Goal: Task Accomplishment & Management: Manage account settings

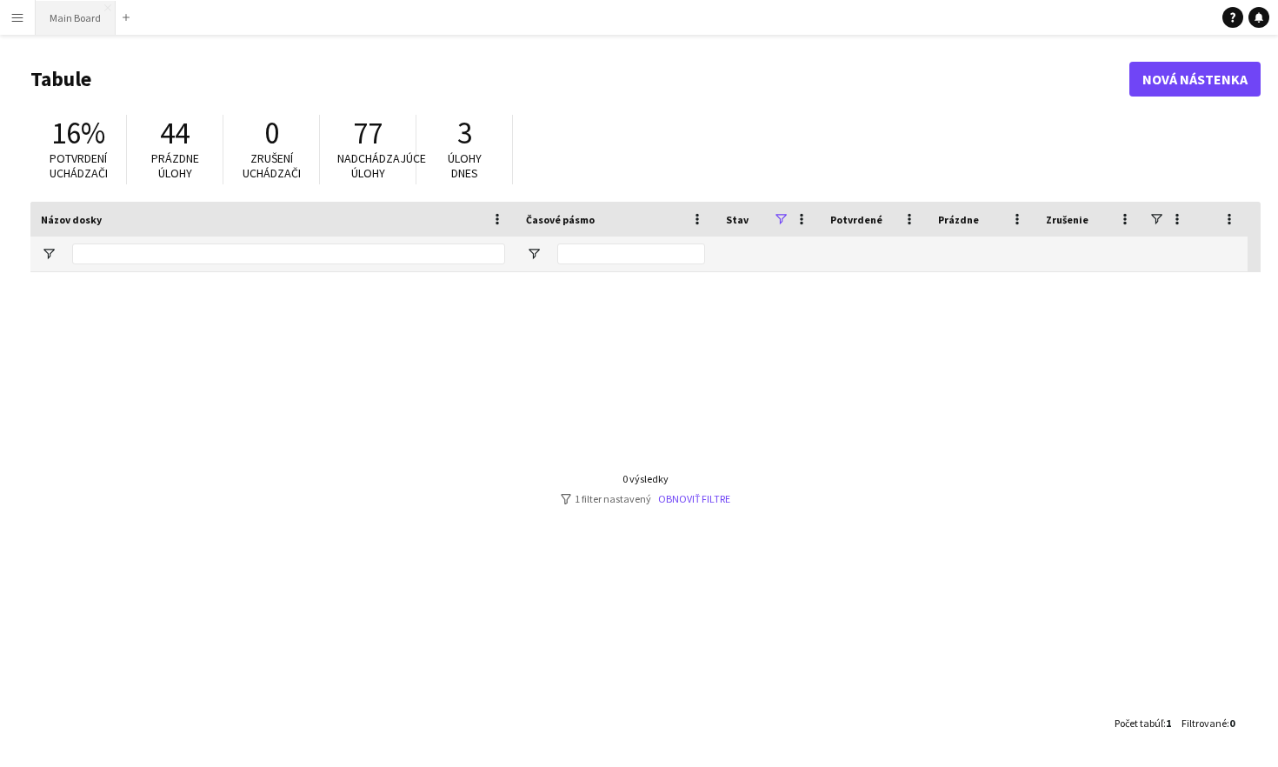
click at [55, 20] on button "Main Board Zatvoriť" at bounding box center [76, 18] width 80 height 34
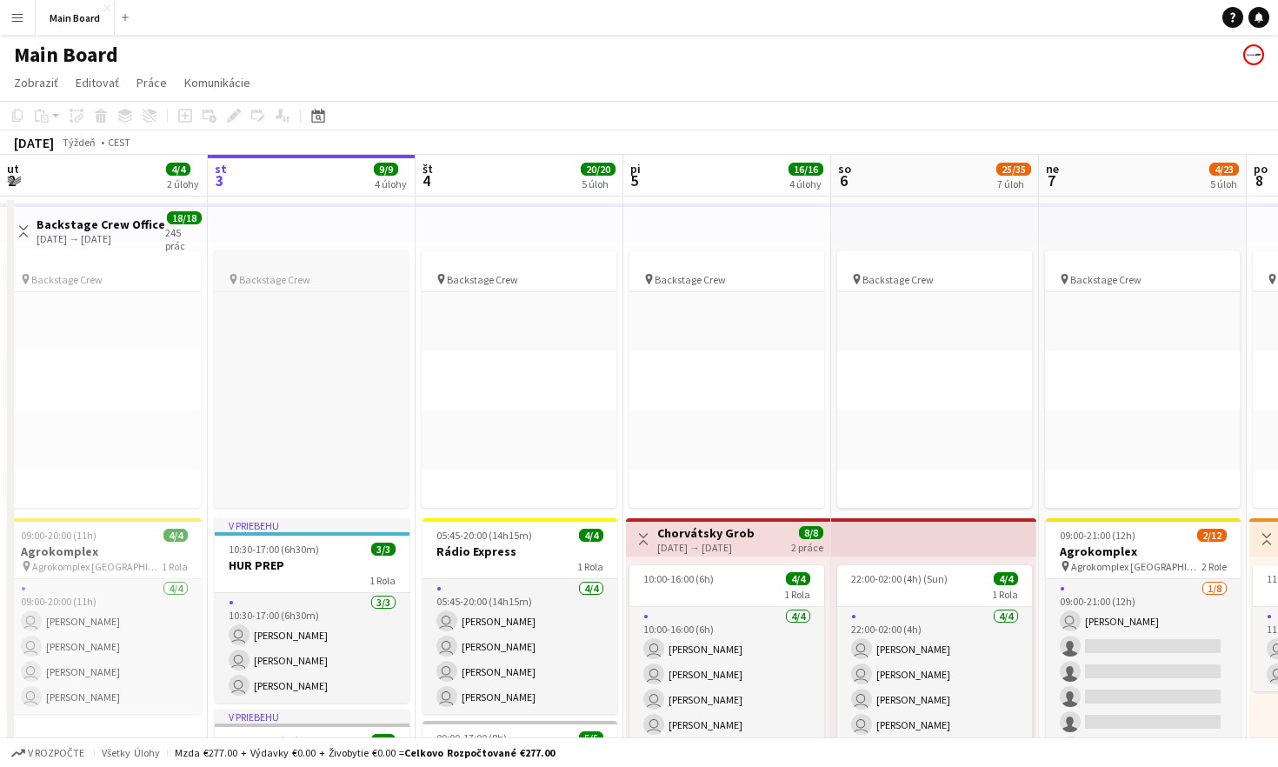
click at [294, 254] on app-job-card "pin Backstage Crew Kliknite na pridanie úlohy Kliknite na pridanie úlohy Klikni…" at bounding box center [311, 378] width 195 height 257
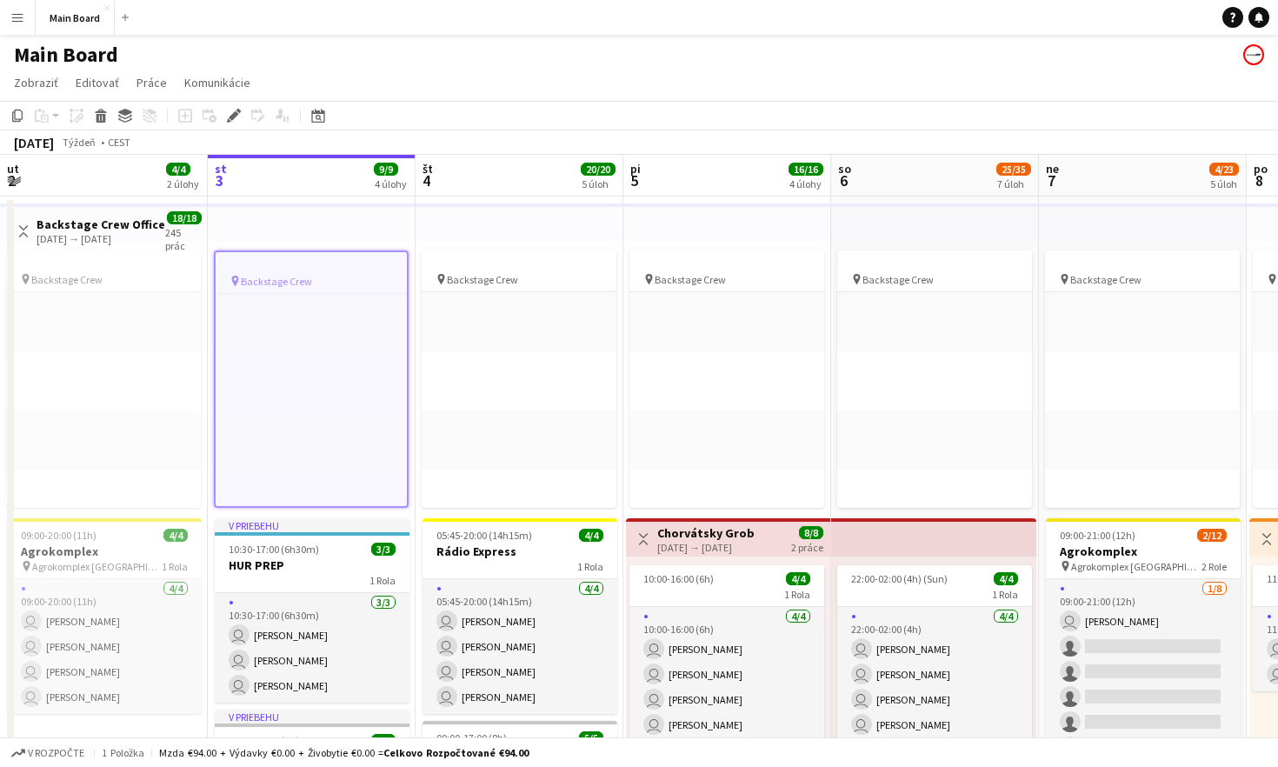
click at [307, 270] on div at bounding box center [311, 265] width 191 height 13
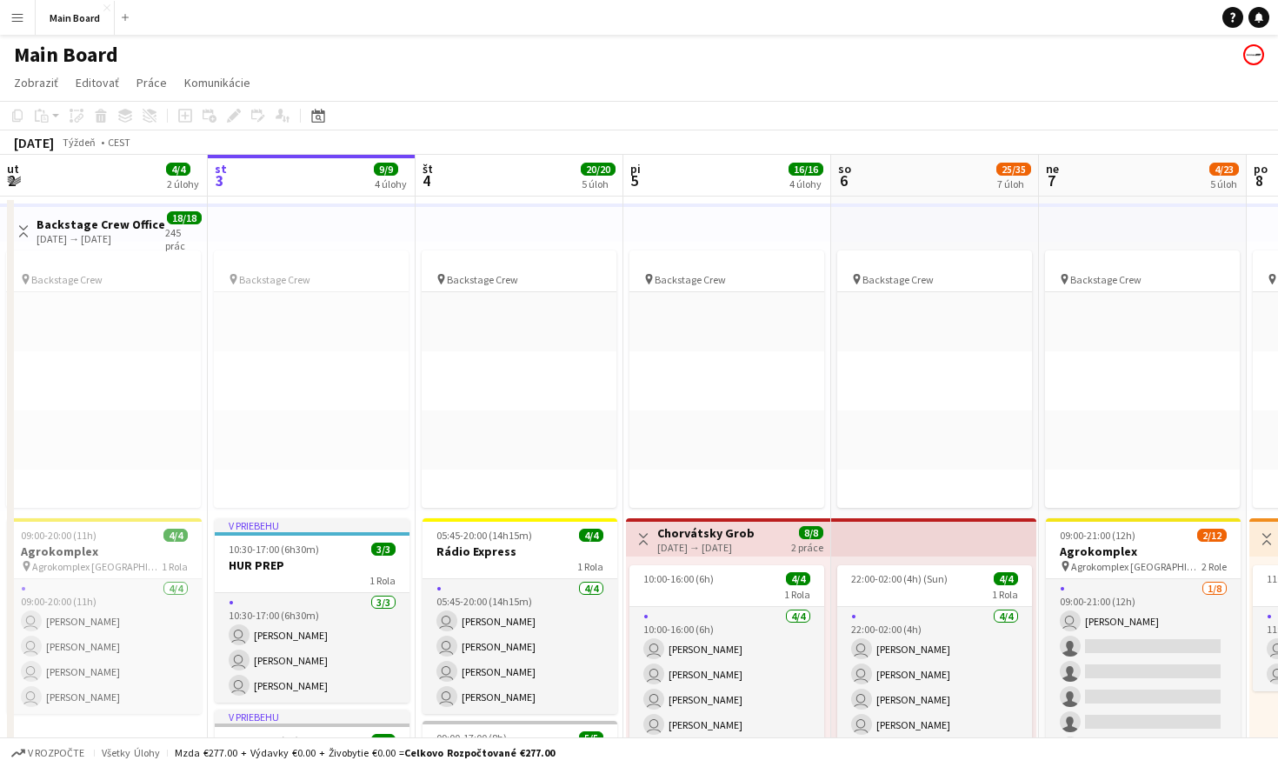
click at [328, 238] on app-top-bar at bounding box center [312, 222] width 208 height 38
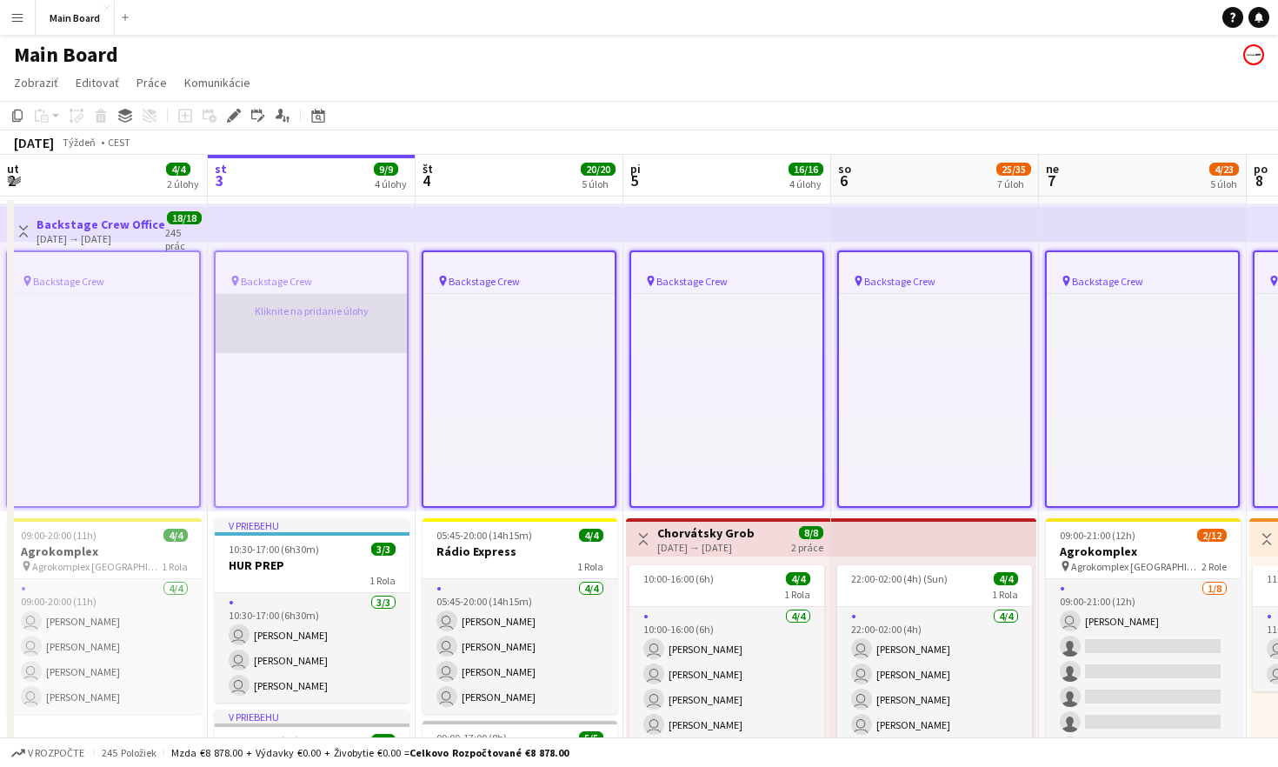
click at [328, 340] on app-card-role-placeholder "Kliknite na pridanie úlohy" at bounding box center [311, 323] width 191 height 59
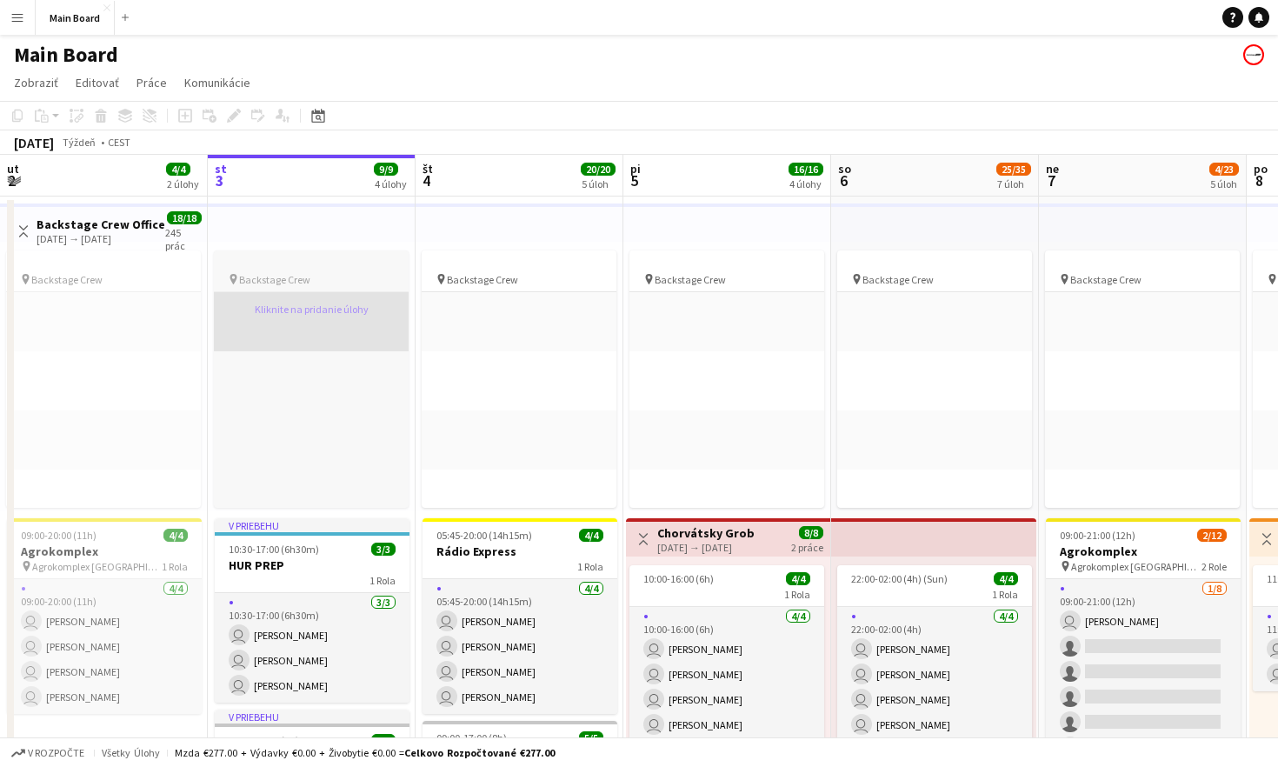
click at [328, 316] on app-card-role-placeholder "Kliknite na pridanie úlohy" at bounding box center [311, 321] width 195 height 59
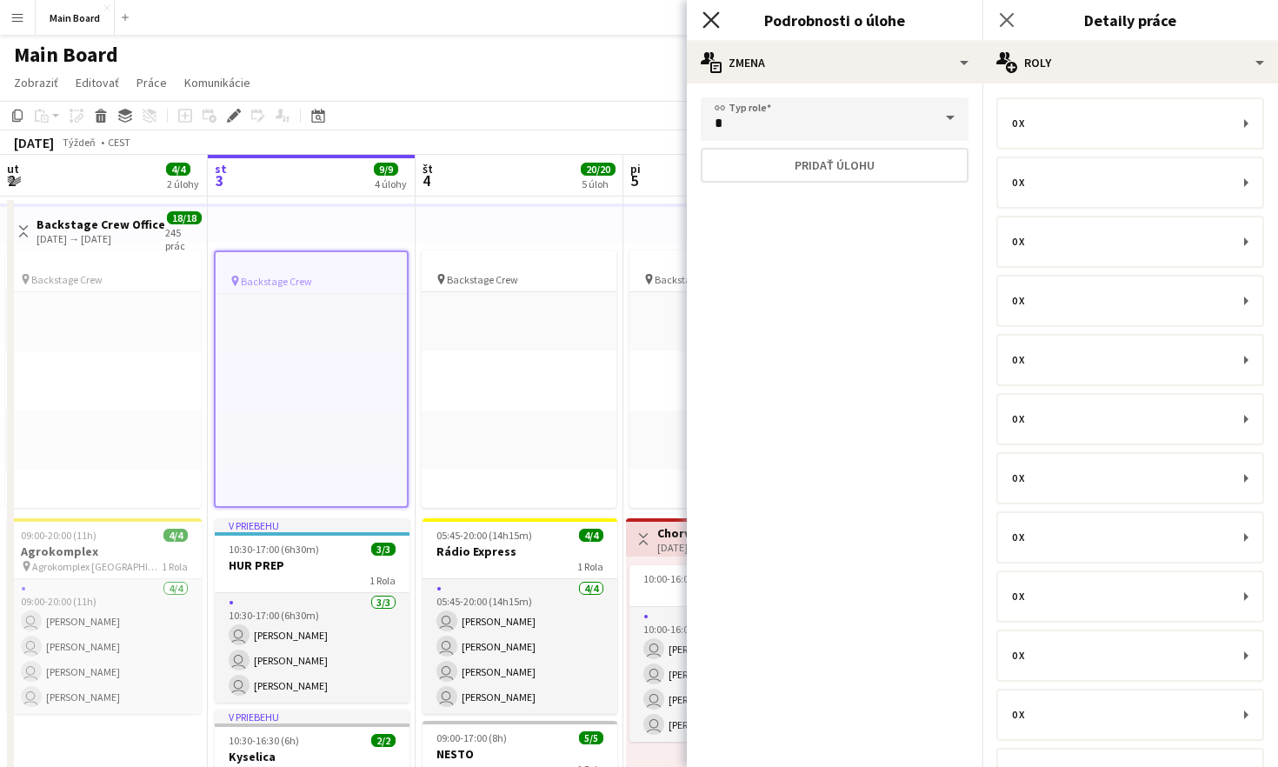
click at [709, 23] on icon "Zavrieť pop-in" at bounding box center [710, 19] width 17 height 17
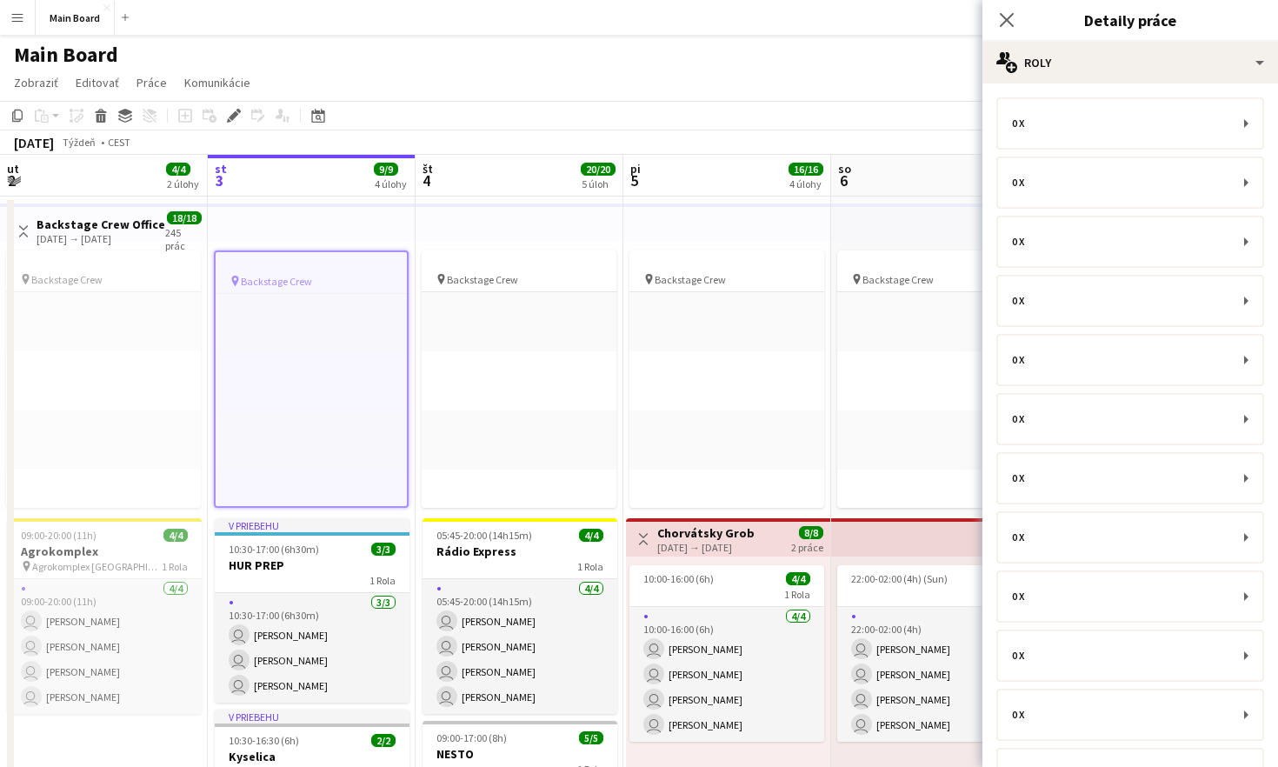
click at [9, 9] on button "Menu" at bounding box center [17, 17] width 35 height 35
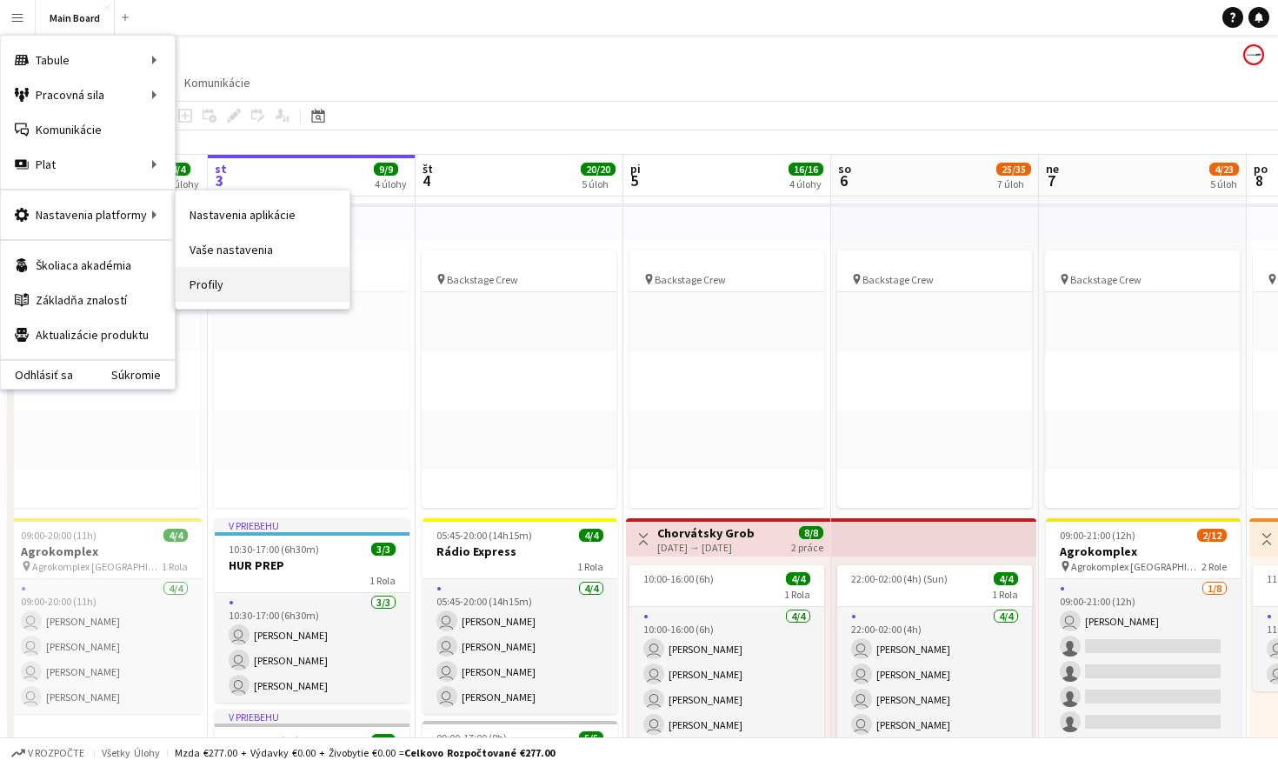
click at [224, 279] on link "Profily" at bounding box center [263, 284] width 174 height 35
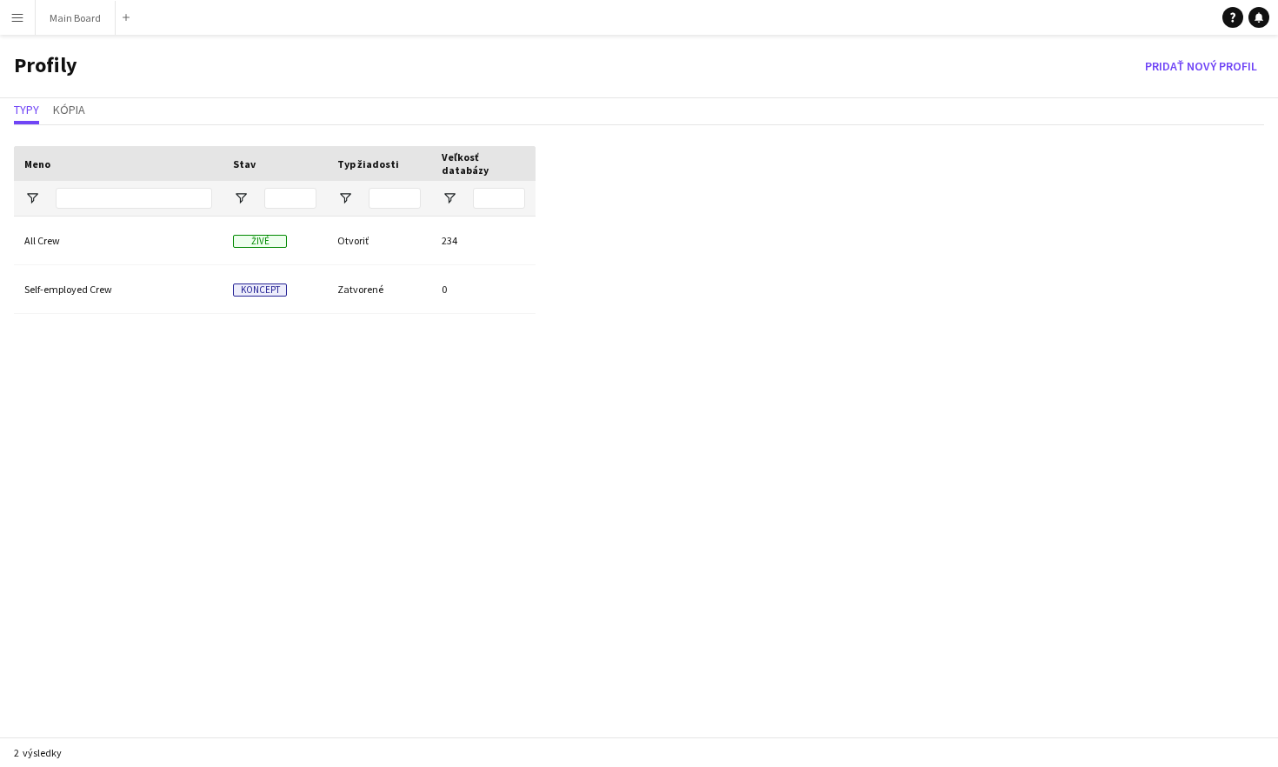
click at [23, 19] on app-icon "Menu" at bounding box center [17, 17] width 14 height 14
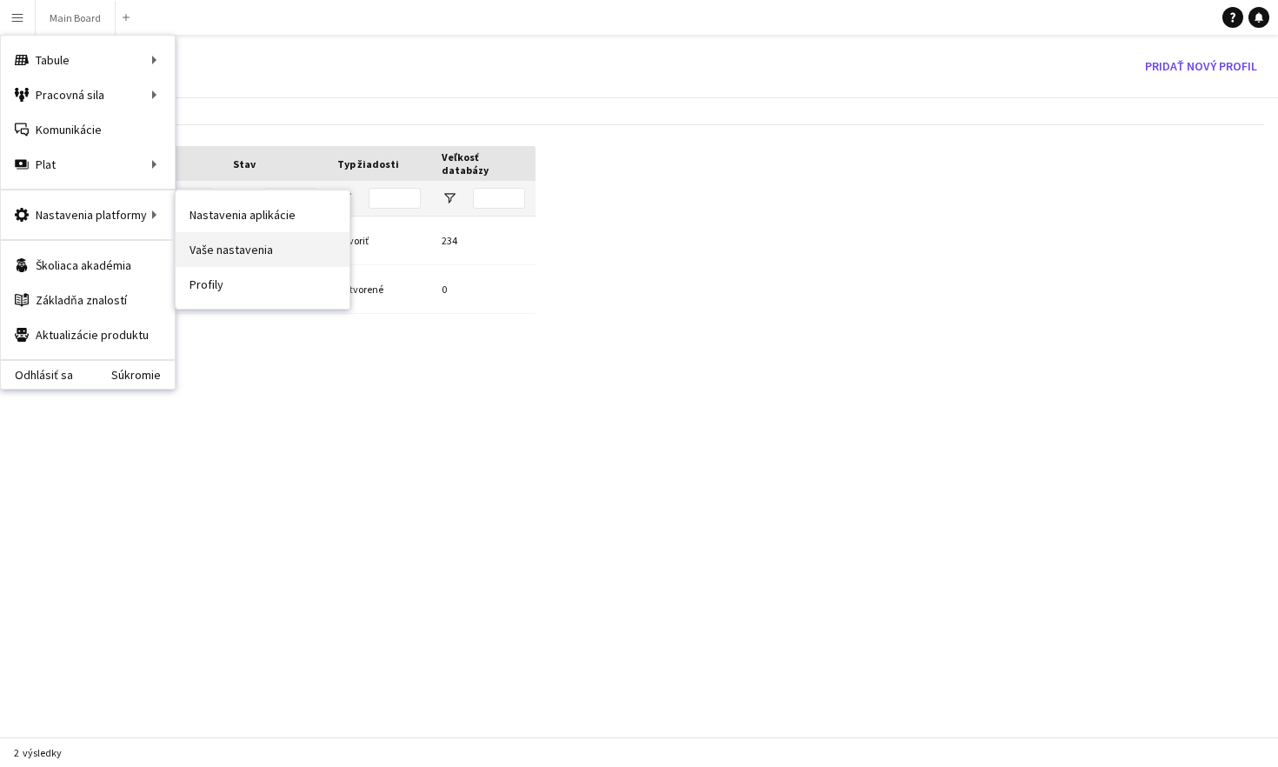
click at [202, 255] on link "Vaše nastavenia" at bounding box center [263, 249] width 174 height 35
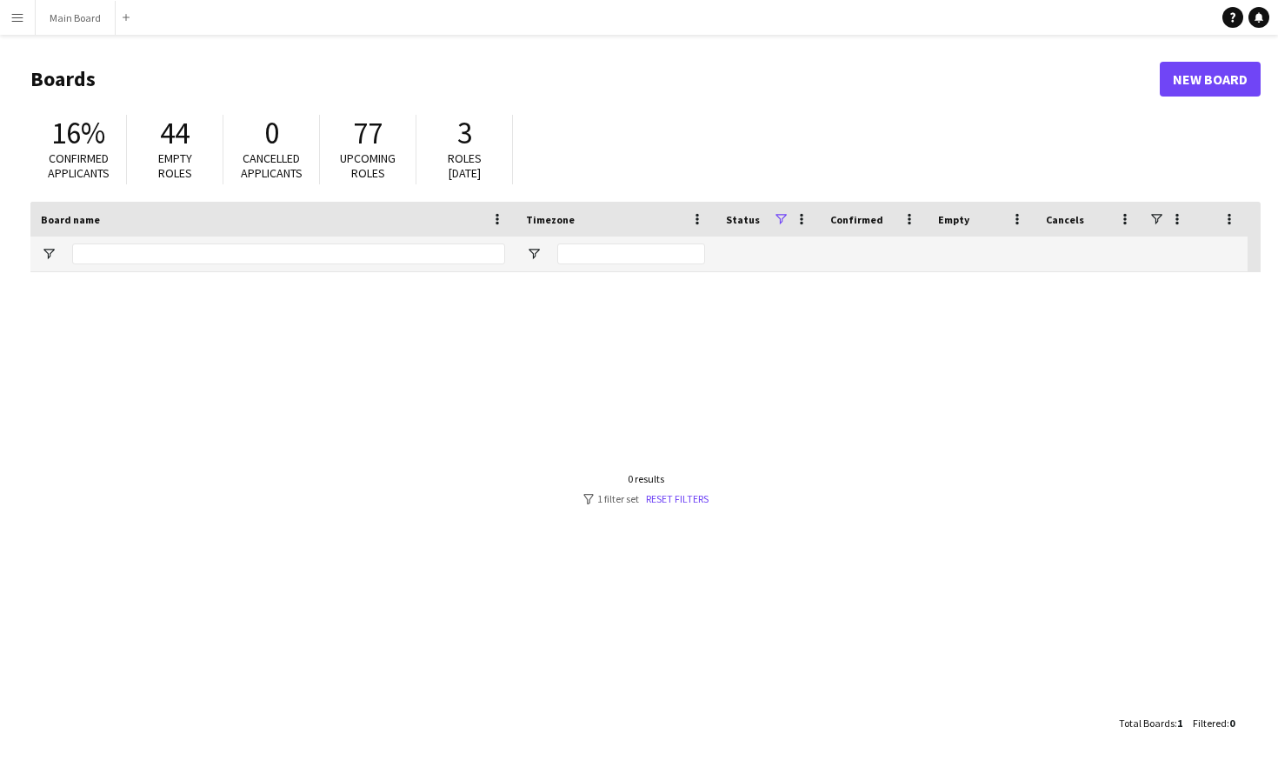
click at [3, 3] on button "Menu" at bounding box center [17, 17] width 35 height 35
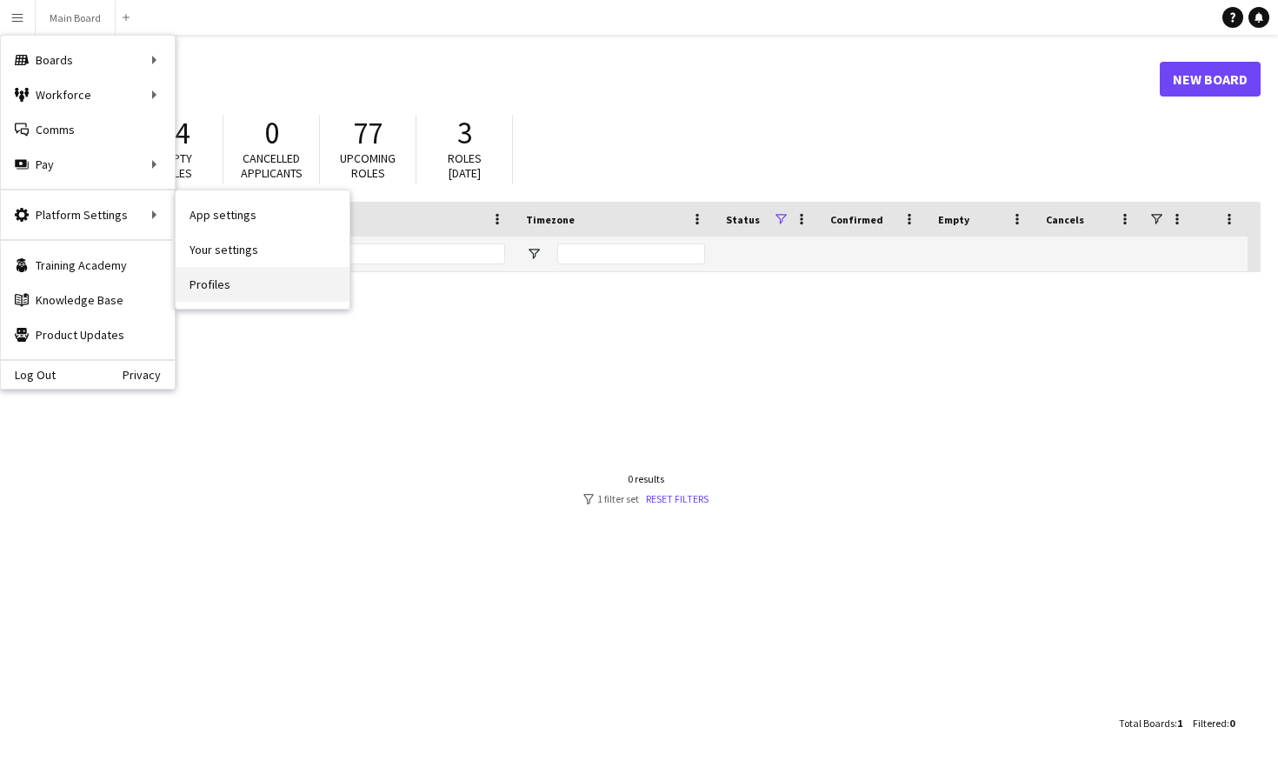
click at [226, 281] on link "Profiles" at bounding box center [263, 284] width 174 height 35
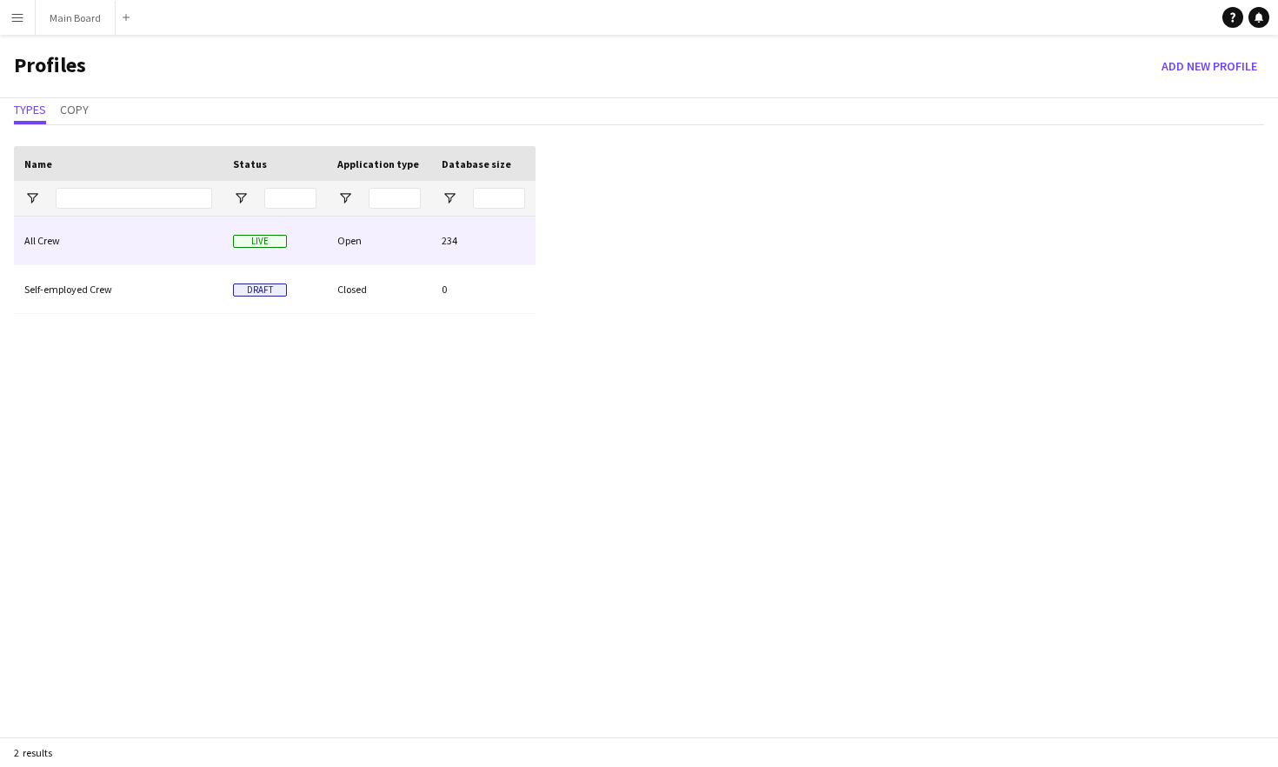
click at [54, 234] on div "All Crew" at bounding box center [118, 240] width 209 height 48
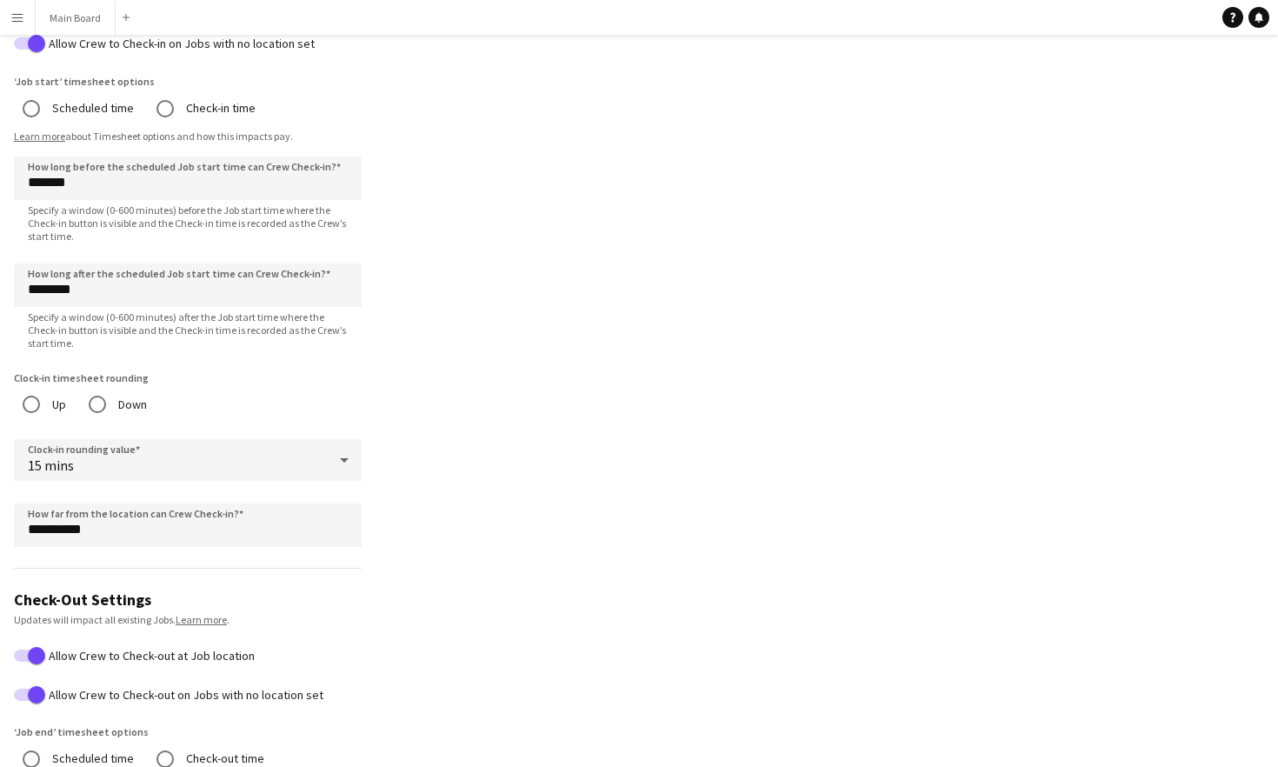
scroll to position [745, 0]
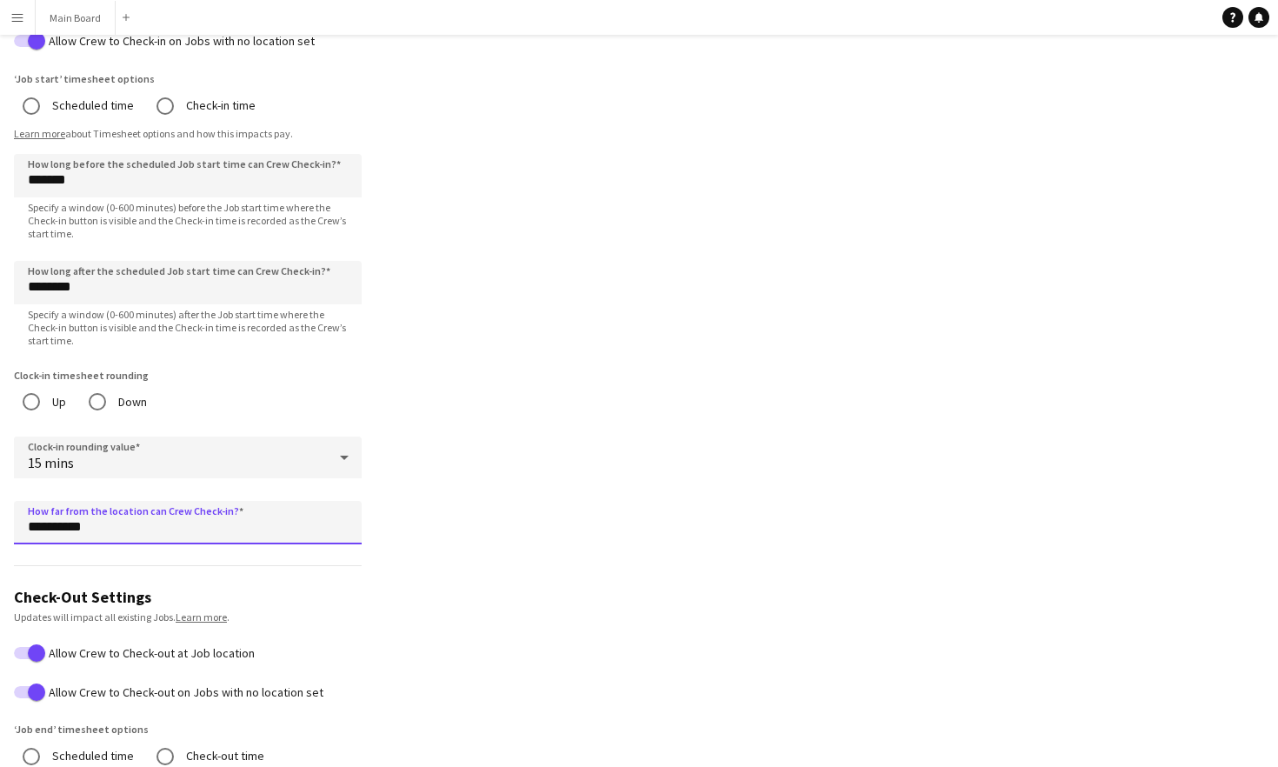
click at [52, 531] on input "**********" at bounding box center [188, 522] width 348 height 43
type input "*********"
click at [403, 565] on app-profile-settings "**********" at bounding box center [639, 390] width 1278 height 2133
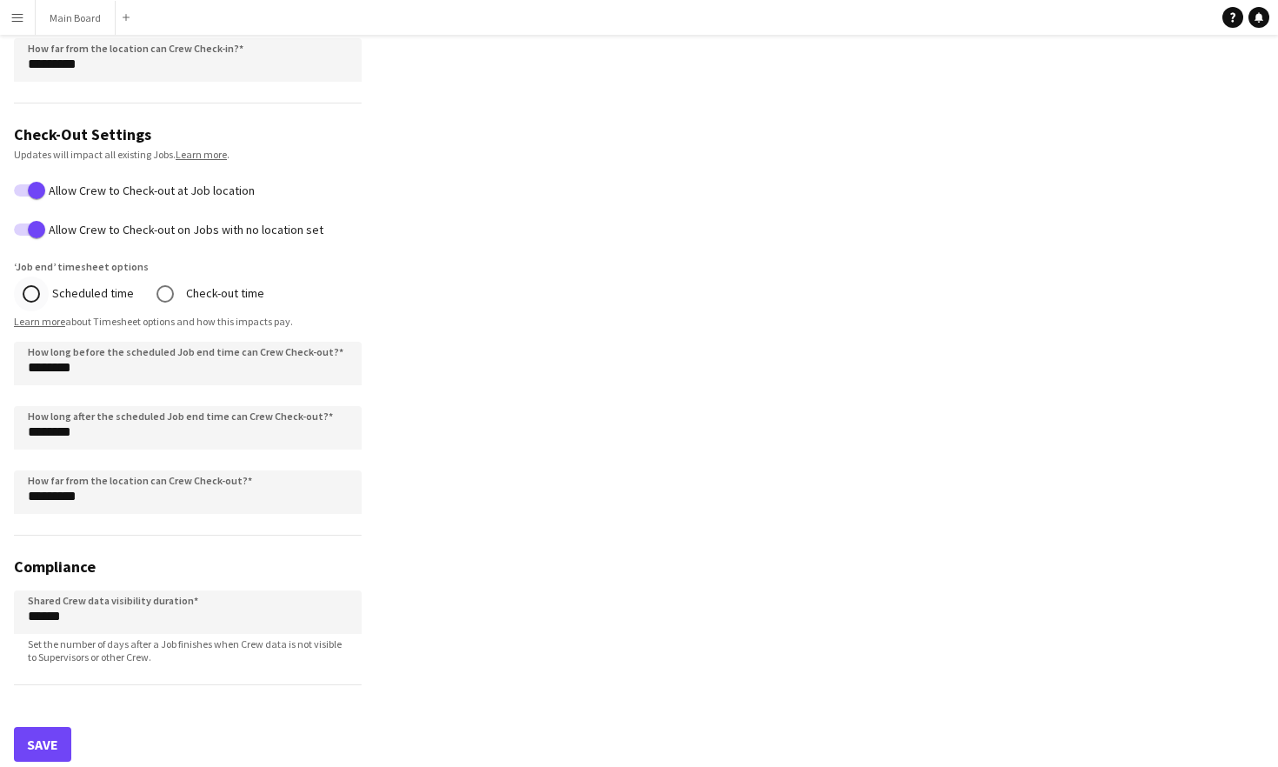
scroll to position [1217, 0]
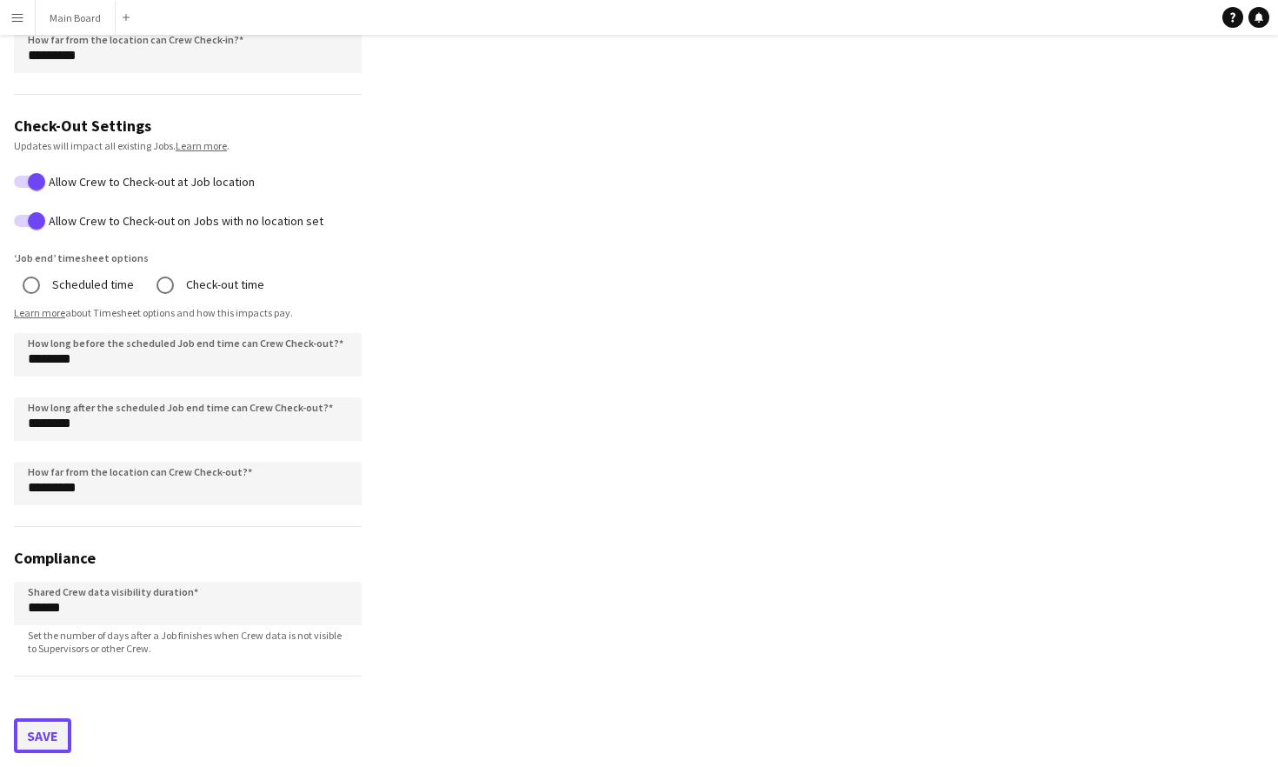
click at [58, 730] on button "Save" at bounding box center [42, 735] width 57 height 35
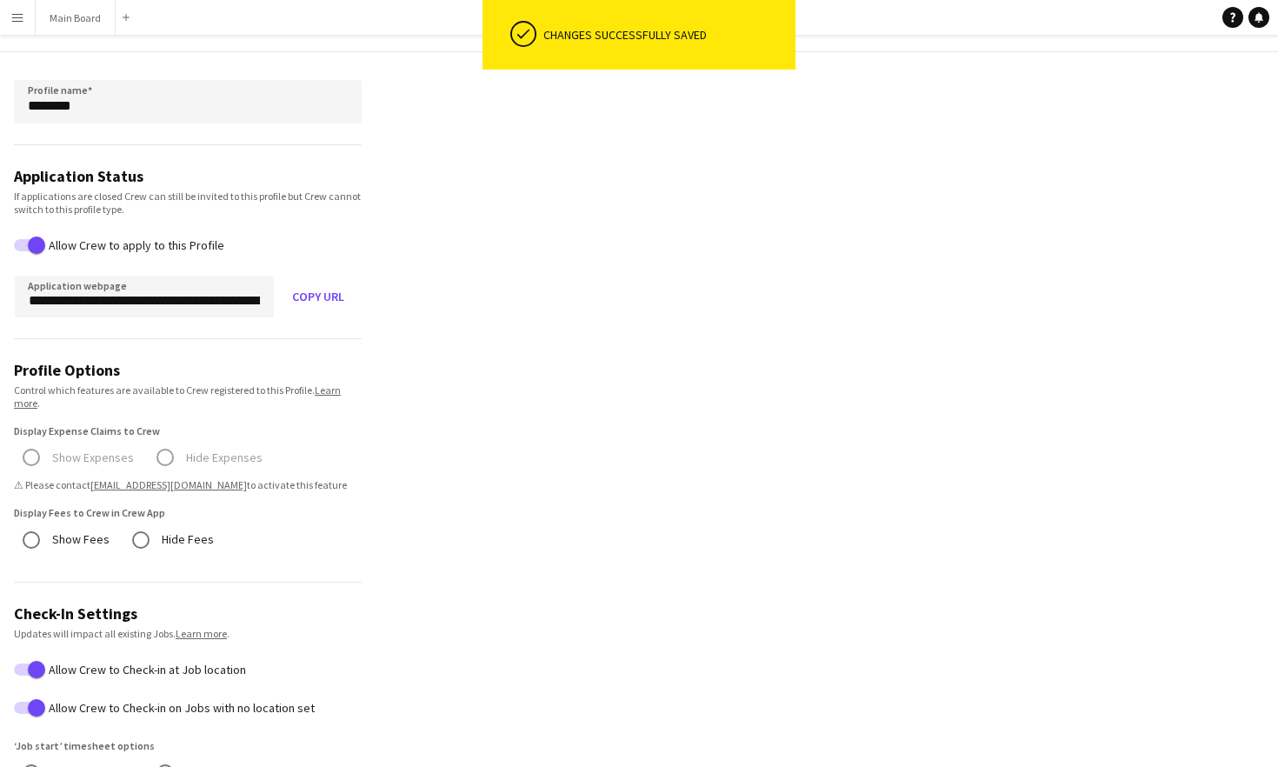
scroll to position [0, 0]
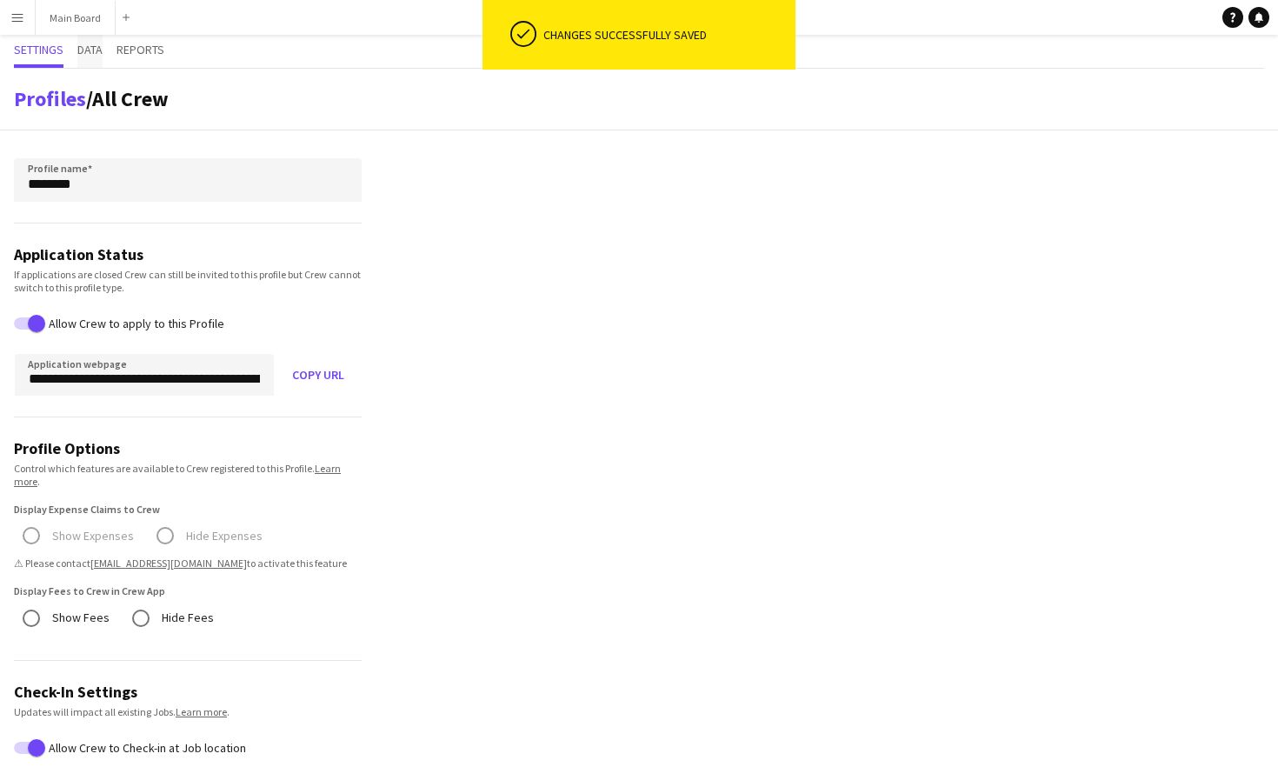
click at [89, 50] on span "Data" at bounding box center [89, 49] width 25 height 12
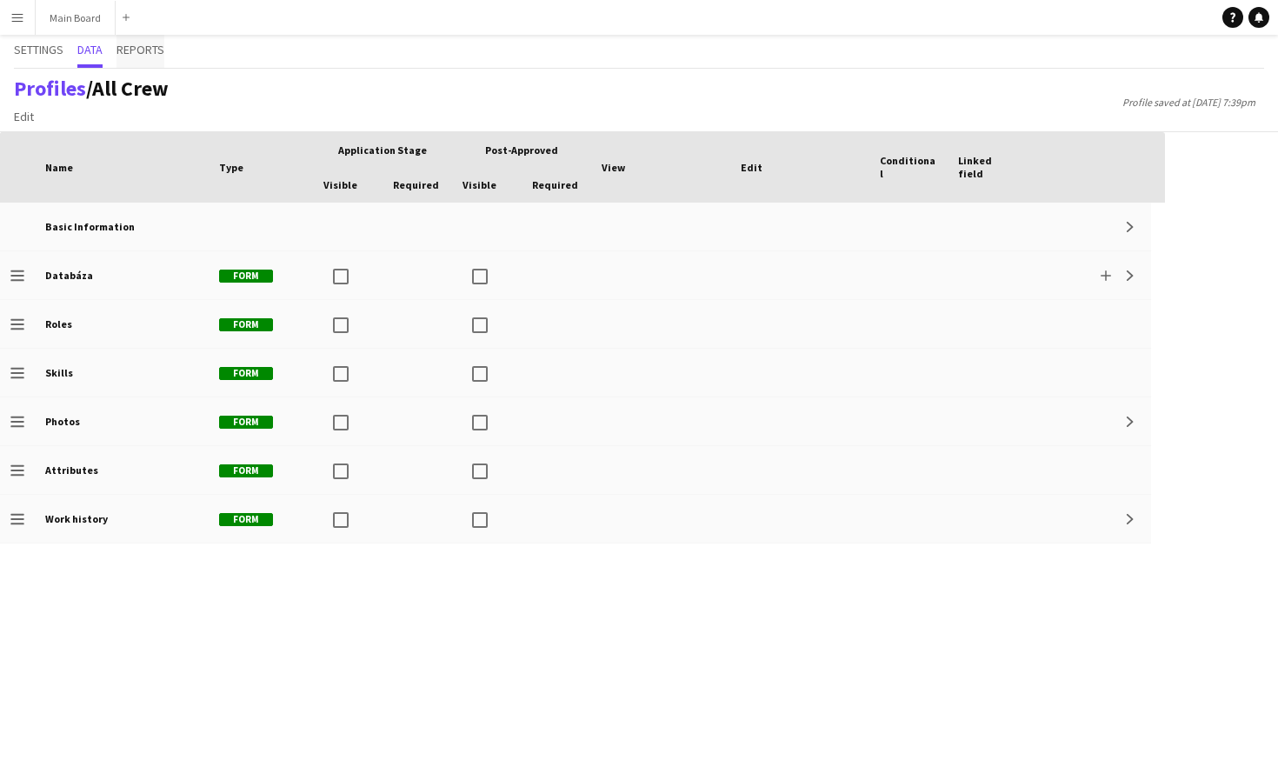
click at [123, 55] on span "Reports" at bounding box center [140, 49] width 48 height 12
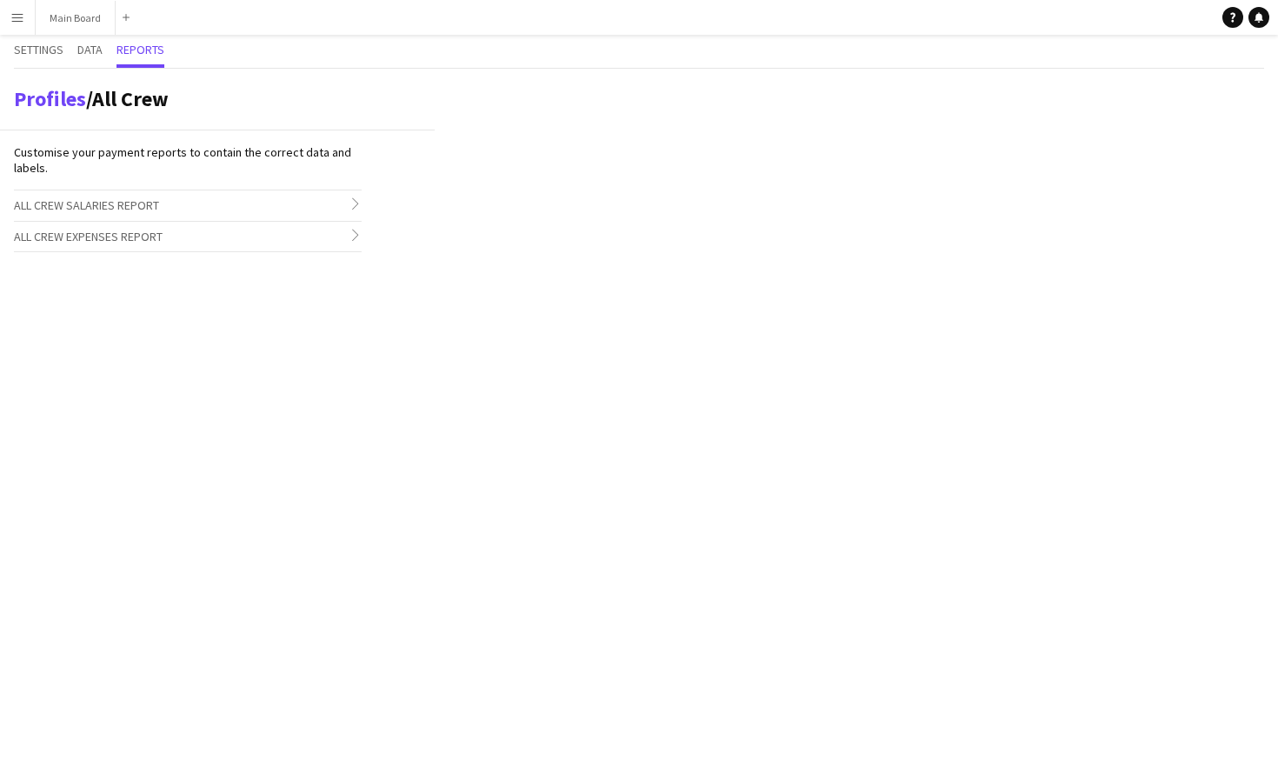
click at [111, 203] on span "All Crew Salaries Report" at bounding box center [86, 205] width 145 height 16
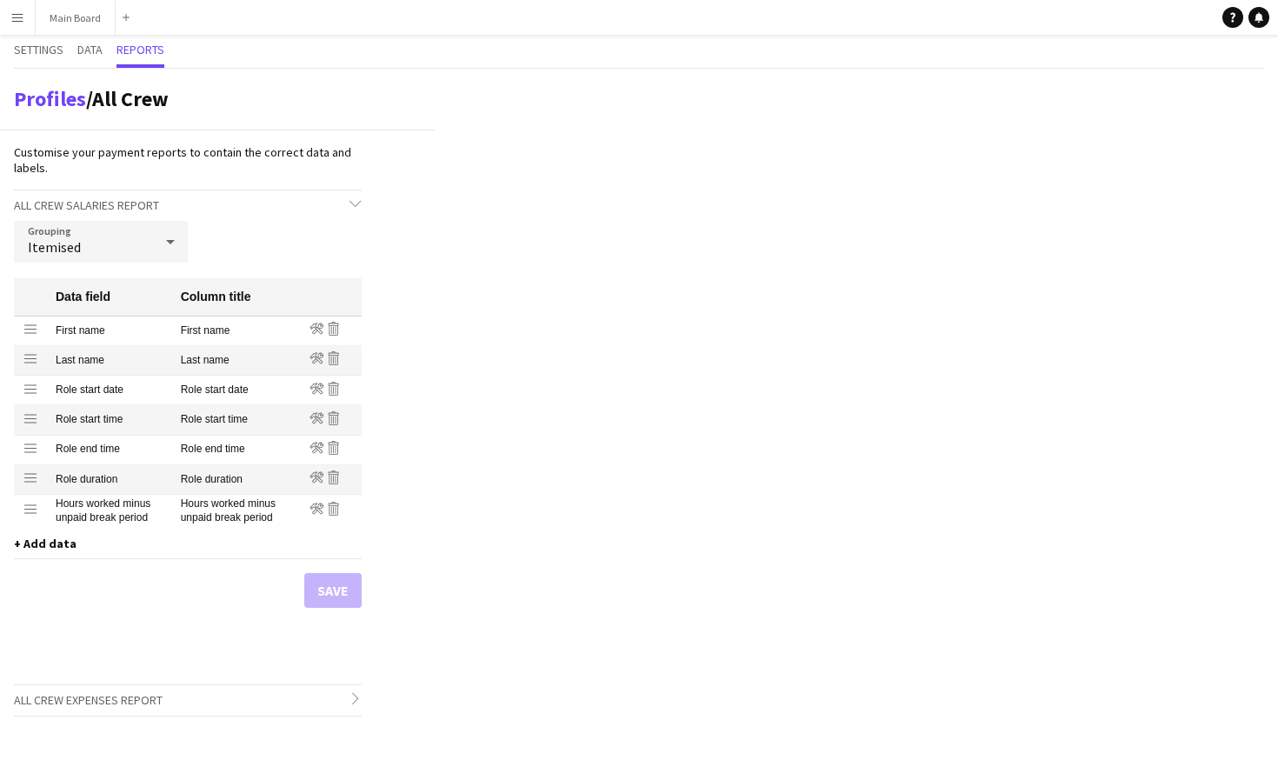
click at [106, 233] on div "Itemised" at bounding box center [83, 242] width 139 height 42
click at [383, 498] on div at bounding box center [639, 383] width 1278 height 767
click at [349, 602] on div "Grouping Itemised Data field Column title Drag row First name First name Edit R…" at bounding box center [188, 453] width 348 height 464
click at [20, 11] on app-icon "Menu" at bounding box center [17, 17] width 14 height 14
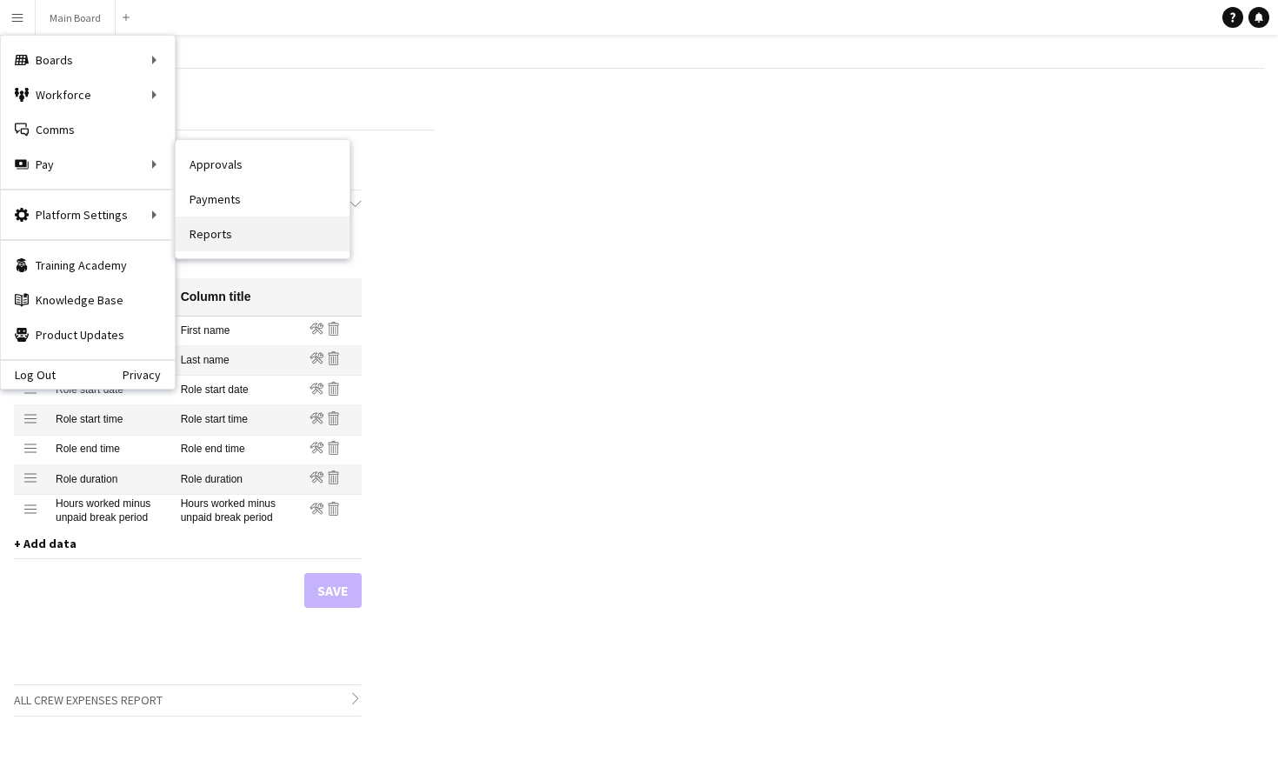
click at [220, 227] on link "Reports" at bounding box center [263, 233] width 174 height 35
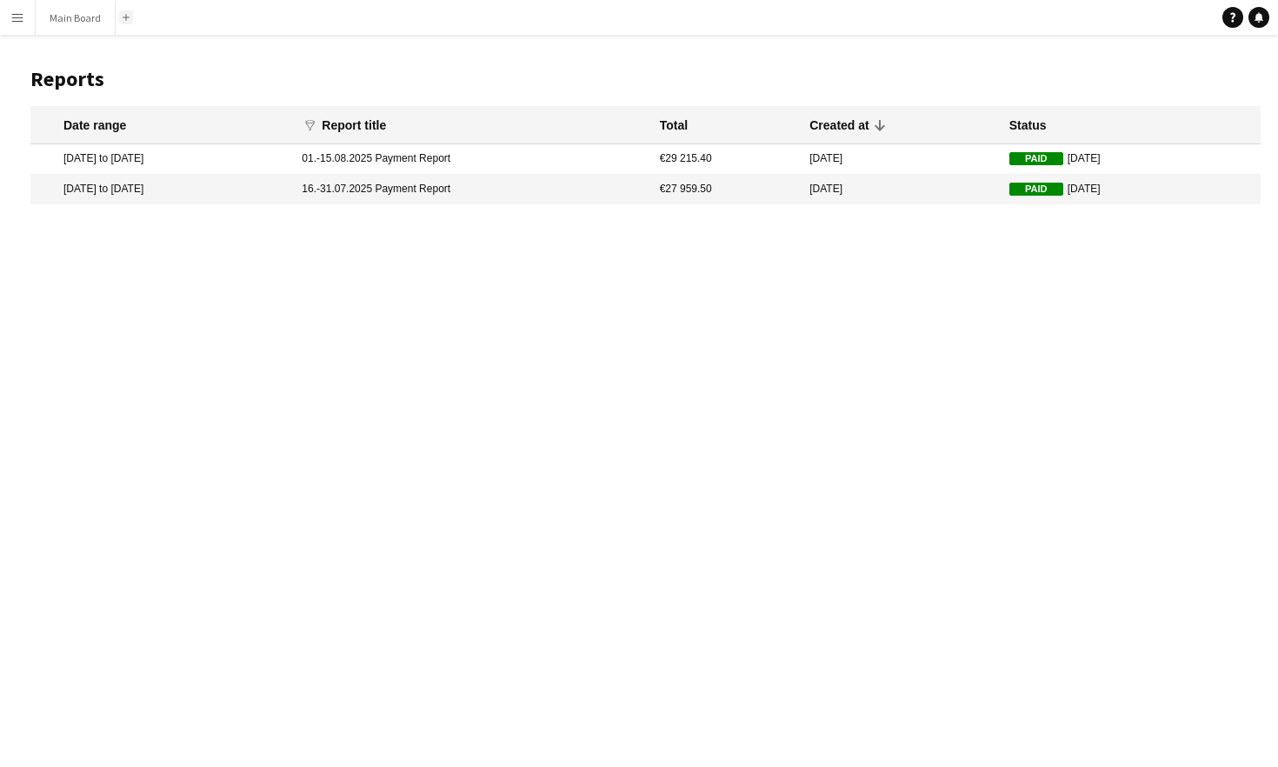
click at [126, 21] on button "Add" at bounding box center [126, 17] width 14 height 14
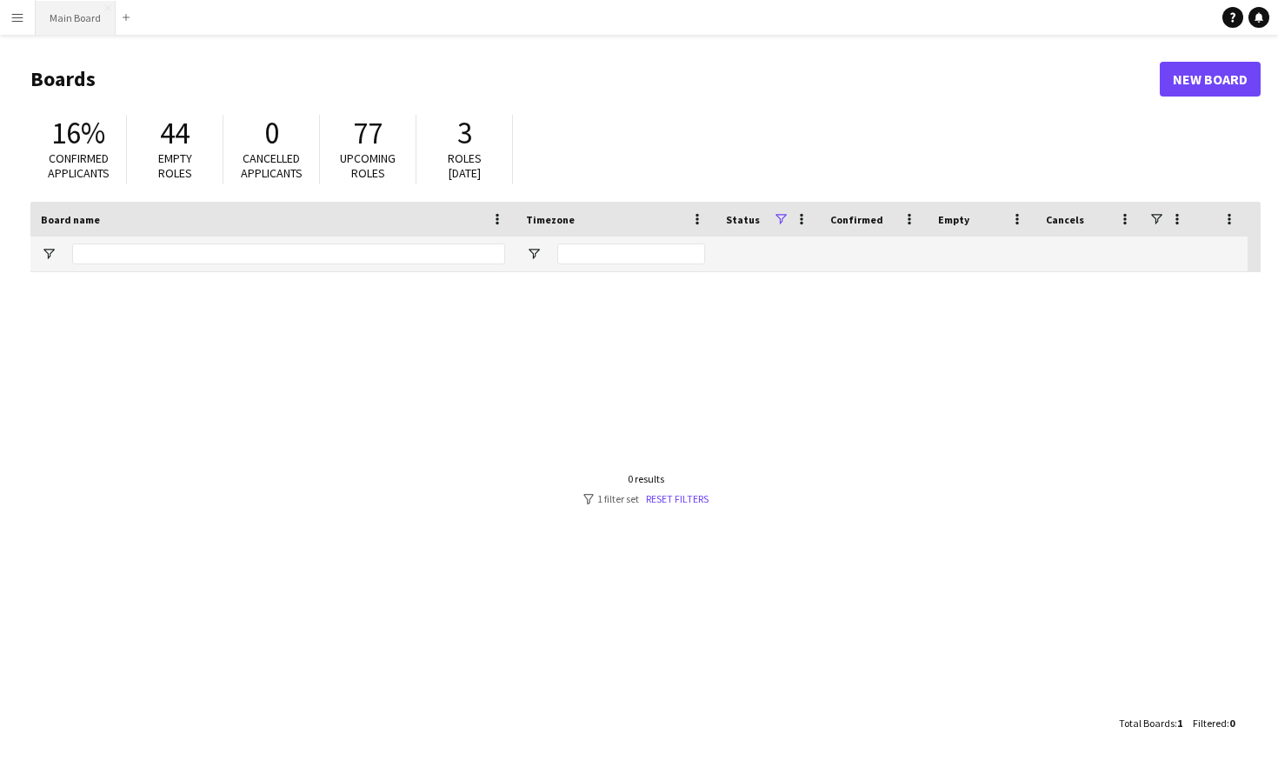
click at [71, 19] on button "Main Board Close" at bounding box center [76, 18] width 80 height 34
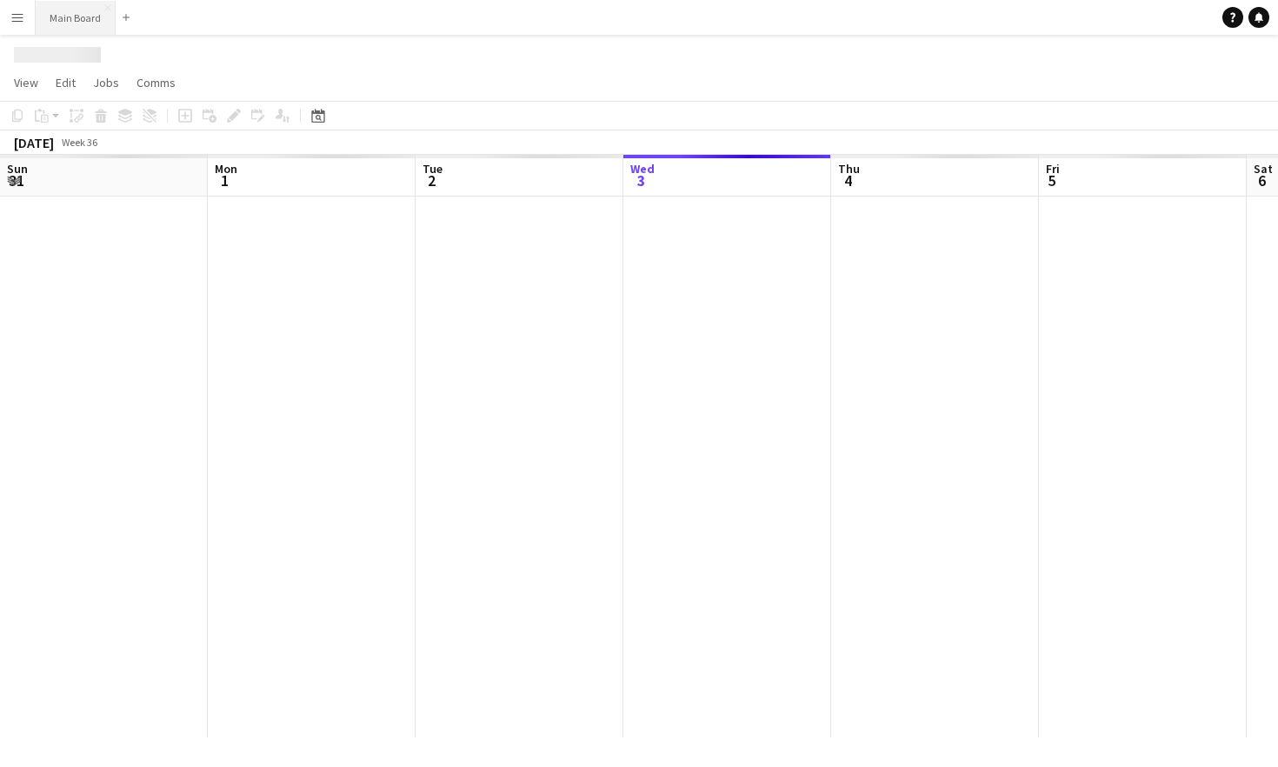
scroll to position [0, 416]
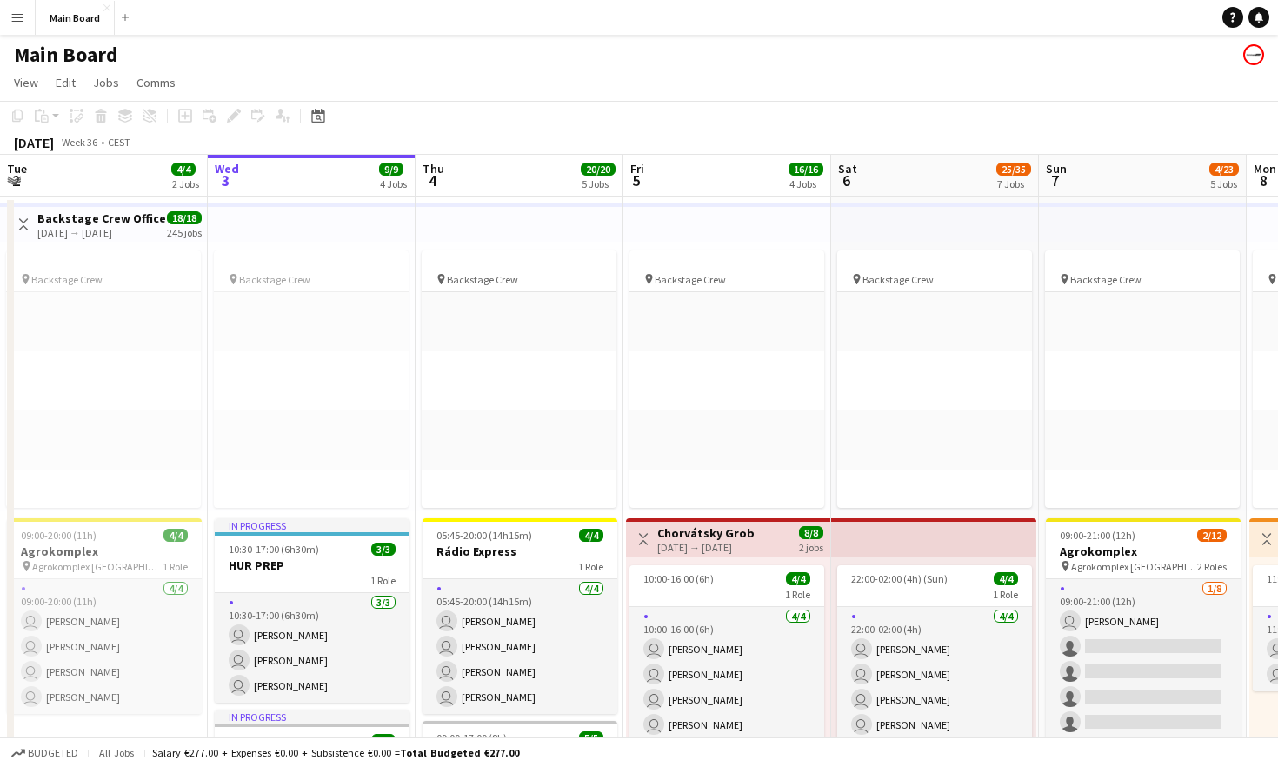
click at [11, 17] on app-icon "Menu" at bounding box center [17, 17] width 14 height 14
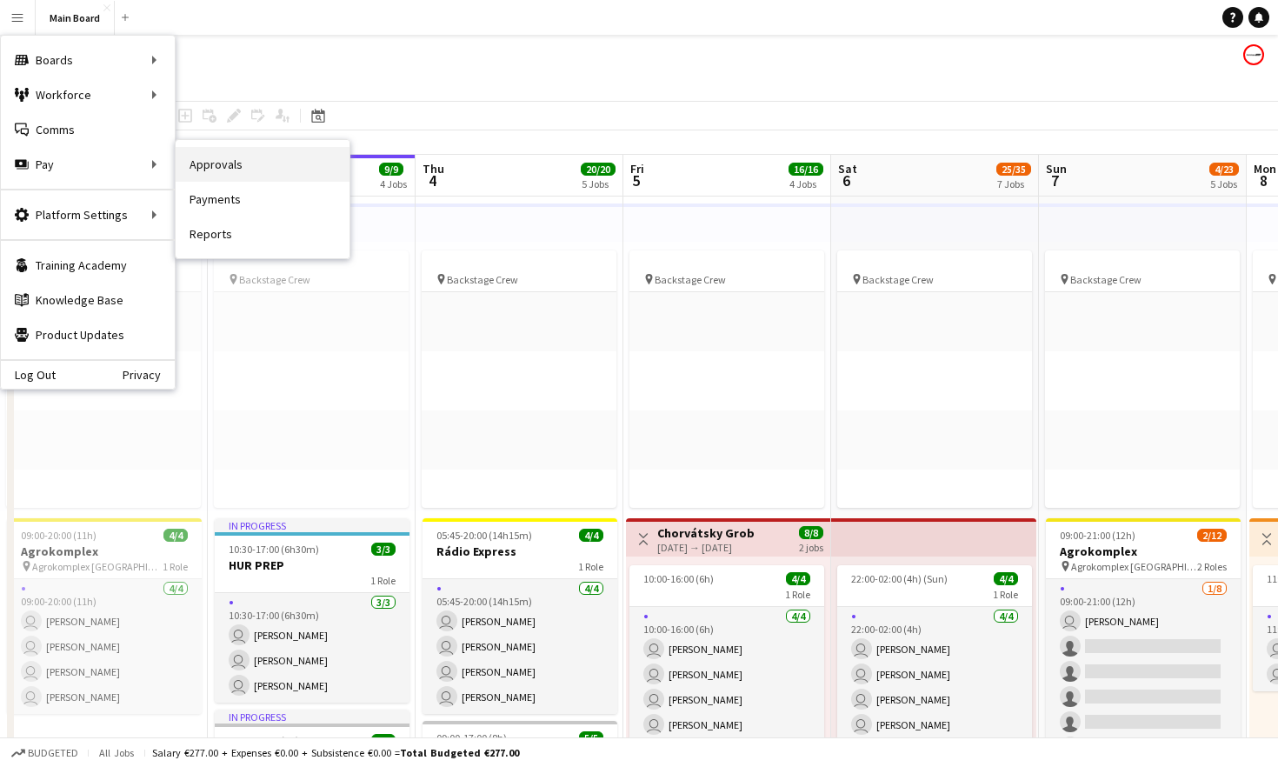
click at [215, 174] on link "Approvals" at bounding box center [263, 164] width 174 height 35
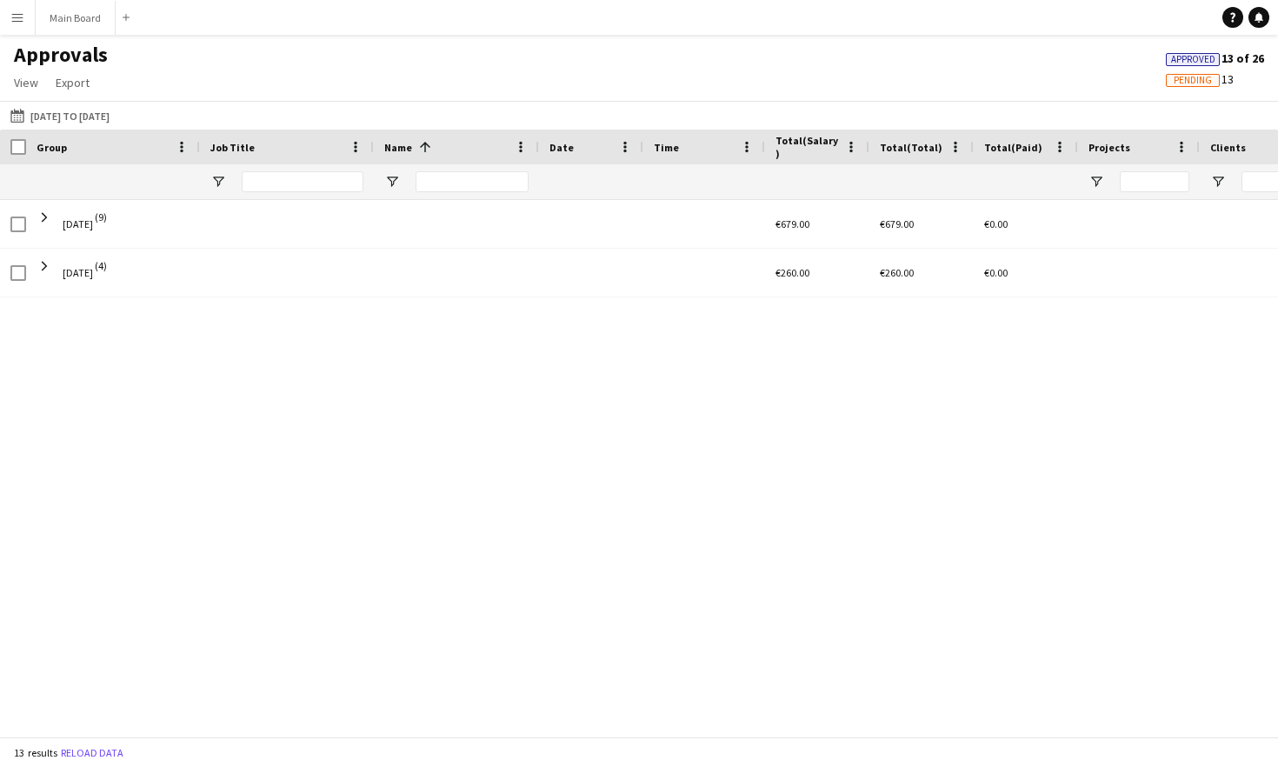
click at [20, 18] on app-icon "Menu" at bounding box center [17, 17] width 14 height 14
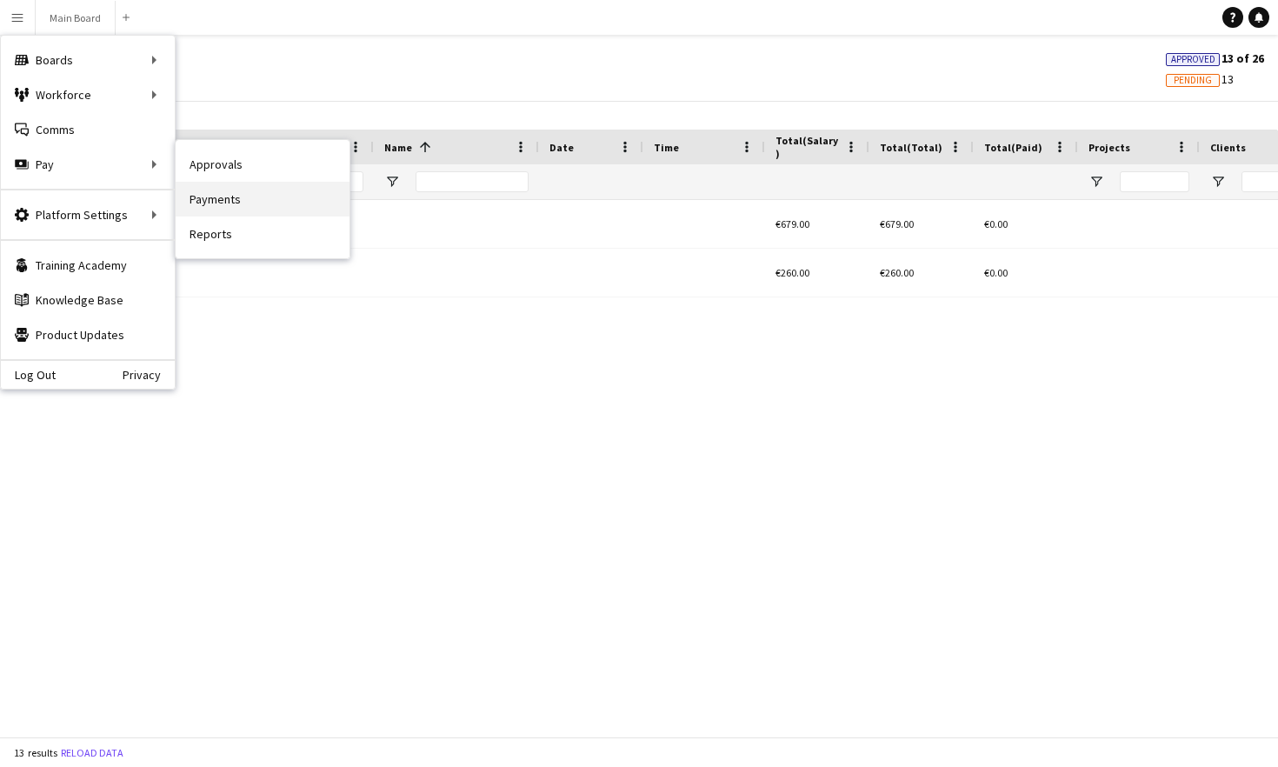
click at [202, 205] on link "Payments" at bounding box center [263, 199] width 174 height 35
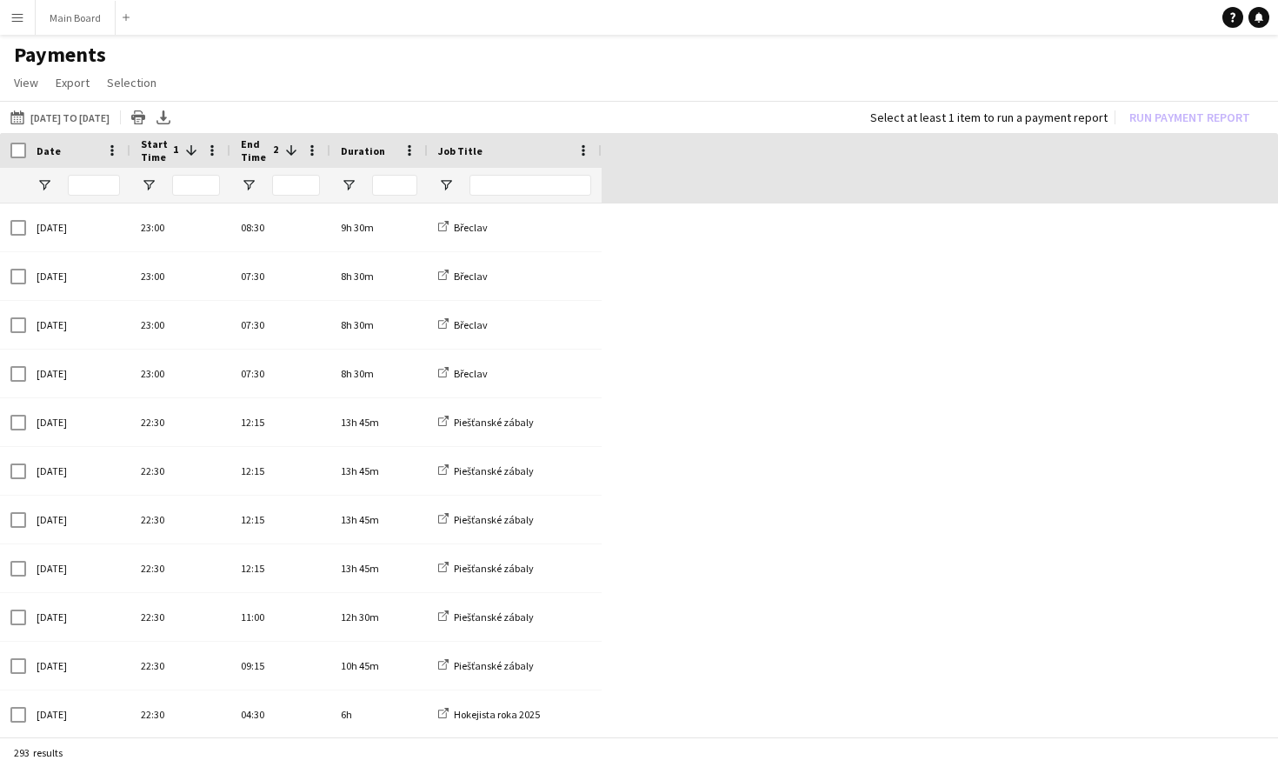
click at [26, 12] on button "Menu" at bounding box center [17, 17] width 35 height 35
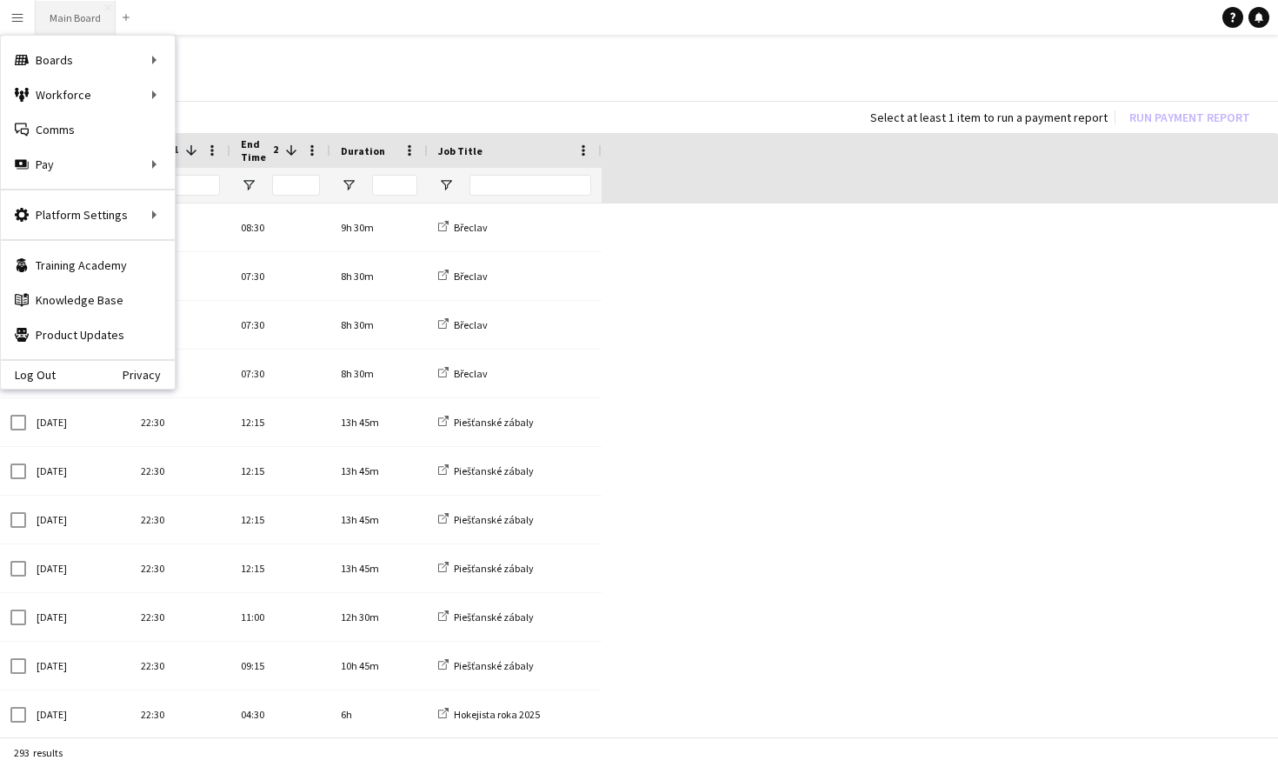
click at [70, 27] on button "Main Board Close" at bounding box center [76, 18] width 80 height 34
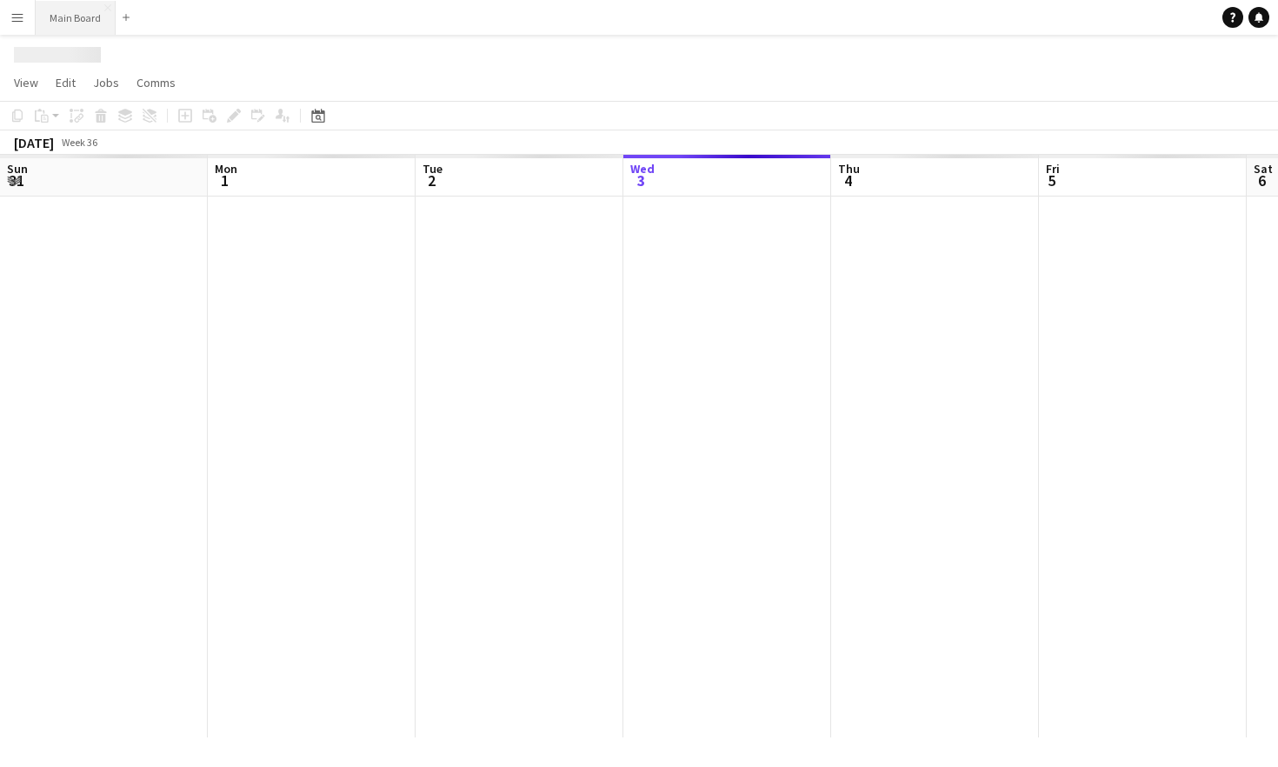
scroll to position [0, 416]
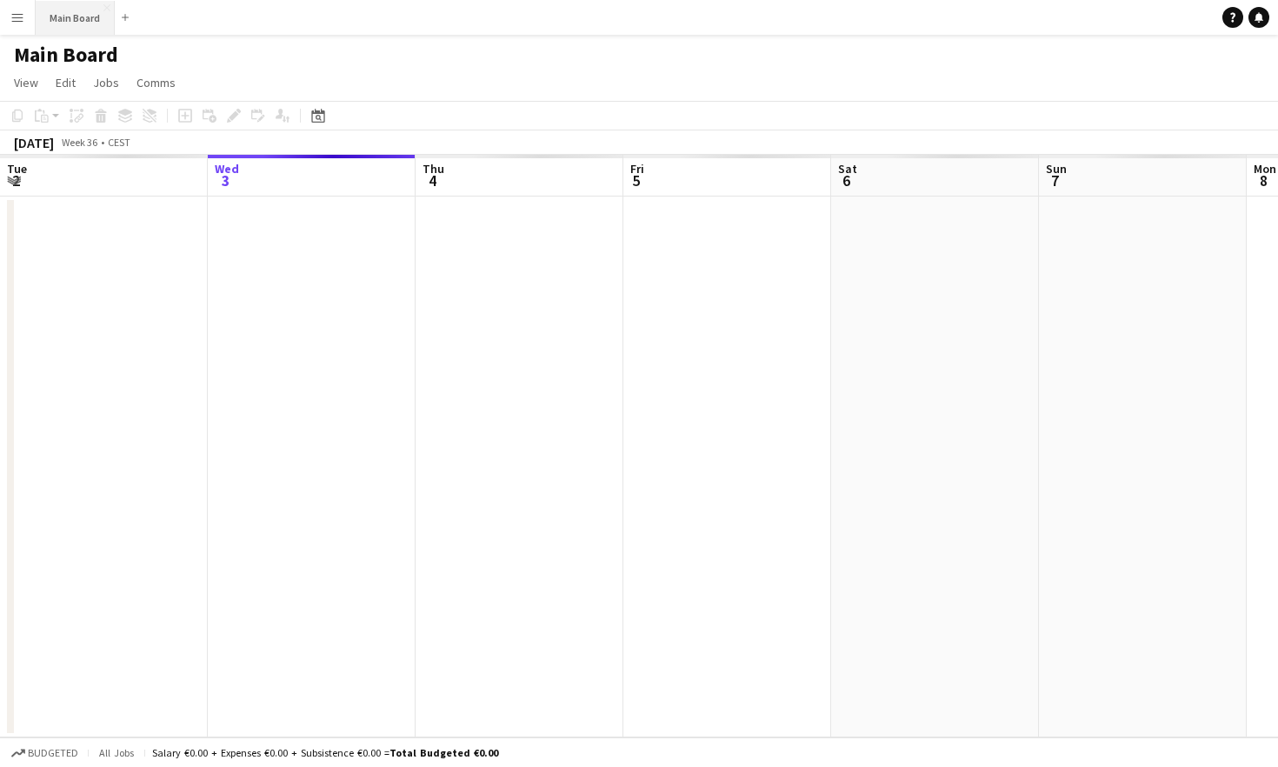
click at [70, 18] on button "Main Board Close" at bounding box center [75, 18] width 79 height 34
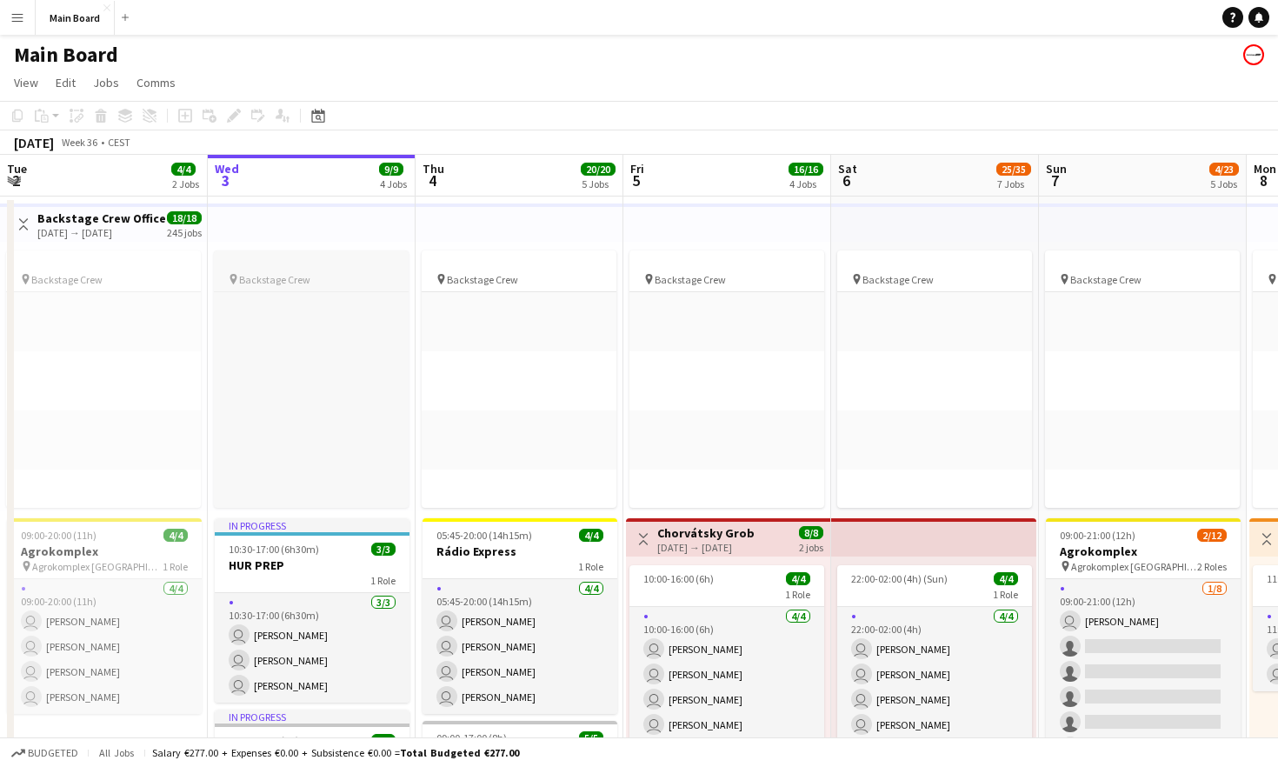
click at [331, 261] on div at bounding box center [311, 263] width 195 height 13
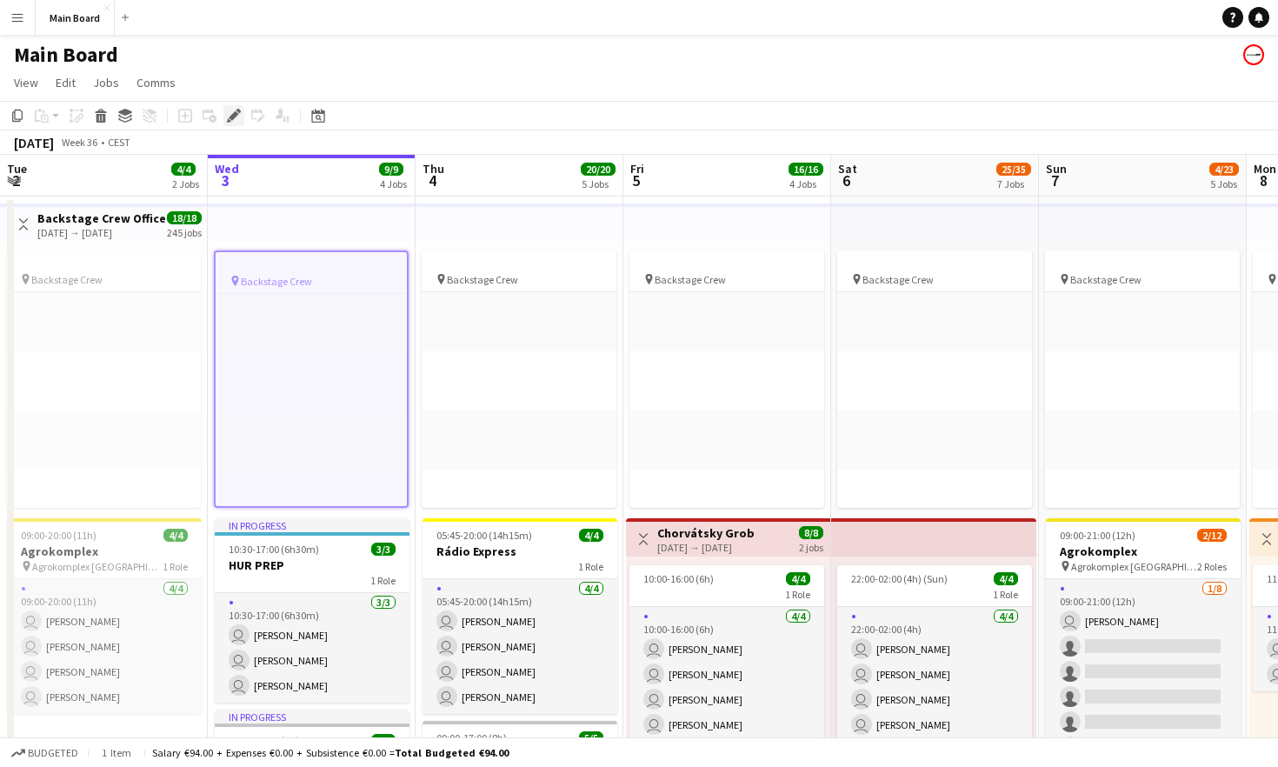
click at [236, 116] on icon at bounding box center [234, 116] width 10 height 10
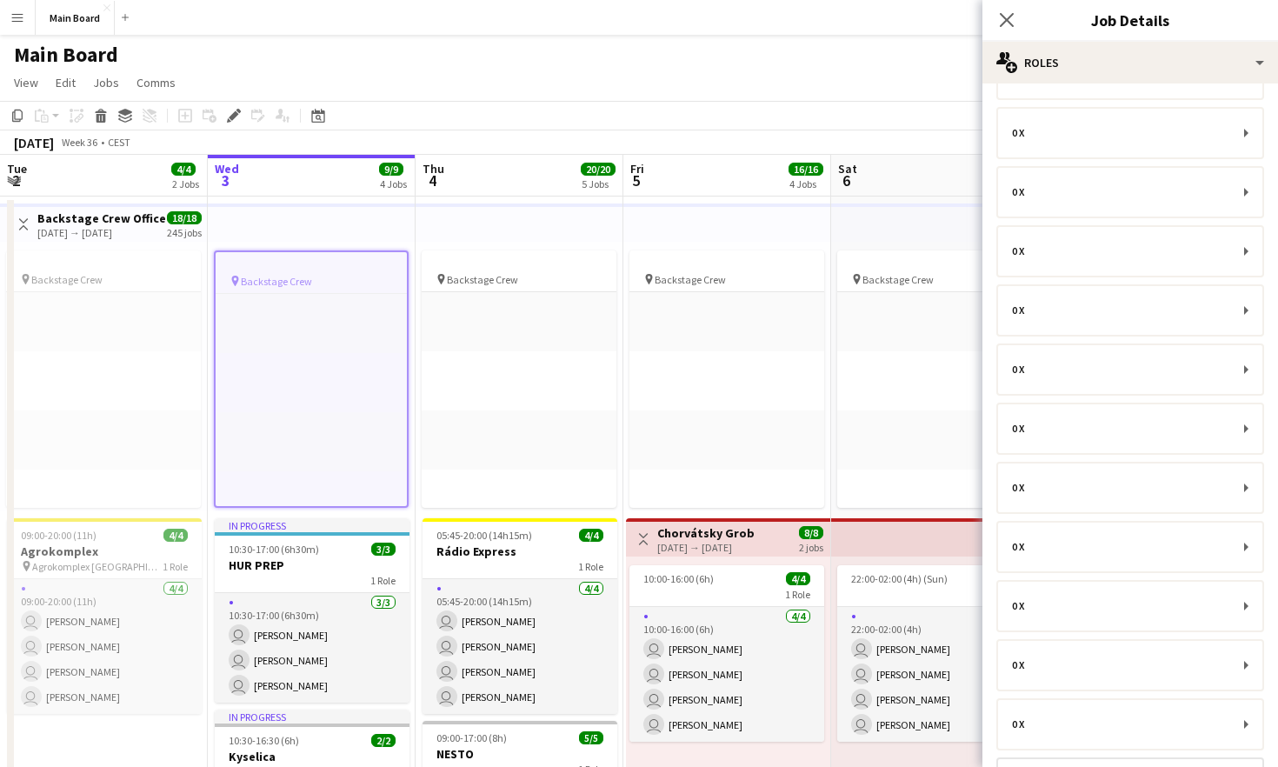
scroll to position [0, 0]
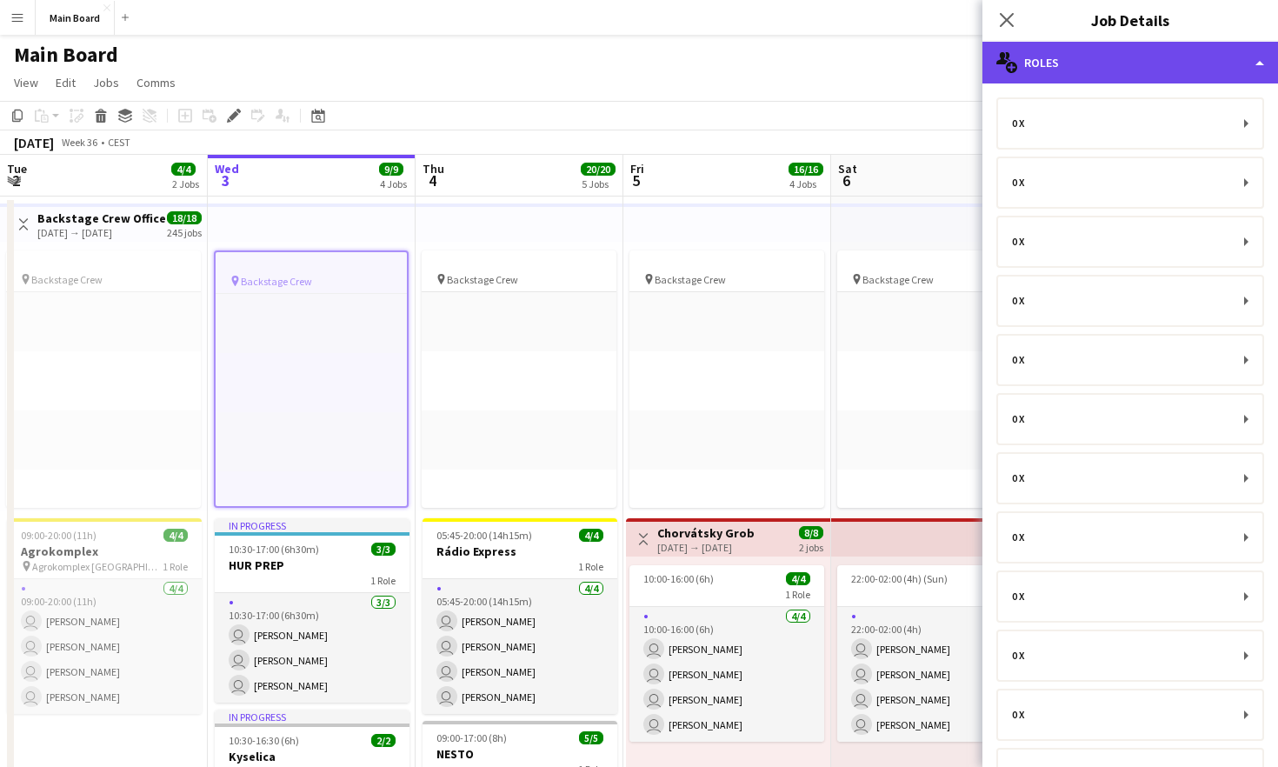
click at [1011, 43] on div "multiple-users-add Roles" at bounding box center [1130, 63] width 296 height 42
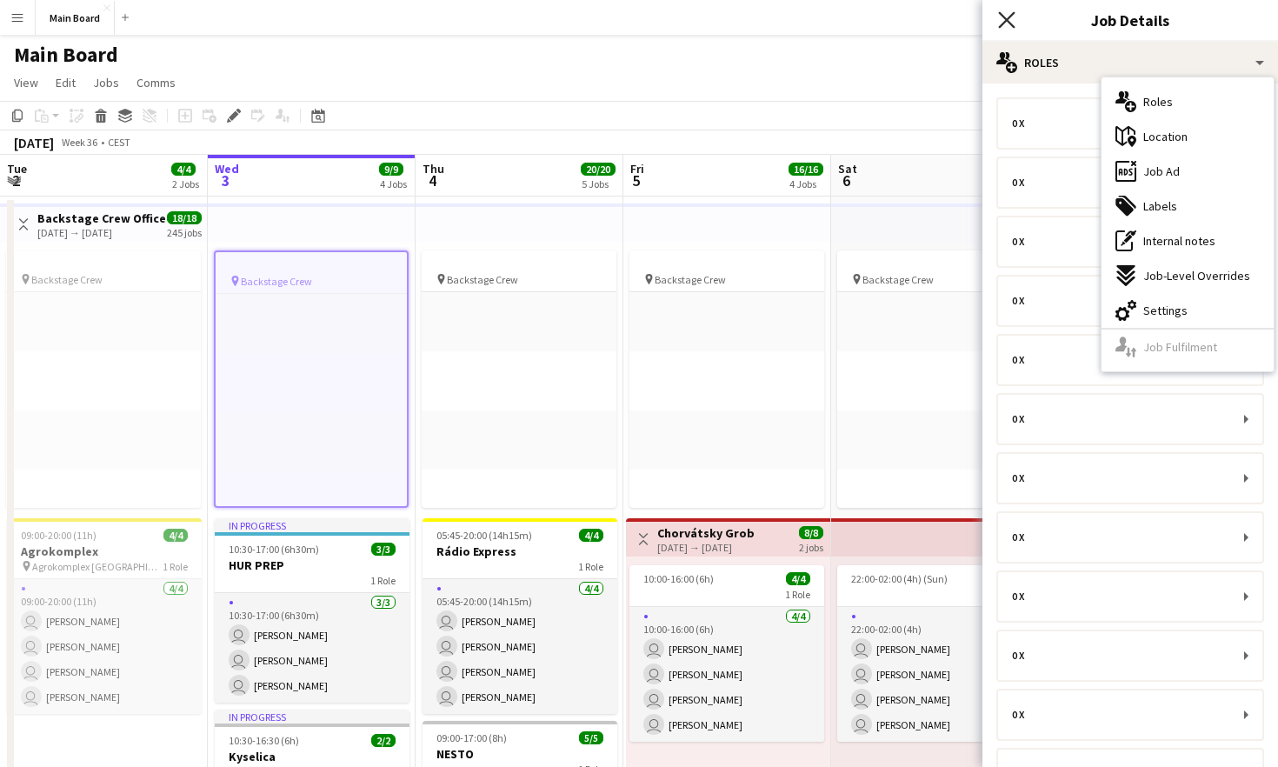
click at [1005, 20] on icon at bounding box center [1006, 19] width 17 height 17
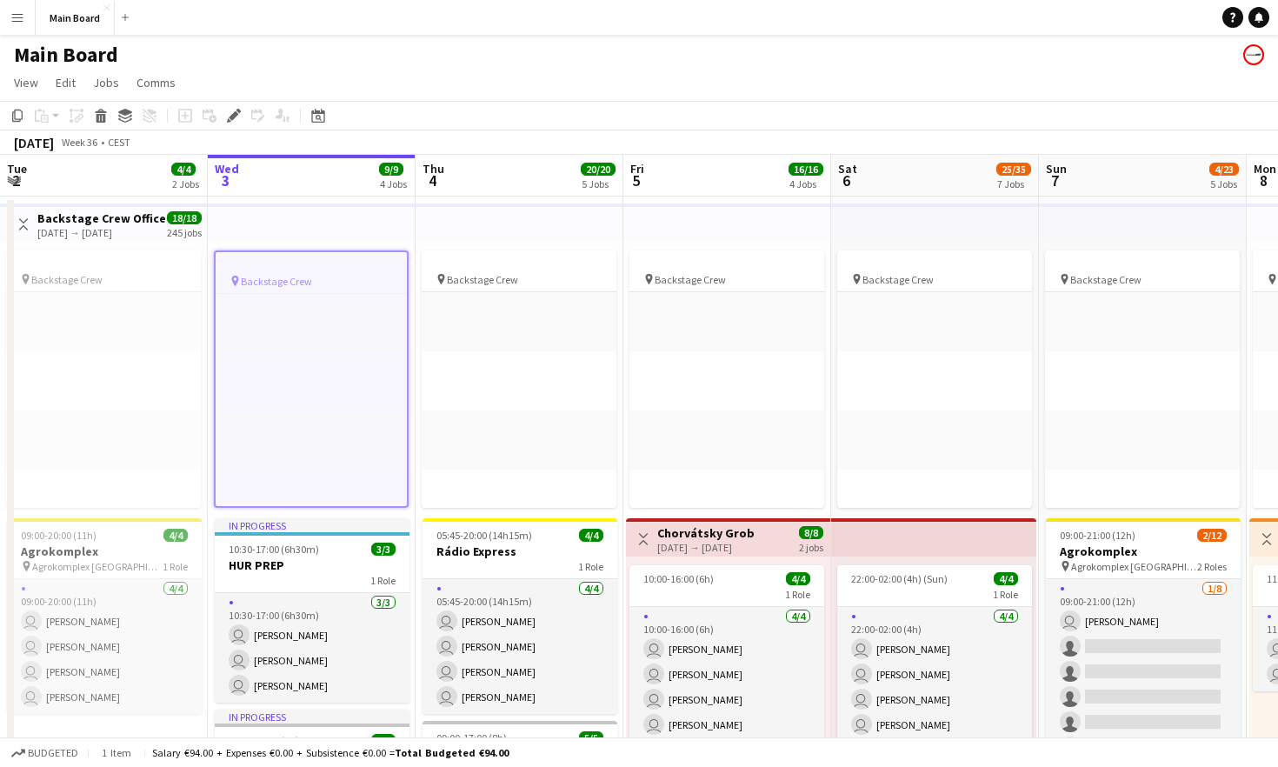
click at [347, 221] on app-top-bar at bounding box center [312, 222] width 208 height 38
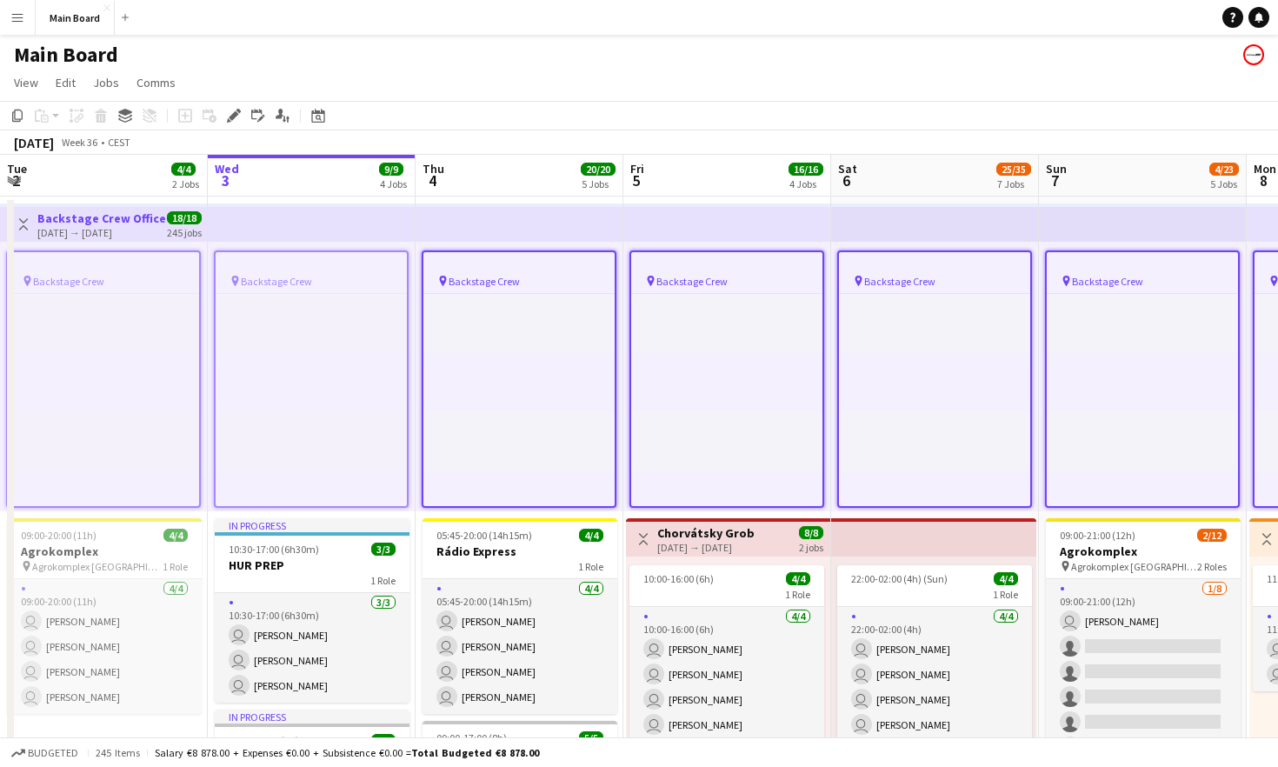
click at [332, 225] on app-top-bar at bounding box center [312, 222] width 208 height 38
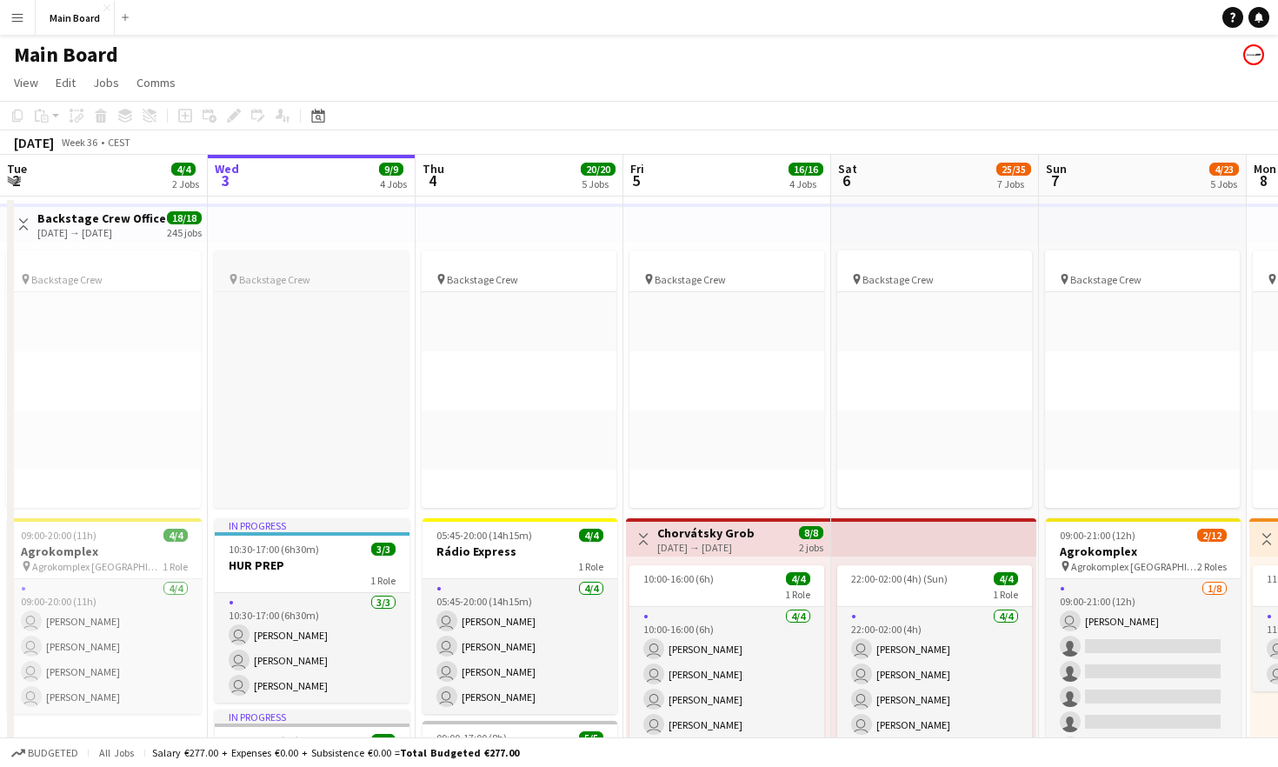
click at [323, 275] on div "pin Backstage Crew" at bounding box center [311, 279] width 195 height 14
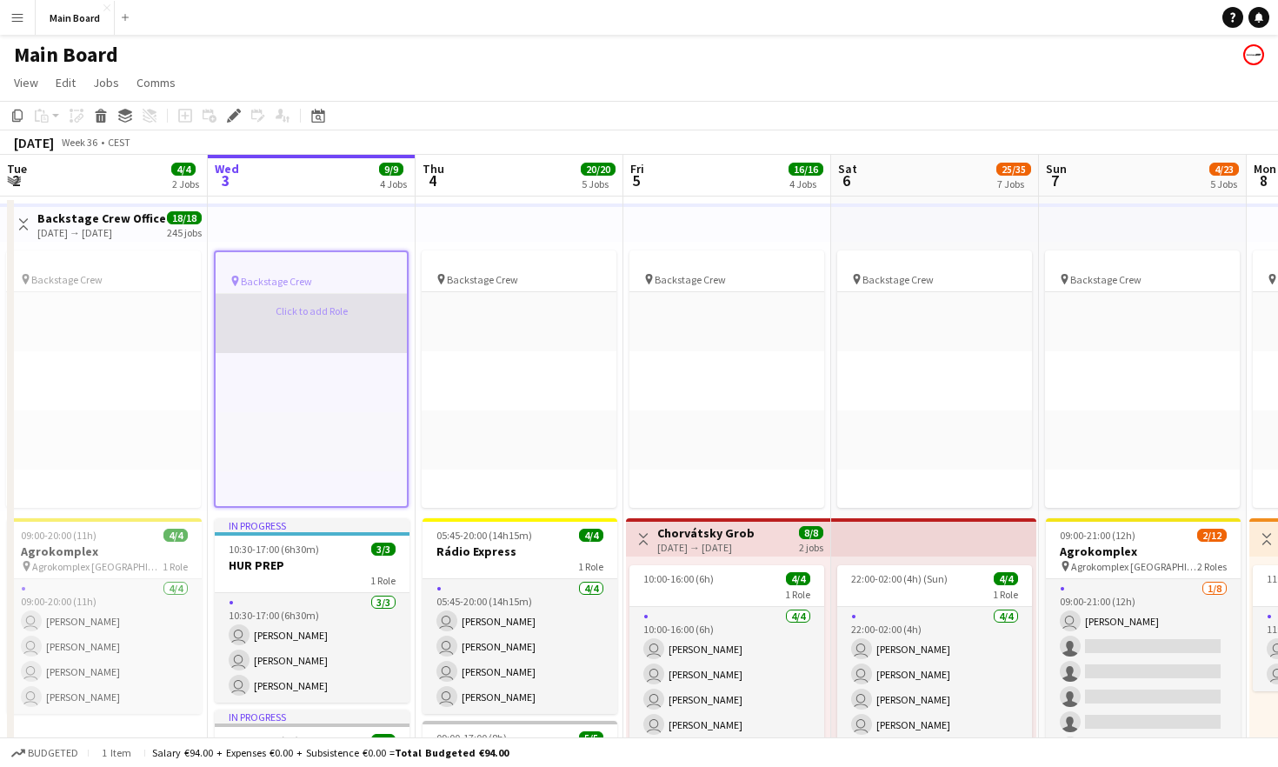
click at [334, 310] on app-card-role-placeholder "Click to add Role" at bounding box center [311, 323] width 191 height 59
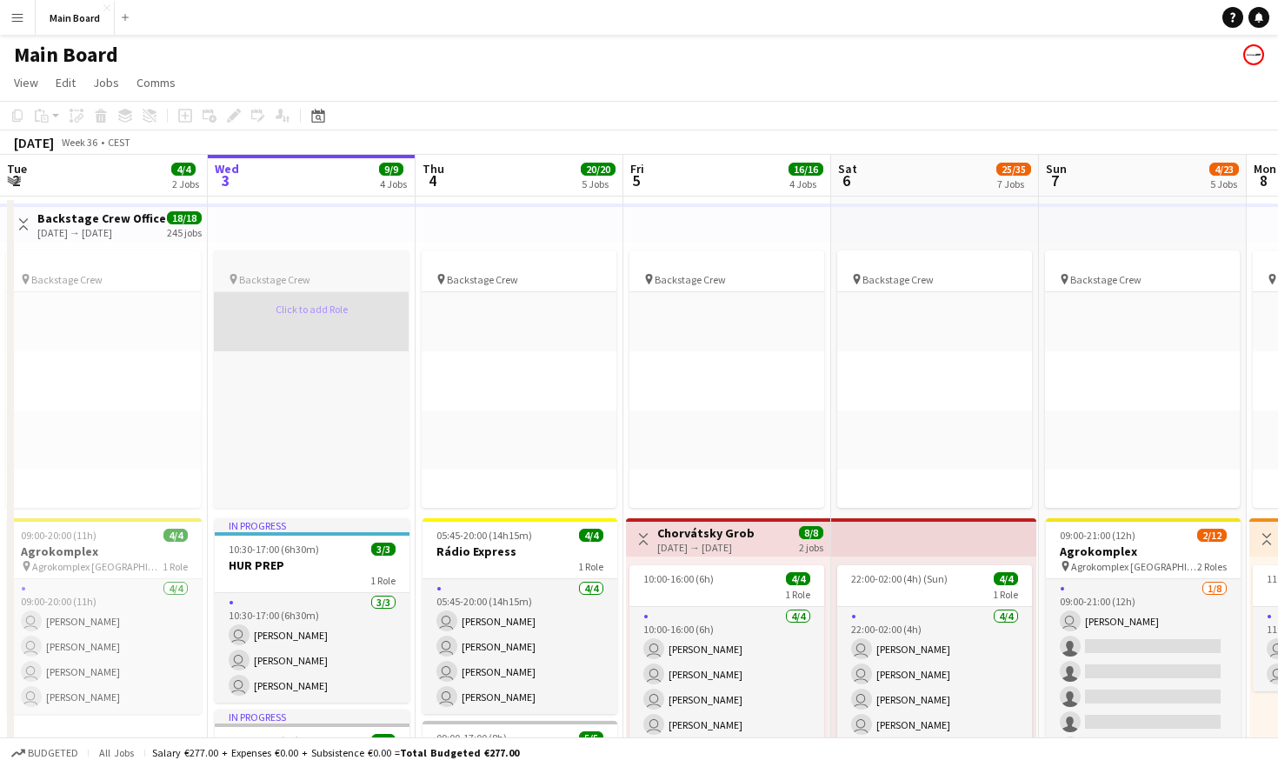
click at [323, 307] on app-card-role-placeholder "Click to add Role" at bounding box center [311, 321] width 195 height 59
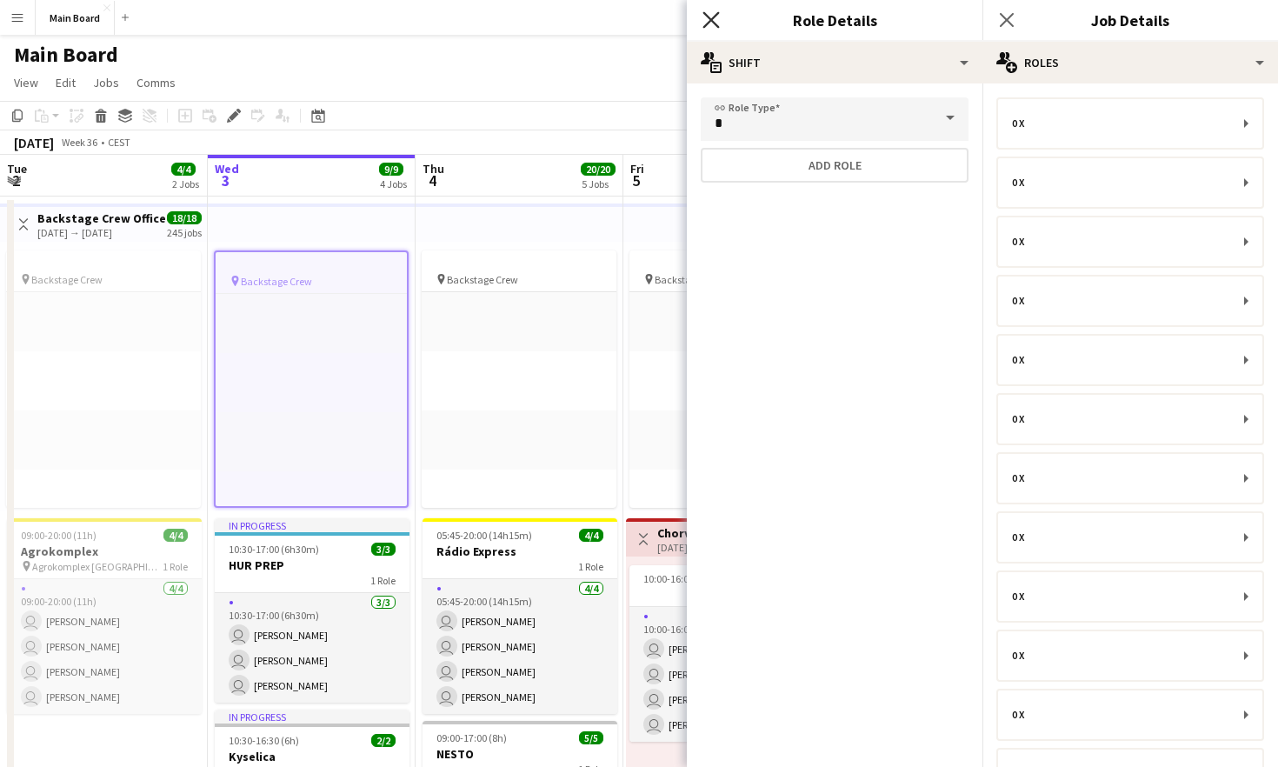
click at [716, 17] on icon "Close pop-in" at bounding box center [710, 19] width 17 height 17
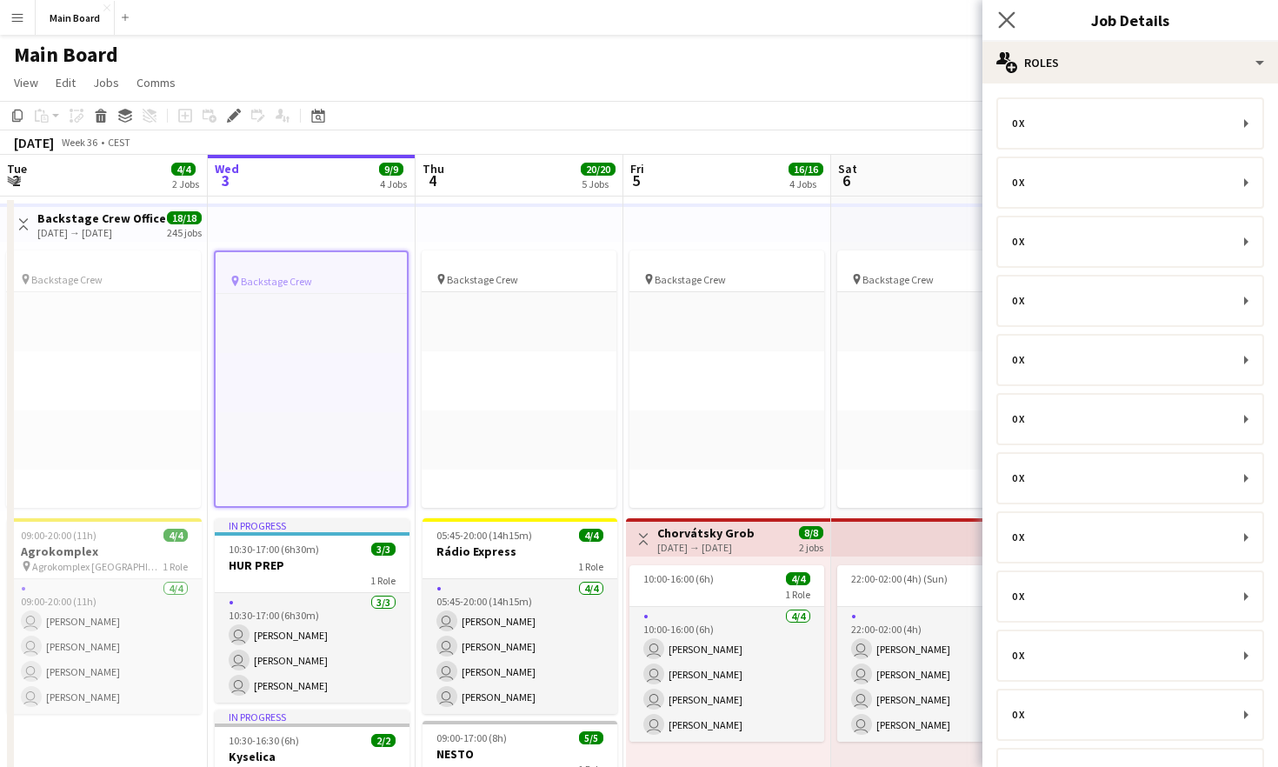
click at [1017, 8] on app-icon "Close pop-in" at bounding box center [1007, 20] width 25 height 25
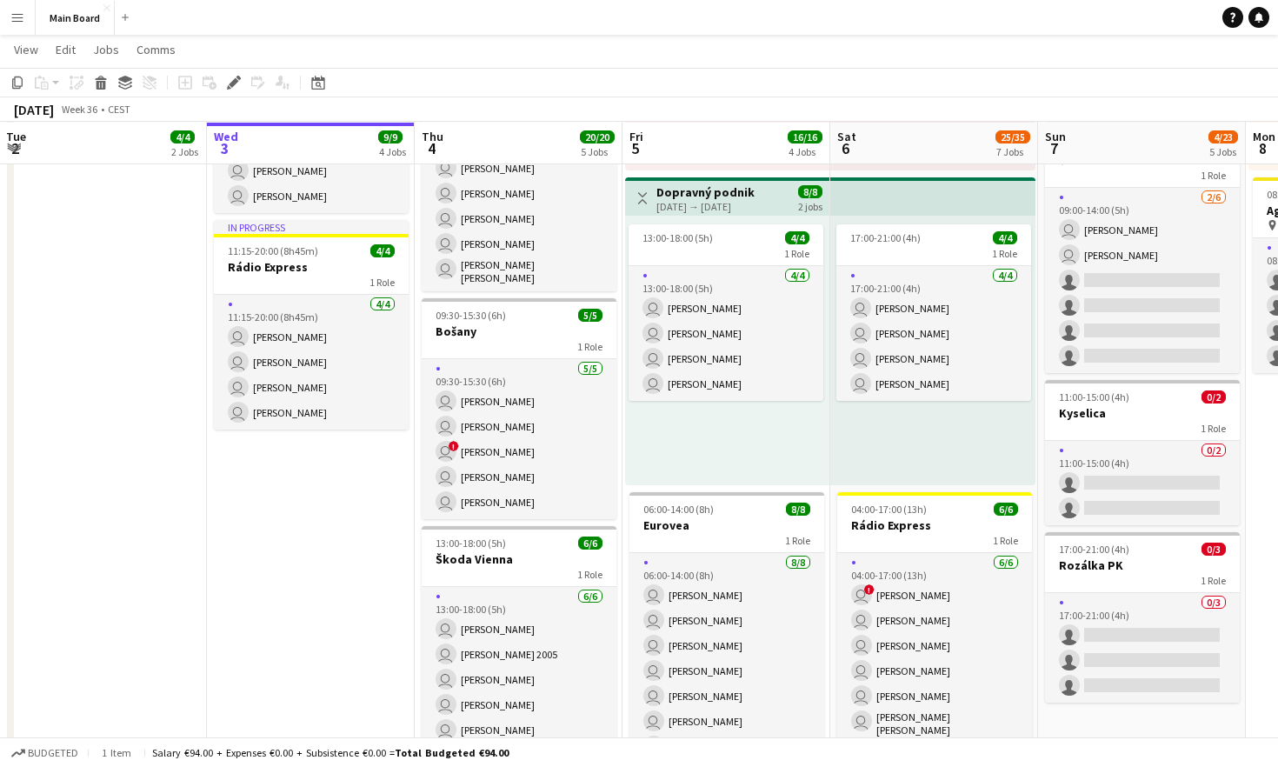
click at [332, 558] on app-date-cell "pin Backstage Crew Click to add Role Click to add Role Click to add Role Click …" at bounding box center [311, 536] width 208 height 1991
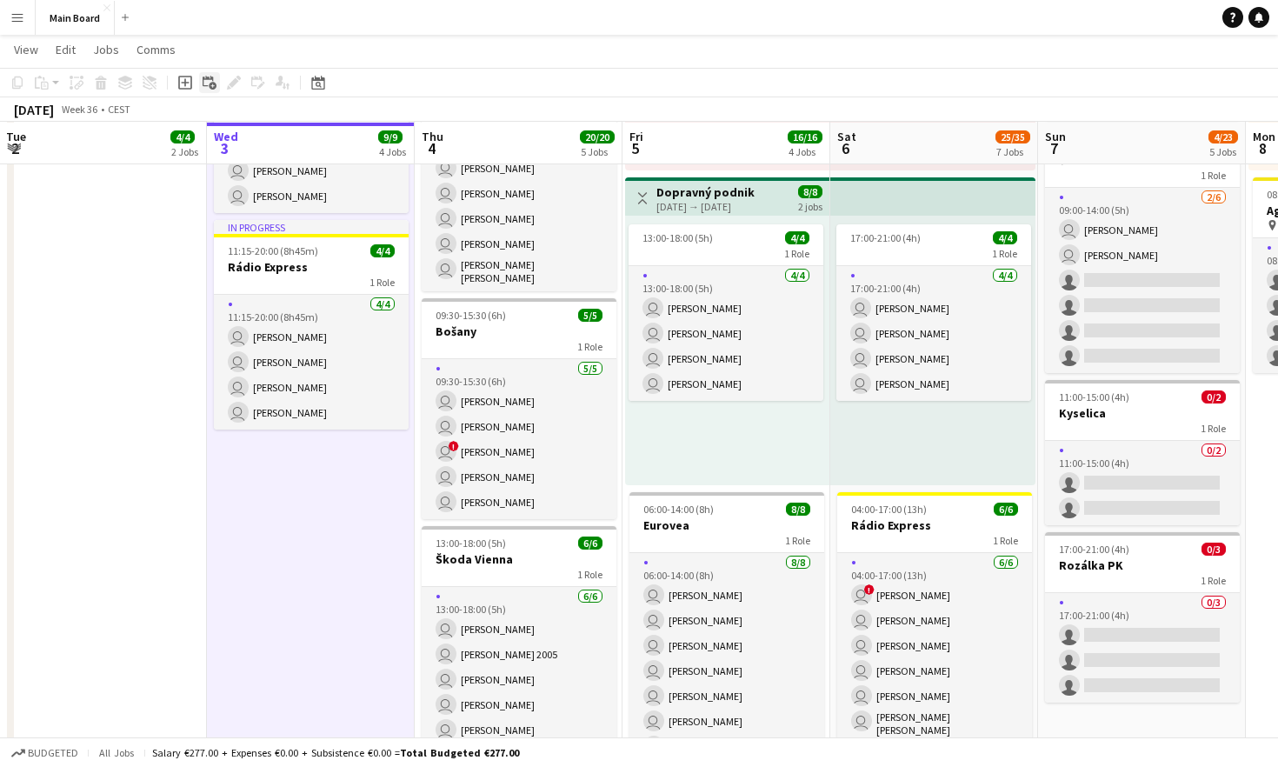
click at [210, 77] on icon at bounding box center [208, 81] width 10 height 10
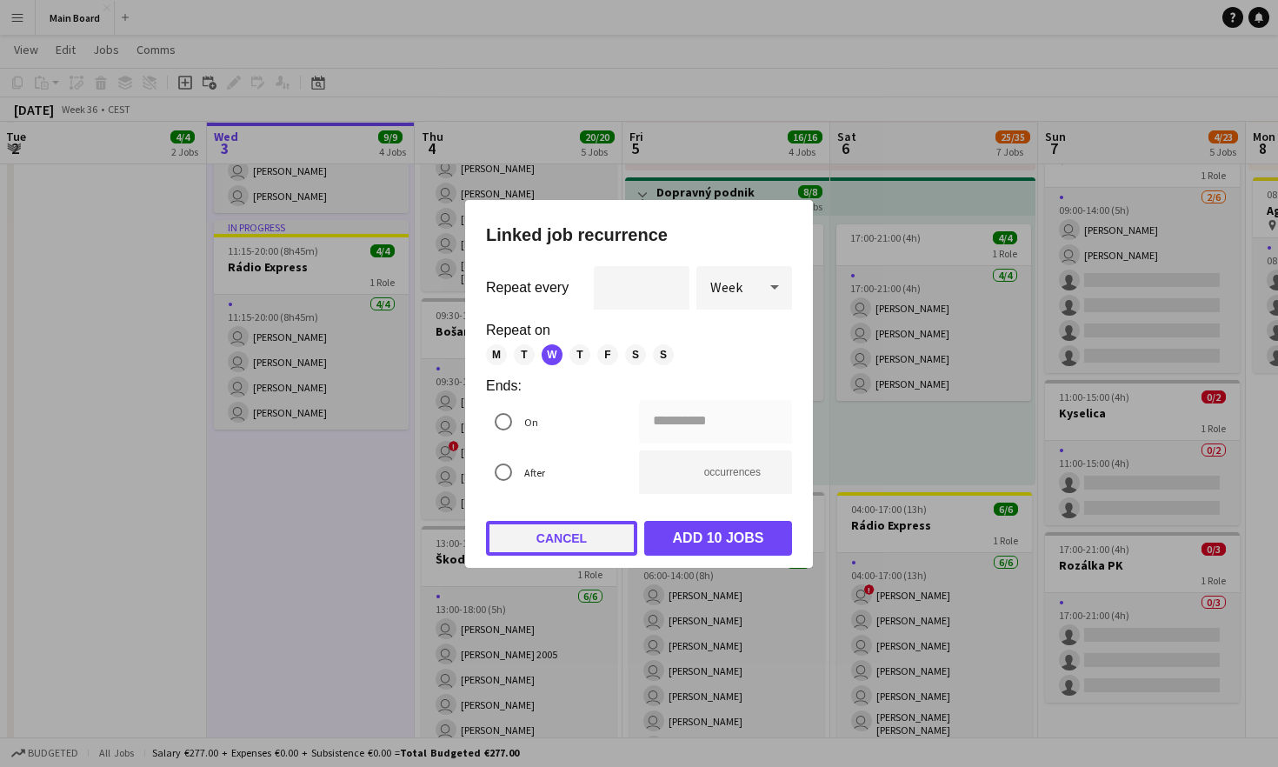
click at [599, 528] on button "Cancel" at bounding box center [561, 538] width 151 height 35
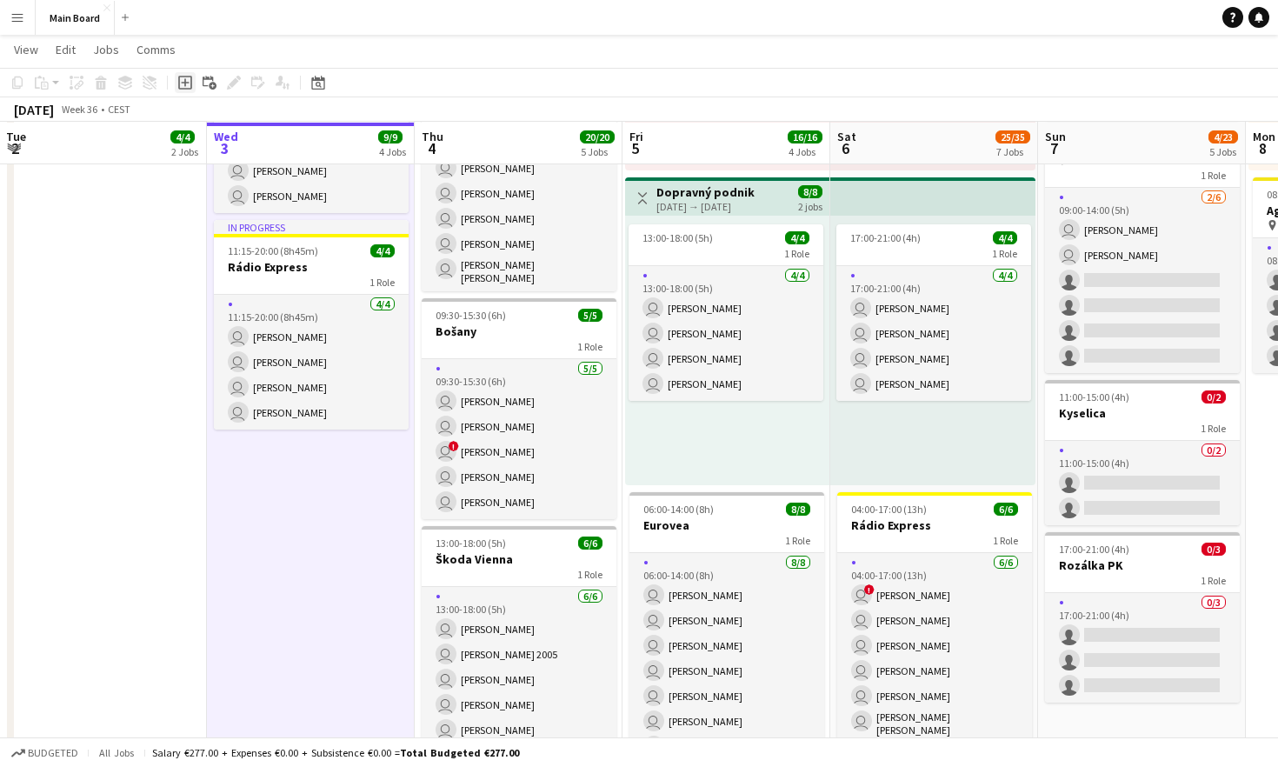
click at [182, 80] on icon "Add job" at bounding box center [185, 83] width 14 height 14
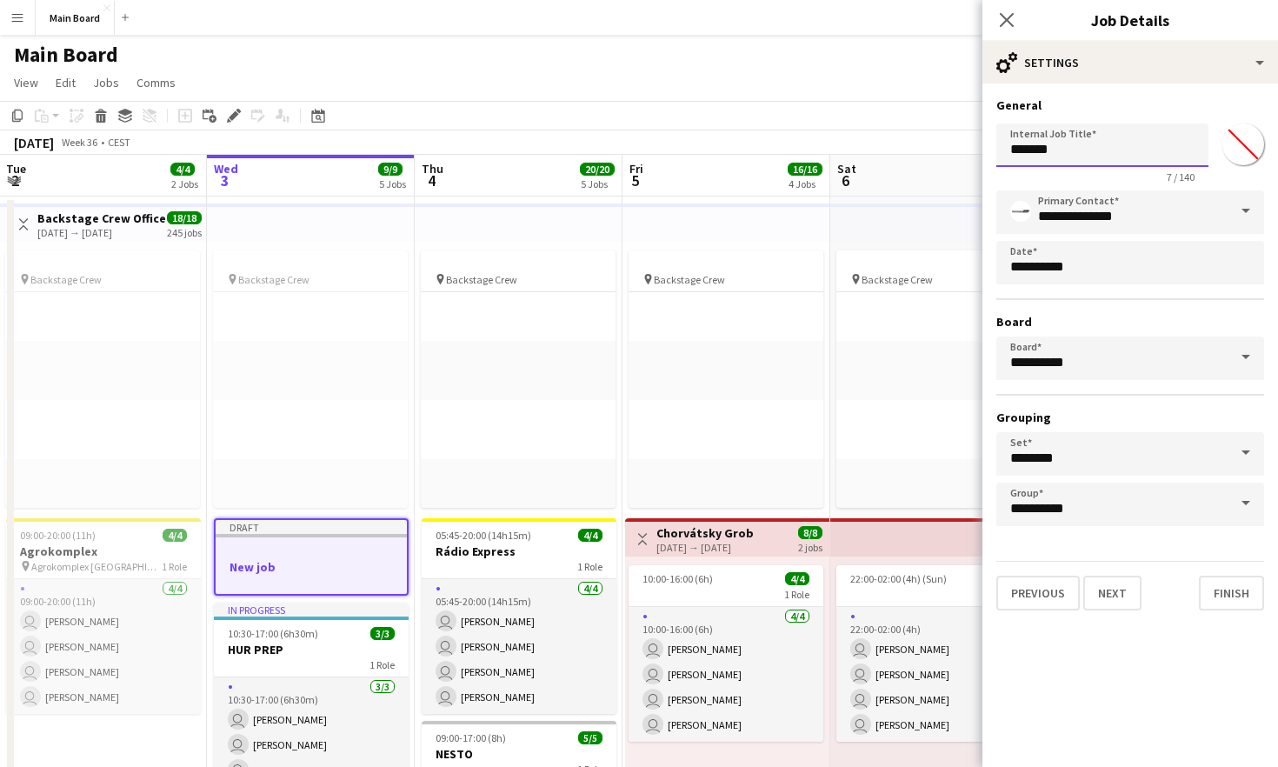
click at [1128, 144] on input "*******" at bounding box center [1102, 144] width 212 height 43
drag, startPoint x: 1110, startPoint y: 145, endPoint x: 1016, endPoint y: 142, distance: 94.0
click at [1016, 142] on input "*******" at bounding box center [1102, 144] width 212 height 43
type input "*"
type input "******"
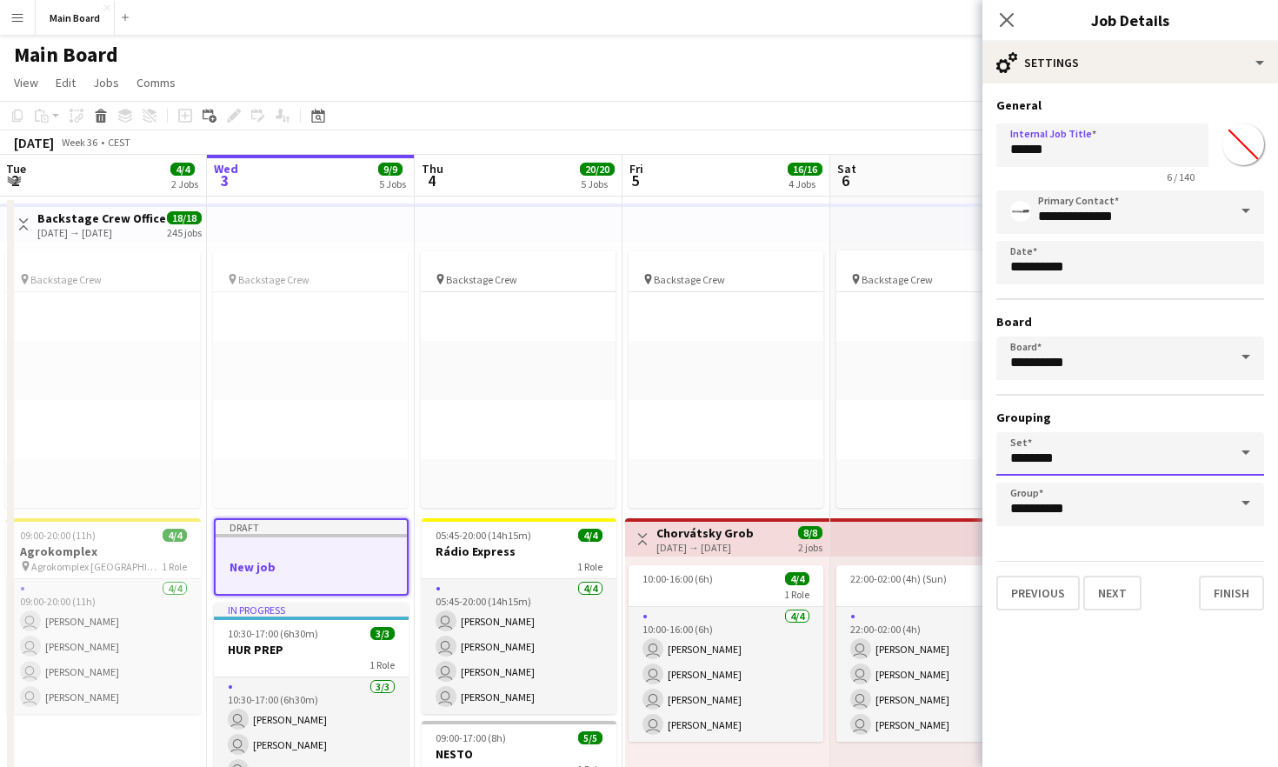
click at [1128, 447] on input "********" at bounding box center [1130, 453] width 268 height 43
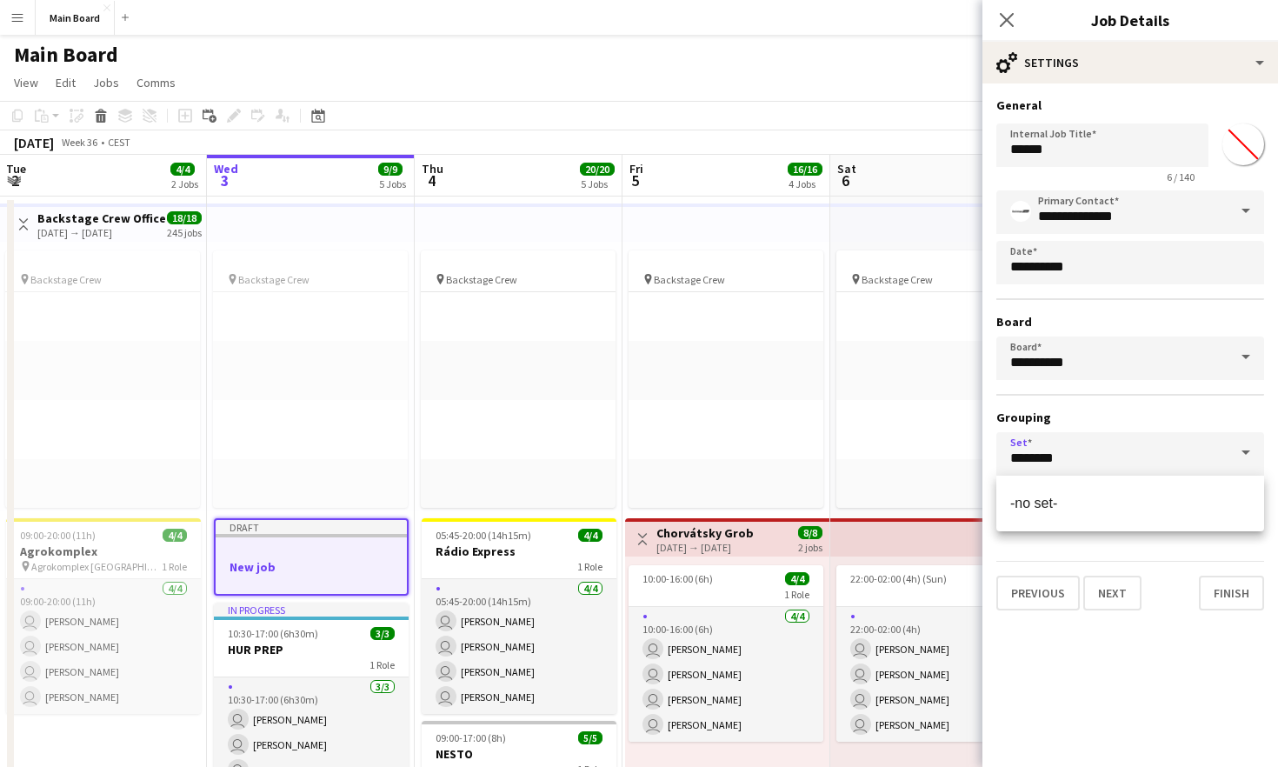
click at [1109, 385] on div "**********" at bounding box center [1130, 358] width 268 height 336
click at [1108, 597] on button "Next" at bounding box center [1112, 593] width 58 height 35
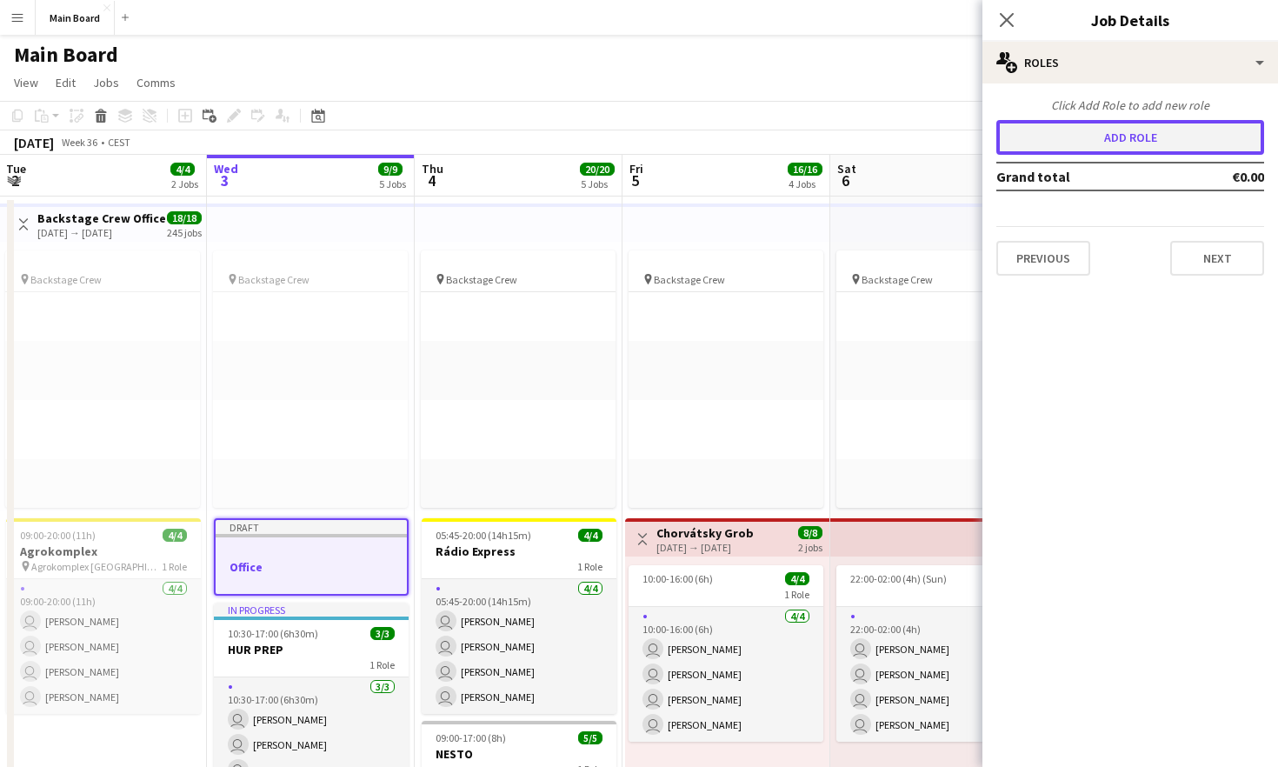
click at [1101, 127] on button "Add role" at bounding box center [1130, 137] width 268 height 35
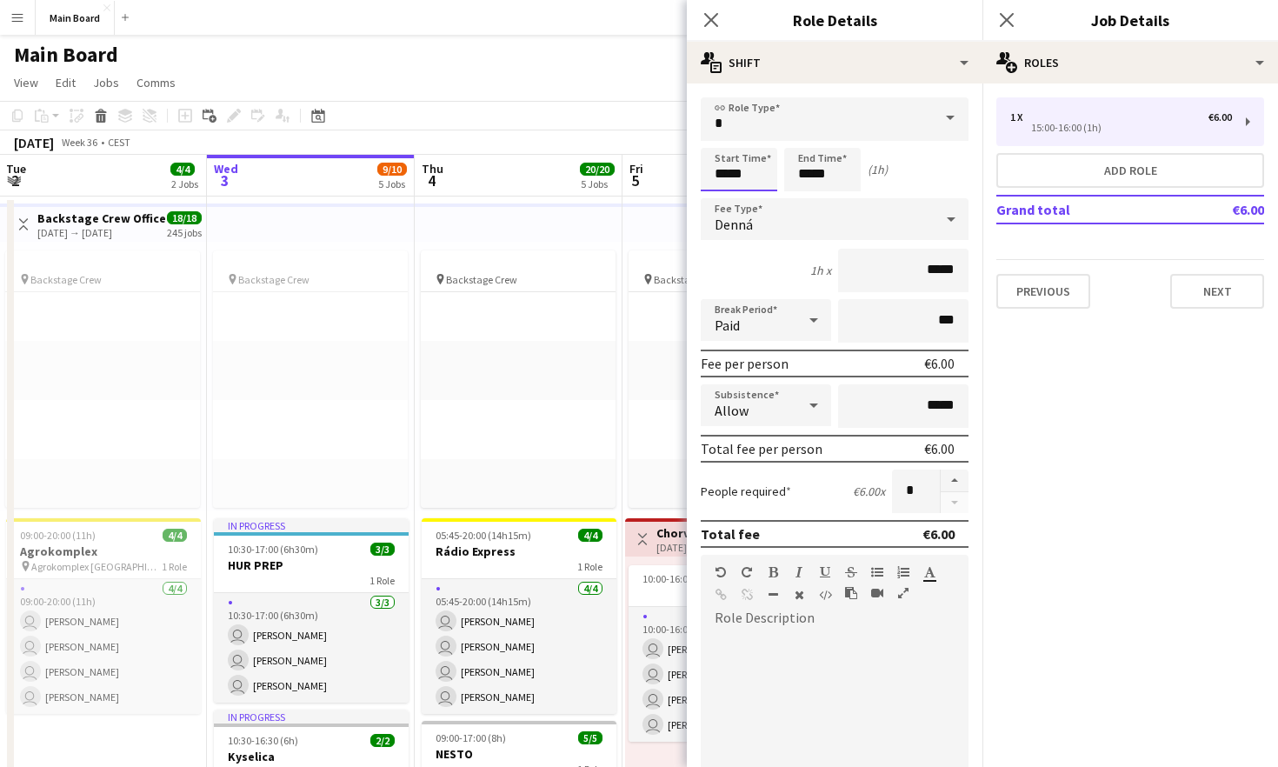
click at [721, 170] on input "*****" at bounding box center [739, 169] width 77 height 43
click at [720, 205] on div at bounding box center [721, 199] width 35 height 17
click at [759, 127] on input "text" at bounding box center [835, 118] width 268 height 43
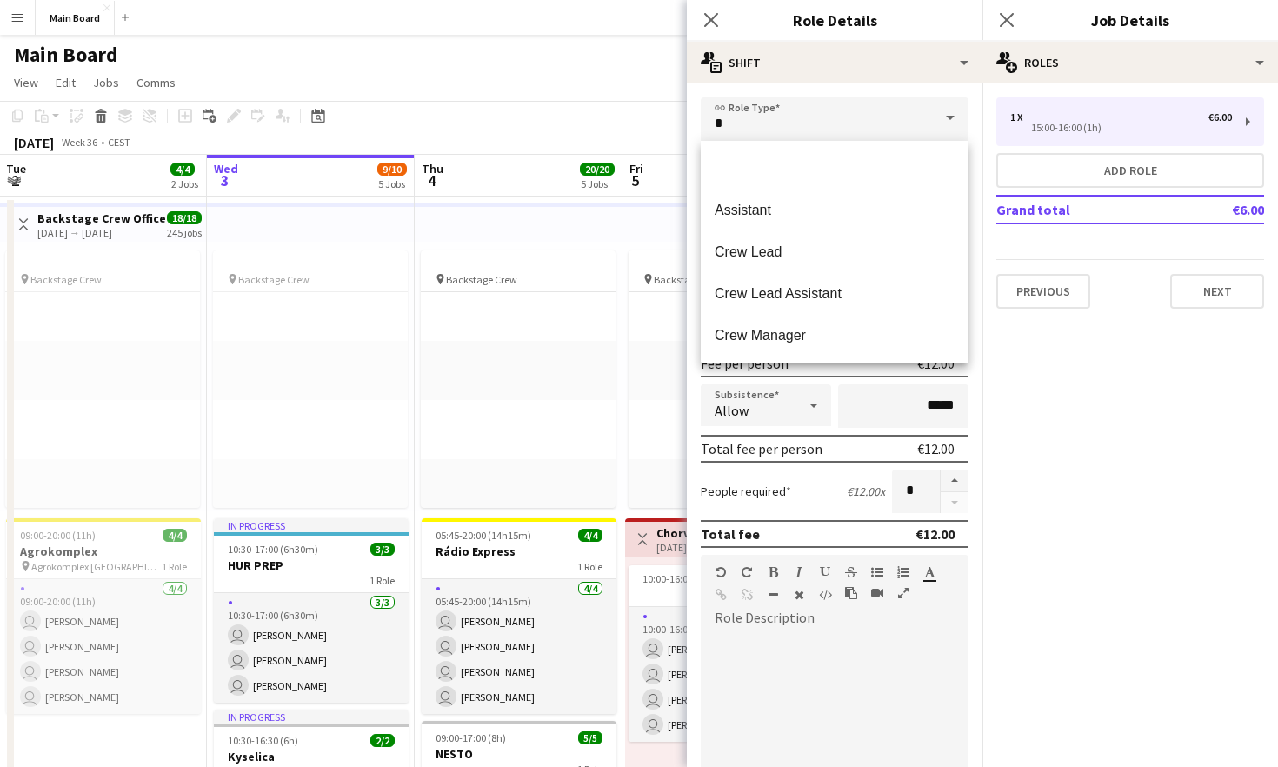
click at [822, 87] on div "link Role Type Start Time ***** End Time ***** (2h) Fee Type [PERSON_NAME] 2h x…" at bounding box center [835, 605] width 296 height 1044
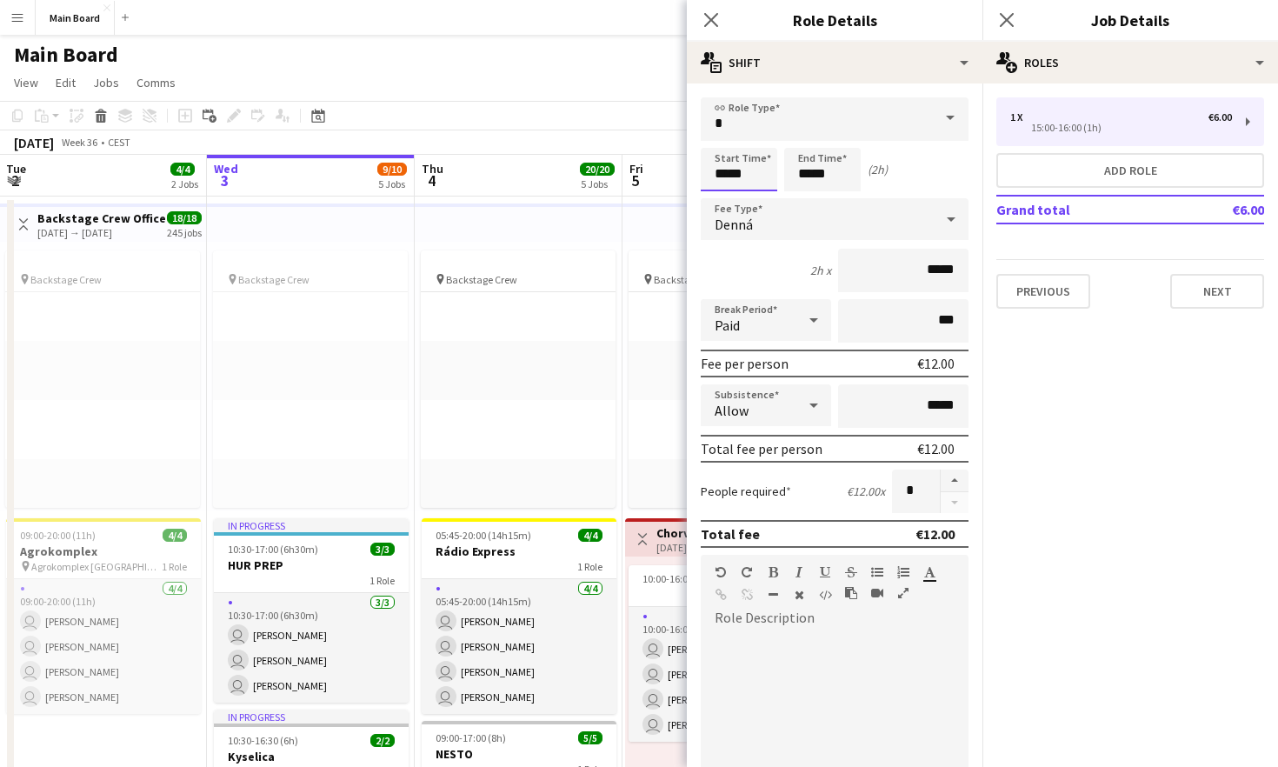
click at [751, 170] on input "*****" at bounding box center [739, 169] width 77 height 43
click at [757, 141] on div at bounding box center [756, 138] width 35 height 17
type input "*****"
click at [757, 140] on div at bounding box center [756, 138] width 35 height 17
click at [815, 169] on input "*****" at bounding box center [822, 169] width 77 height 43
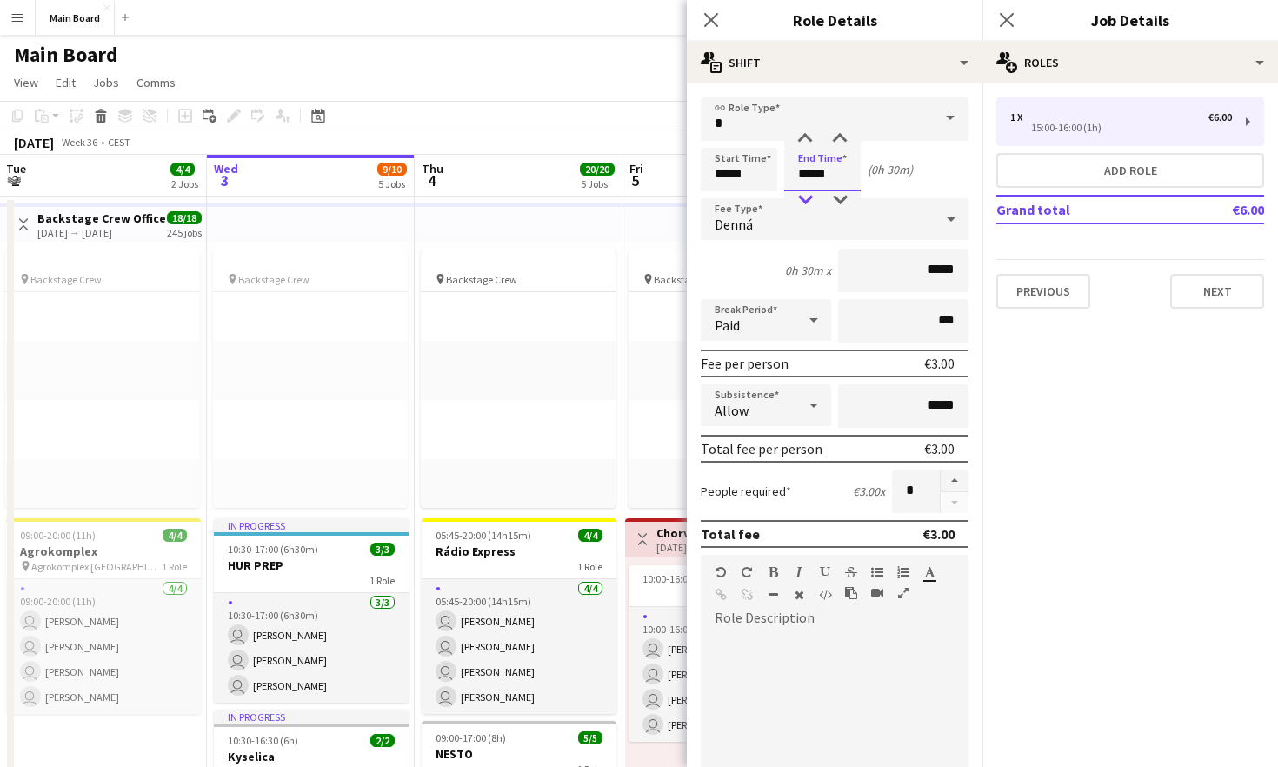
click at [809, 196] on div at bounding box center [805, 199] width 35 height 17
click at [839, 138] on div at bounding box center [839, 138] width 35 height 17
type input "*****"
click at [839, 138] on div at bounding box center [839, 138] width 35 height 17
click at [932, 203] on div "Denná" at bounding box center [817, 219] width 233 height 42
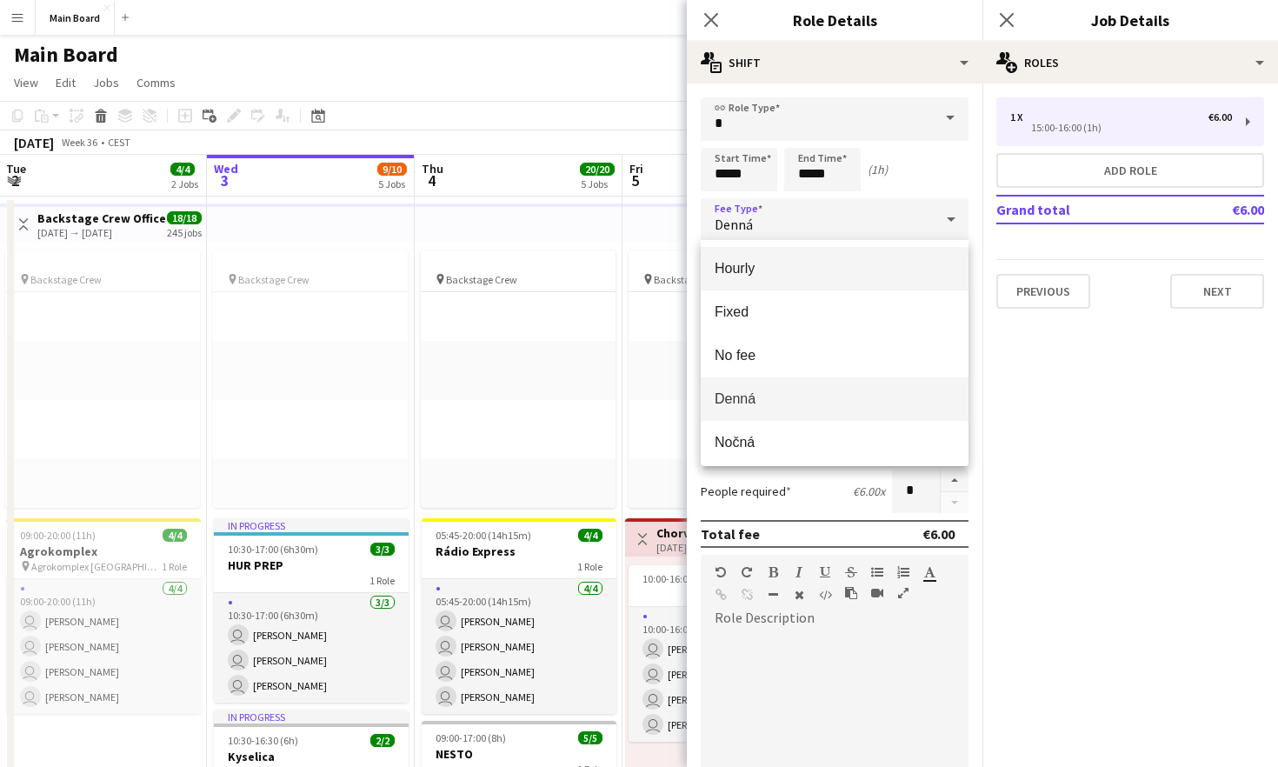
click at [837, 279] on mat-option "Hourly" at bounding box center [835, 268] width 268 height 43
type input "*****"
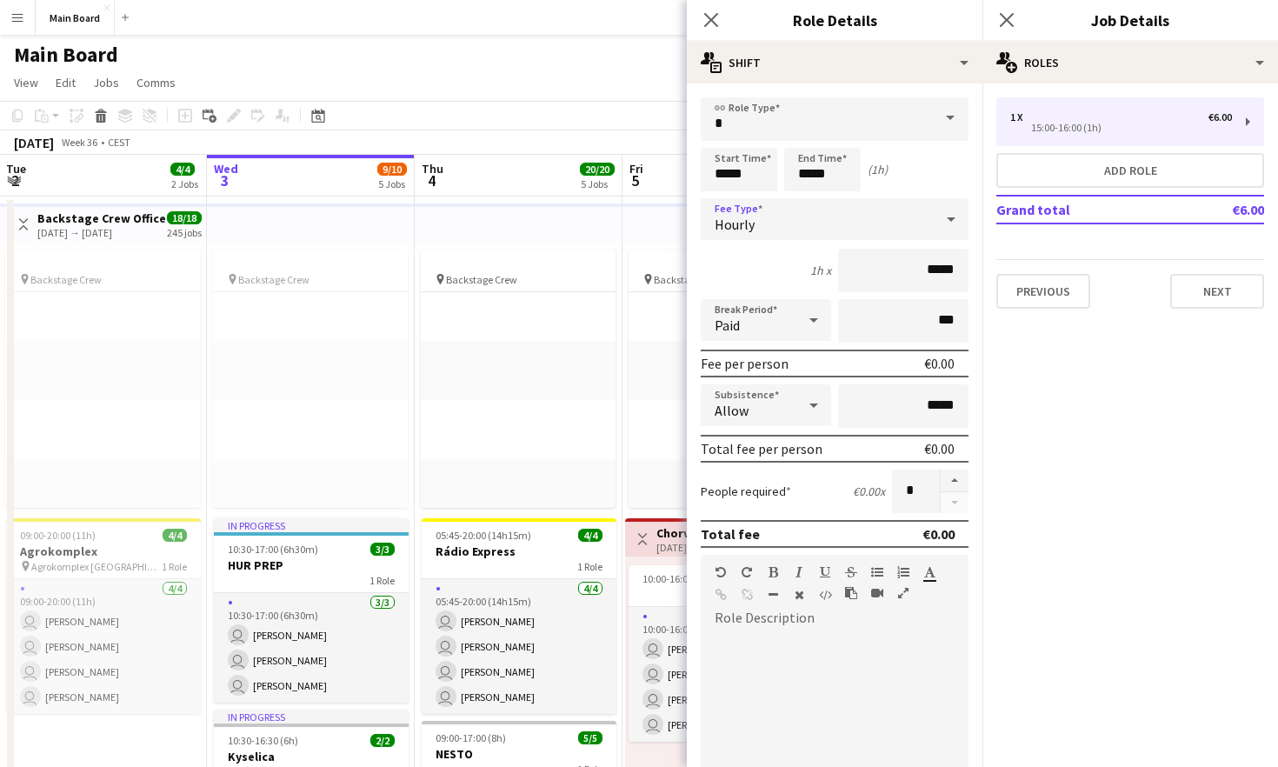
click at [815, 320] on icon at bounding box center [813, 320] width 9 height 4
click at [780, 419] on span "Unpaid" at bounding box center [766, 412] width 103 height 17
click at [950, 483] on button "button" at bounding box center [955, 480] width 28 height 23
type input "*"
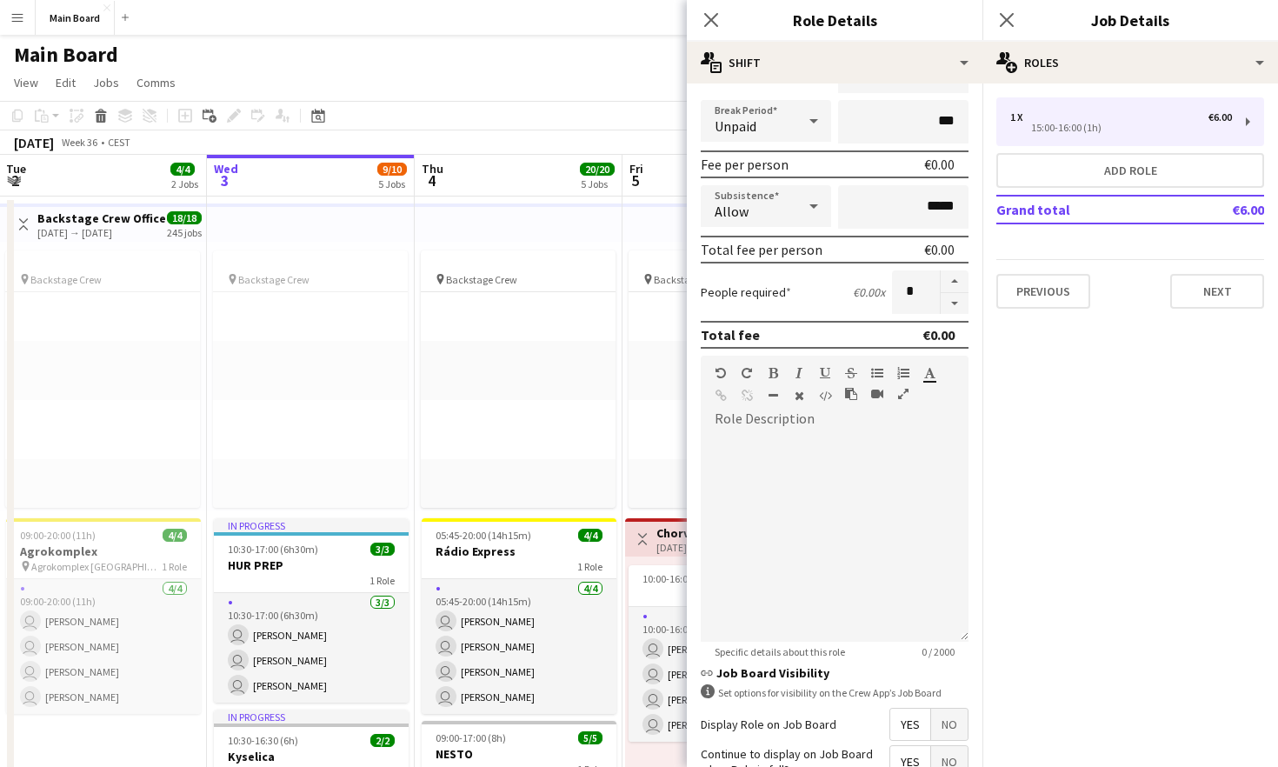
scroll to position [360, 0]
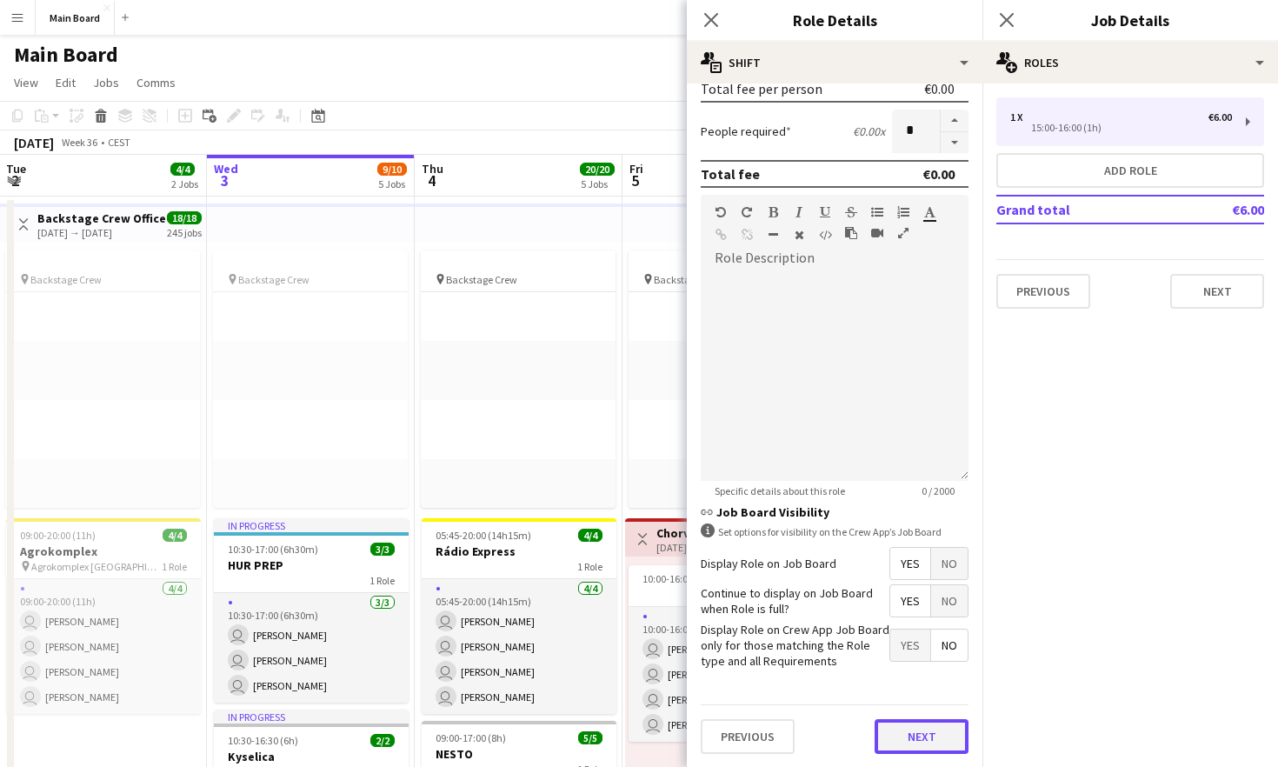
click at [930, 724] on button "Next" at bounding box center [922, 736] width 94 height 35
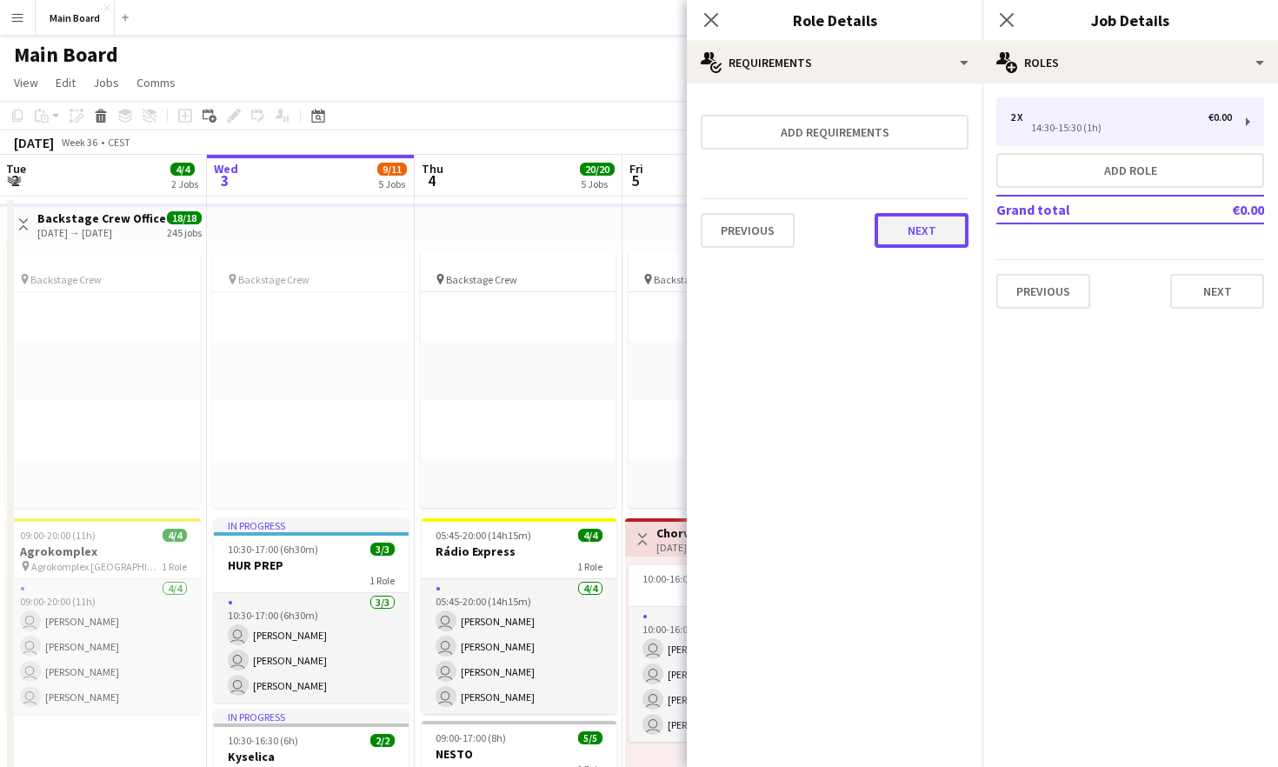
click at [923, 232] on button "Next" at bounding box center [922, 230] width 94 height 35
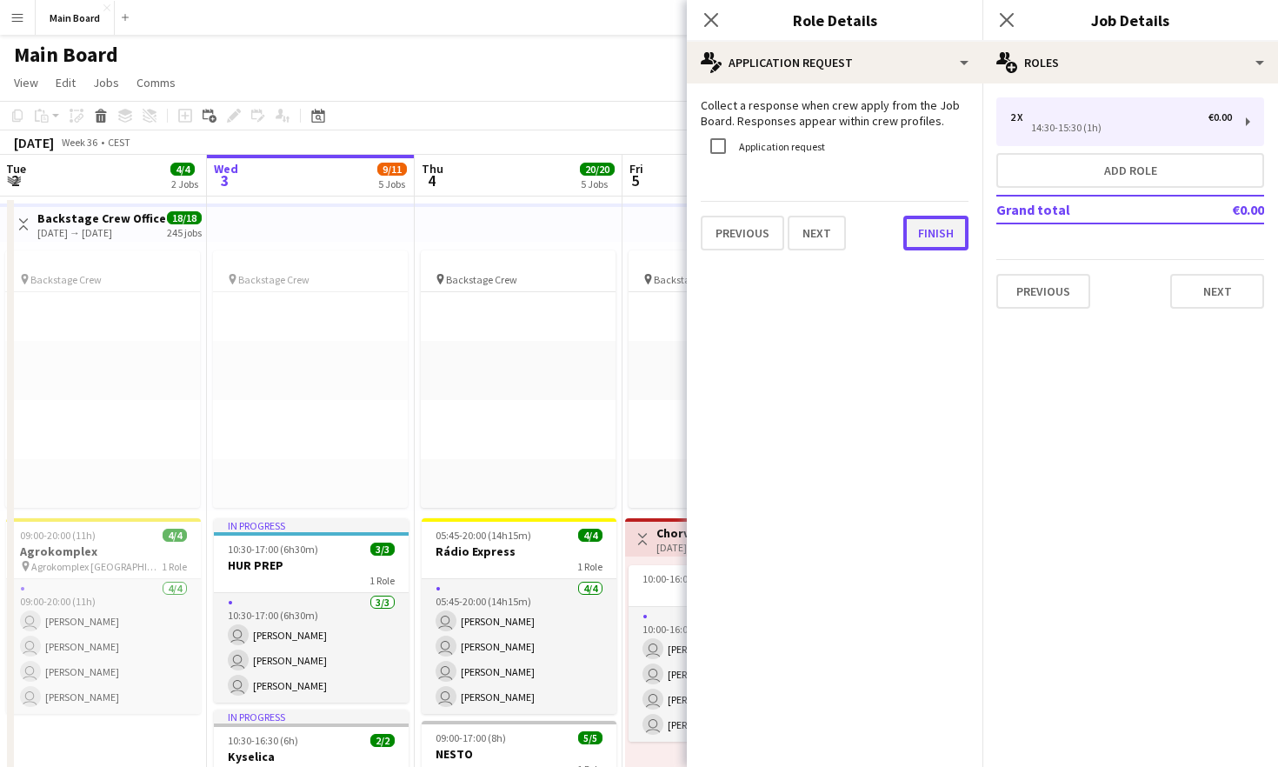
click at [924, 239] on button "Finish" at bounding box center [935, 233] width 65 height 35
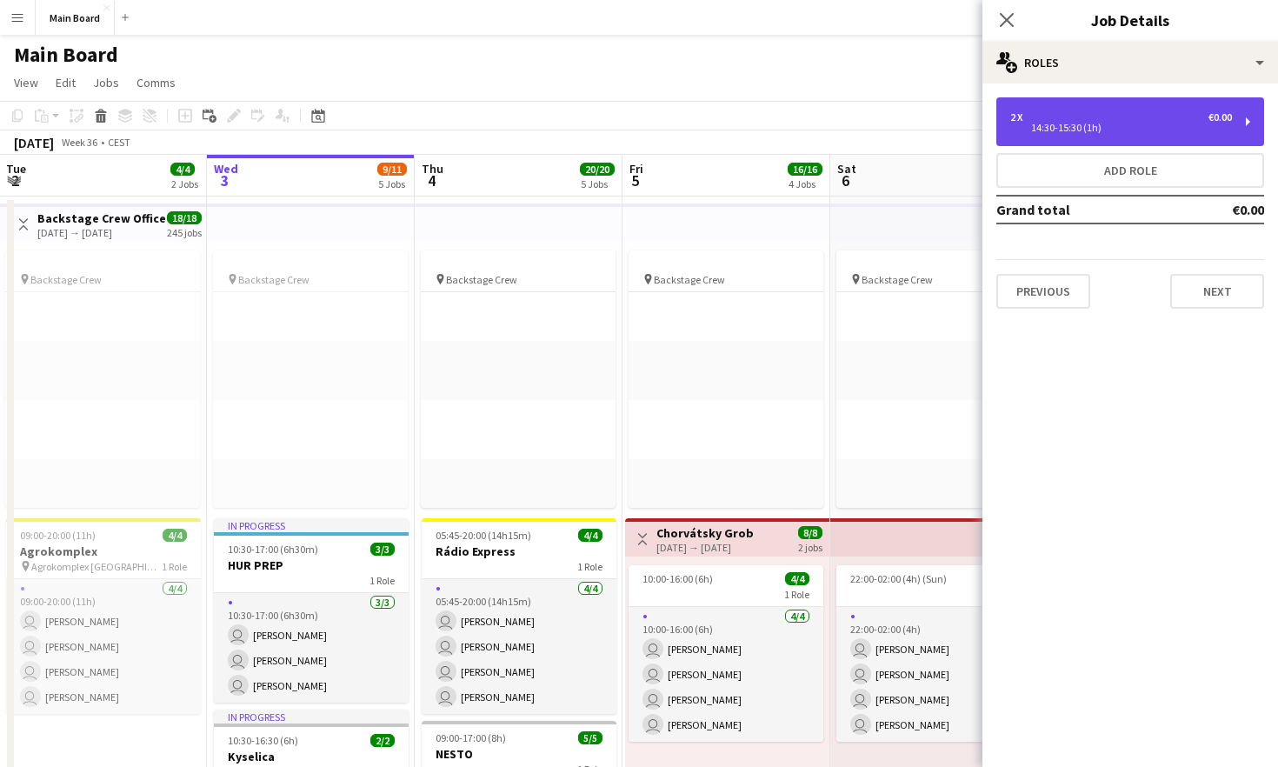
click at [1092, 126] on div "14:30-15:30 (1h)" at bounding box center [1121, 127] width 222 height 9
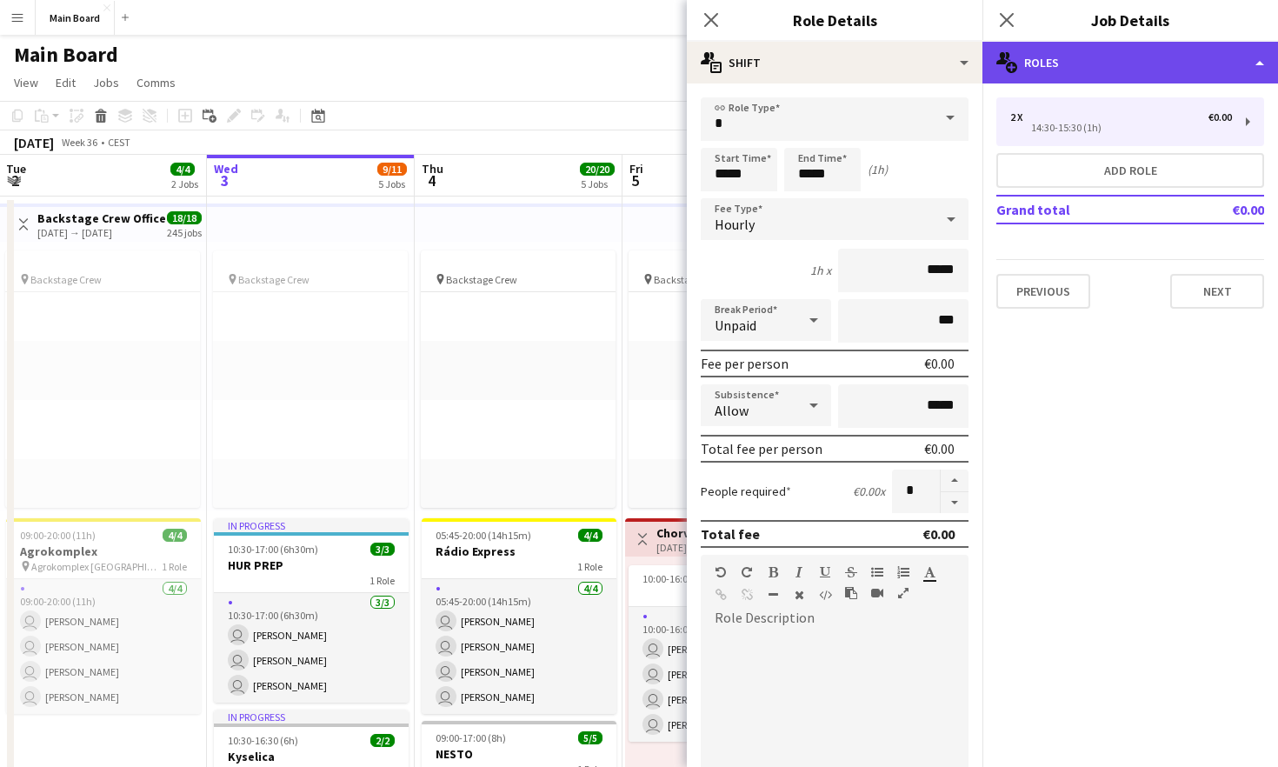
click at [1053, 64] on div "multiple-users-add Roles" at bounding box center [1130, 63] width 296 height 42
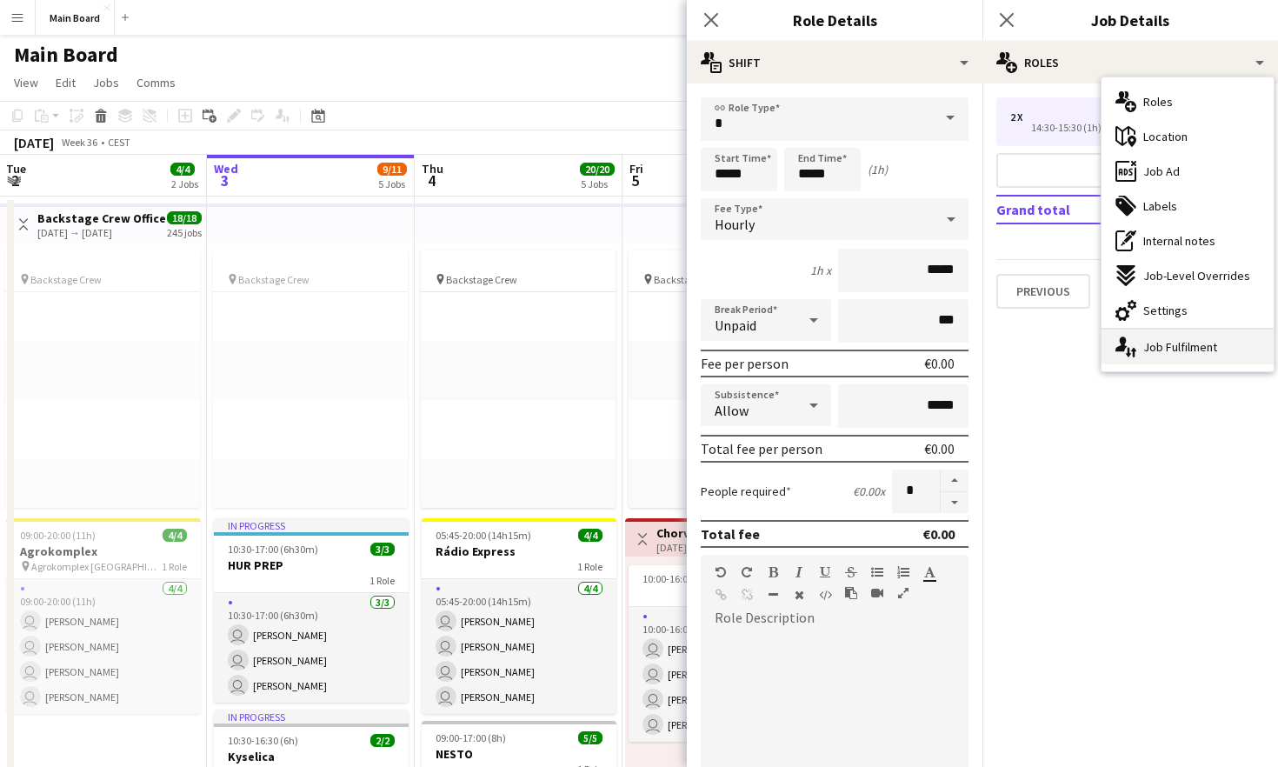
click at [1176, 358] on div "single-neutral-actions-up-down Job Fulfilment" at bounding box center [1187, 346] width 172 height 35
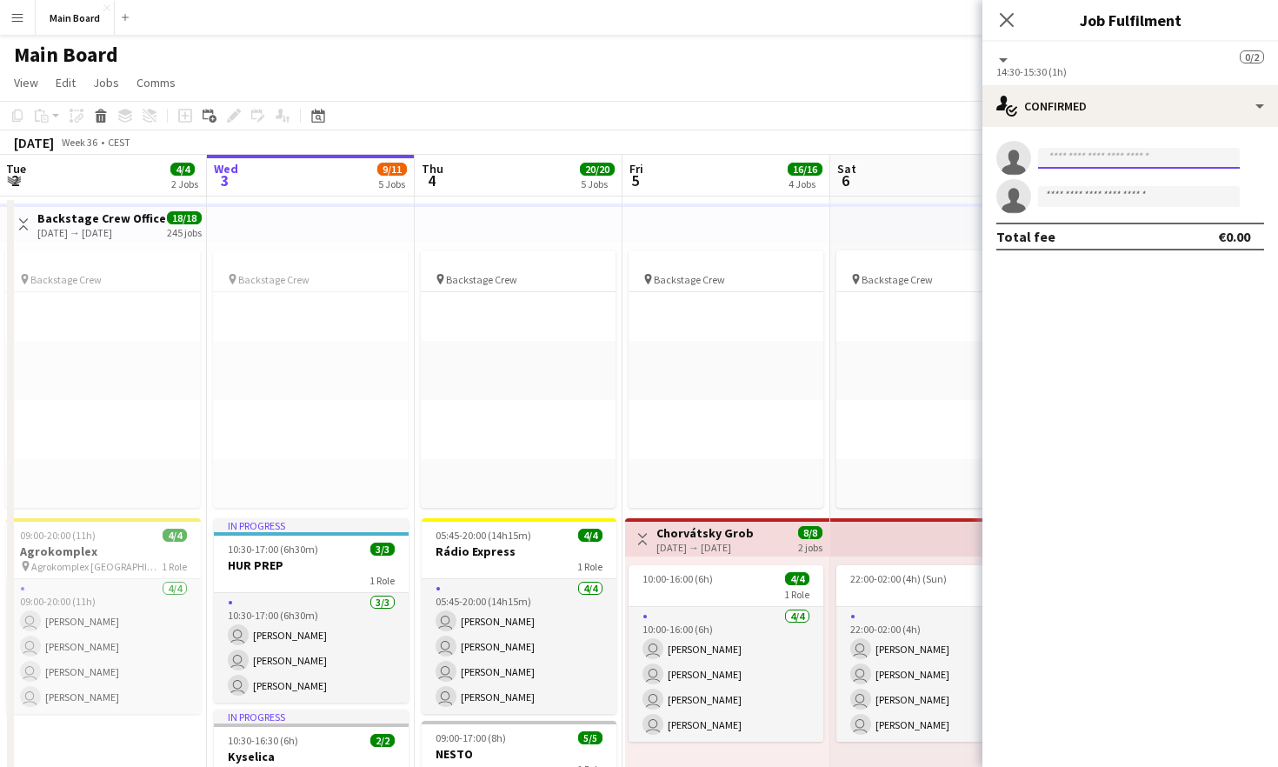
click at [1110, 163] on input at bounding box center [1139, 158] width 202 height 21
type input "******"
click at [1147, 287] on mat-expansion-panel "check Confirmed single-neutral-actions ****** single-neutral-actions Total fee …" at bounding box center [1130, 447] width 296 height 640
drag, startPoint x: 1089, startPoint y: 156, endPoint x: 983, endPoint y: 156, distance: 106.1
click at [983, 156] on app-invite-slot "single-neutral-actions ******" at bounding box center [1130, 158] width 296 height 35
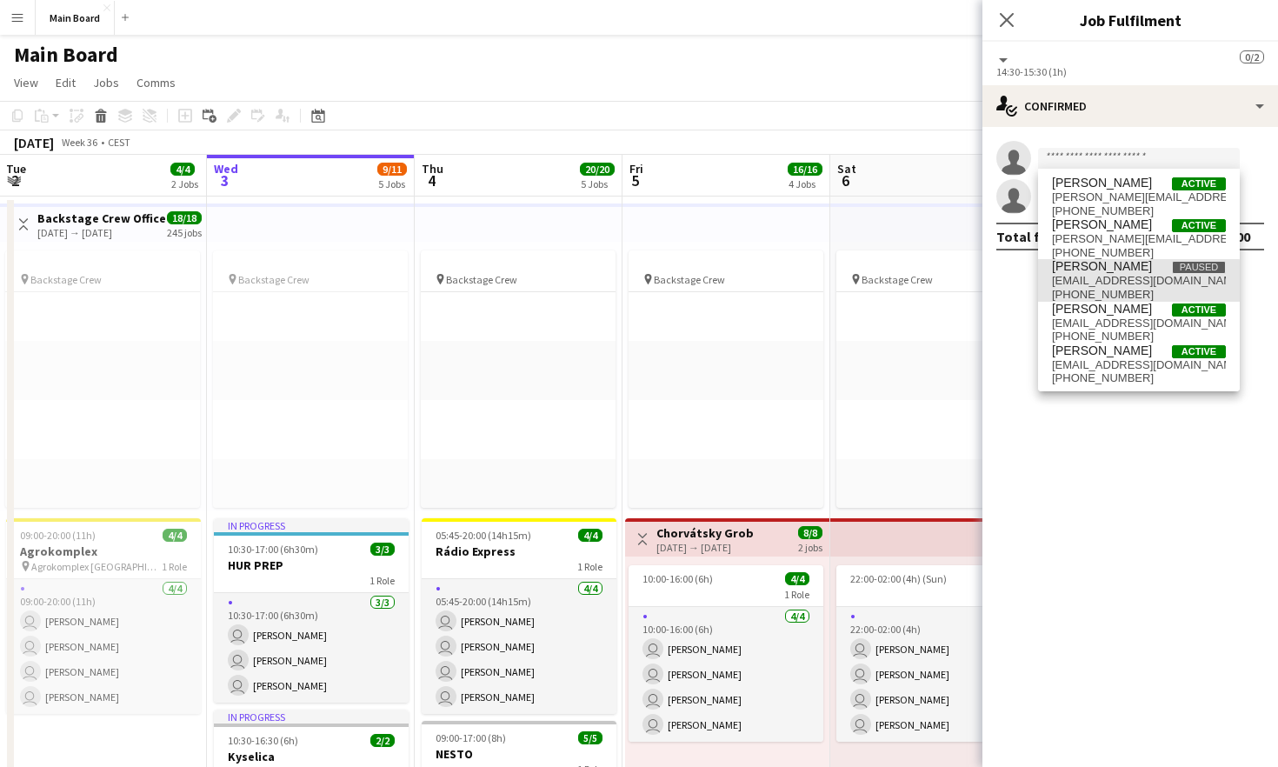
click at [1076, 284] on span "[EMAIL_ADDRESS][DOMAIN_NAME]" at bounding box center [1139, 281] width 174 height 14
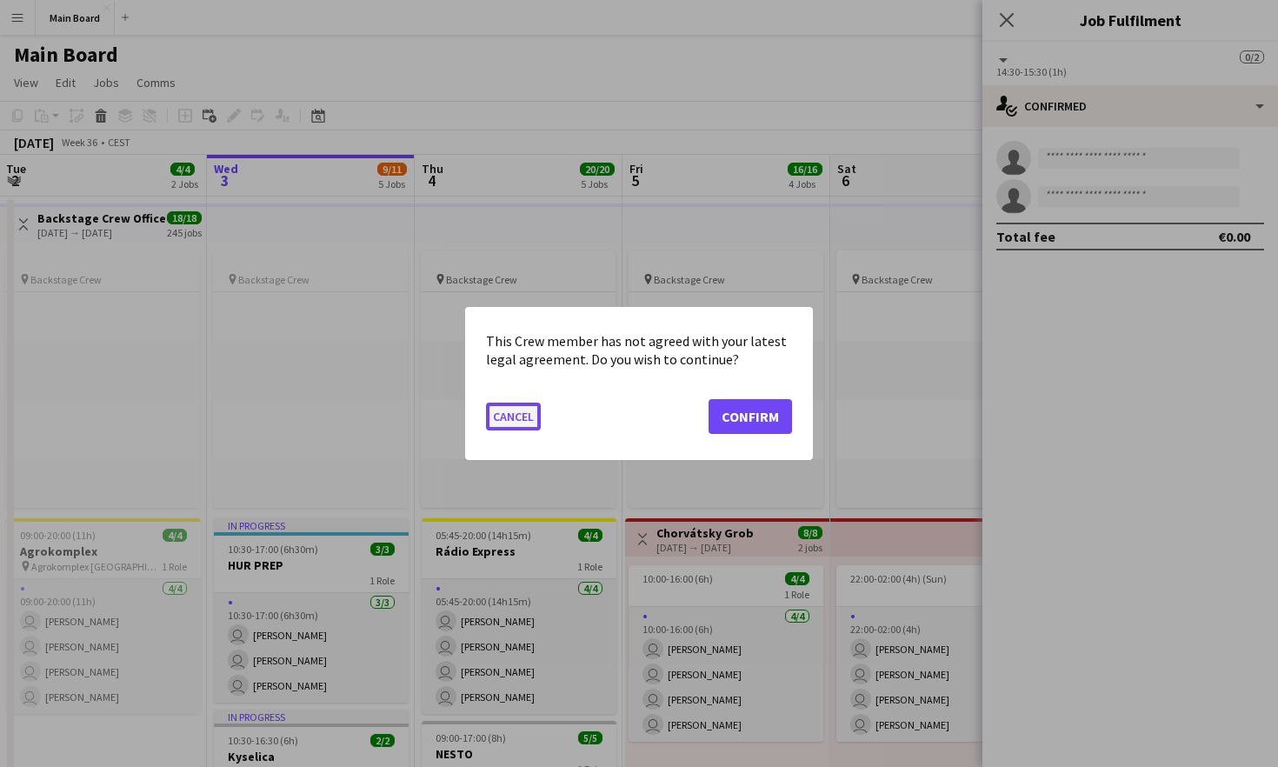
click at [507, 428] on button "Cancel" at bounding box center [513, 417] width 55 height 28
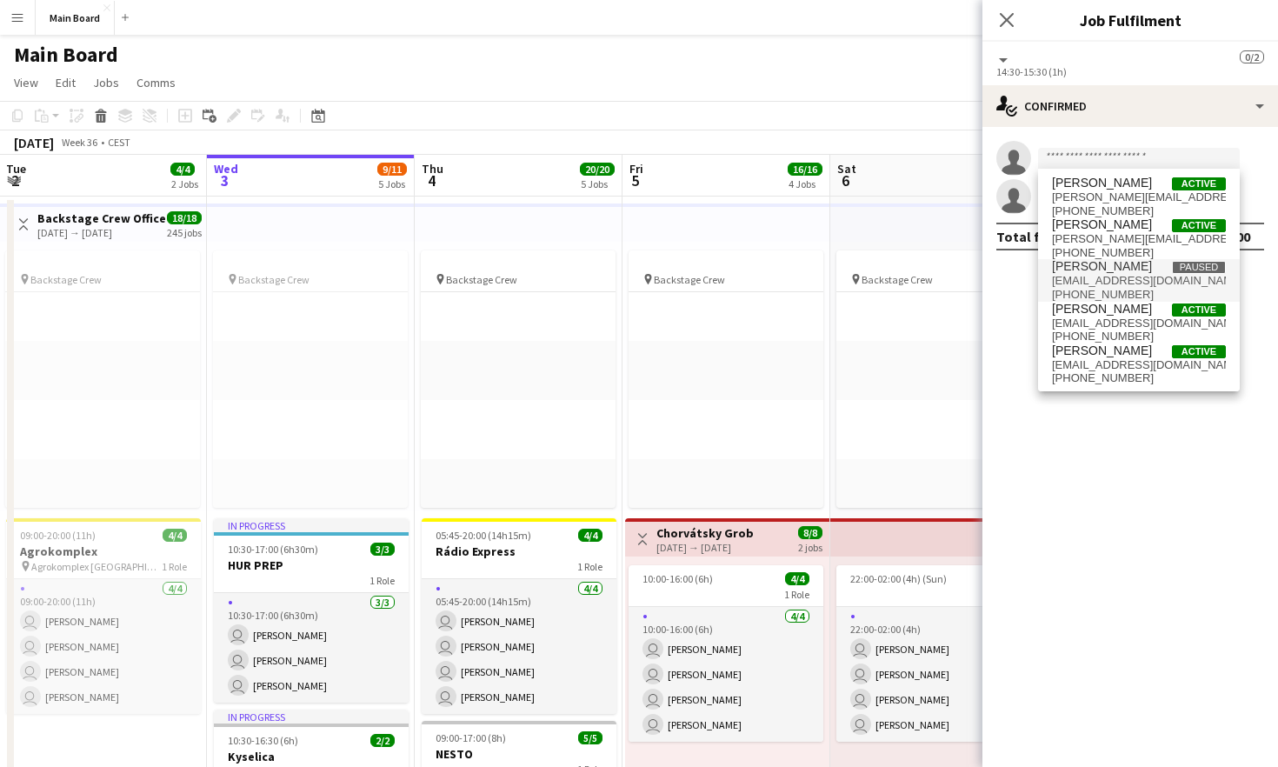
click at [1083, 486] on mat-expansion-panel "check Confirmed single-neutral-actions single-neutral-actions Total fee €0.00" at bounding box center [1130, 447] width 296 height 640
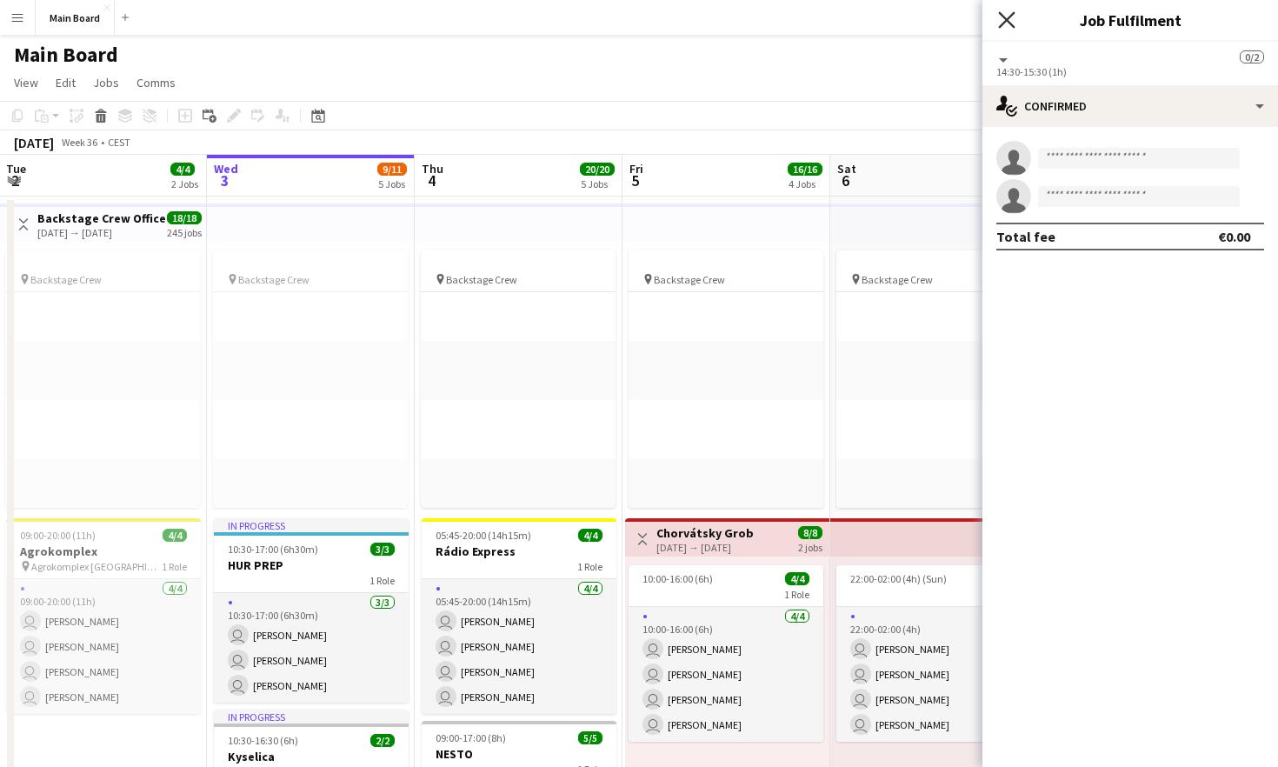
click at [1013, 14] on icon at bounding box center [1006, 19] width 17 height 17
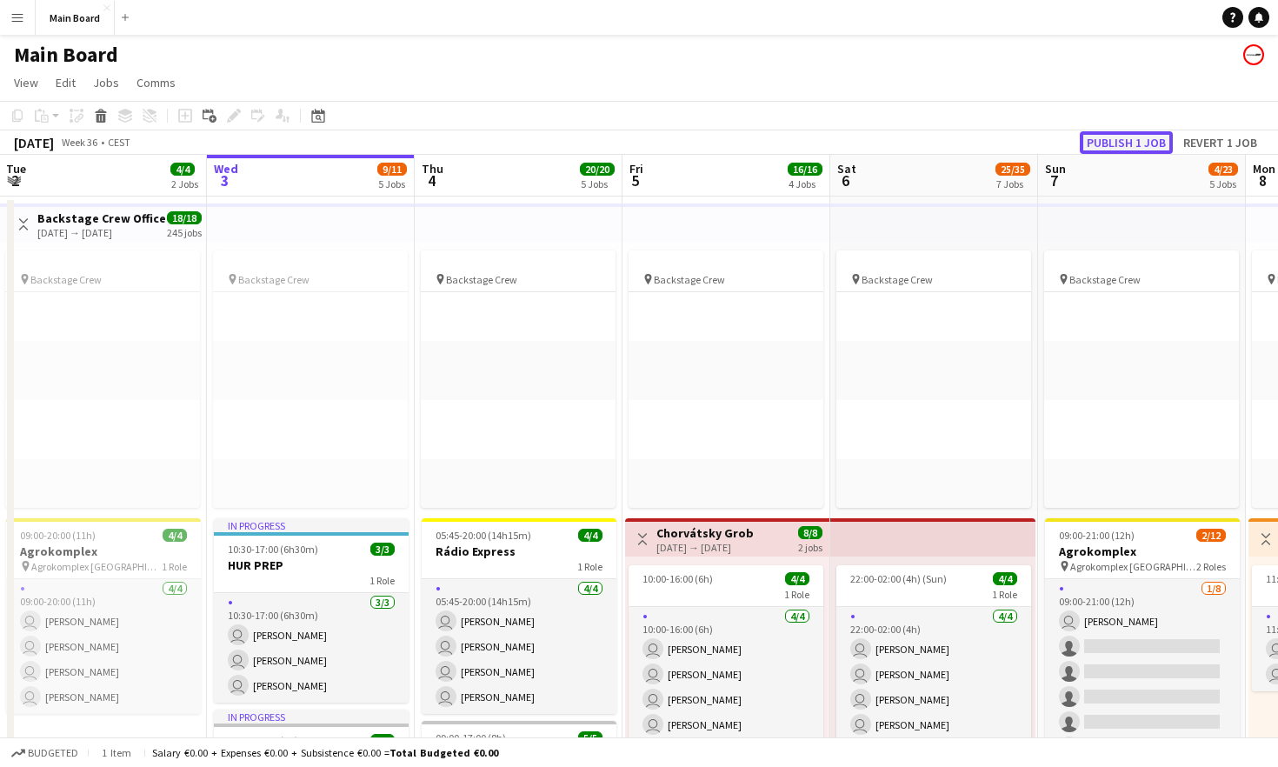
click at [1136, 138] on button "Publish 1 job" at bounding box center [1126, 142] width 93 height 23
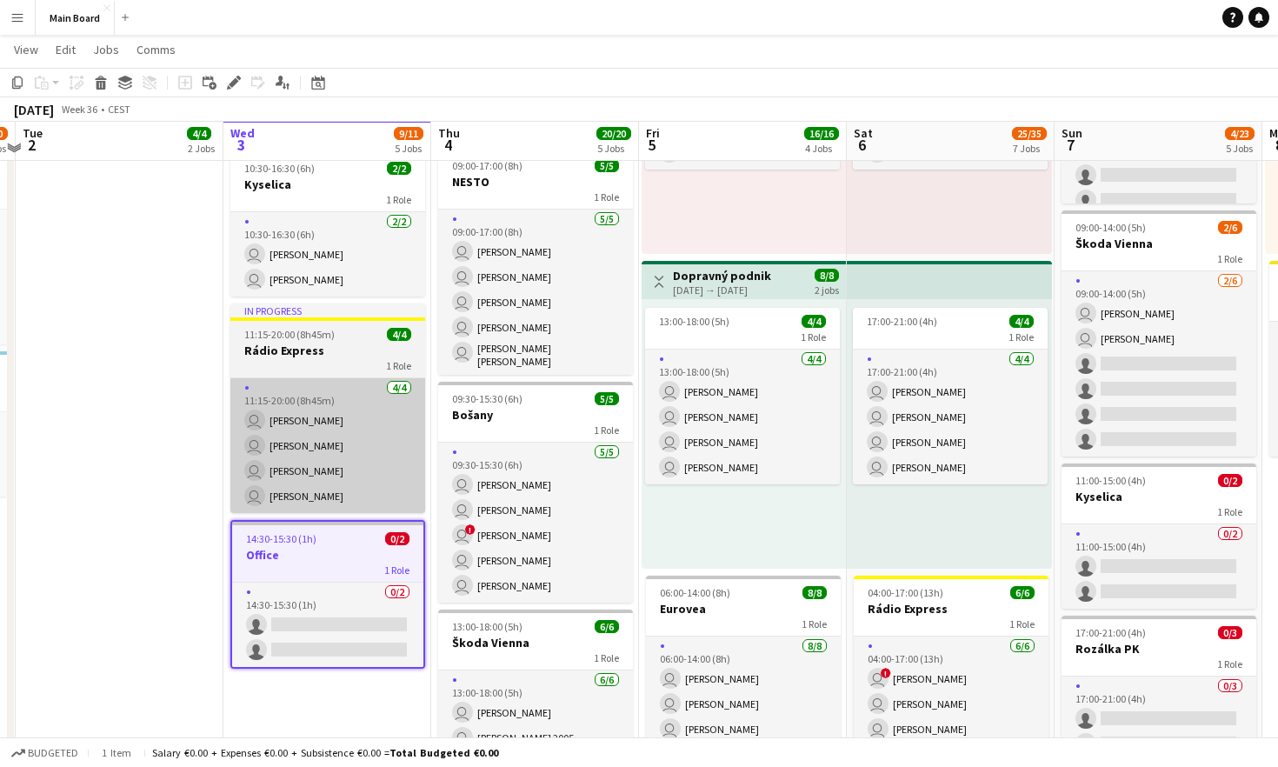
scroll to position [573, 0]
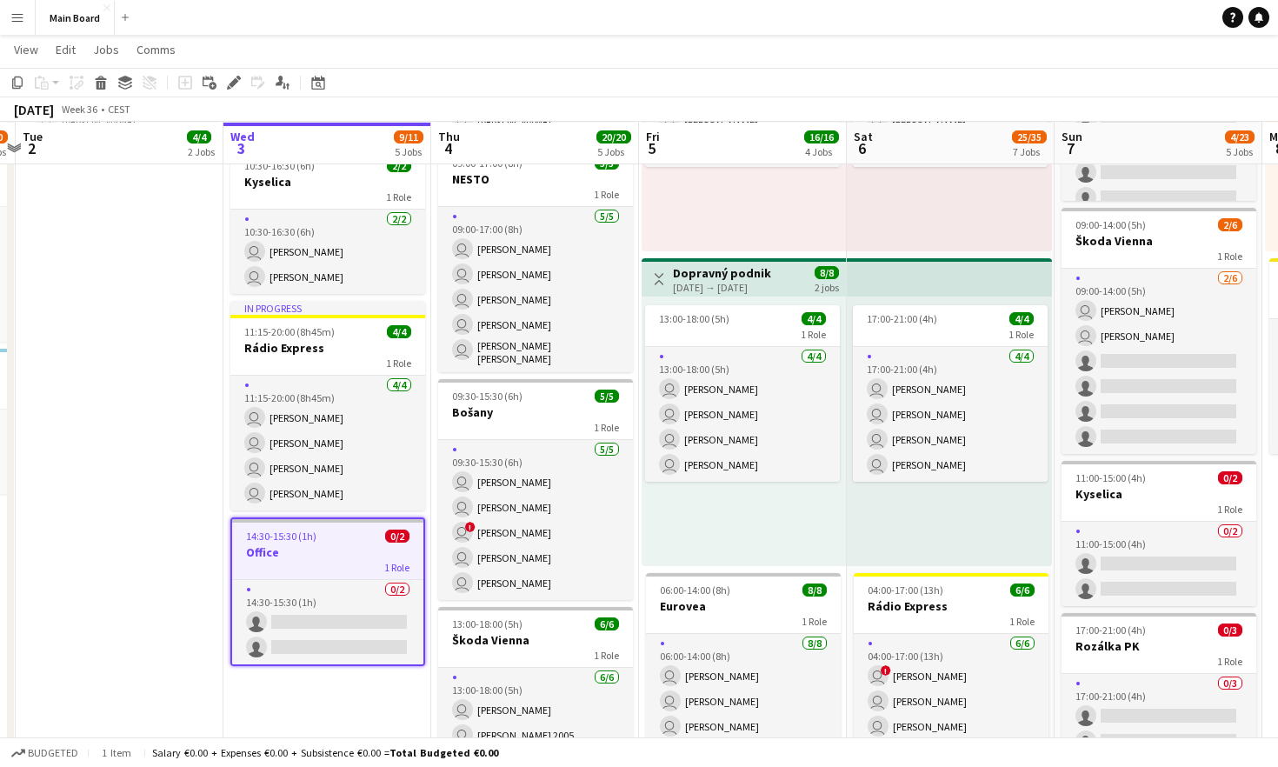
click at [356, 549] on h3 "Office" at bounding box center [327, 552] width 191 height 16
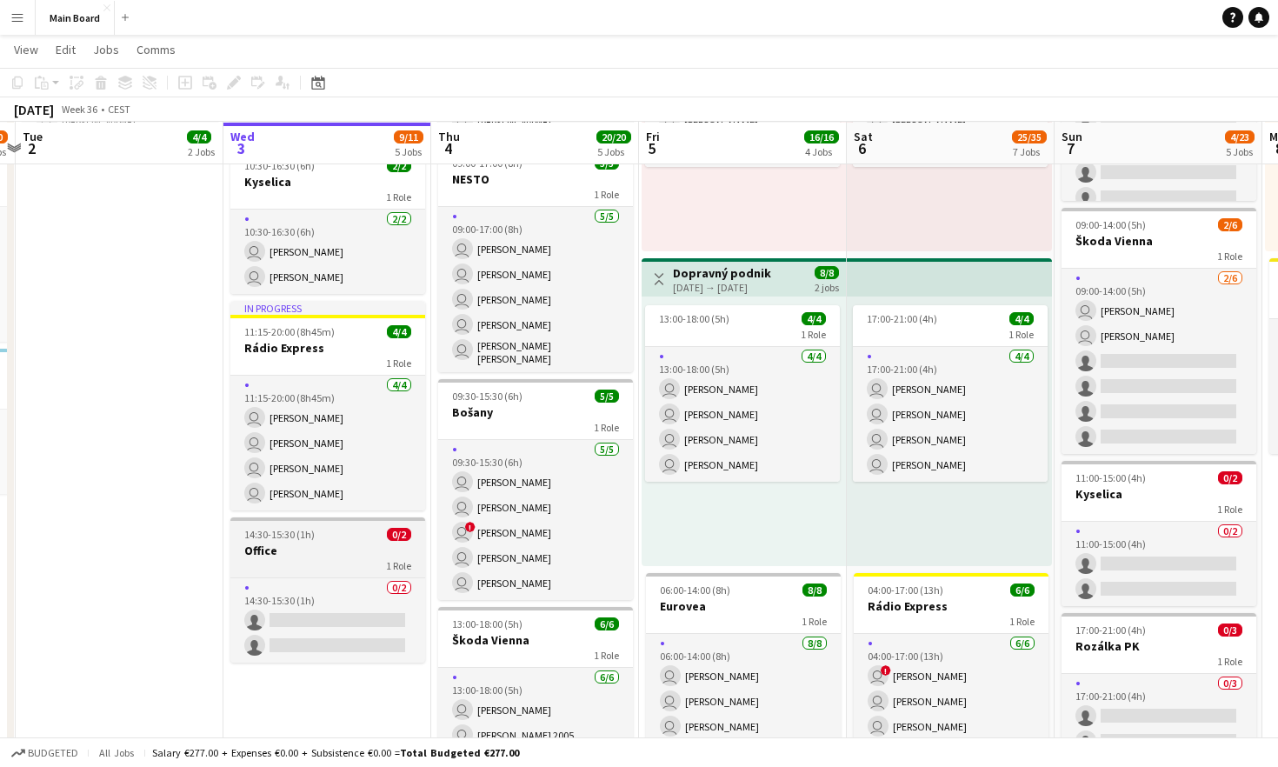
click at [342, 542] on h3 "Office" at bounding box center [327, 550] width 195 height 16
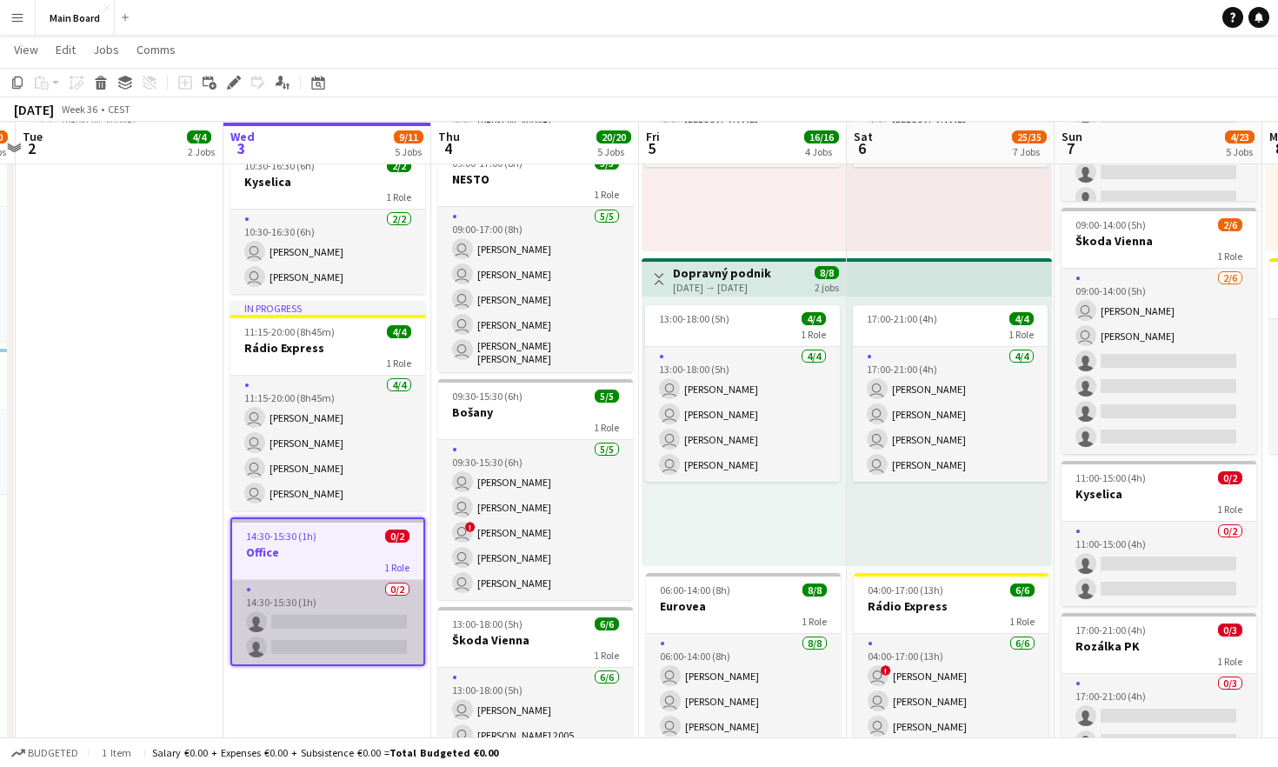
click at [342, 589] on app-card-role "0/2 14:30-15:30 (1h) single-neutral-actions single-neutral-actions" at bounding box center [327, 622] width 191 height 84
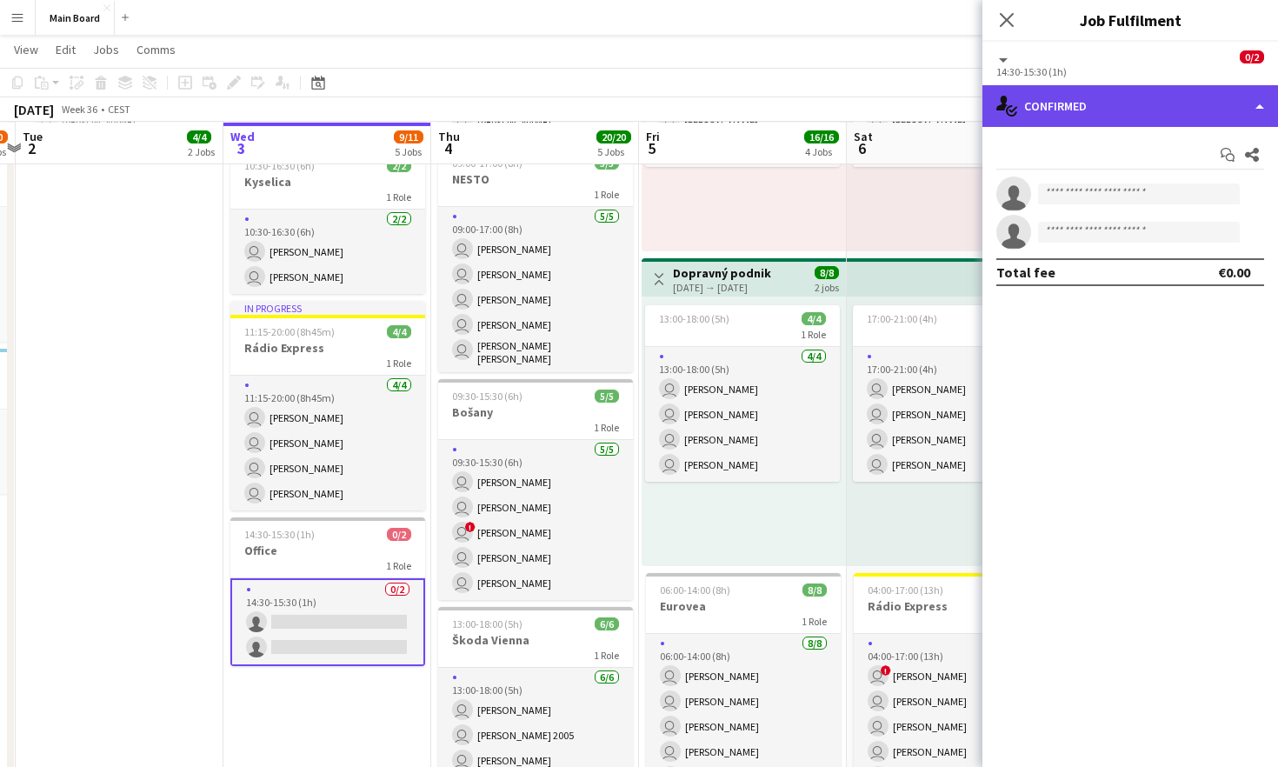
click at [1191, 110] on div "single-neutral-actions-check-2 Confirmed" at bounding box center [1130, 106] width 296 height 42
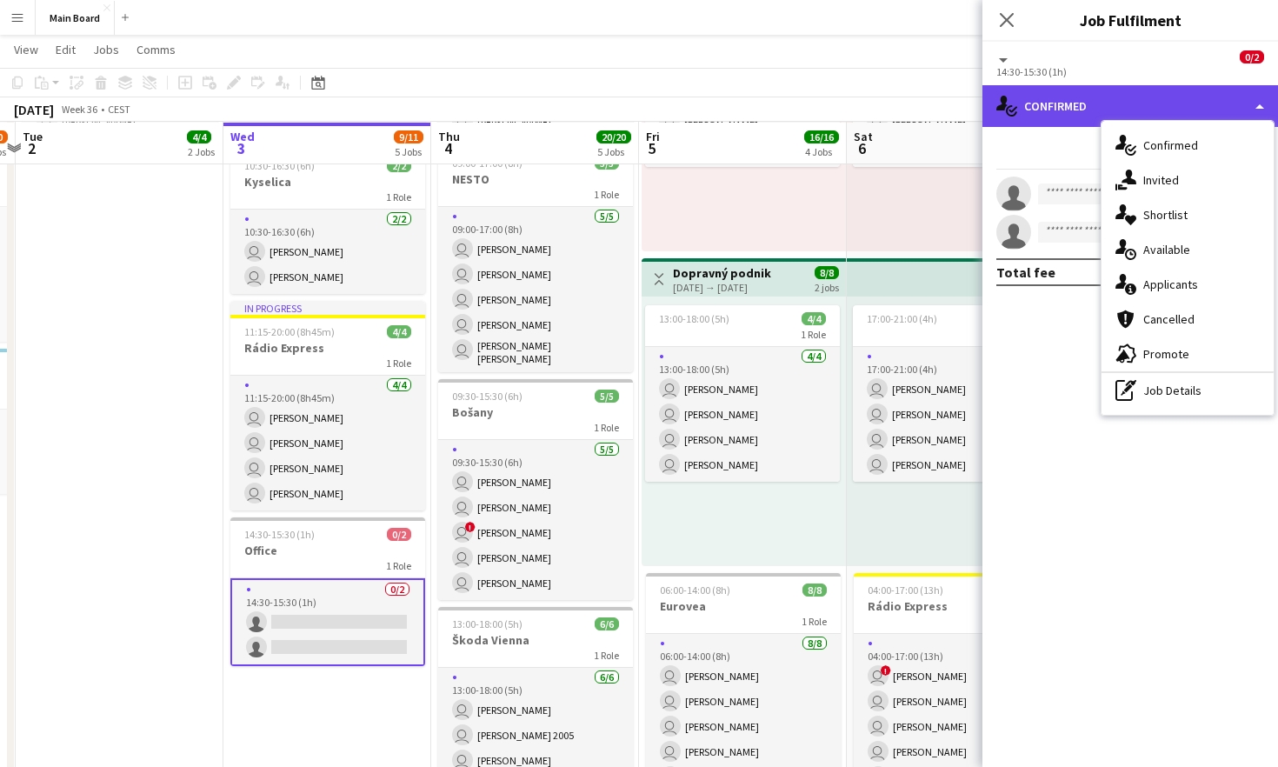
click at [1028, 103] on div "single-neutral-actions-check-2 Confirmed" at bounding box center [1130, 106] width 296 height 42
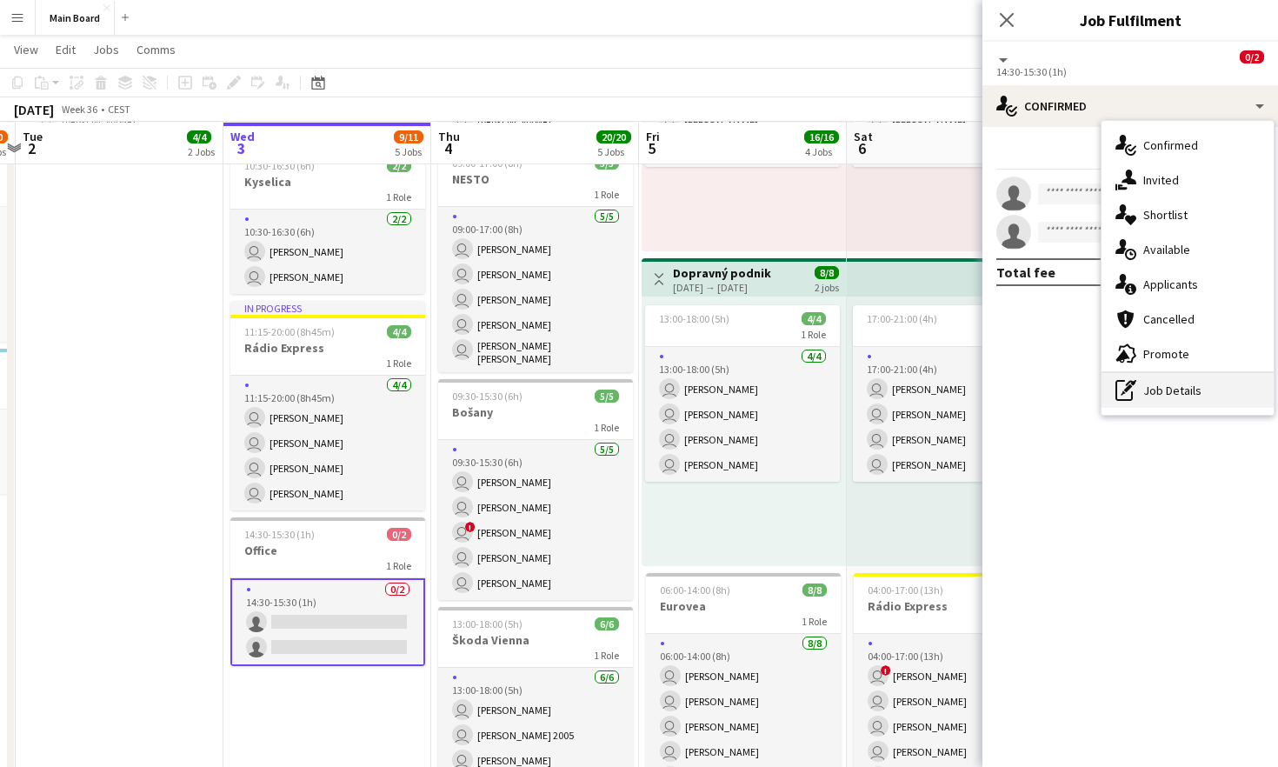
click at [1182, 398] on div "pen-write Job Details" at bounding box center [1187, 390] width 172 height 35
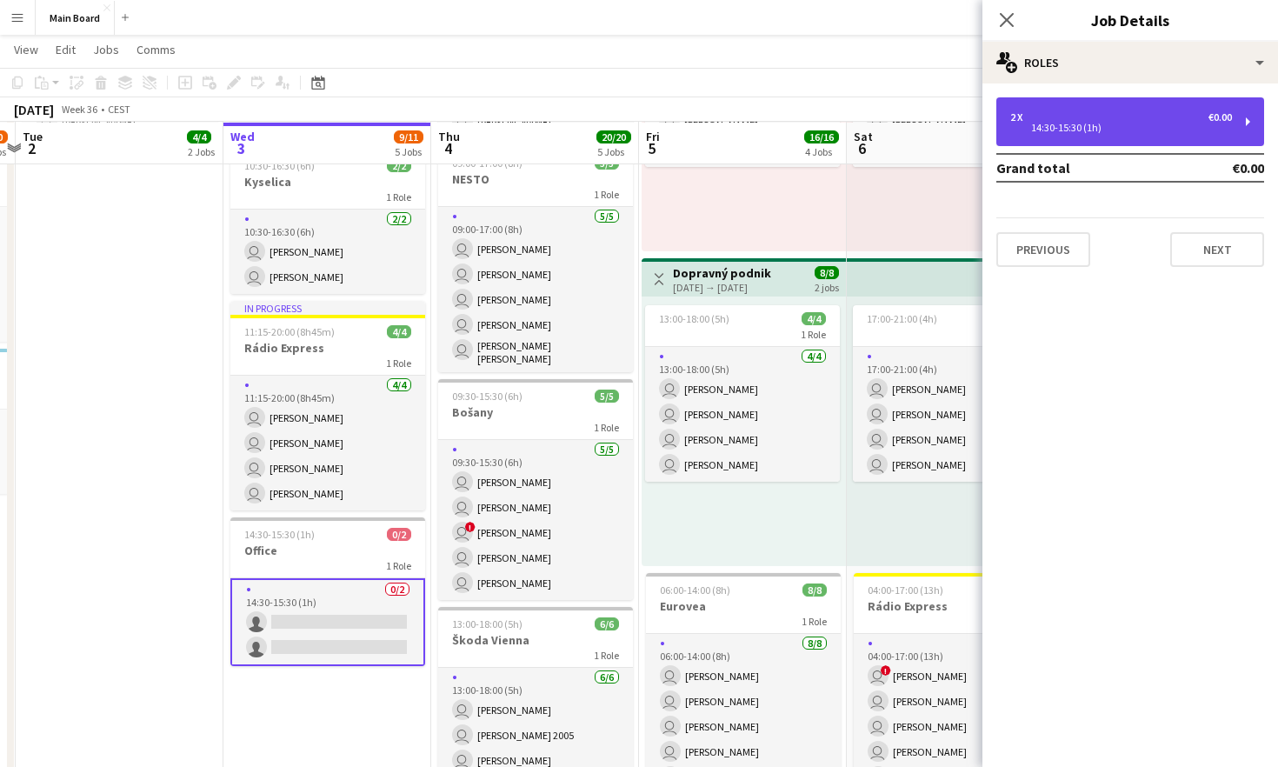
click at [1165, 112] on div "2 x €0.00" at bounding box center [1121, 117] width 222 height 12
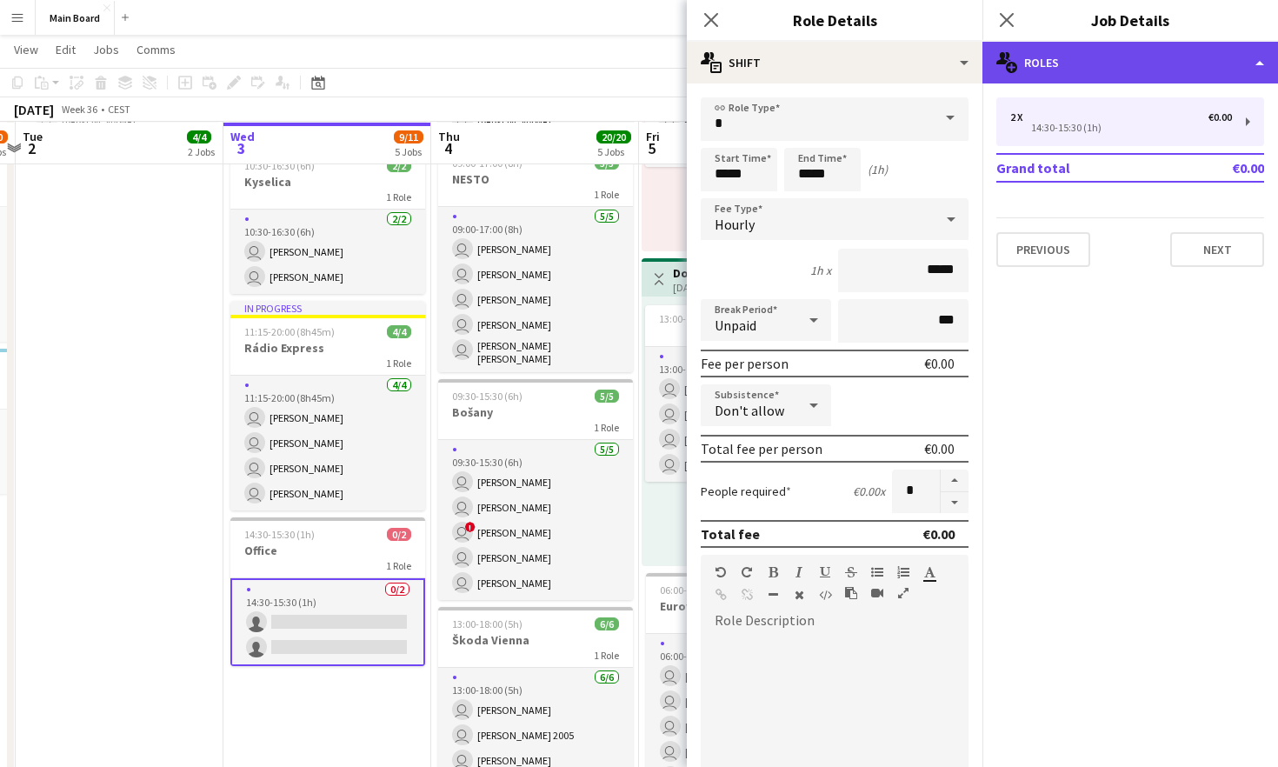
click at [1148, 69] on div "multiple-users-add Roles" at bounding box center [1130, 63] width 296 height 42
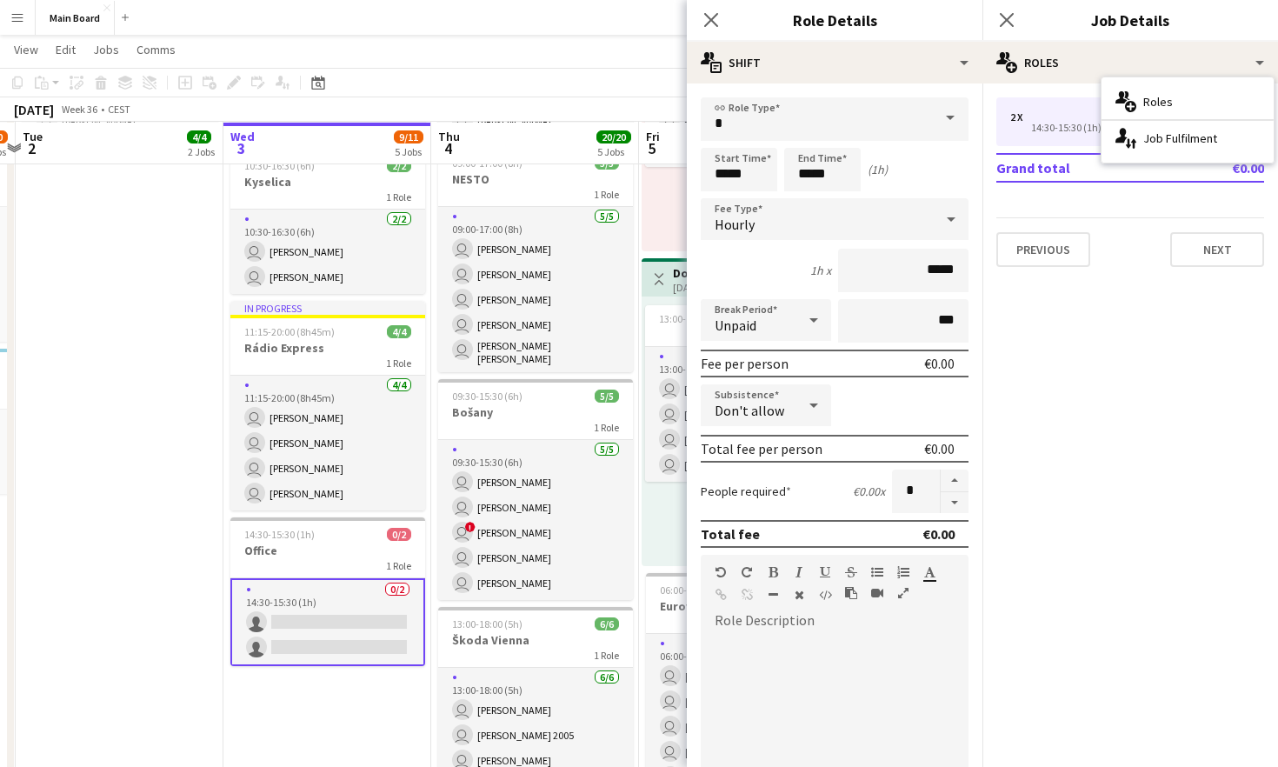
click at [1001, 30] on div "Close pop-in" at bounding box center [1006, 20] width 49 height 40
click at [1012, 19] on icon "Close pop-in" at bounding box center [1006, 19] width 17 height 17
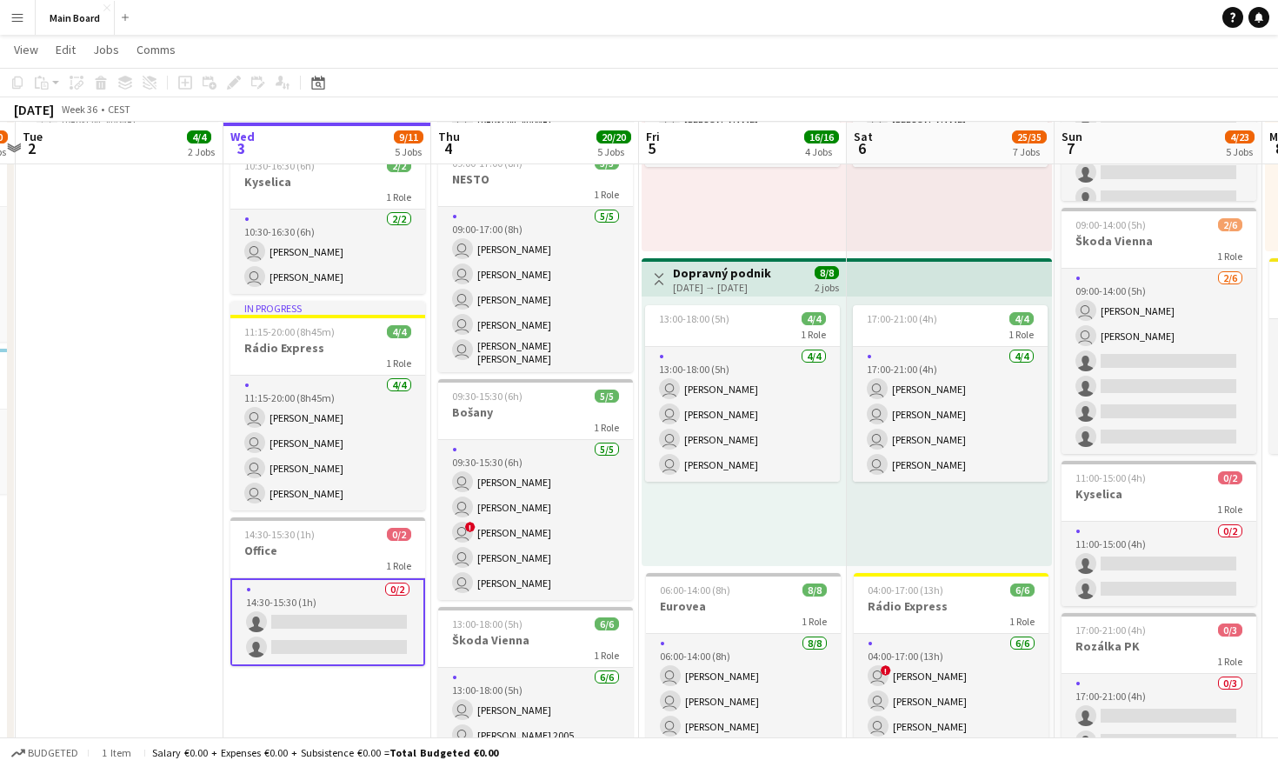
click at [356, 582] on app-card-role "0/2 14:30-15:30 (1h) single-neutral-actions single-neutral-actions" at bounding box center [327, 622] width 195 height 88
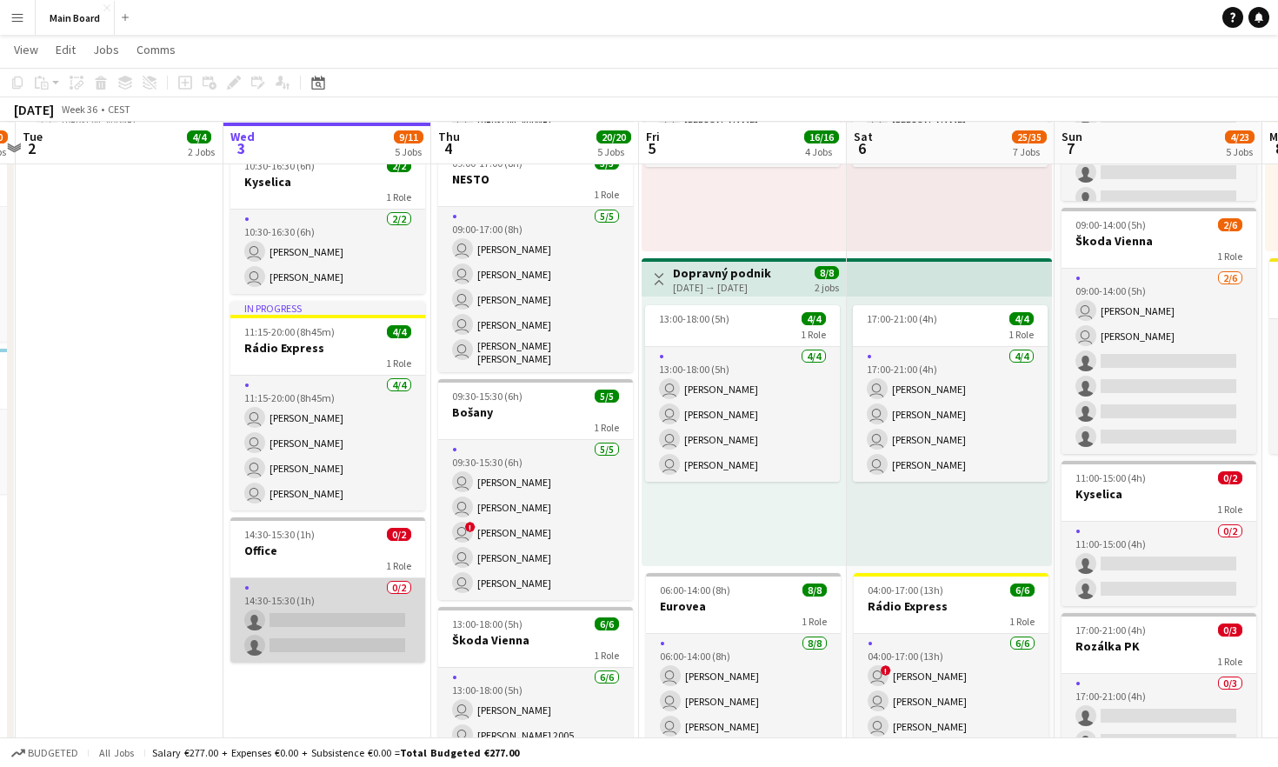
click at [330, 589] on app-card-role "0/2 14:30-15:30 (1h) single-neutral-actions single-neutral-actions" at bounding box center [327, 620] width 195 height 84
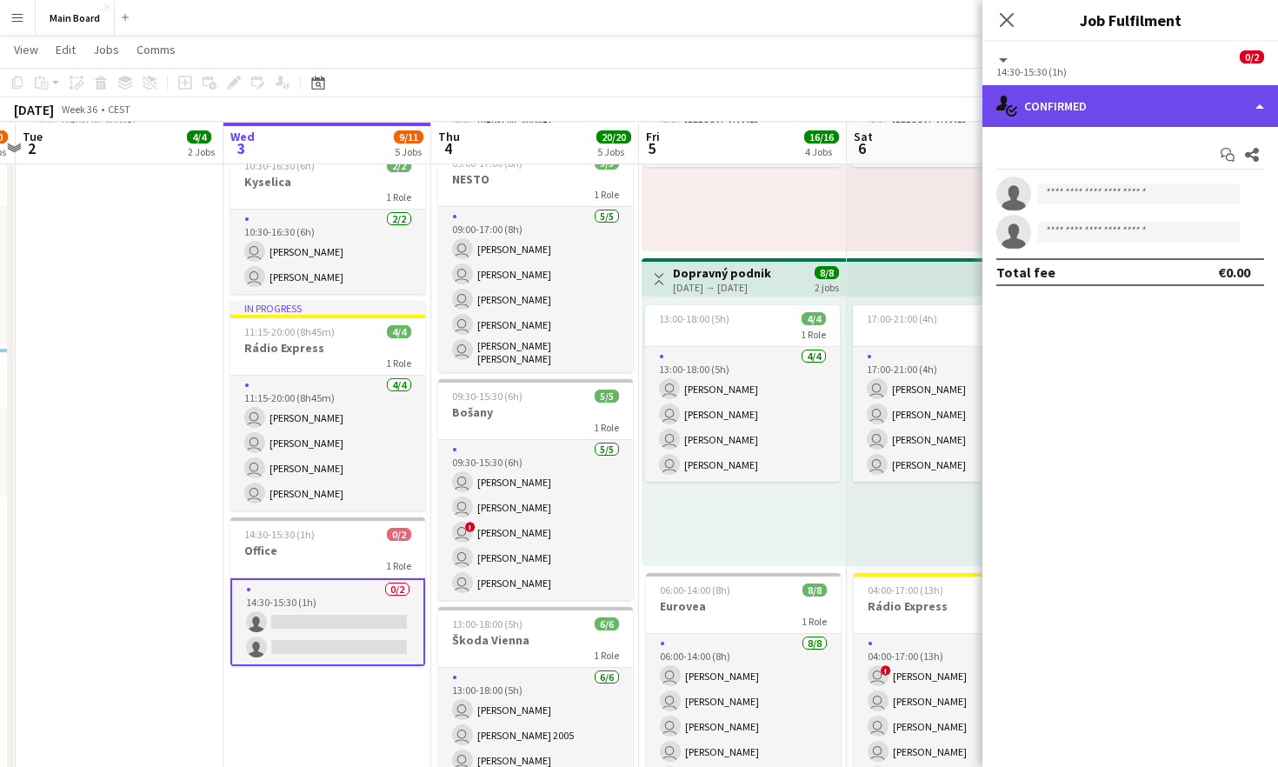
click at [1086, 115] on div "single-neutral-actions-check-2 Confirmed" at bounding box center [1130, 106] width 296 height 42
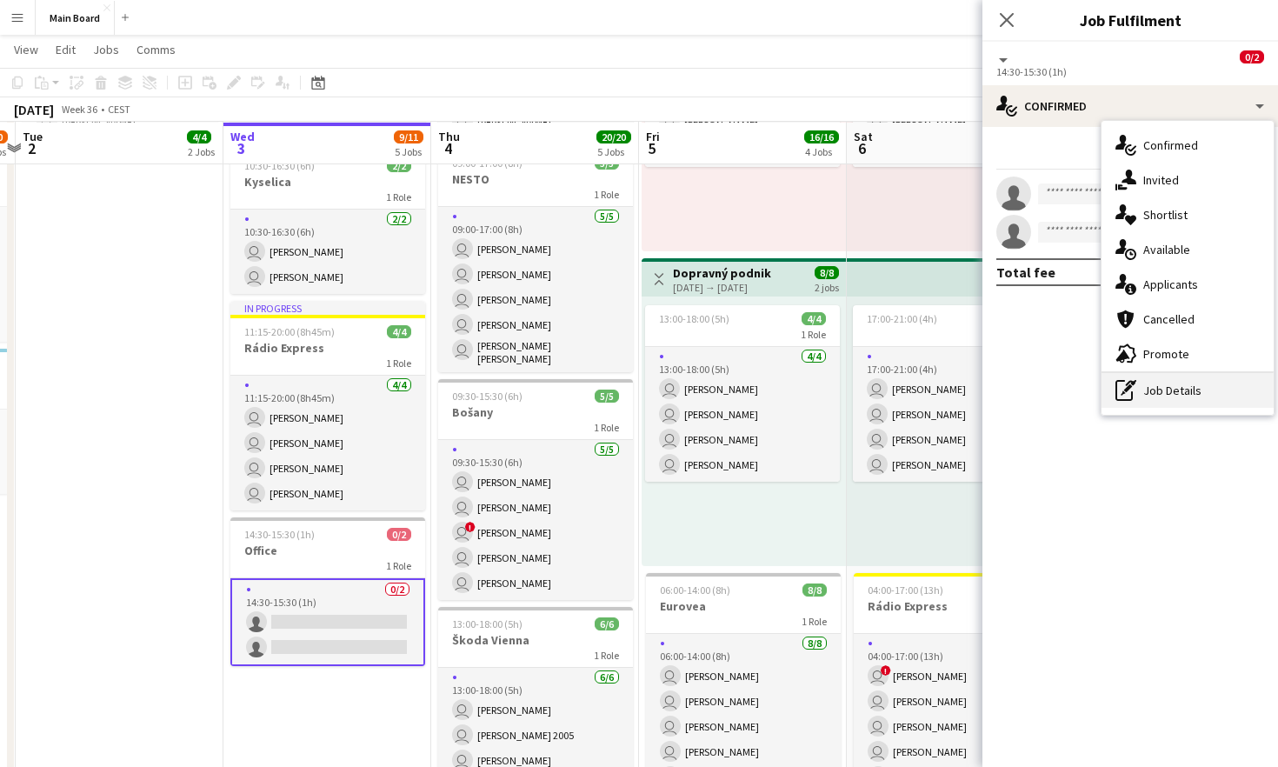
click at [1195, 393] on div "pen-write Job Details" at bounding box center [1187, 390] width 172 height 35
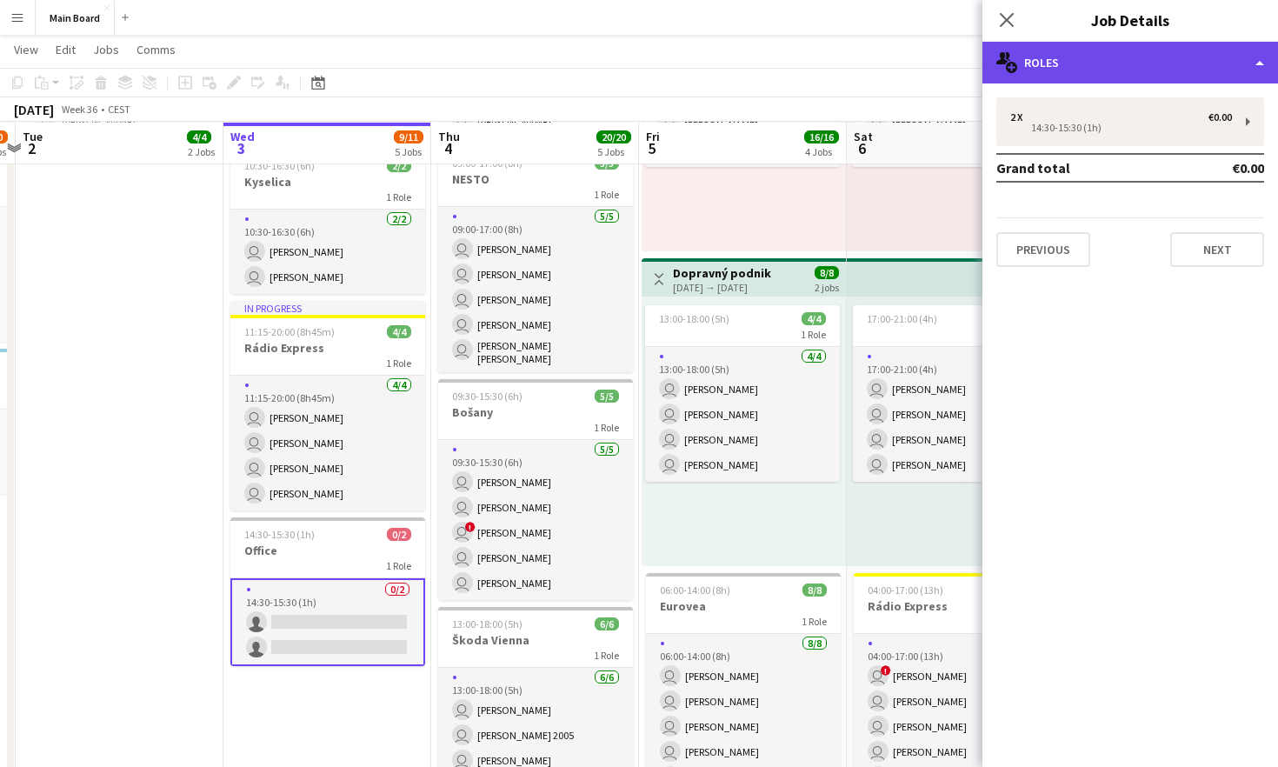
click at [1086, 57] on div "multiple-users-add Roles" at bounding box center [1130, 63] width 296 height 42
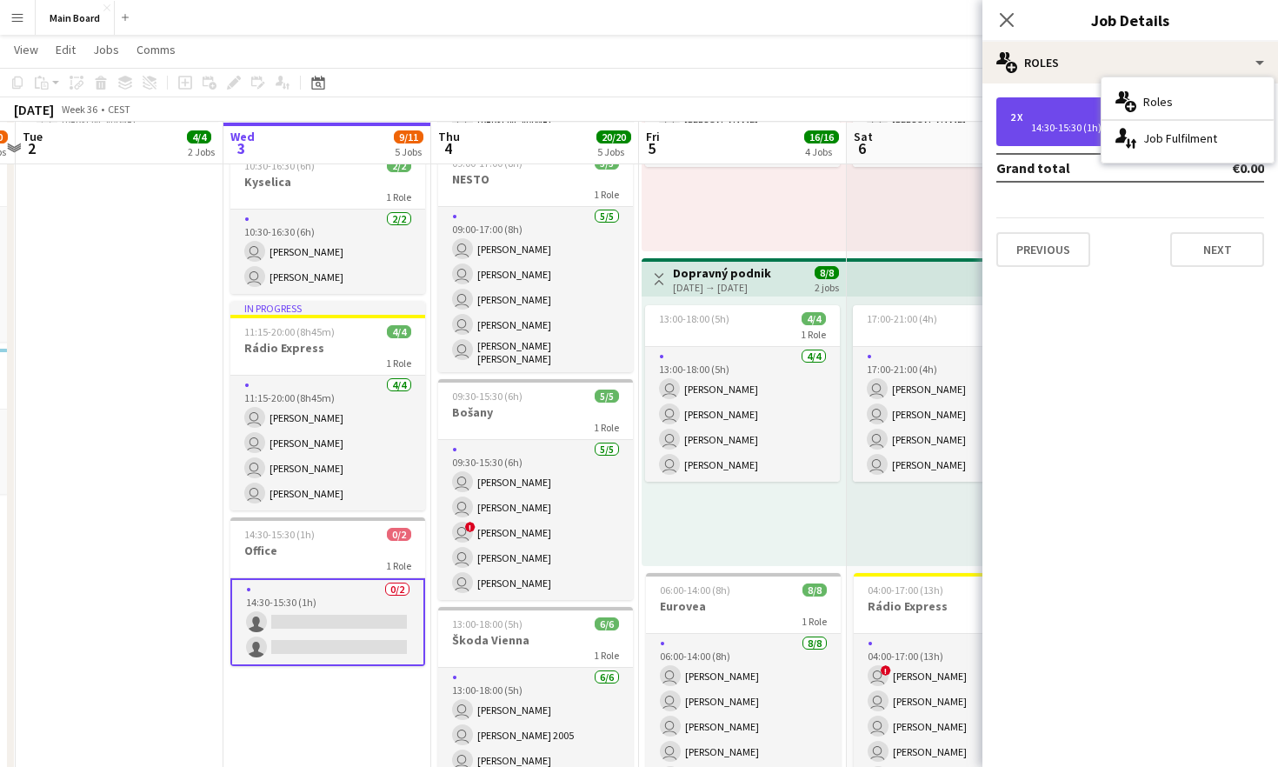
click at [1066, 106] on div "2 x €0.00 14:30-15:30 (1h)" at bounding box center [1130, 121] width 268 height 49
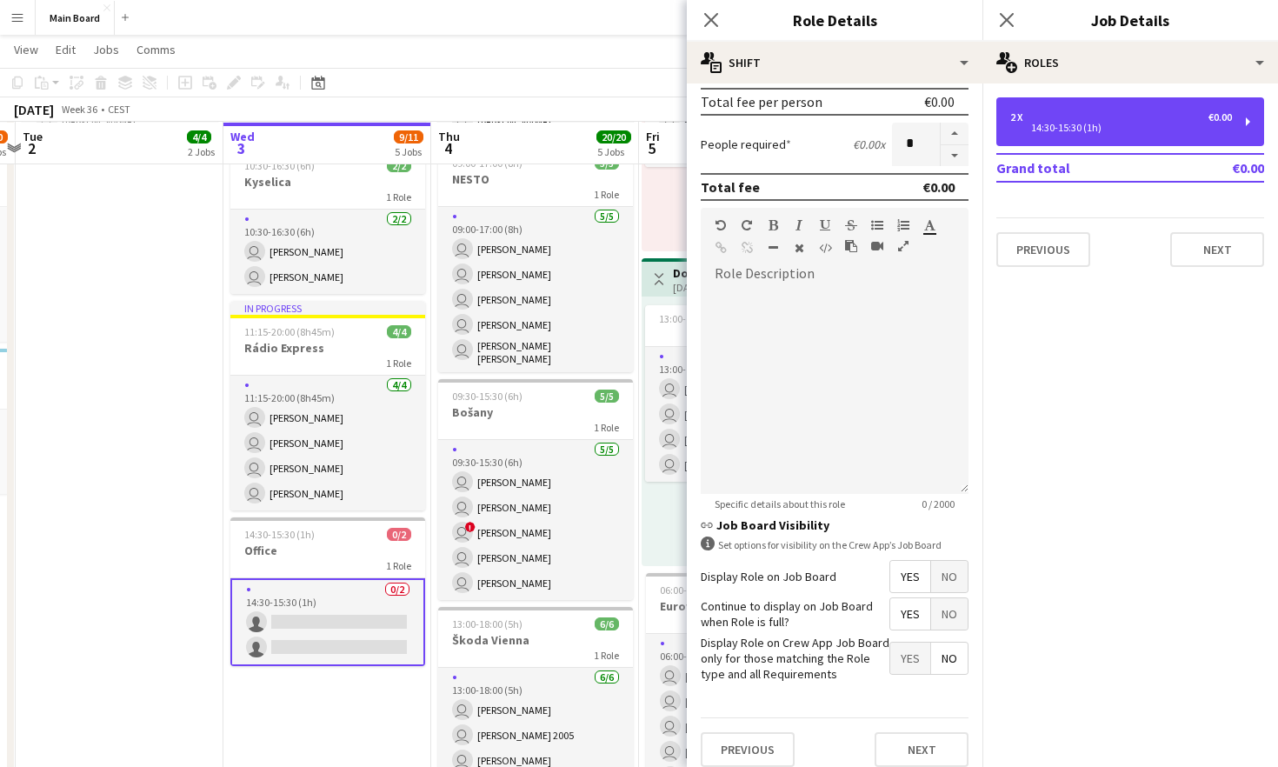
scroll to position [360, 0]
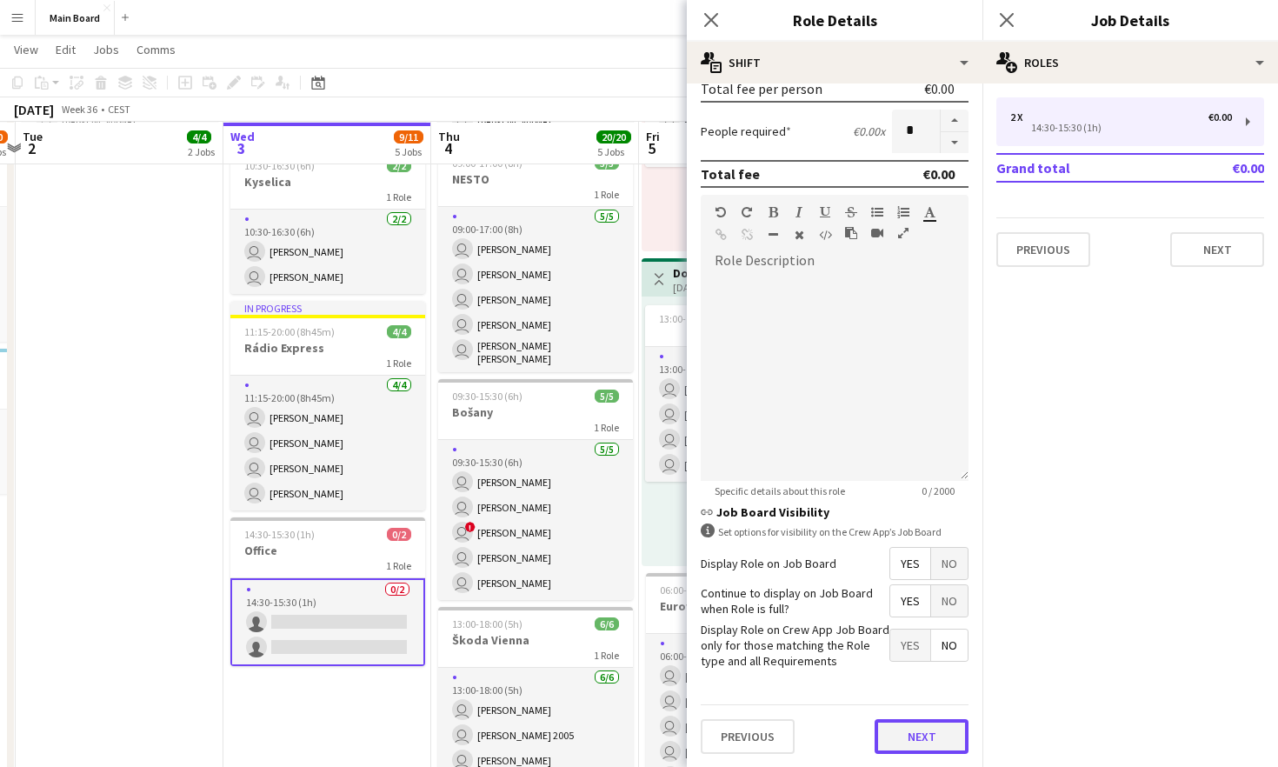
click at [929, 735] on button "Next" at bounding box center [922, 736] width 94 height 35
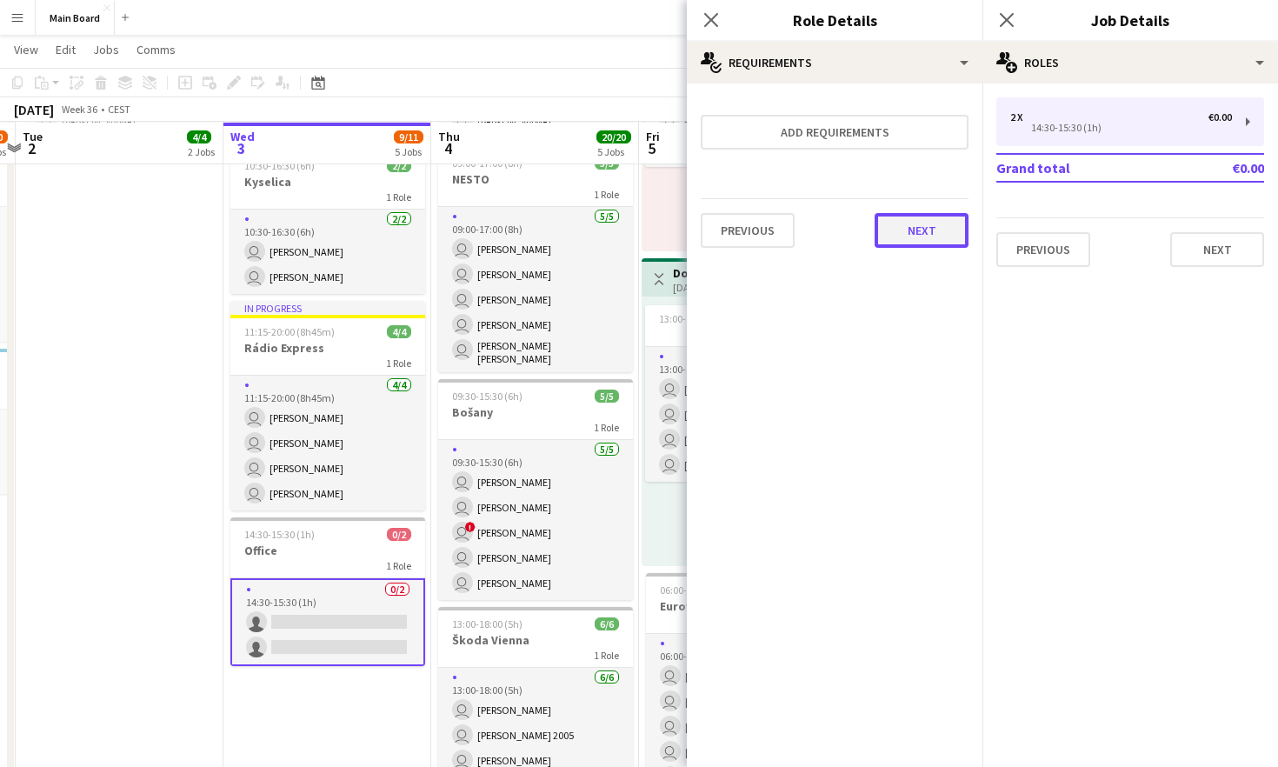
click at [897, 240] on button "Next" at bounding box center [922, 230] width 94 height 35
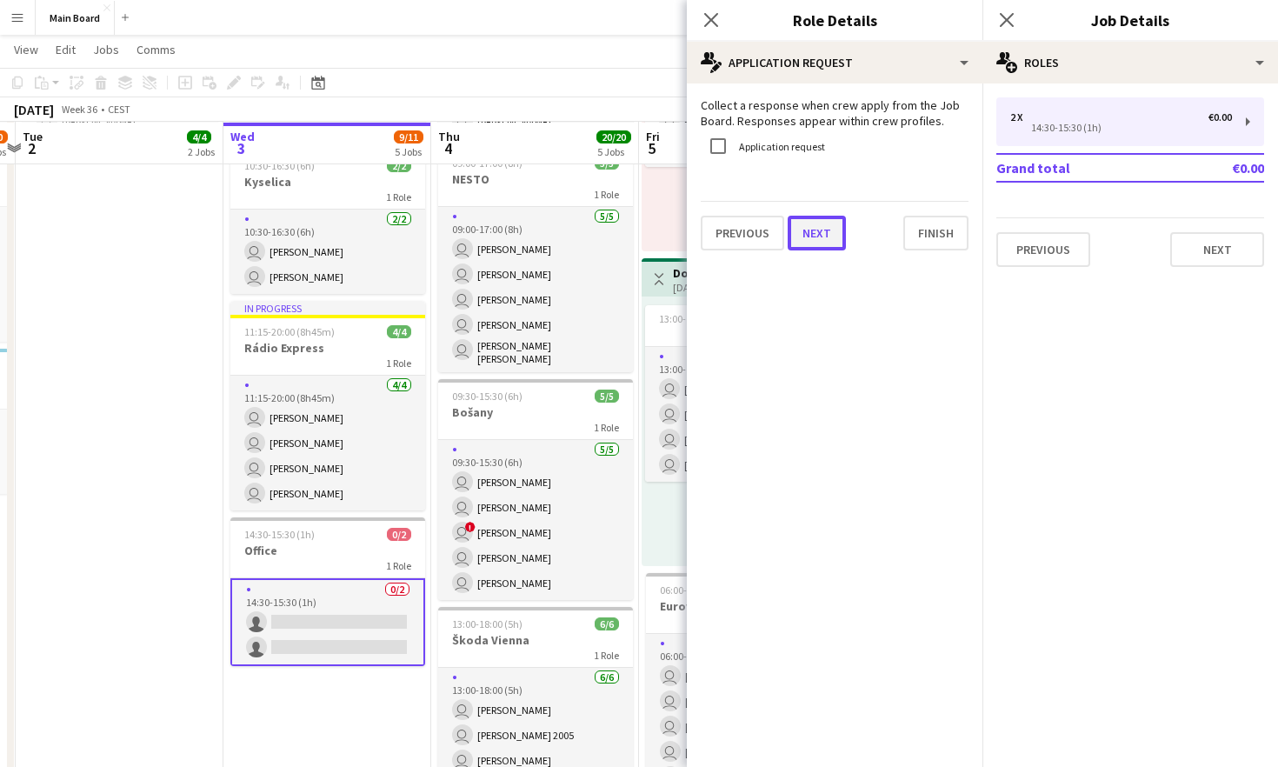
click at [822, 236] on button "Next" at bounding box center [817, 233] width 58 height 35
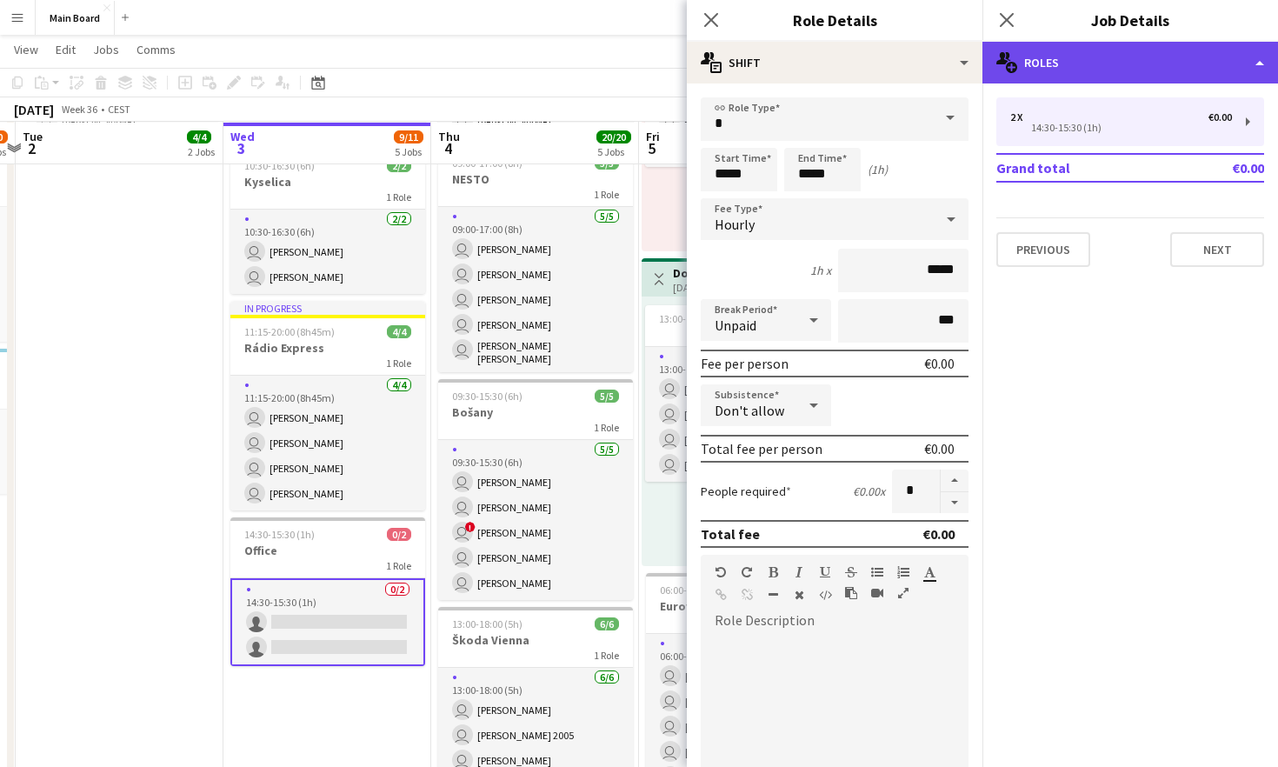
click at [1019, 60] on div "multiple-users-add Roles" at bounding box center [1130, 63] width 296 height 42
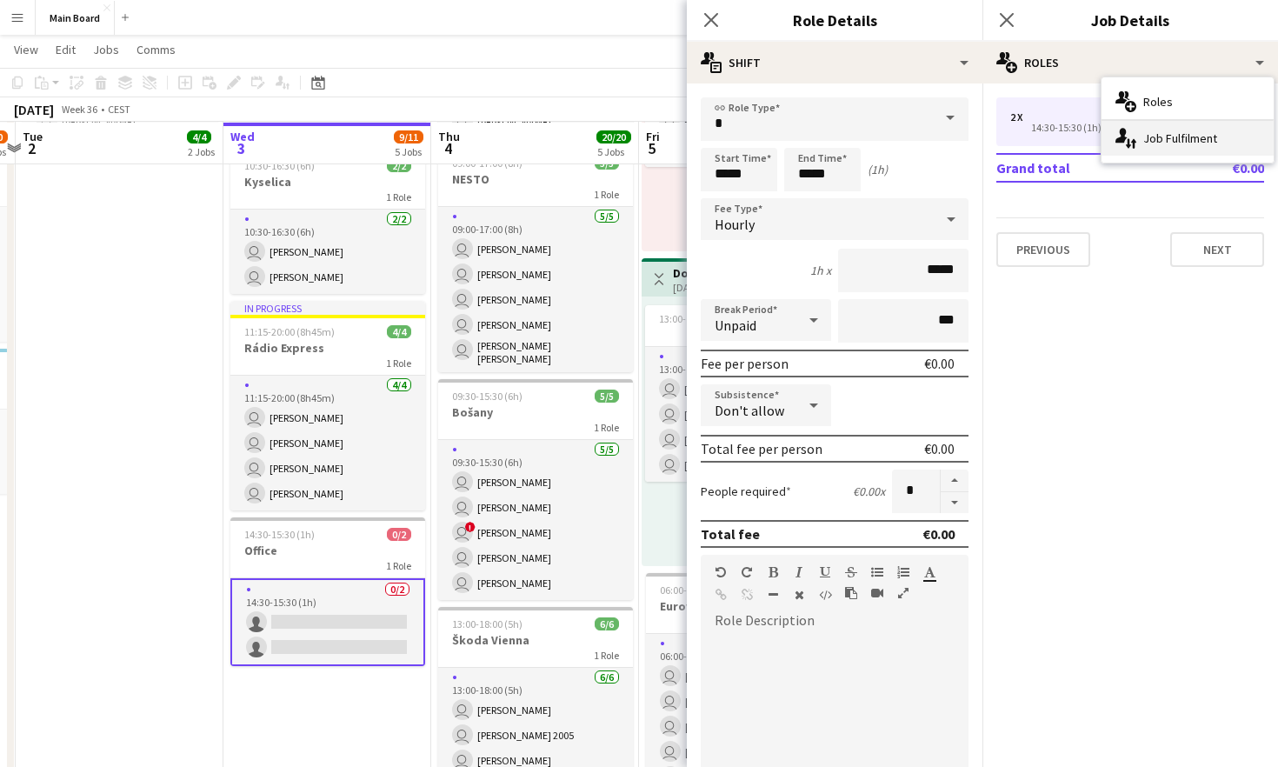
click at [1188, 137] on div "single-neutral-actions-up-down Job Fulfilment" at bounding box center [1187, 138] width 172 height 35
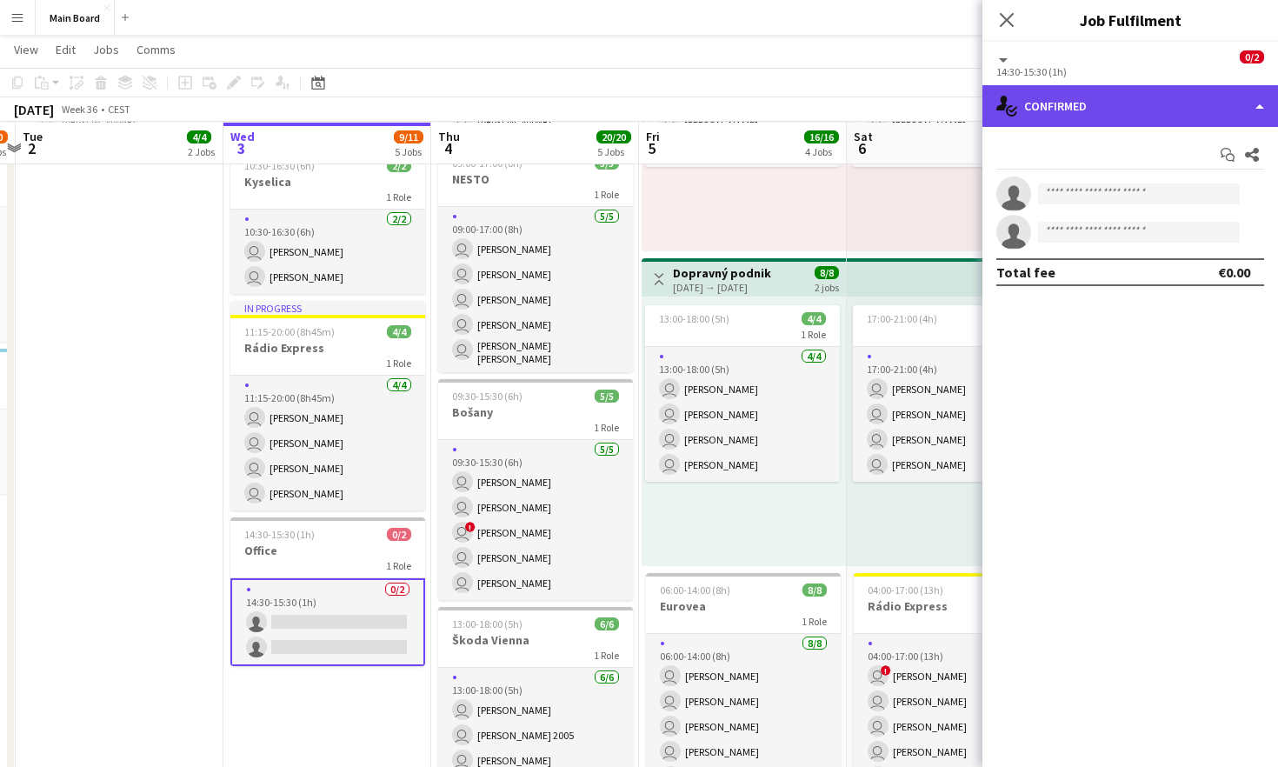
click at [1185, 106] on div "single-neutral-actions-check-2 Confirmed" at bounding box center [1130, 106] width 296 height 42
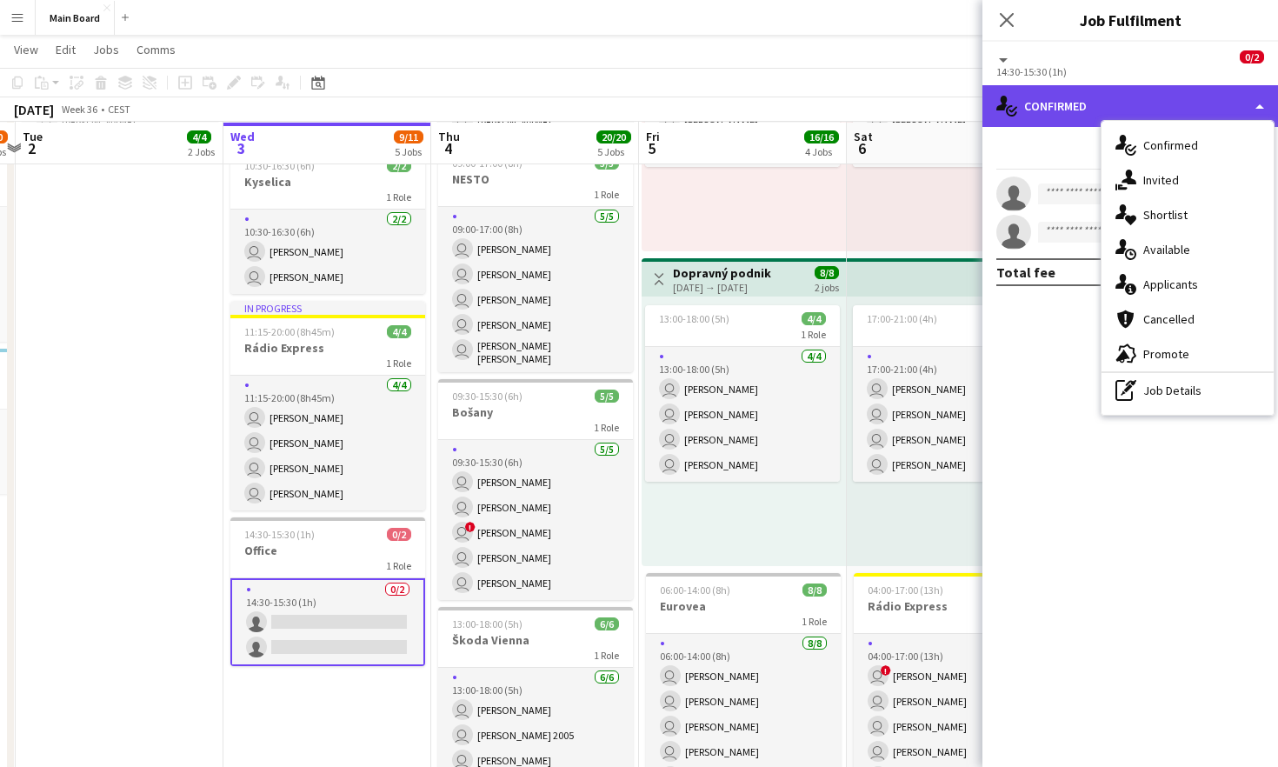
click at [1176, 107] on div "single-neutral-actions-check-2 Confirmed" at bounding box center [1130, 106] width 296 height 42
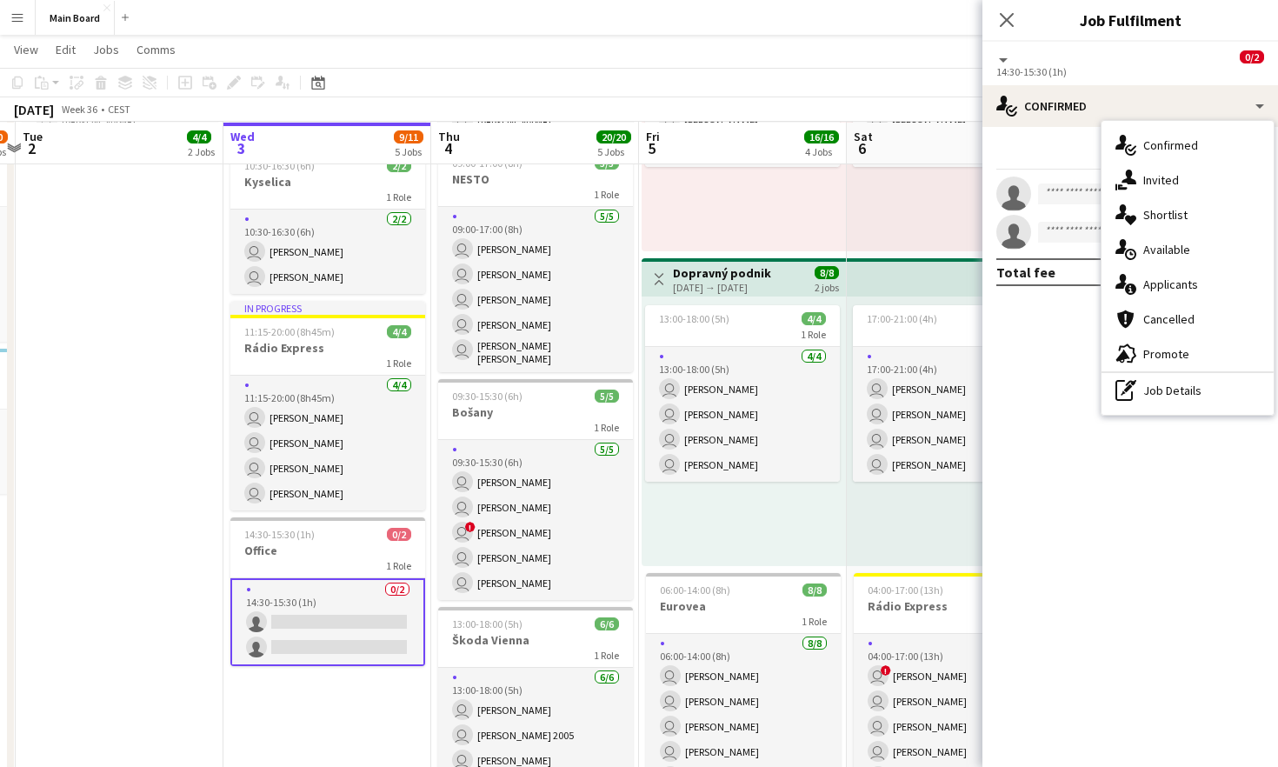
click at [1085, 390] on mat-expansion-panel "check Confirmed Start chat Share single-neutral-actions single-neutral-actions …" at bounding box center [1130, 447] width 296 height 640
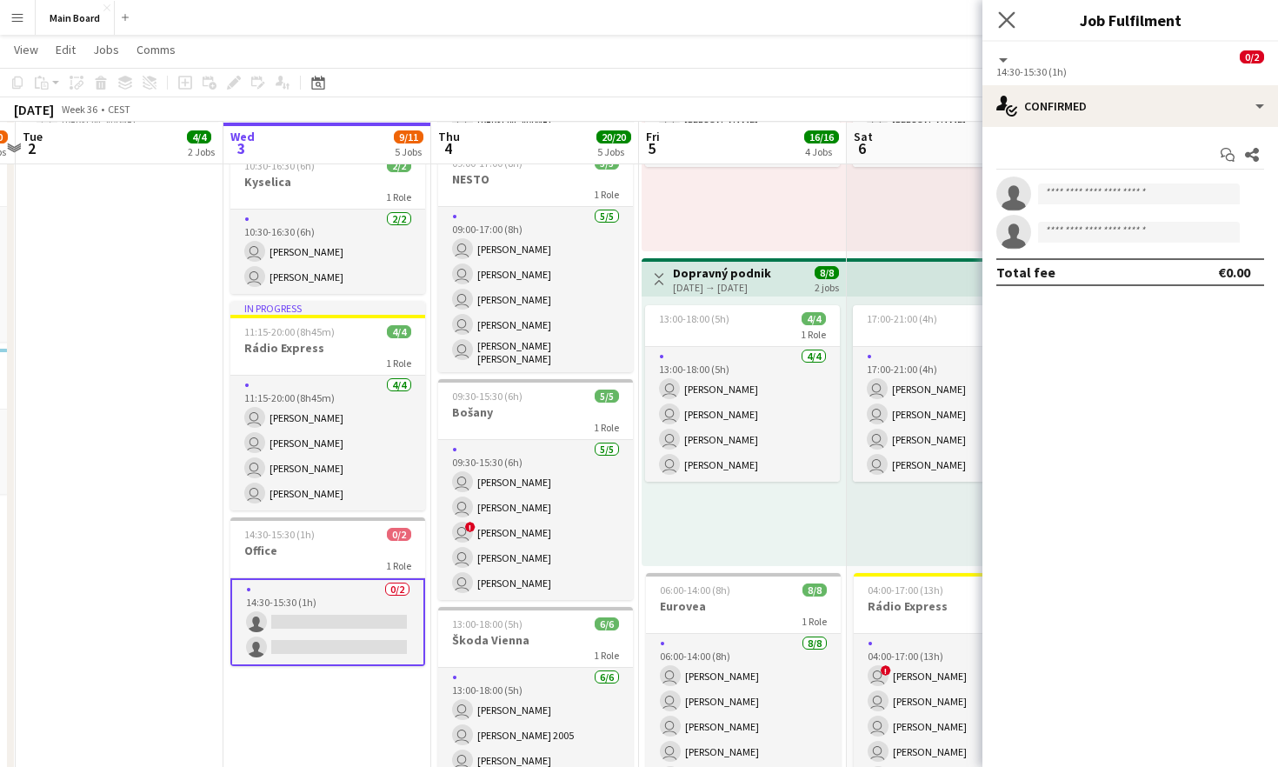
click at [1015, 19] on app-icon "Close pop-in" at bounding box center [1007, 20] width 25 height 25
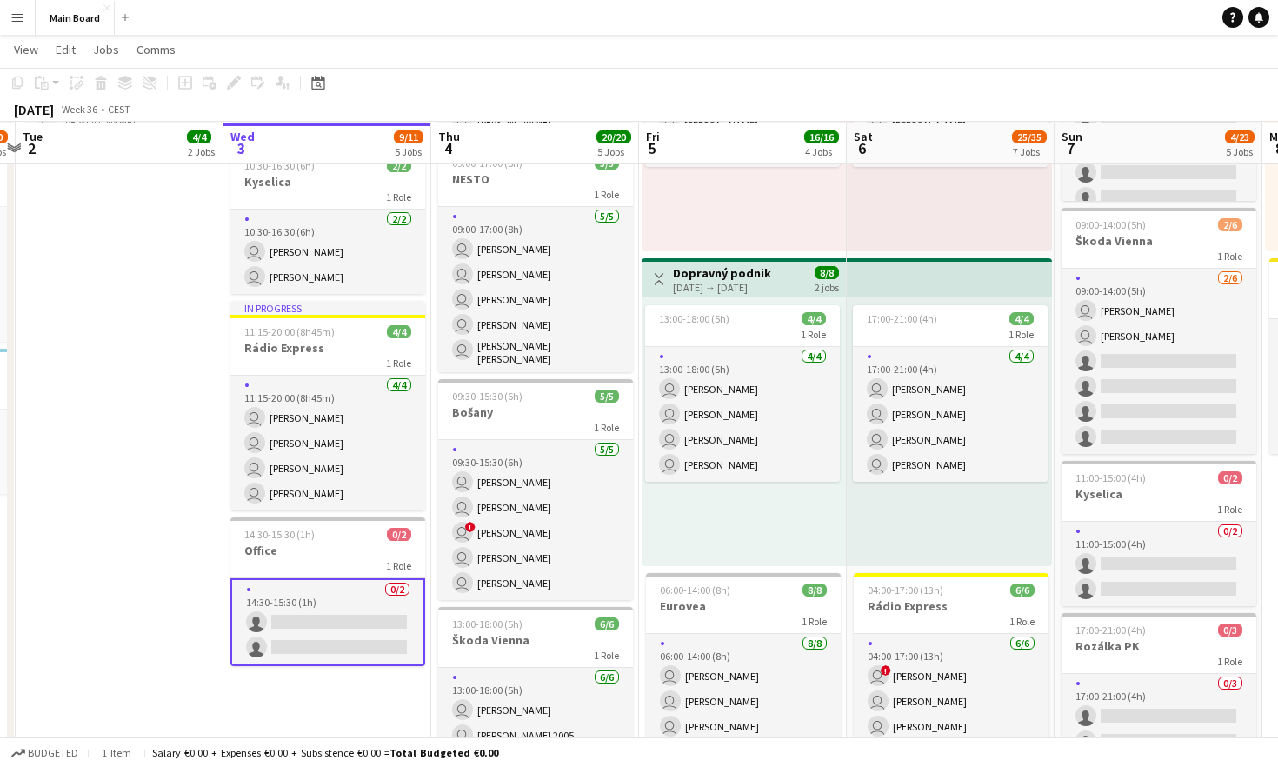
click at [88, 476] on app-date-cell "pin Backstage Crew Click to add Role Click to add Role Click to add Role Click …" at bounding box center [120, 617] width 208 height 1991
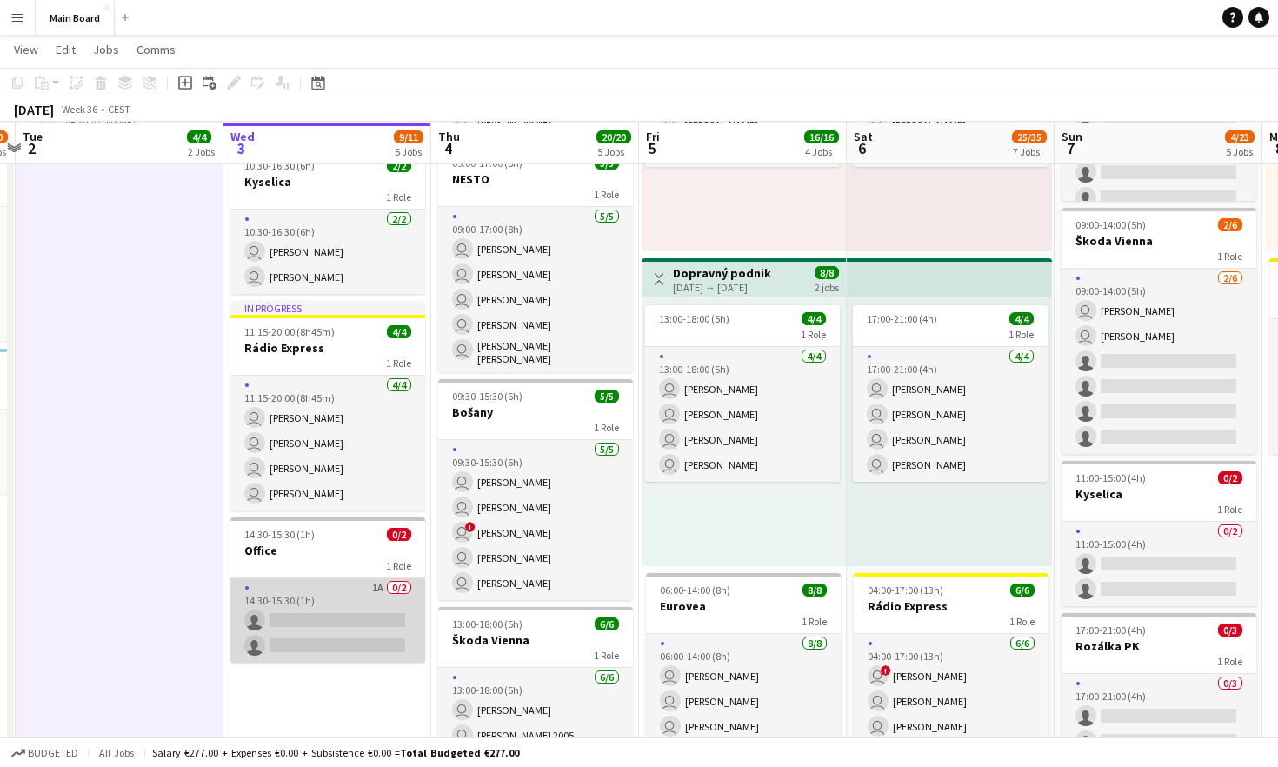
click at [317, 595] on app-card-role "1A 0/2 14:30-15:30 (1h) single-neutral-actions single-neutral-actions" at bounding box center [327, 620] width 195 height 84
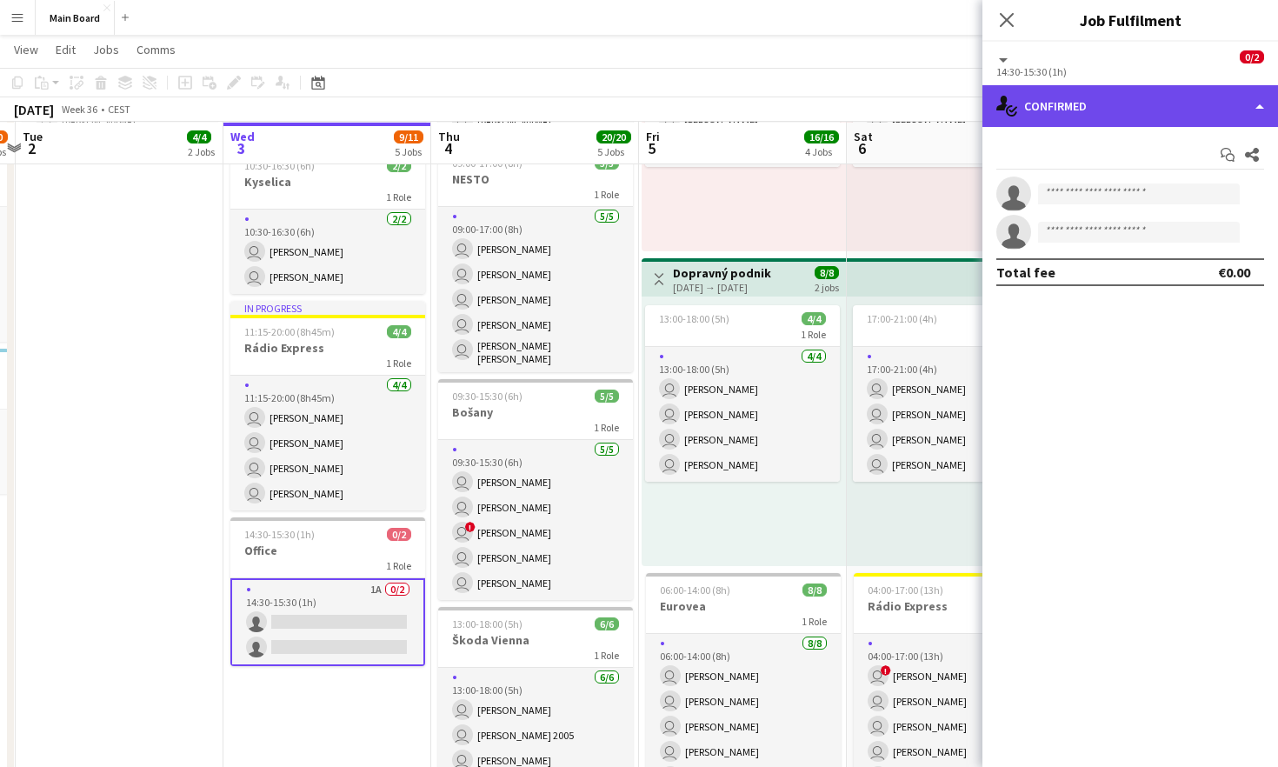
click at [1214, 88] on div "single-neutral-actions-check-2 Confirmed" at bounding box center [1130, 106] width 296 height 42
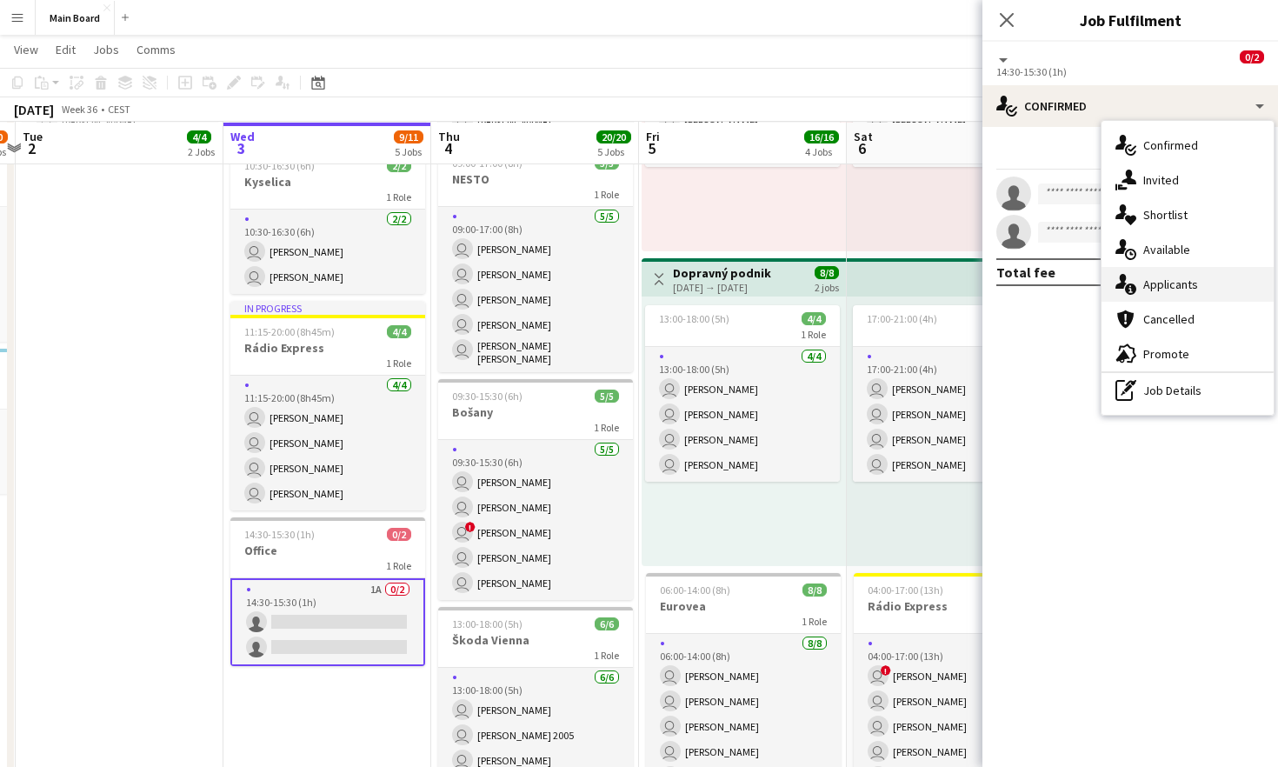
click at [1188, 276] on span "Applicants" at bounding box center [1170, 284] width 55 height 16
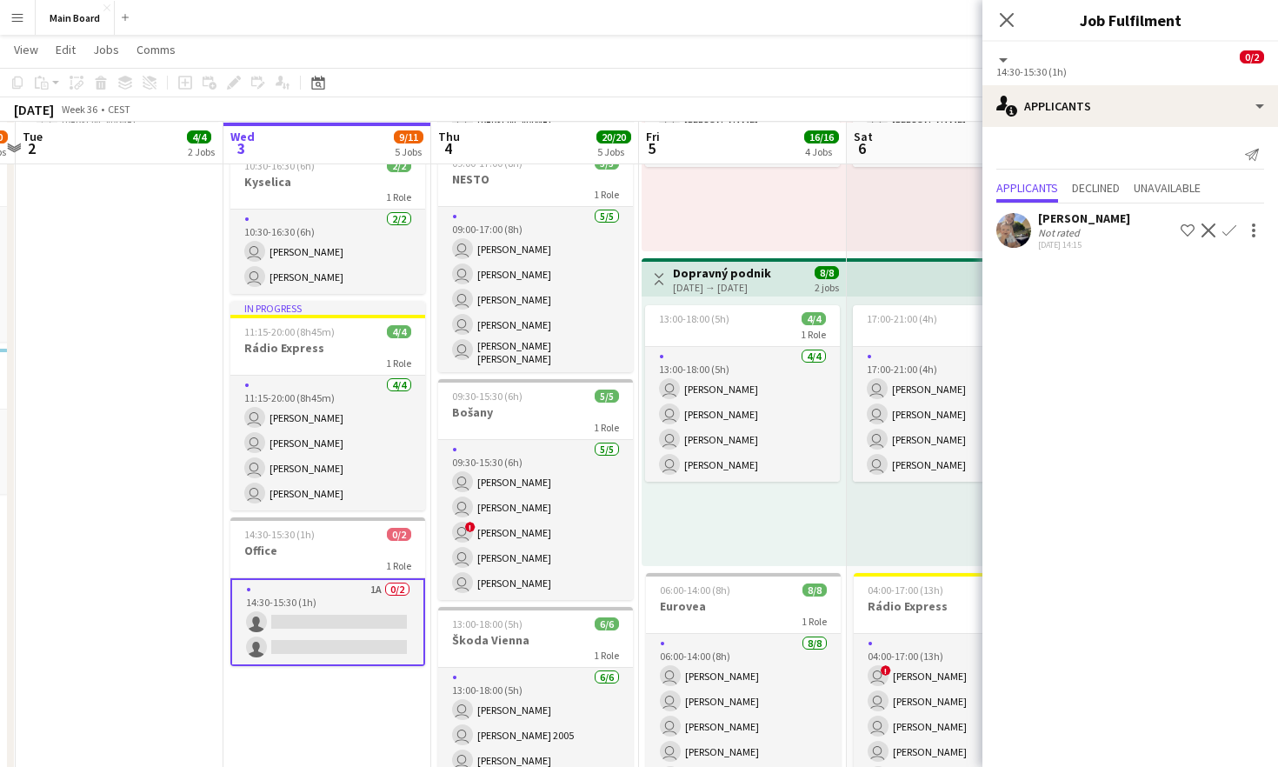
click at [1231, 229] on app-icon "Confirm" at bounding box center [1229, 230] width 14 height 14
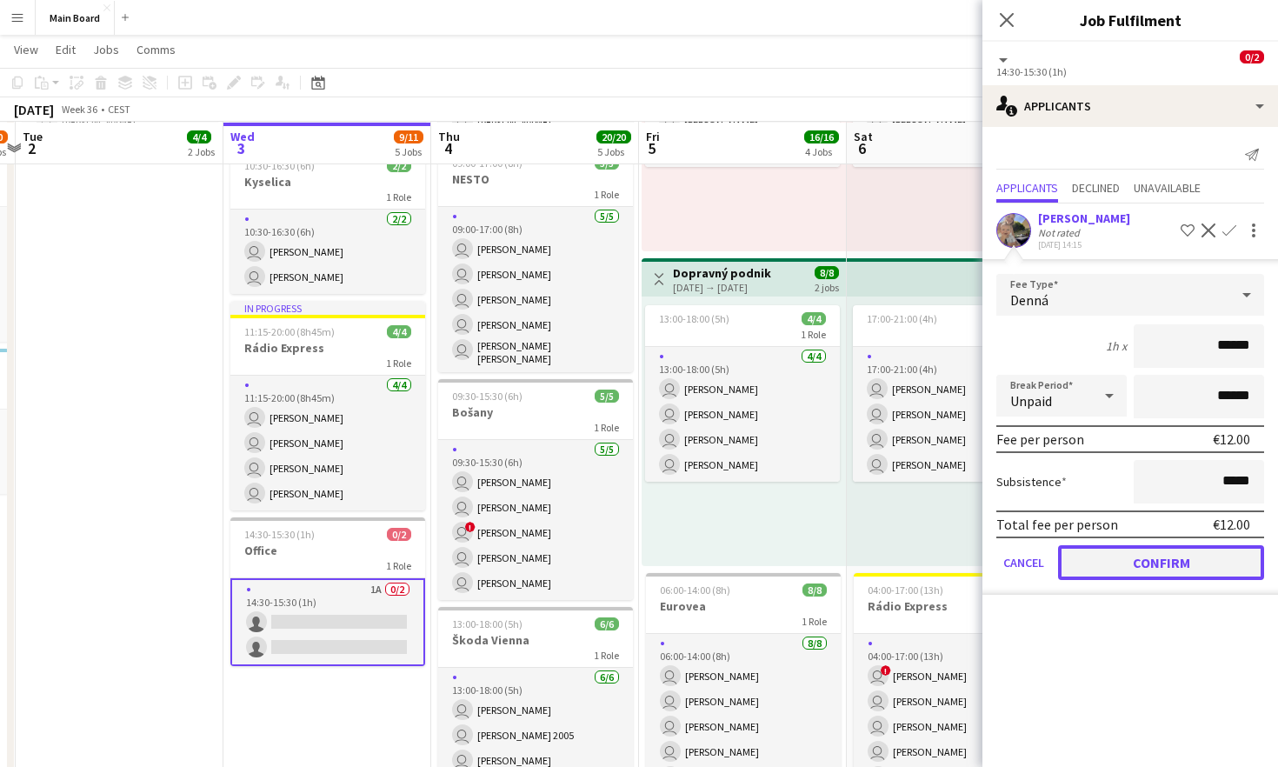
click at [1192, 569] on button "Confirm" at bounding box center [1161, 562] width 206 height 35
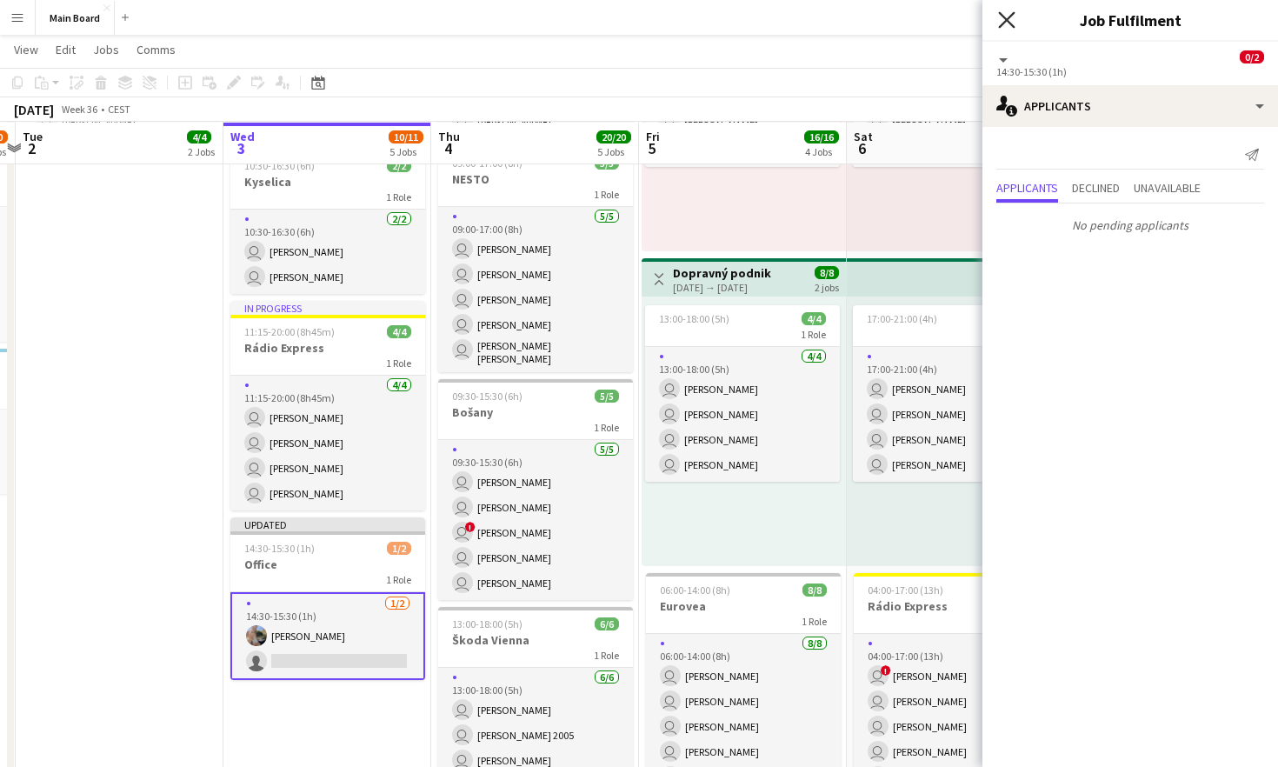
click at [1012, 17] on icon "Close pop-in" at bounding box center [1006, 19] width 17 height 17
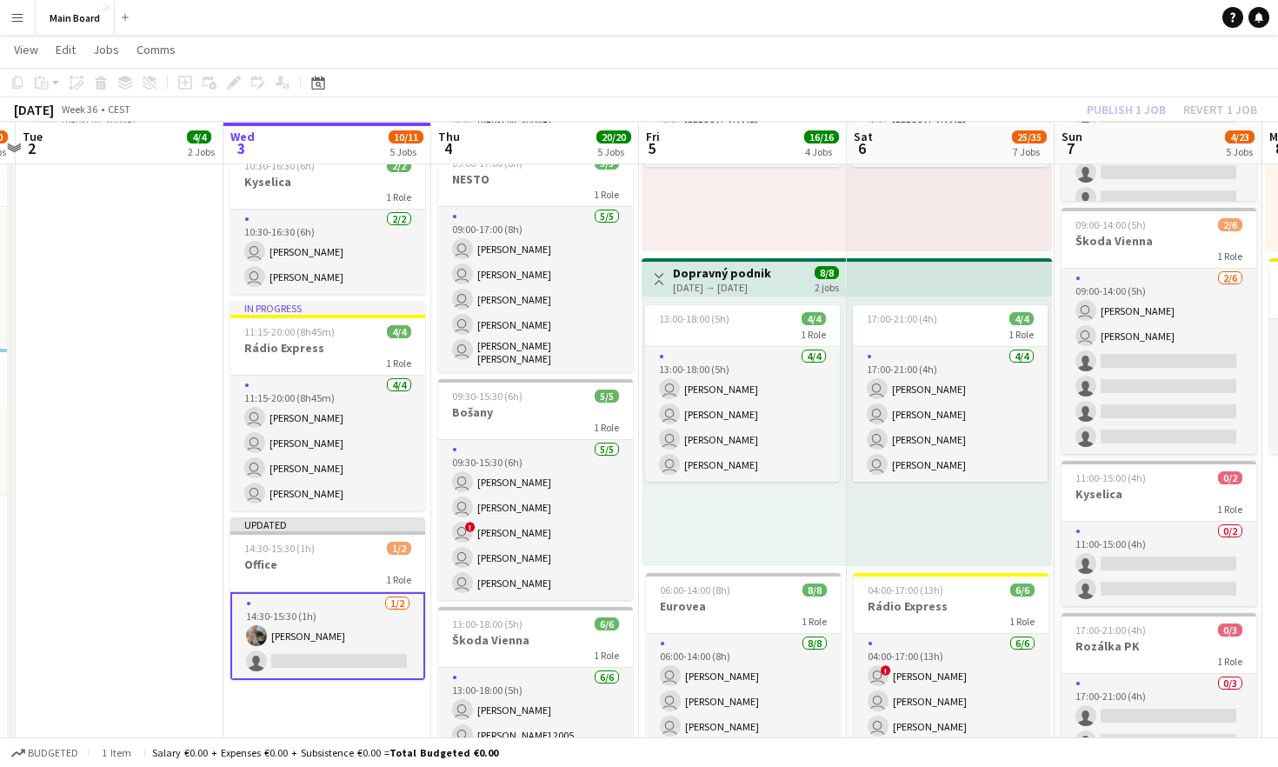
click at [1129, 105] on div "Publish 1 job Revert 1 job" at bounding box center [1172, 109] width 212 height 23
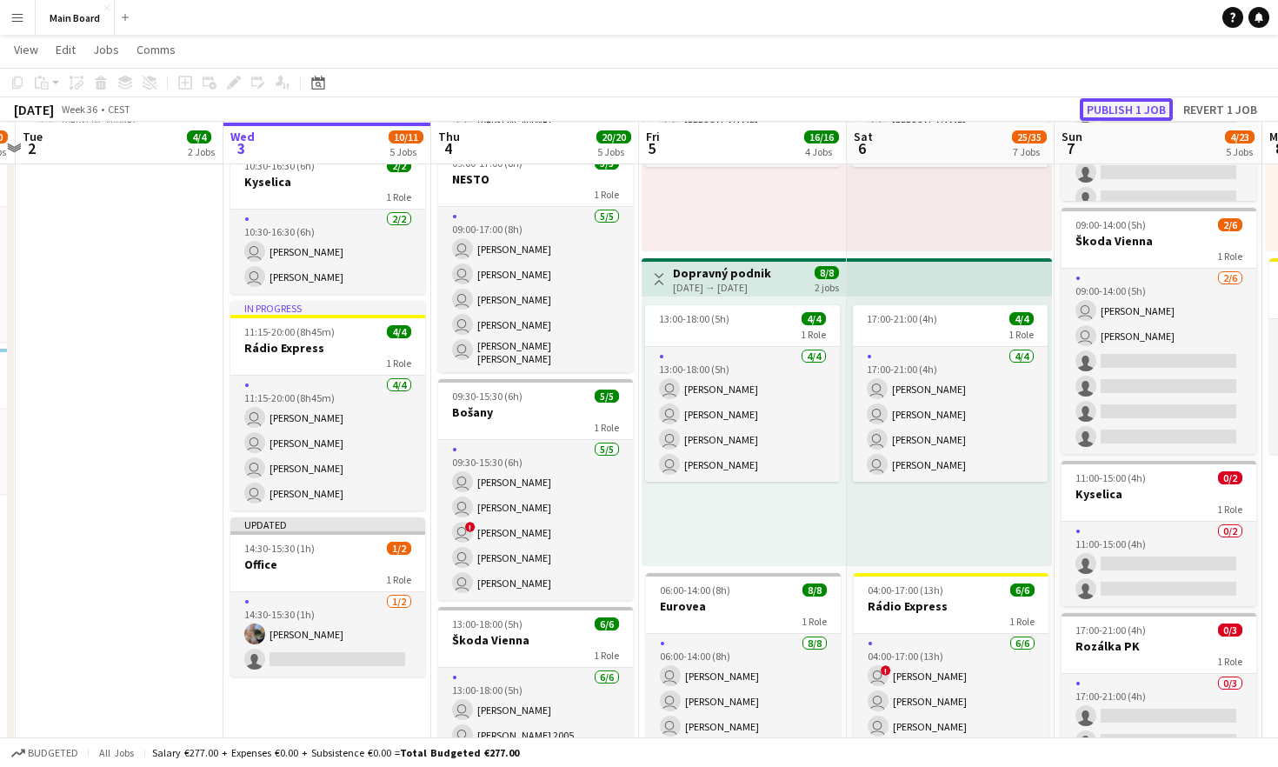
click at [1128, 110] on button "Publish 1 job" at bounding box center [1126, 109] width 93 height 23
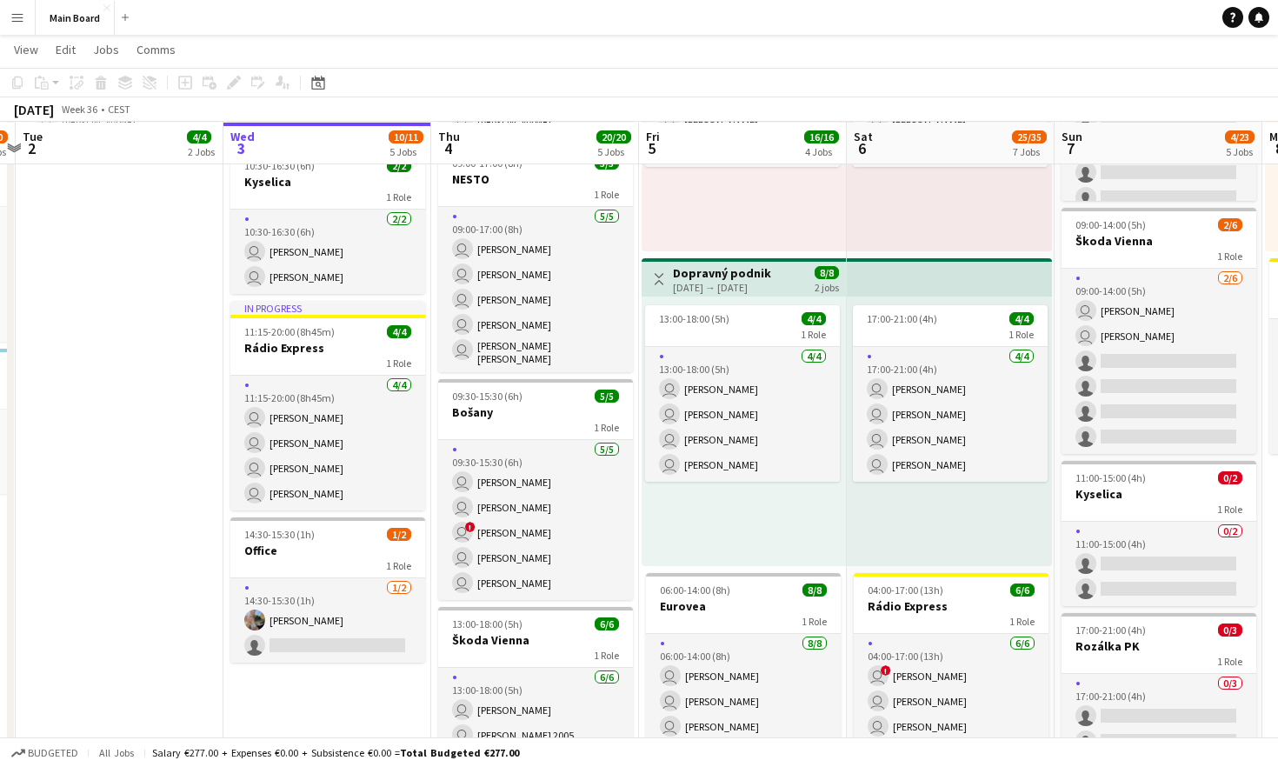
click at [15, 9] on button "Menu" at bounding box center [17, 17] width 35 height 35
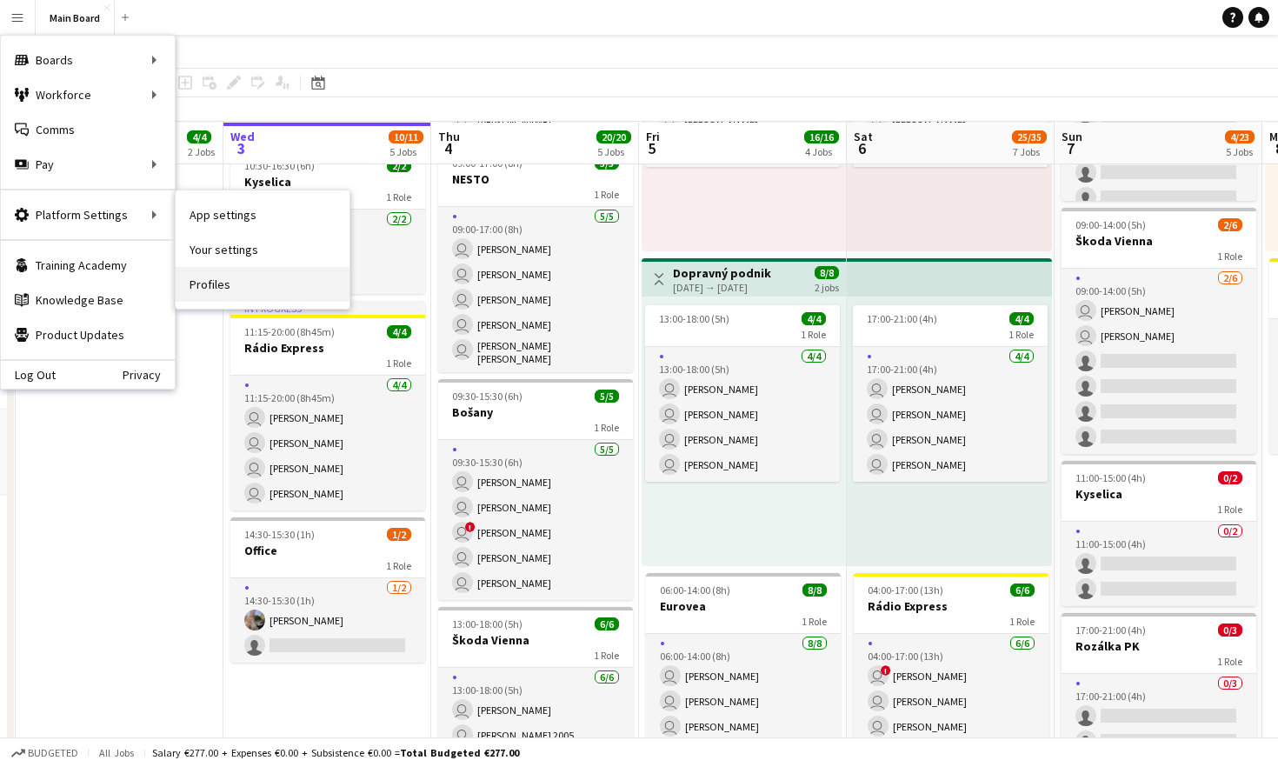
click at [218, 283] on link "Profiles" at bounding box center [263, 284] width 174 height 35
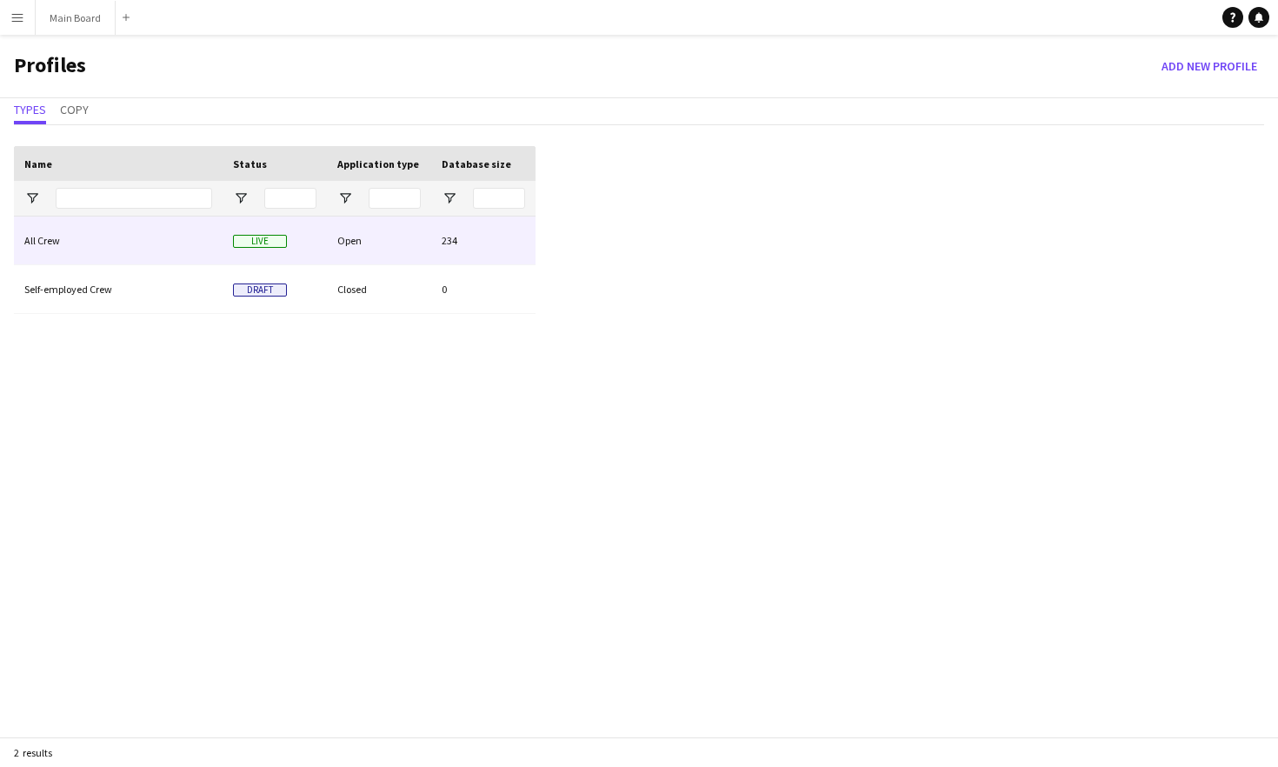
click at [75, 245] on div "All Crew" at bounding box center [118, 240] width 209 height 48
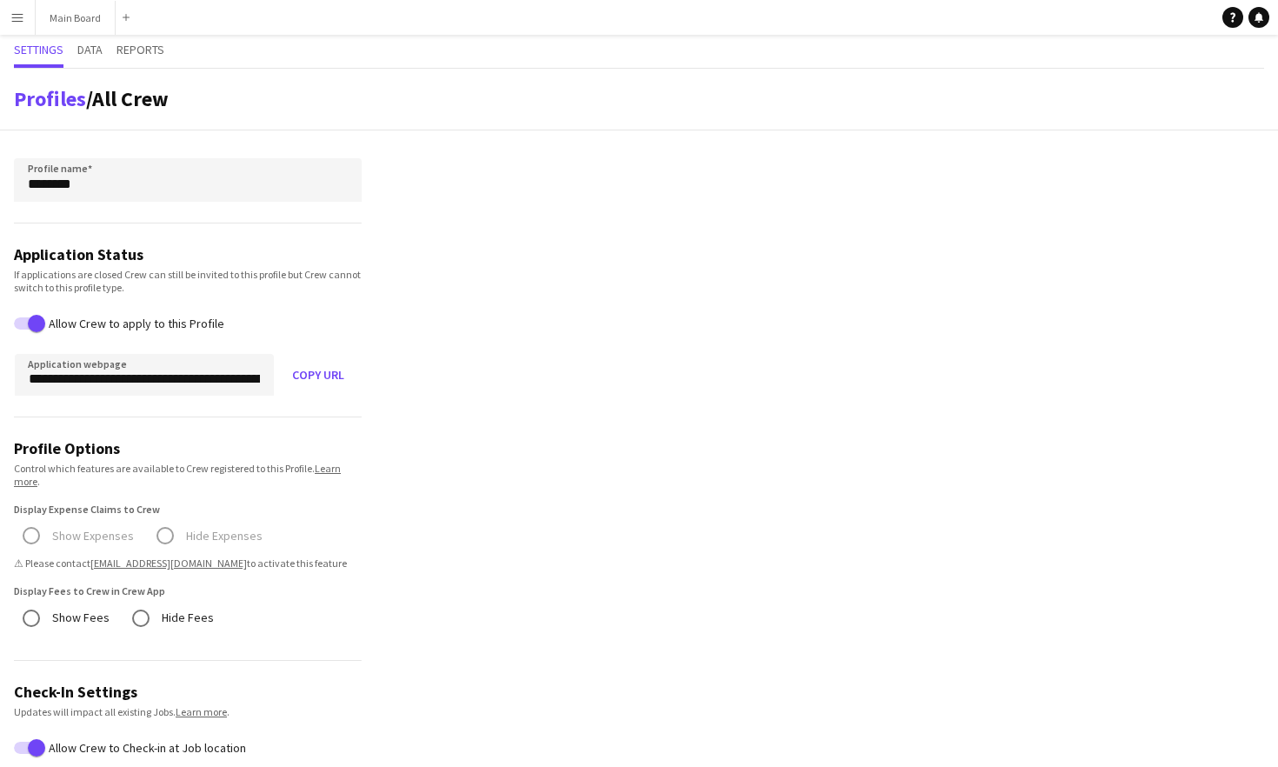
click at [14, 23] on app-icon "Menu" at bounding box center [17, 17] width 14 height 14
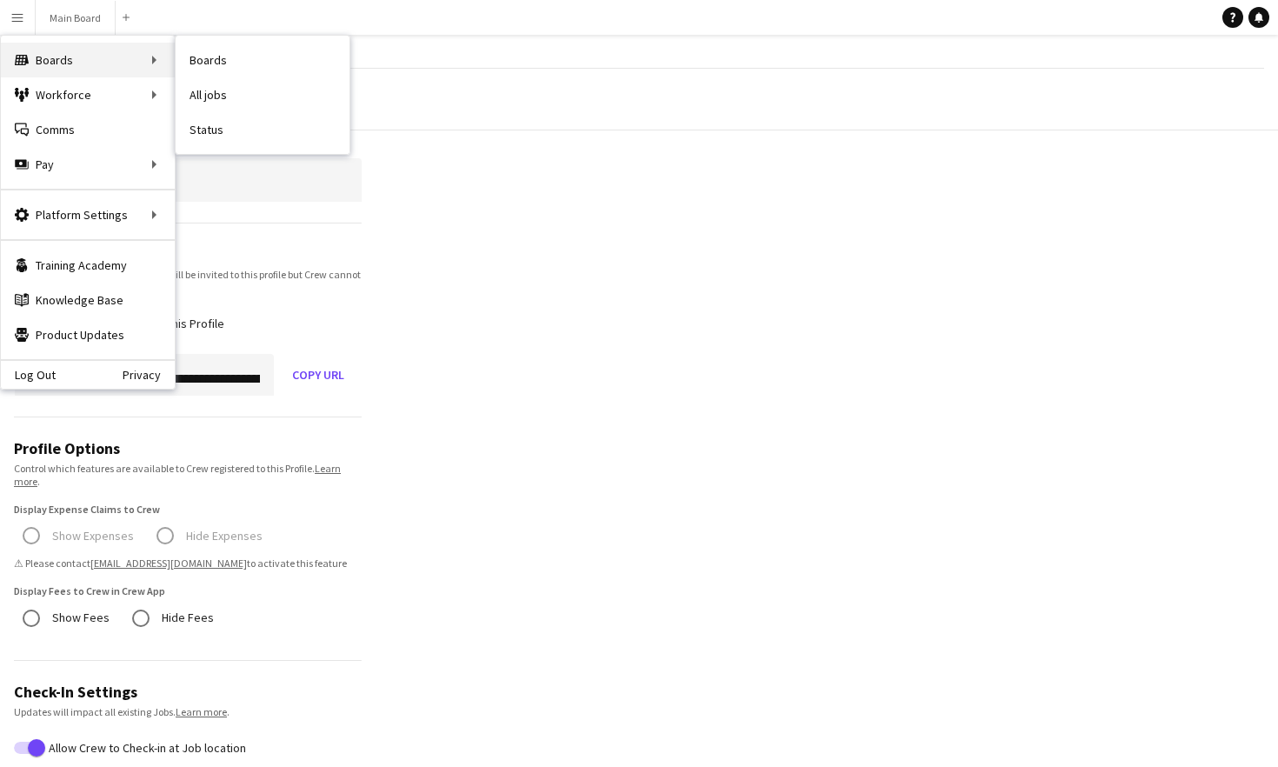
click at [62, 59] on div "Boards Boards" at bounding box center [88, 60] width 174 height 35
click at [70, 17] on button "Main Board Close" at bounding box center [76, 18] width 80 height 34
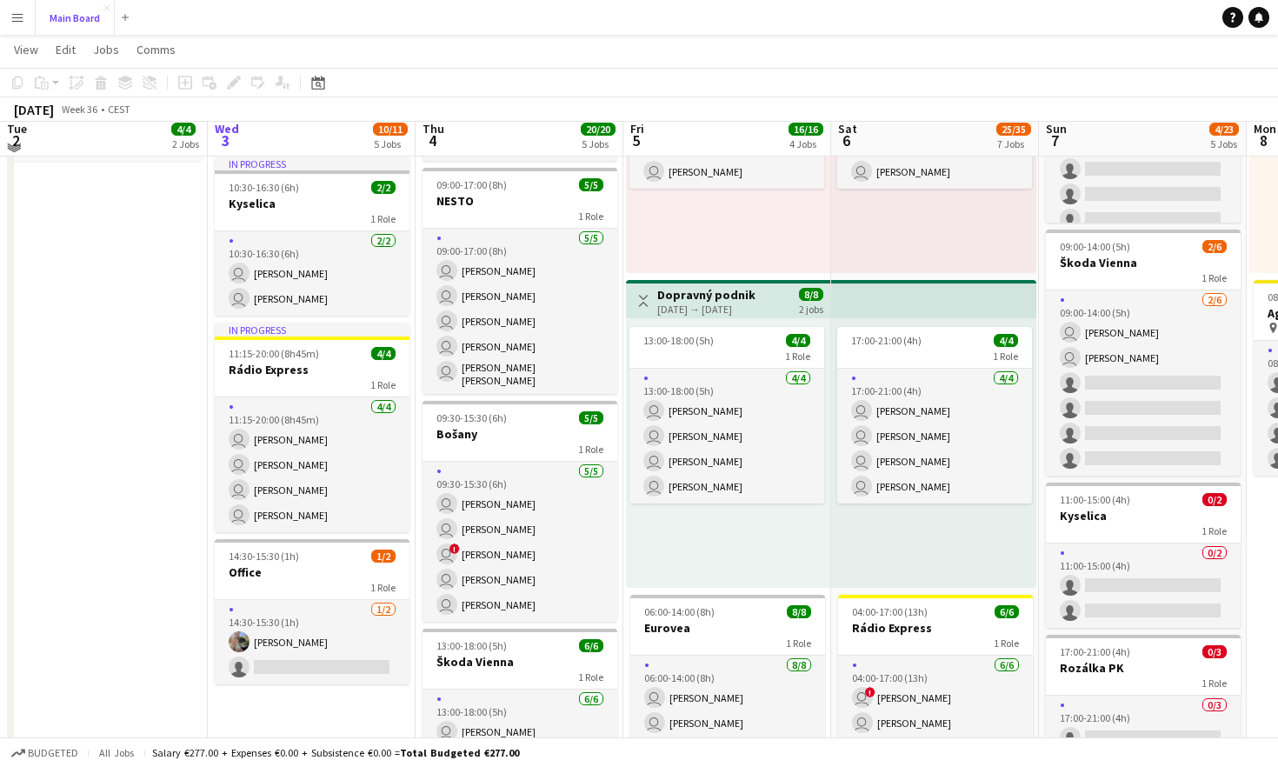
scroll to position [560, 0]
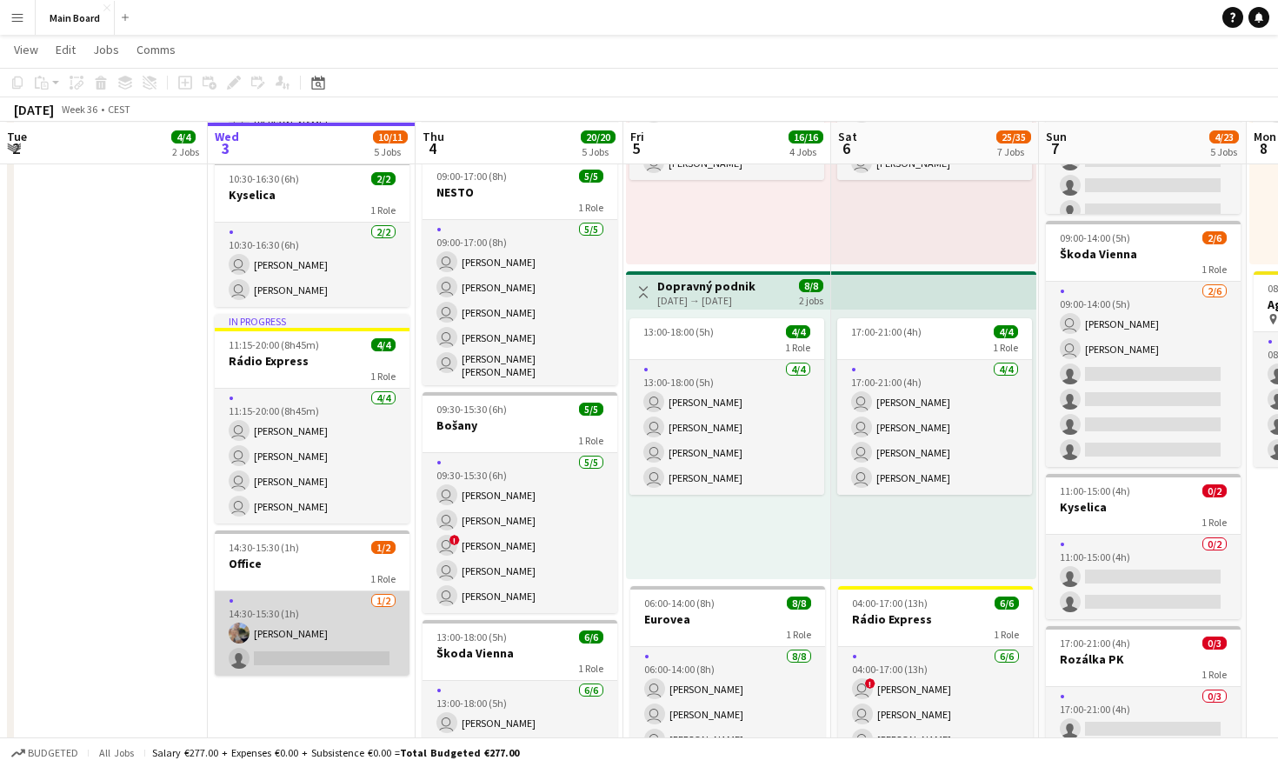
click at [316, 615] on app-card-role "[DATE] 14:30-15:30 (1h) [PERSON_NAME] single-neutral-actions" at bounding box center [312, 633] width 195 height 84
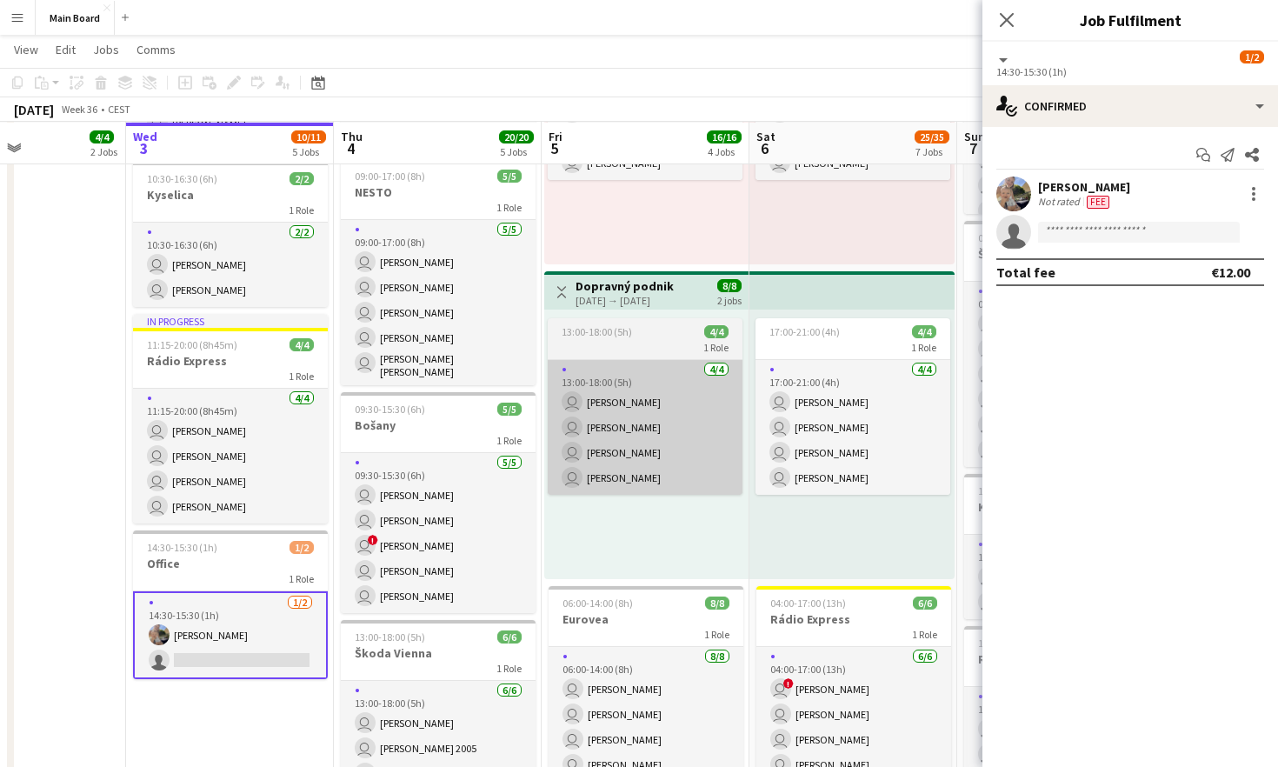
scroll to position [0, 484]
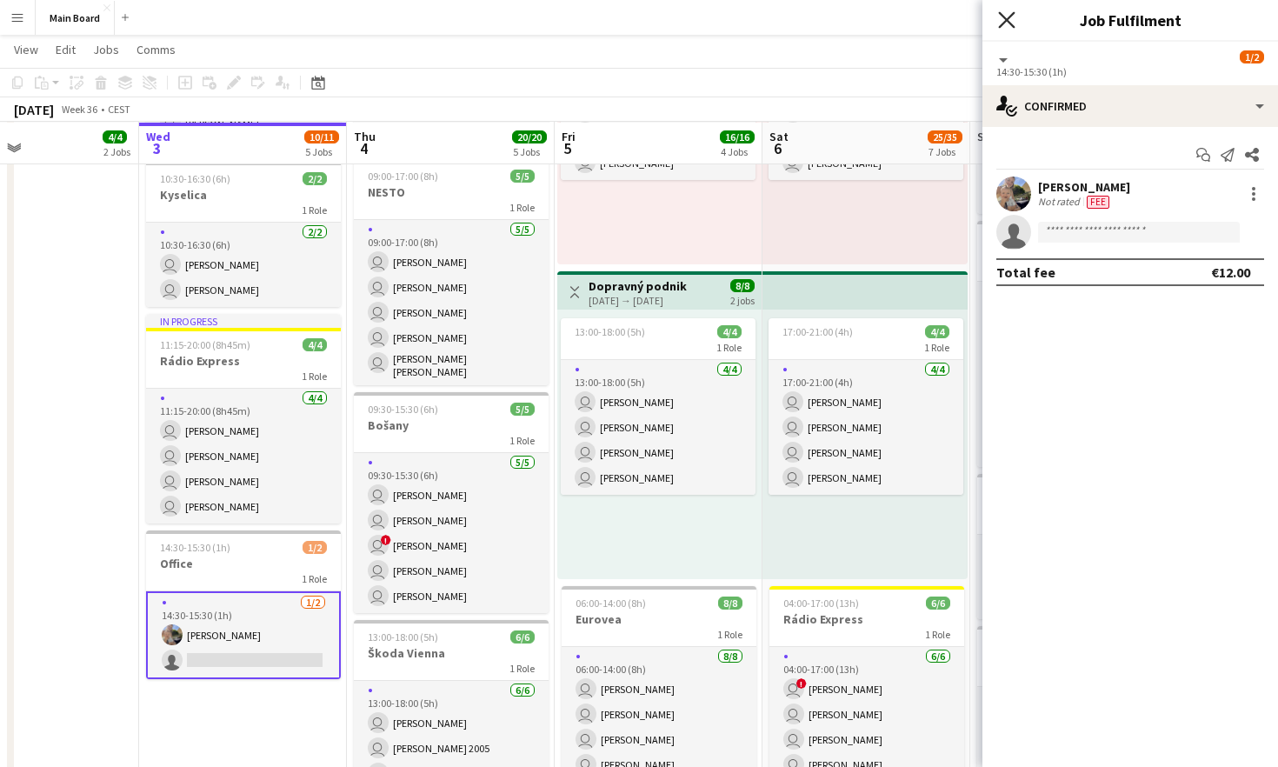
click at [1007, 16] on icon "Close pop-in" at bounding box center [1006, 19] width 17 height 17
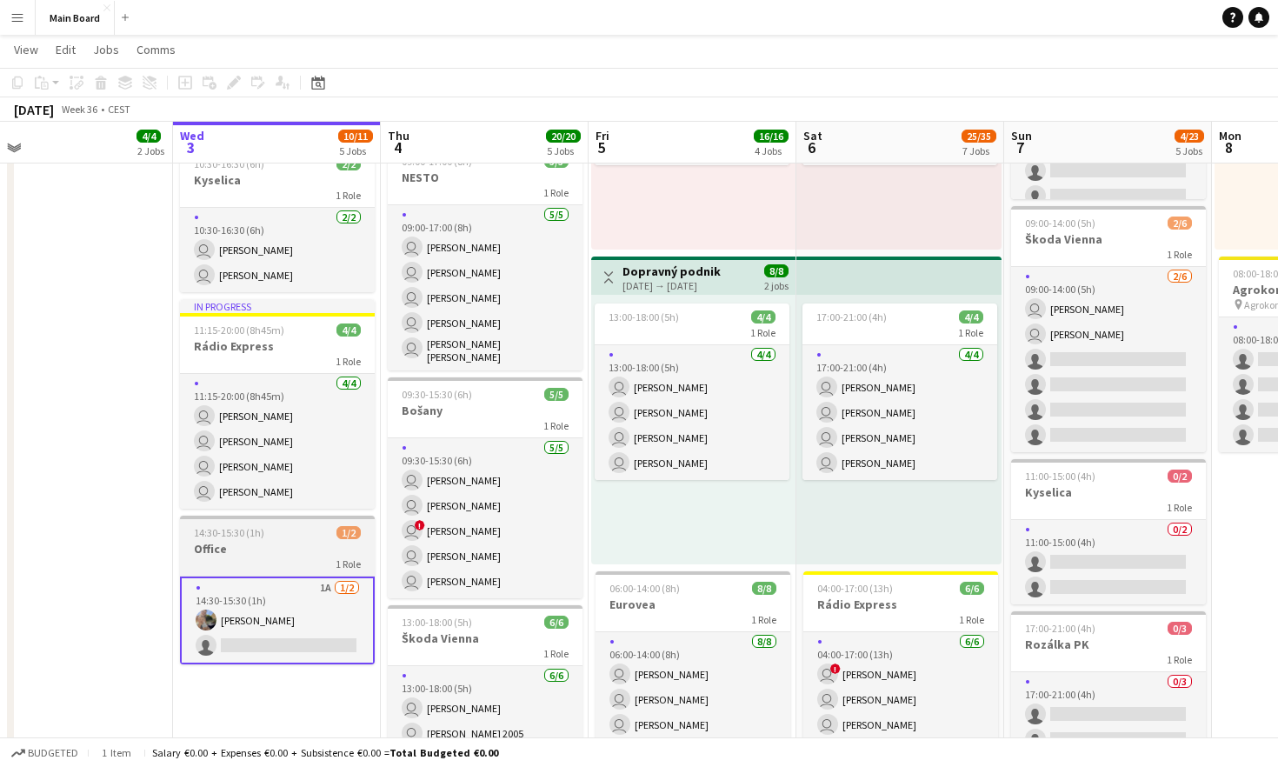
scroll to position [576, 0]
click at [250, 593] on app-card-role "1A [DATE] 14:30-15:30 (1h) [PERSON_NAME] single-neutral-actions" at bounding box center [277, 620] width 195 height 88
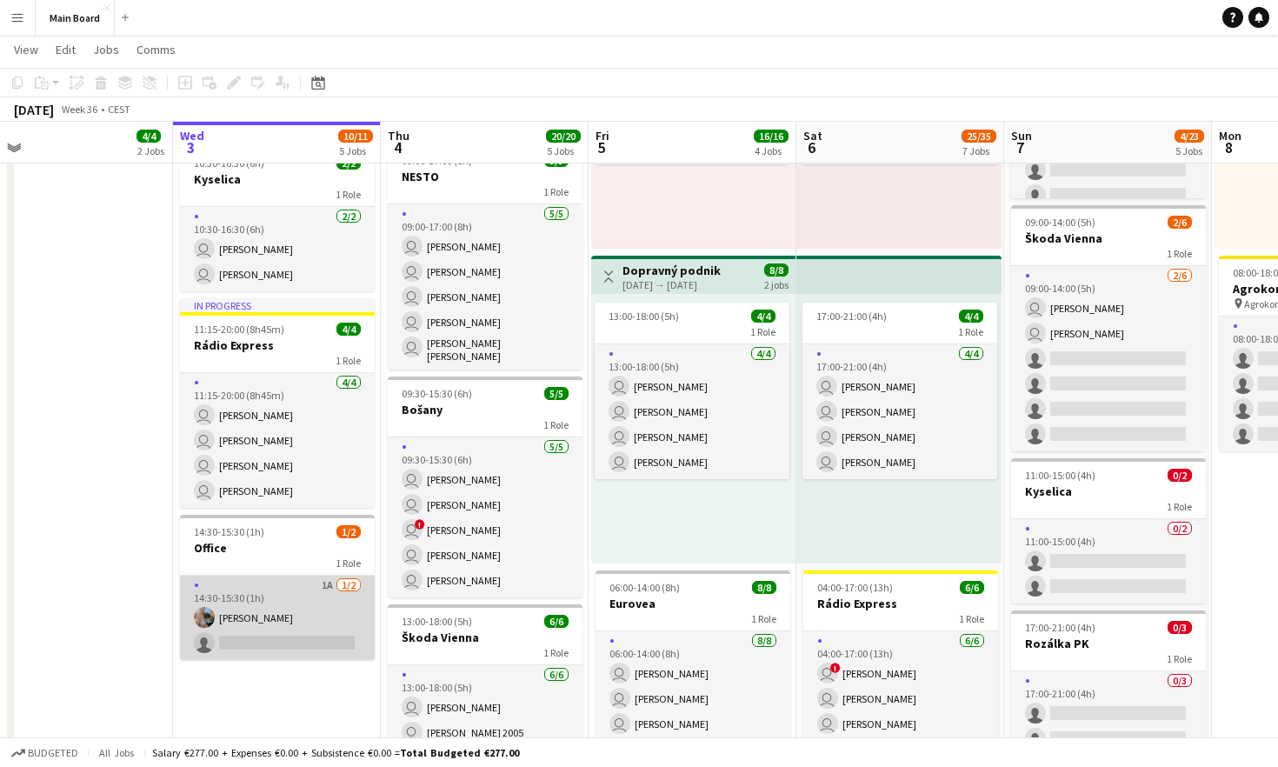
click at [257, 614] on app-card-role "1A [DATE] 14:30-15:30 (1h) [PERSON_NAME] single-neutral-actions" at bounding box center [277, 618] width 195 height 84
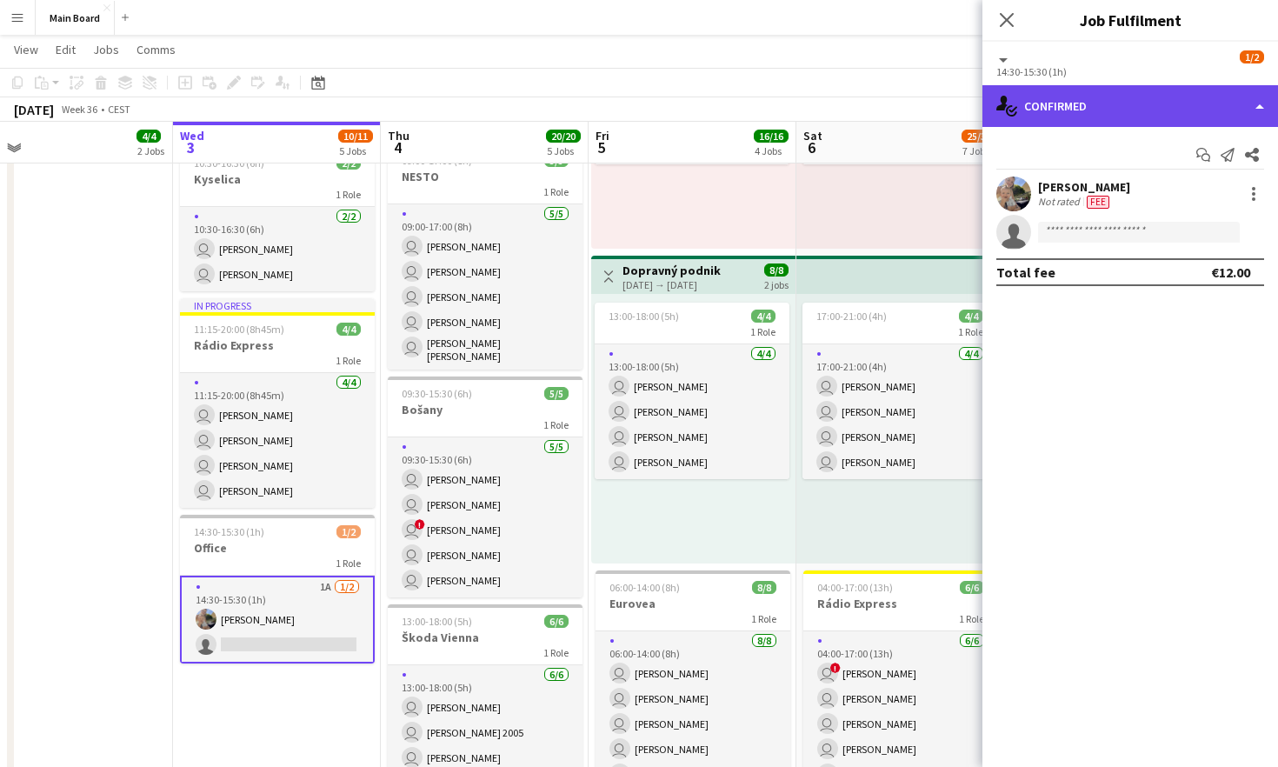
click at [1208, 97] on div "single-neutral-actions-check-2 Confirmed" at bounding box center [1130, 106] width 296 height 42
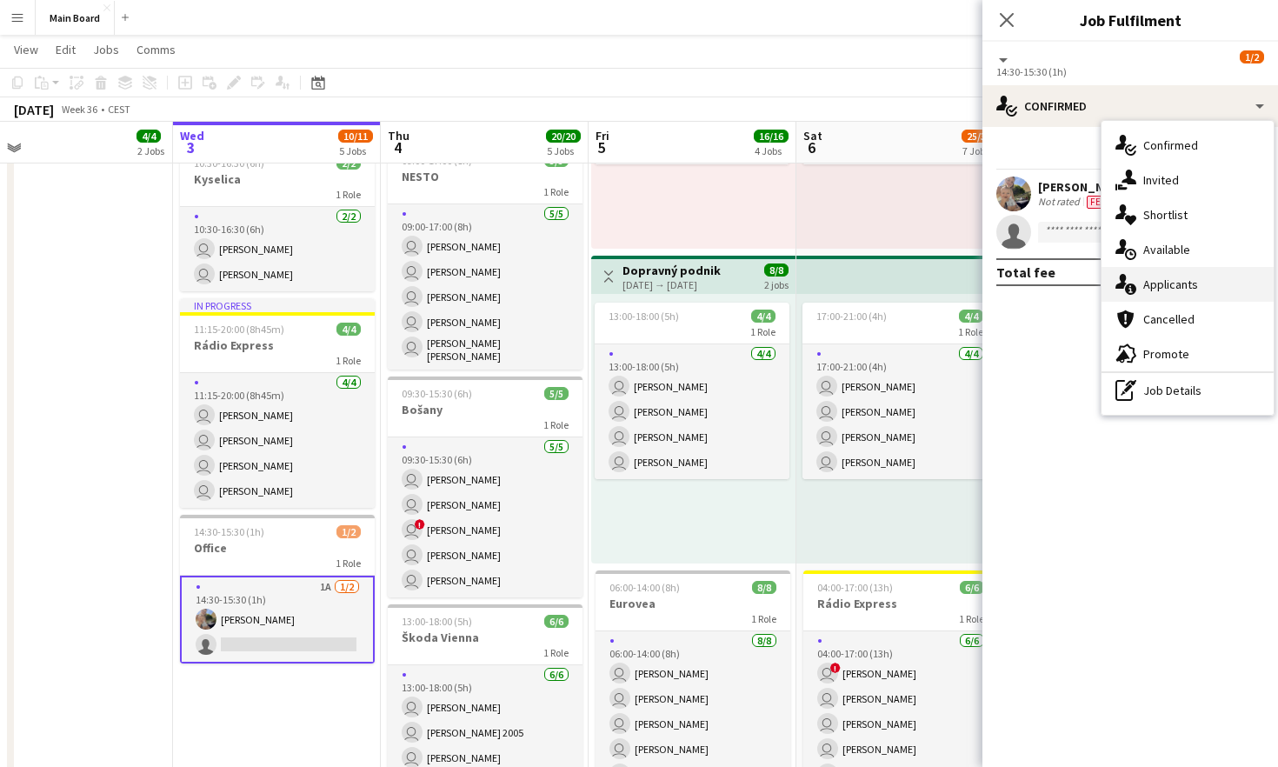
click at [1159, 286] on span "Applicants" at bounding box center [1170, 284] width 55 height 16
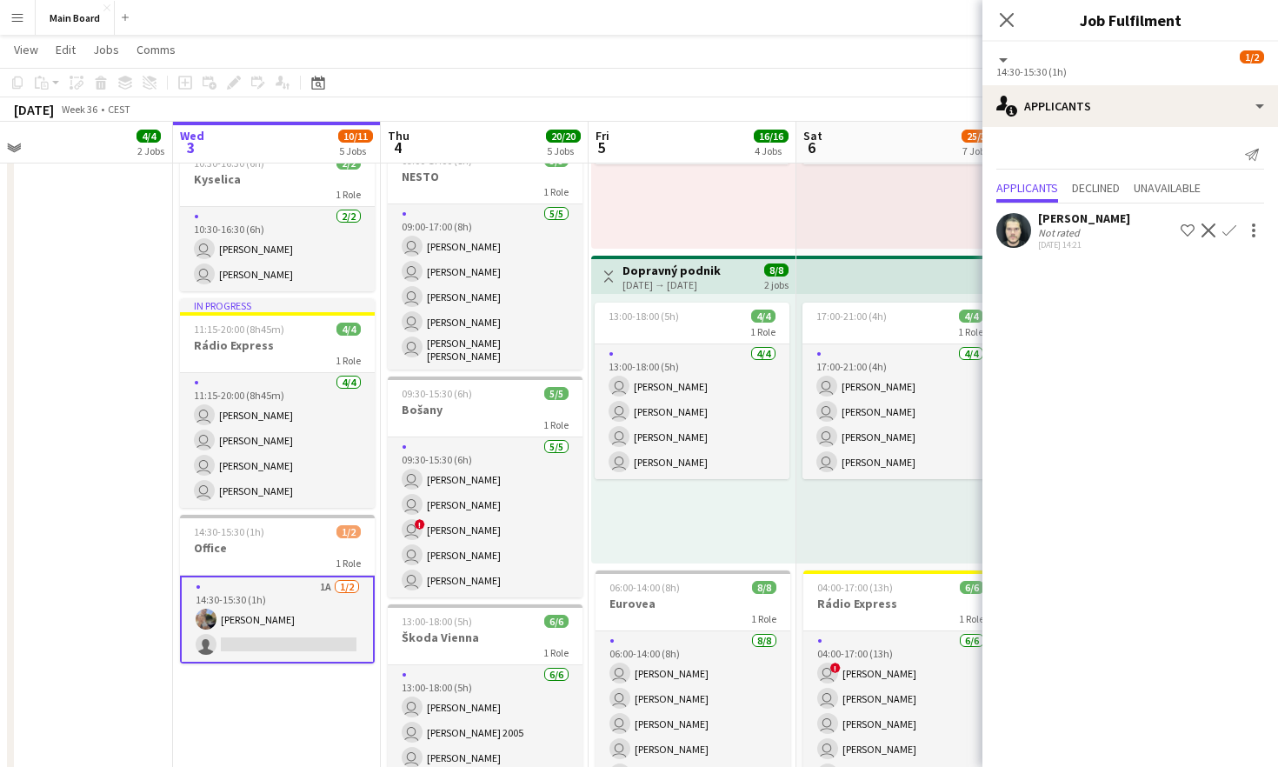
click at [1229, 235] on app-icon "Confirm" at bounding box center [1229, 230] width 14 height 14
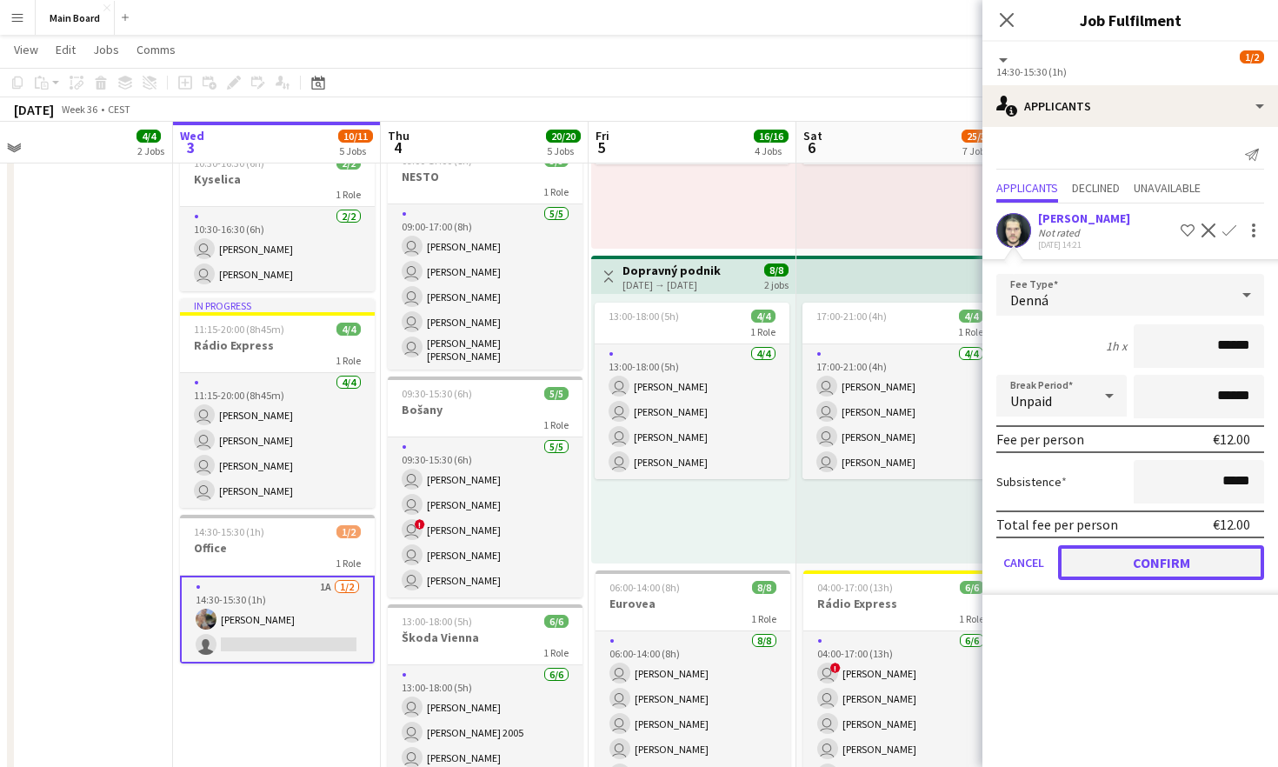
click at [1170, 562] on button "Confirm" at bounding box center [1161, 562] width 206 height 35
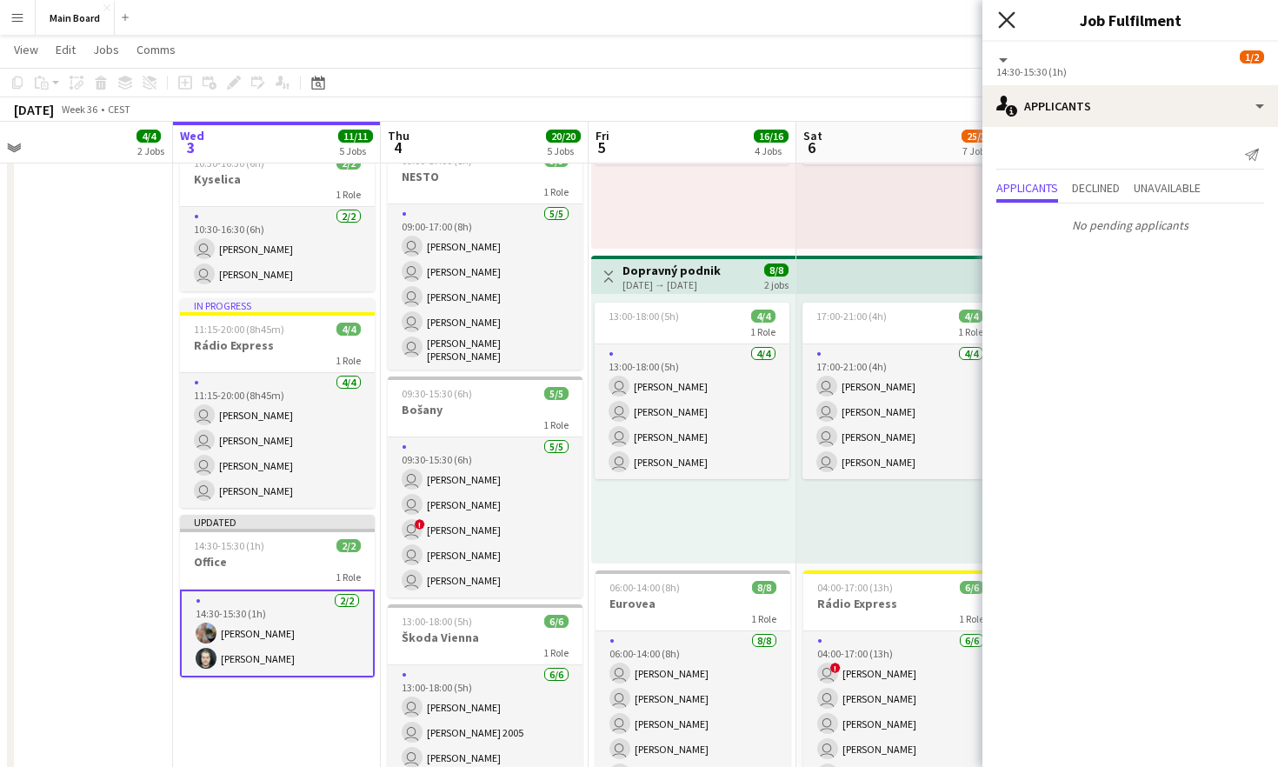
click at [1008, 22] on icon at bounding box center [1006, 19] width 17 height 17
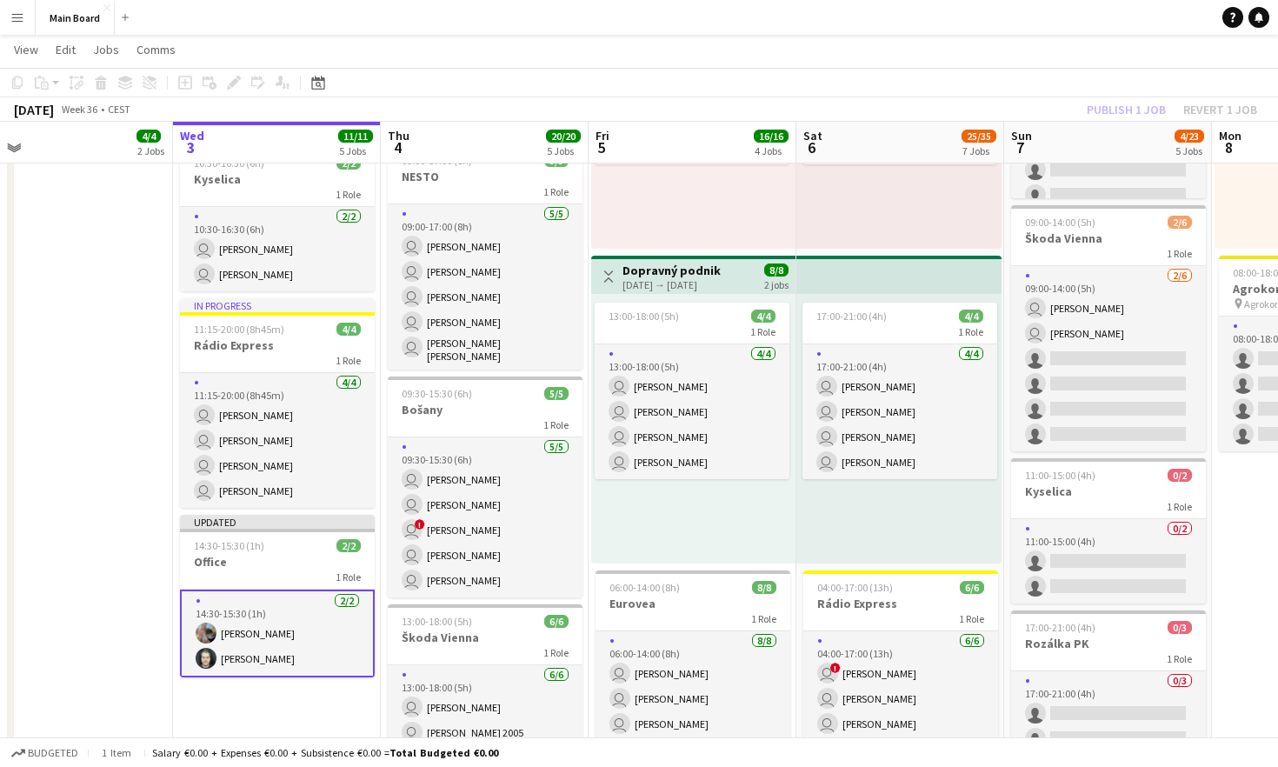
click at [1138, 93] on app-toolbar "Copy Paste Paste Command V Paste with crew Command Shift V Paste linked Job [GE…" at bounding box center [639, 83] width 1278 height 30
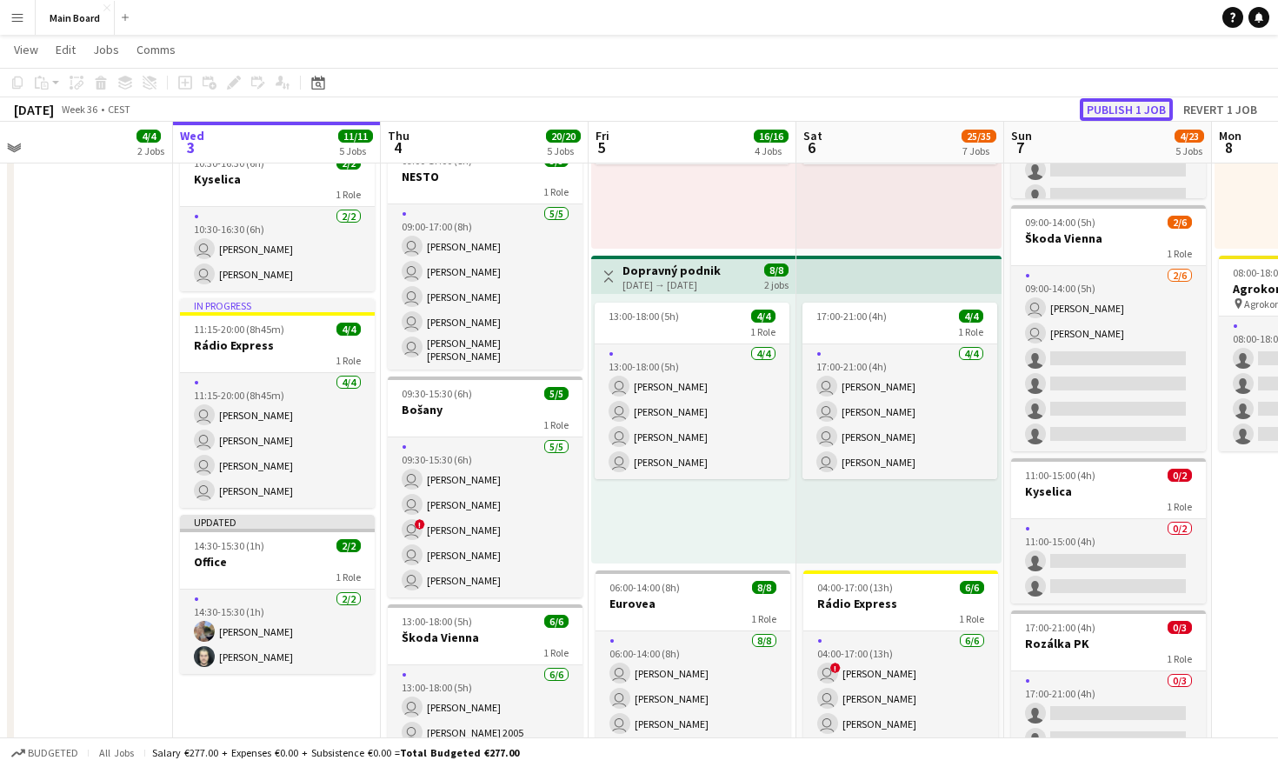
click at [1125, 106] on button "Publish 1 job" at bounding box center [1126, 109] width 93 height 23
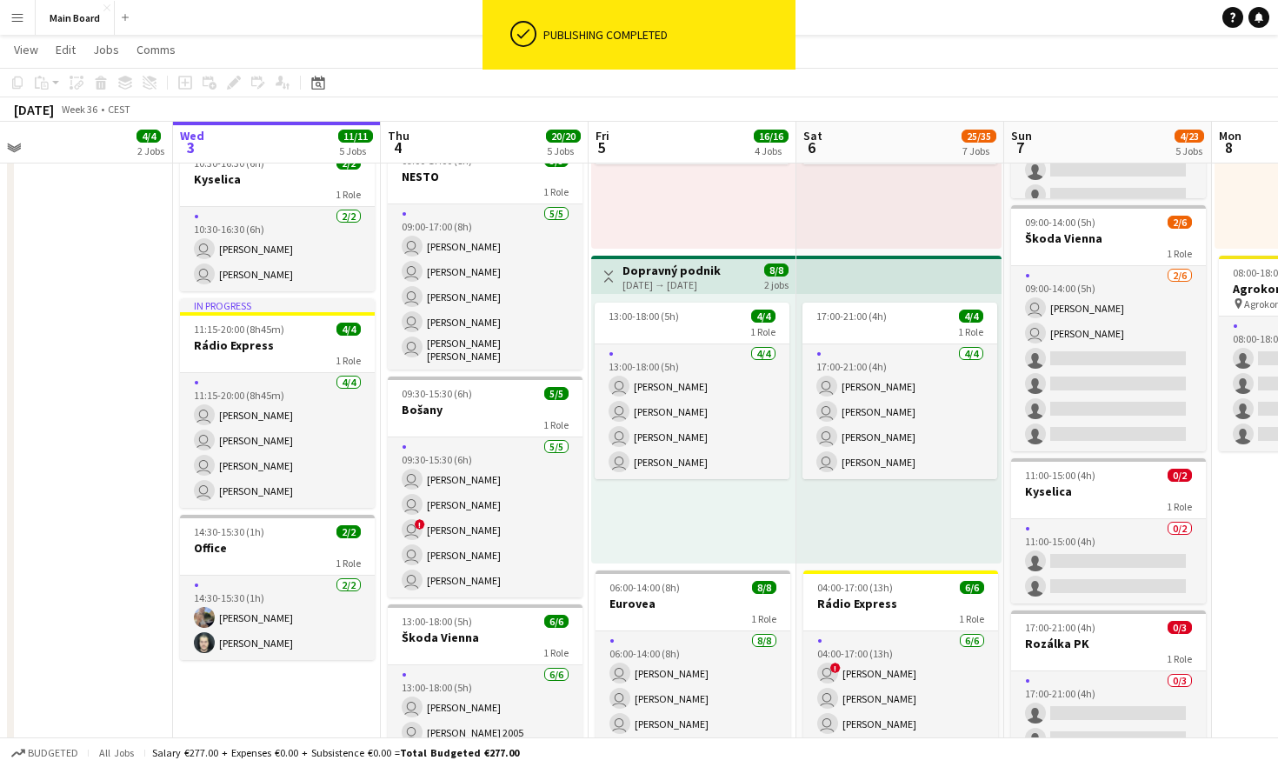
click at [97, 529] on app-date-cell "Toggle View Backstage Crew Office [DATE] → [DATE] 18/18 245 jobs pin Backstage …" at bounding box center [69, 614] width 208 height 1991
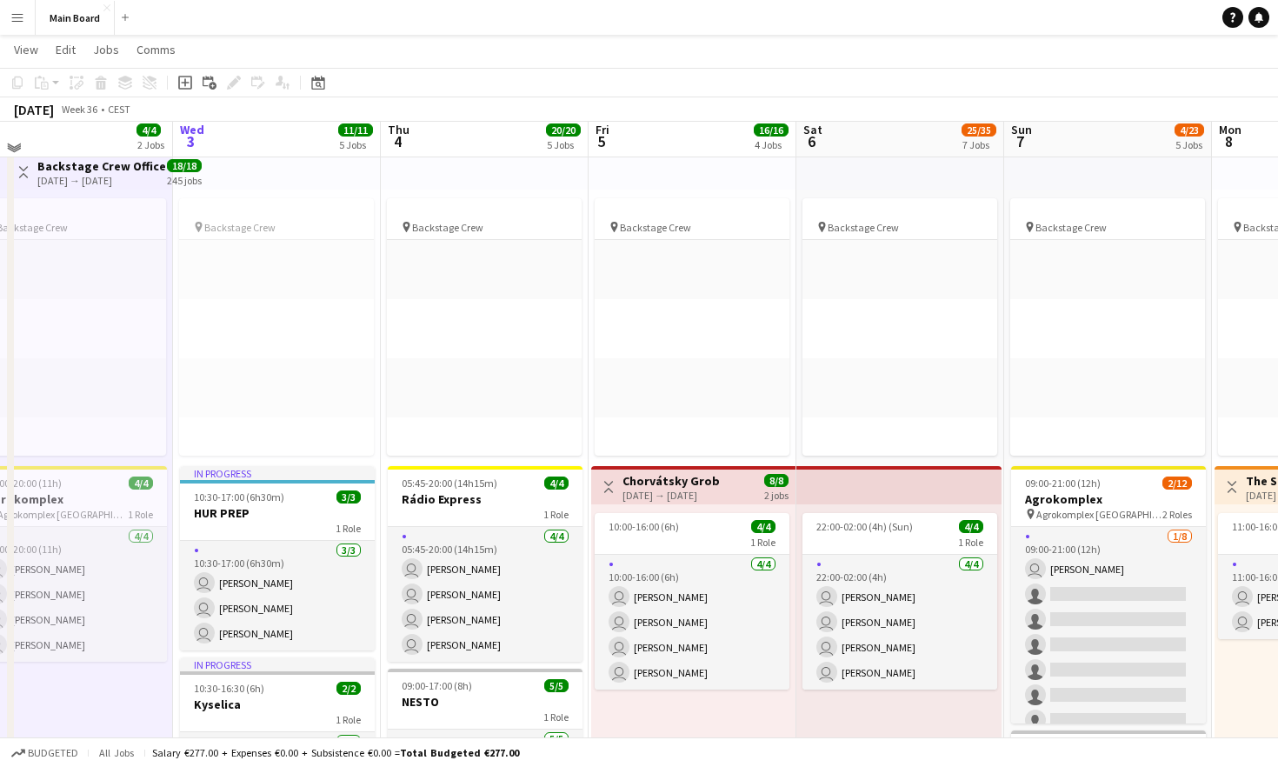
scroll to position [44, 0]
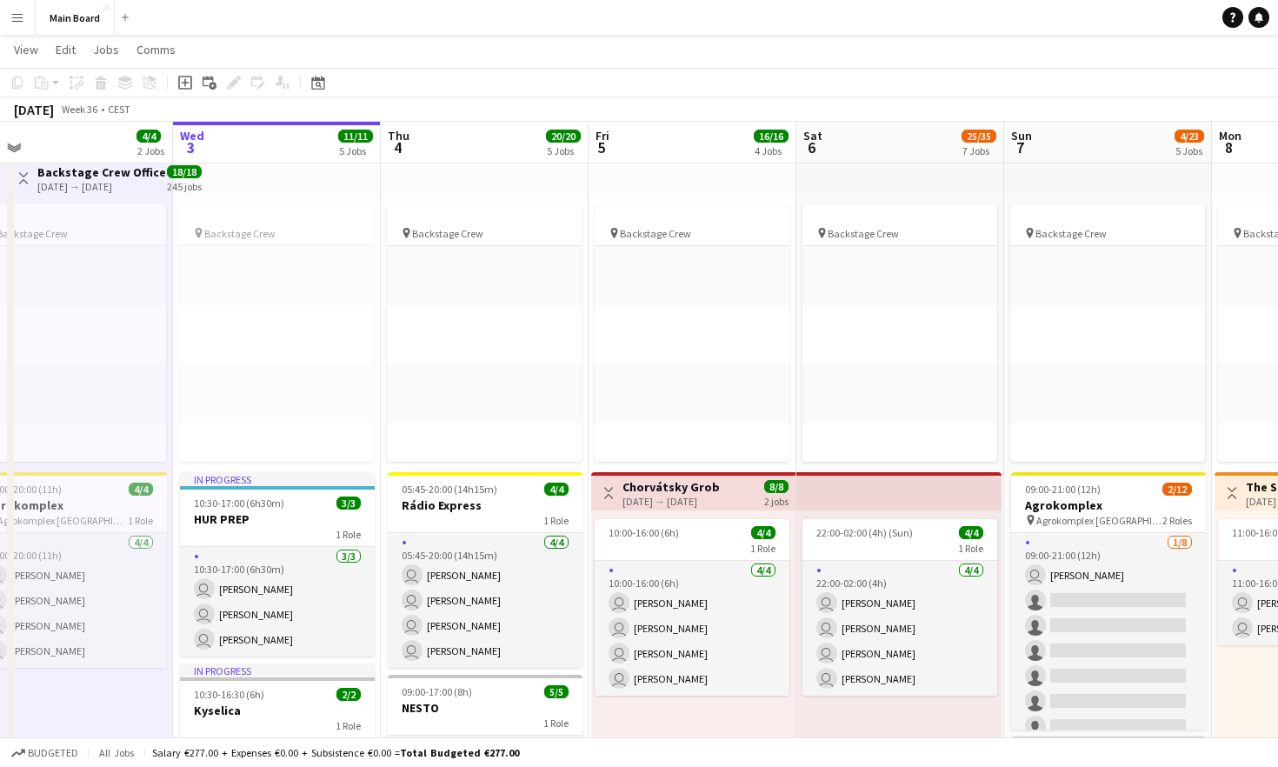
click at [23, 14] on button "Menu" at bounding box center [17, 17] width 35 height 35
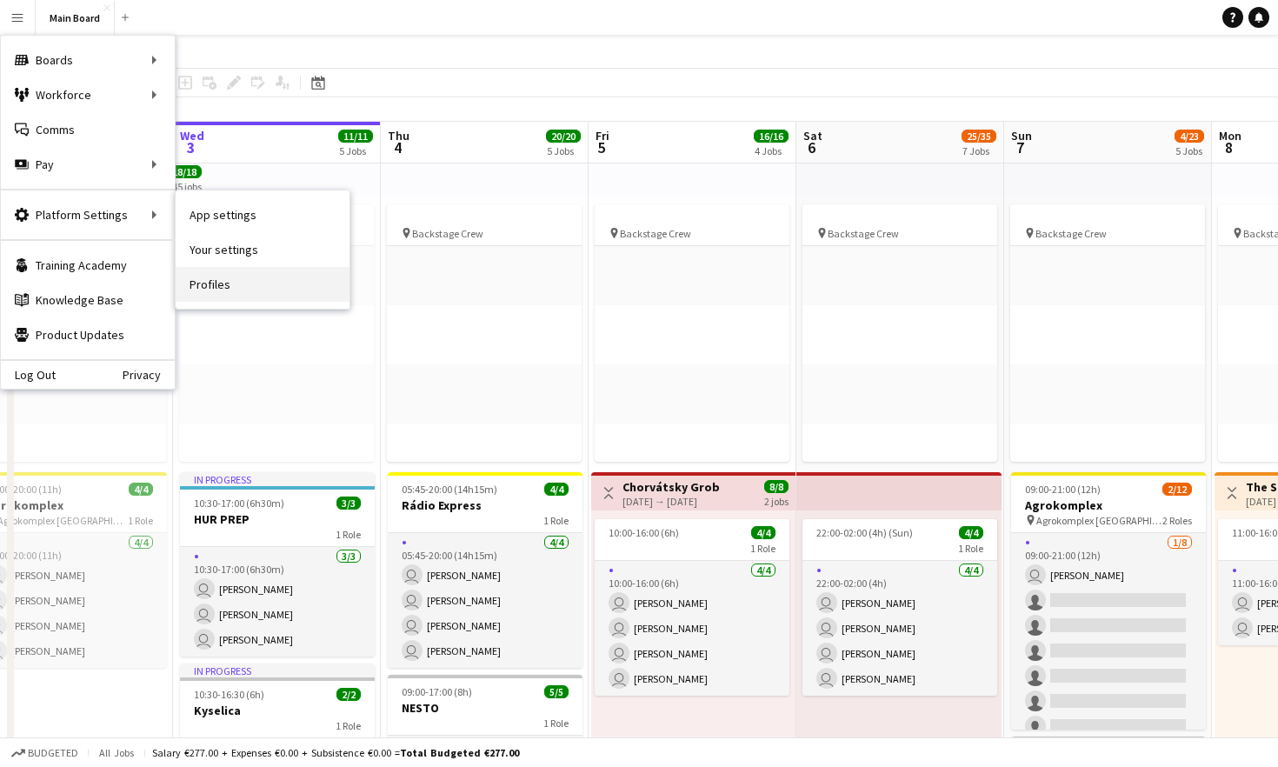
click at [226, 289] on link "Profiles" at bounding box center [263, 284] width 174 height 35
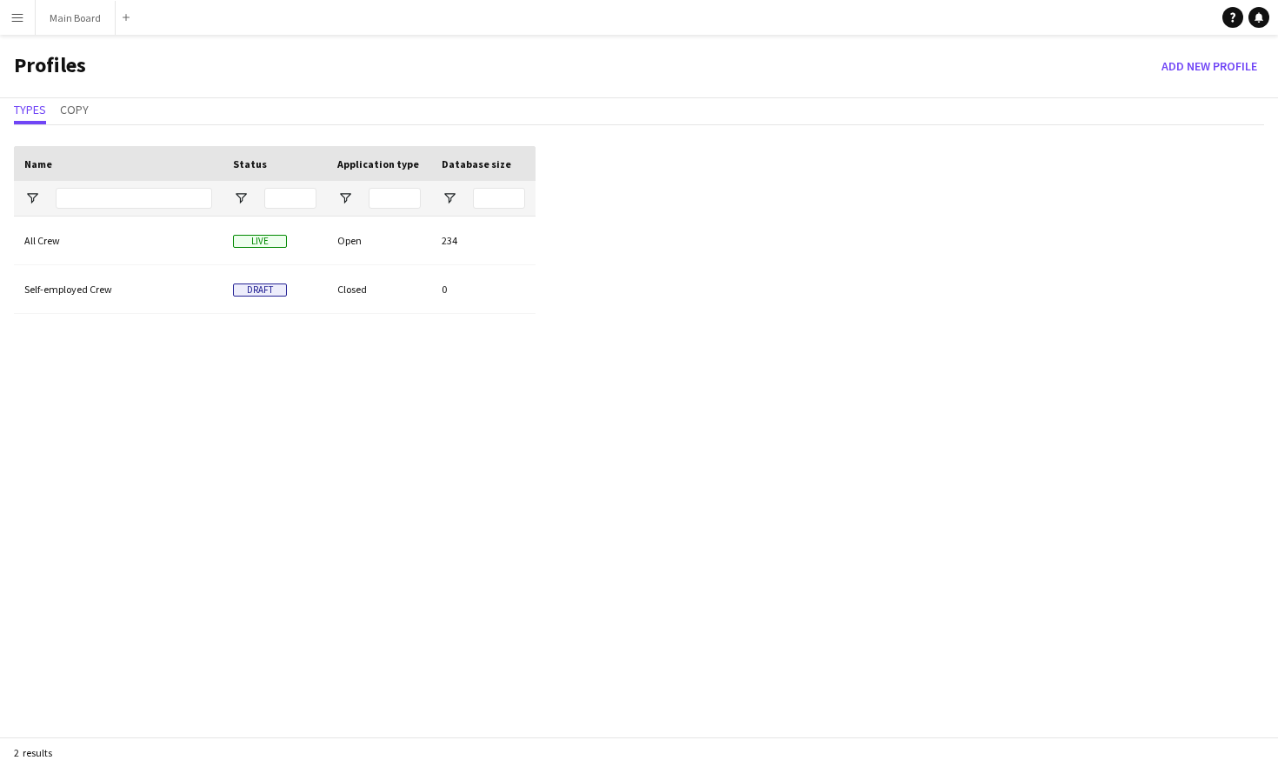
click at [31, 211] on div at bounding box center [118, 198] width 209 height 35
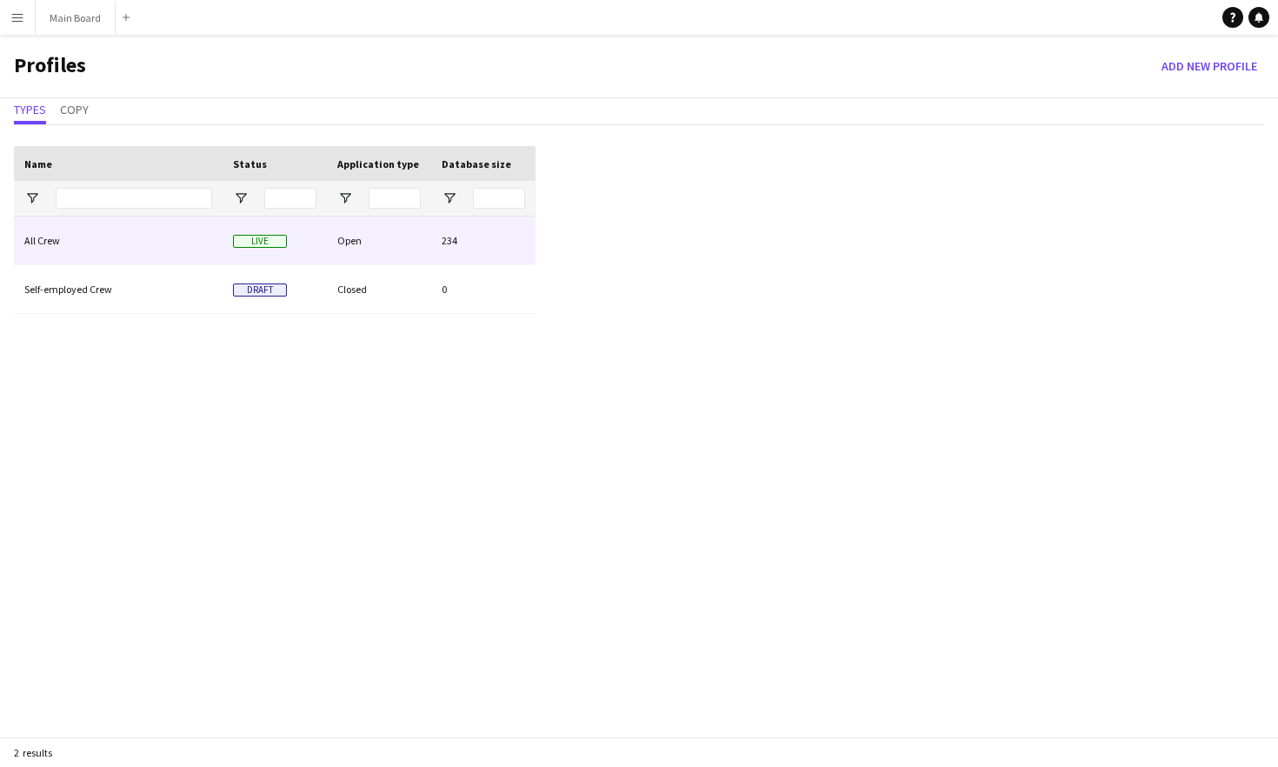
click at [42, 234] on div "All Crew" at bounding box center [118, 240] width 209 height 48
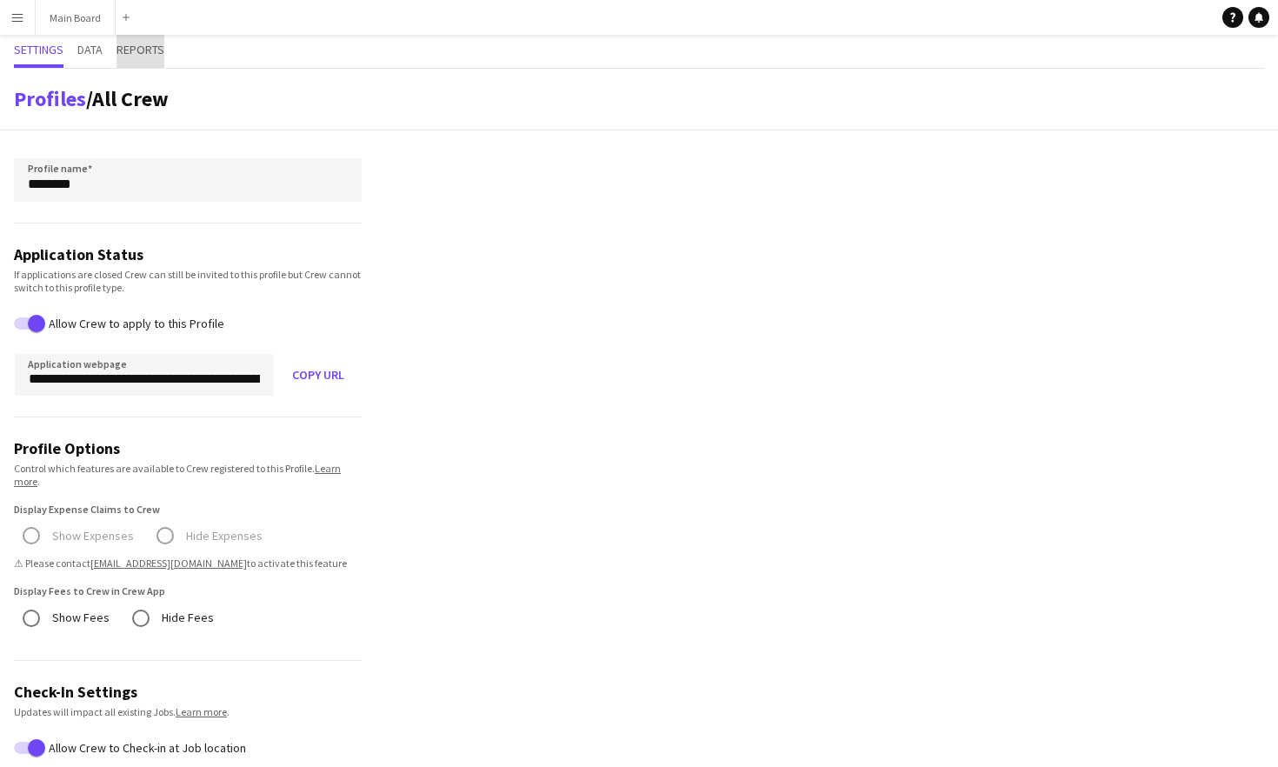
click at [150, 46] on span "Reports" at bounding box center [140, 49] width 48 height 12
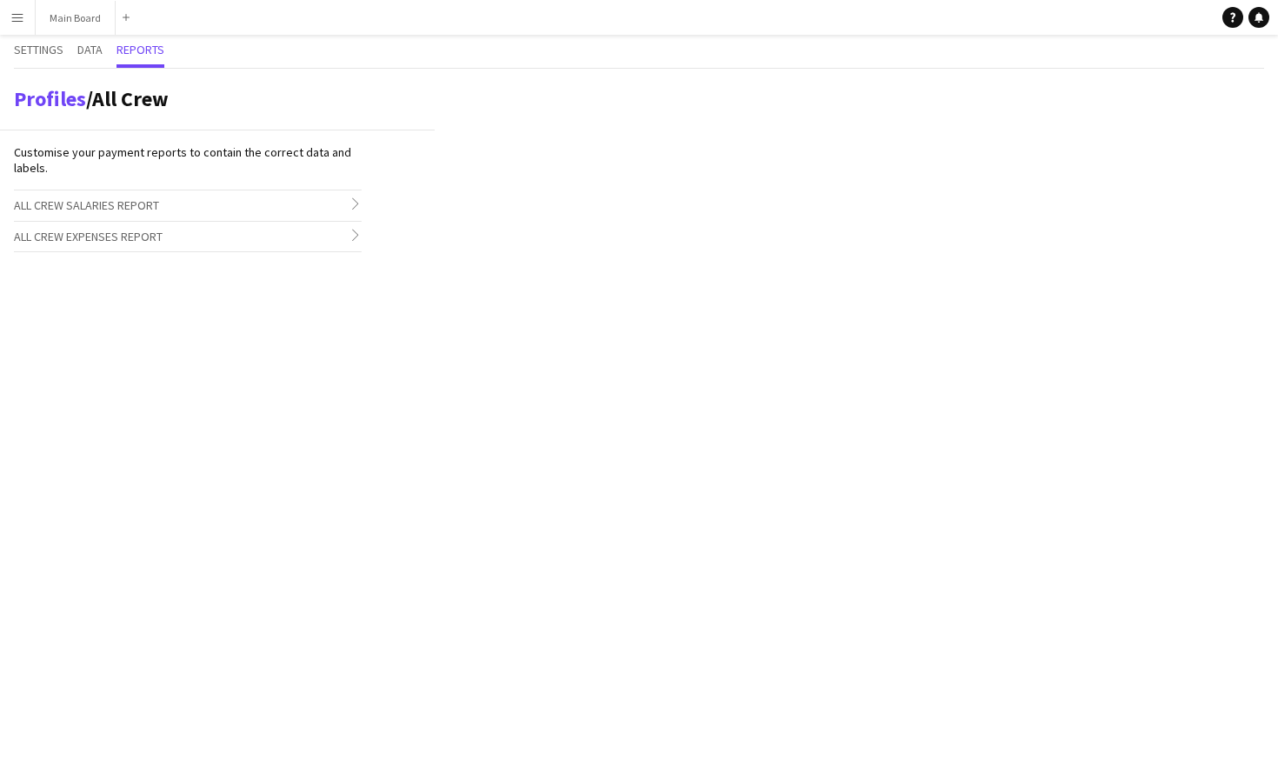
click at [85, 207] on span "All Crew Salaries Report" at bounding box center [86, 205] width 145 height 16
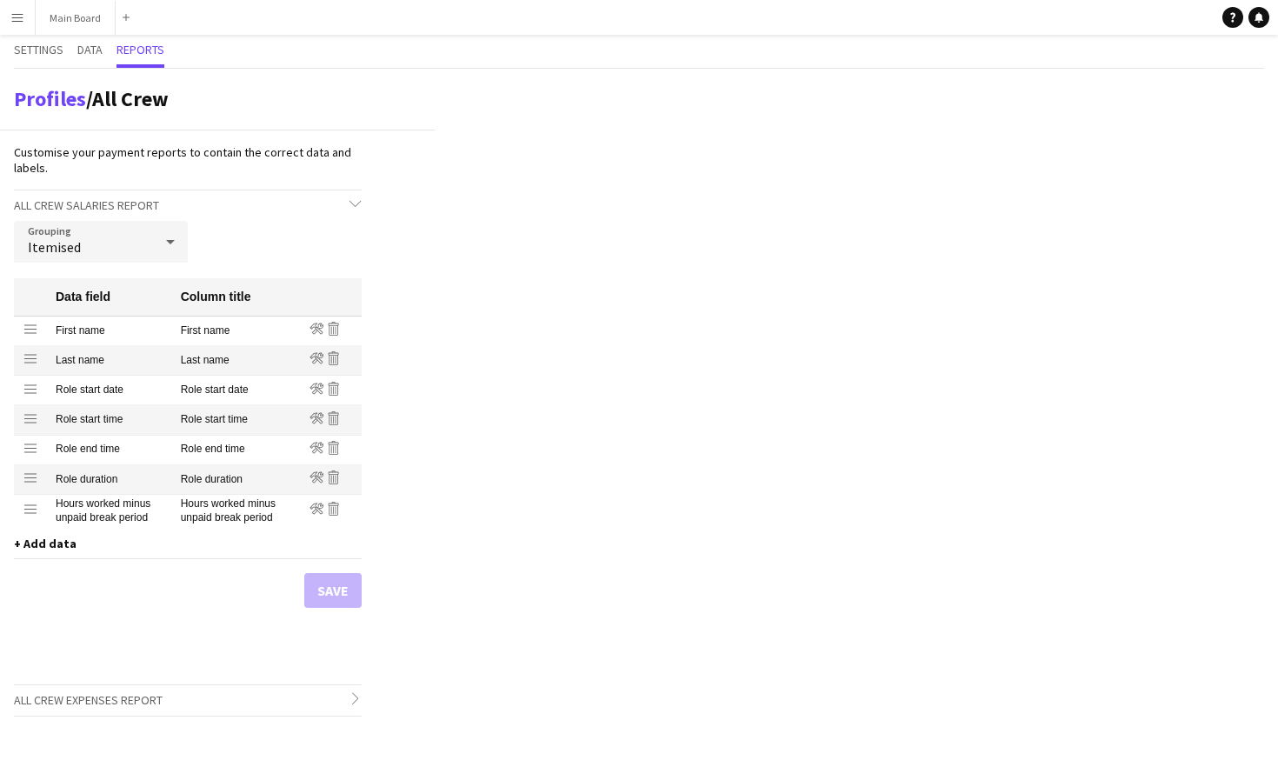
click at [195, 700] on h3 "All Crew Expenses Report chevron-right" at bounding box center [188, 700] width 348 height 30
click at [17, 24] on button "Menu" at bounding box center [17, 17] width 35 height 35
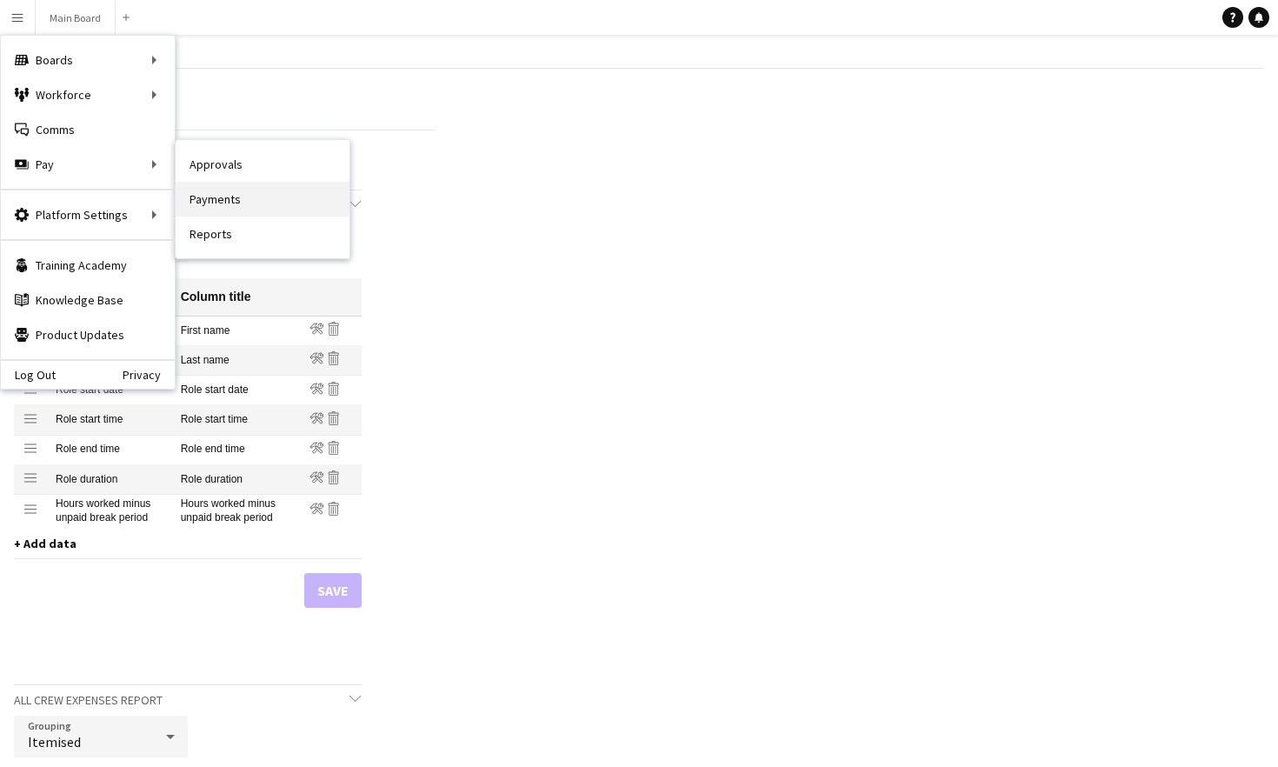
click at [225, 197] on link "Payments" at bounding box center [263, 199] width 174 height 35
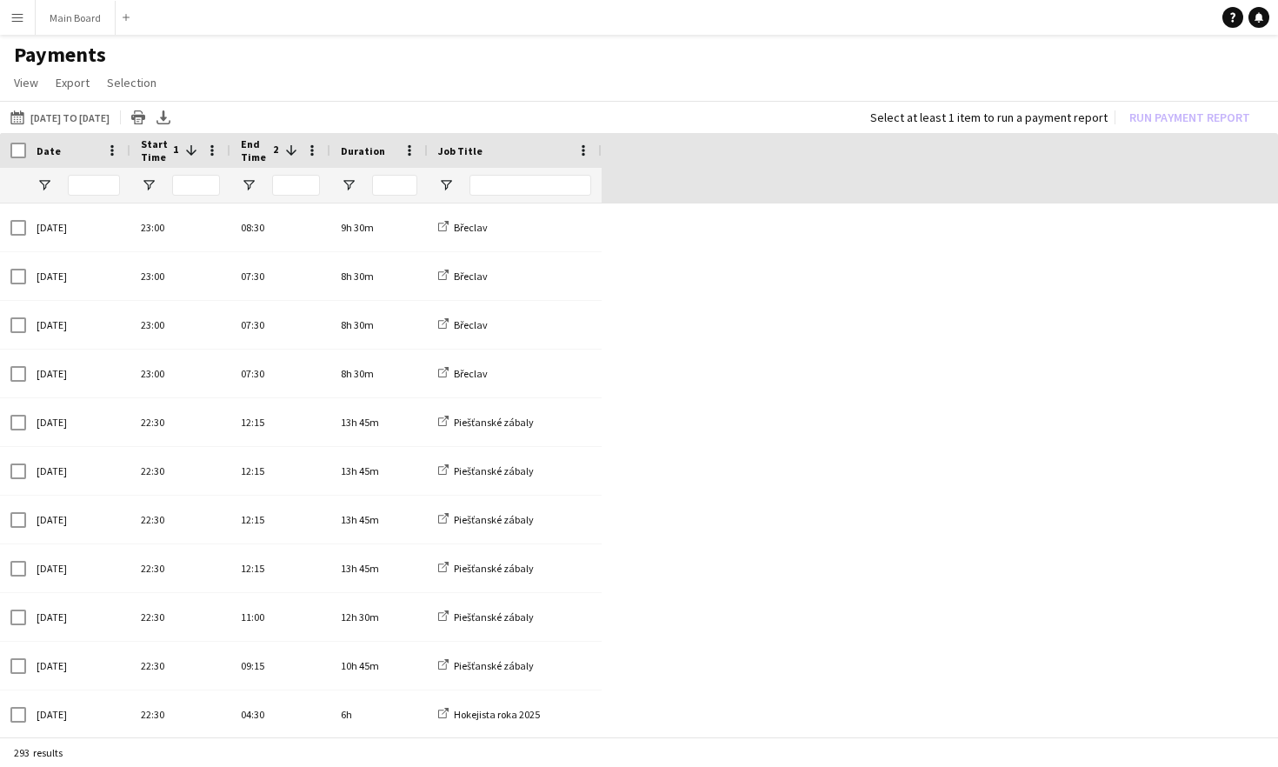
click at [18, 26] on button "Menu" at bounding box center [17, 17] width 35 height 35
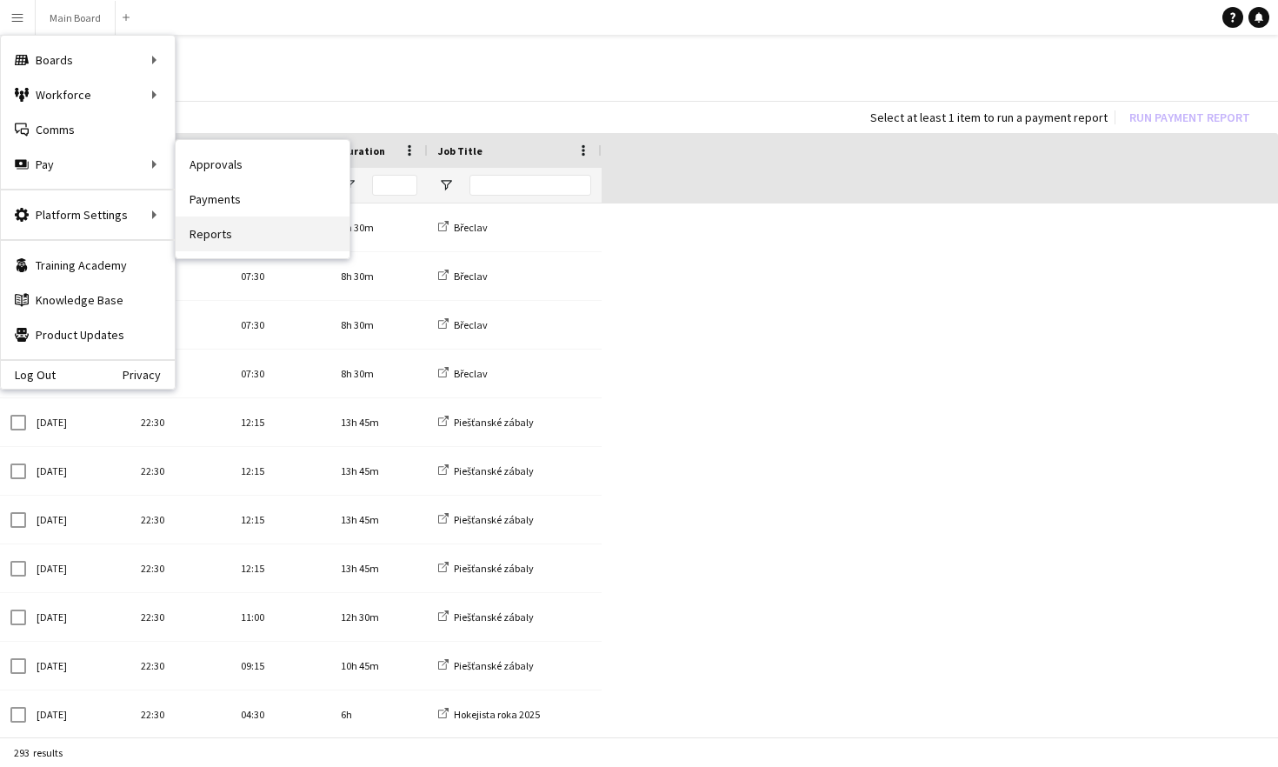
click at [240, 236] on link "Reports" at bounding box center [263, 233] width 174 height 35
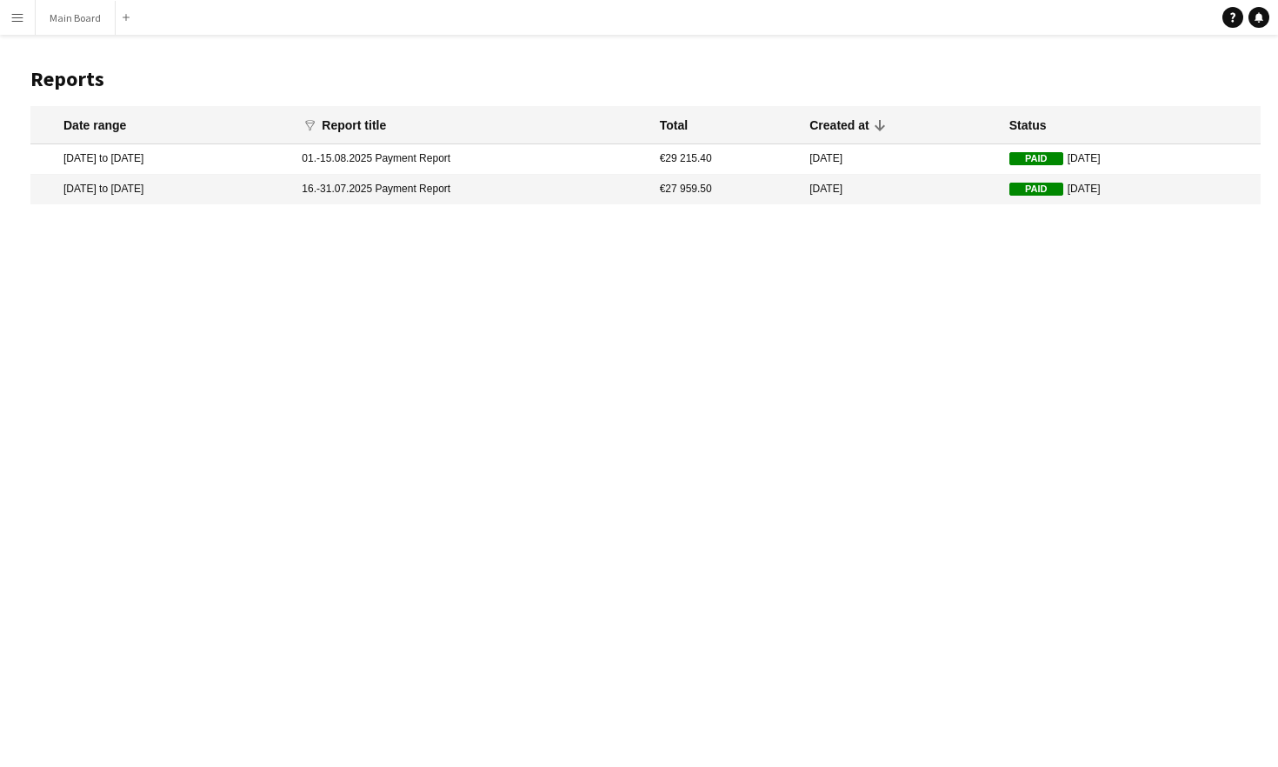
click at [623, 195] on mat-cell "16.-31.07.2025 Payment Report" at bounding box center [471, 190] width 357 height 30
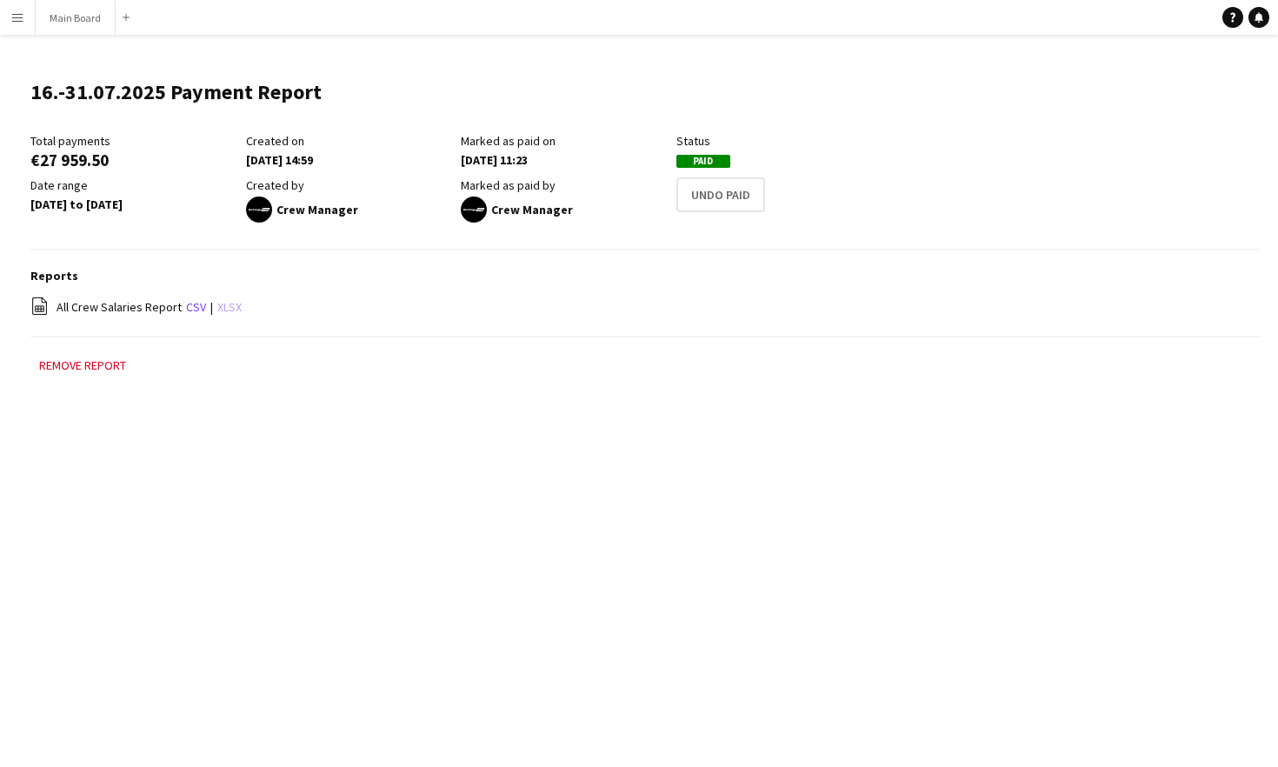
click at [227, 310] on link "xlsx" at bounding box center [229, 307] width 24 height 16
click at [27, 25] on button "Menu" at bounding box center [17, 17] width 35 height 35
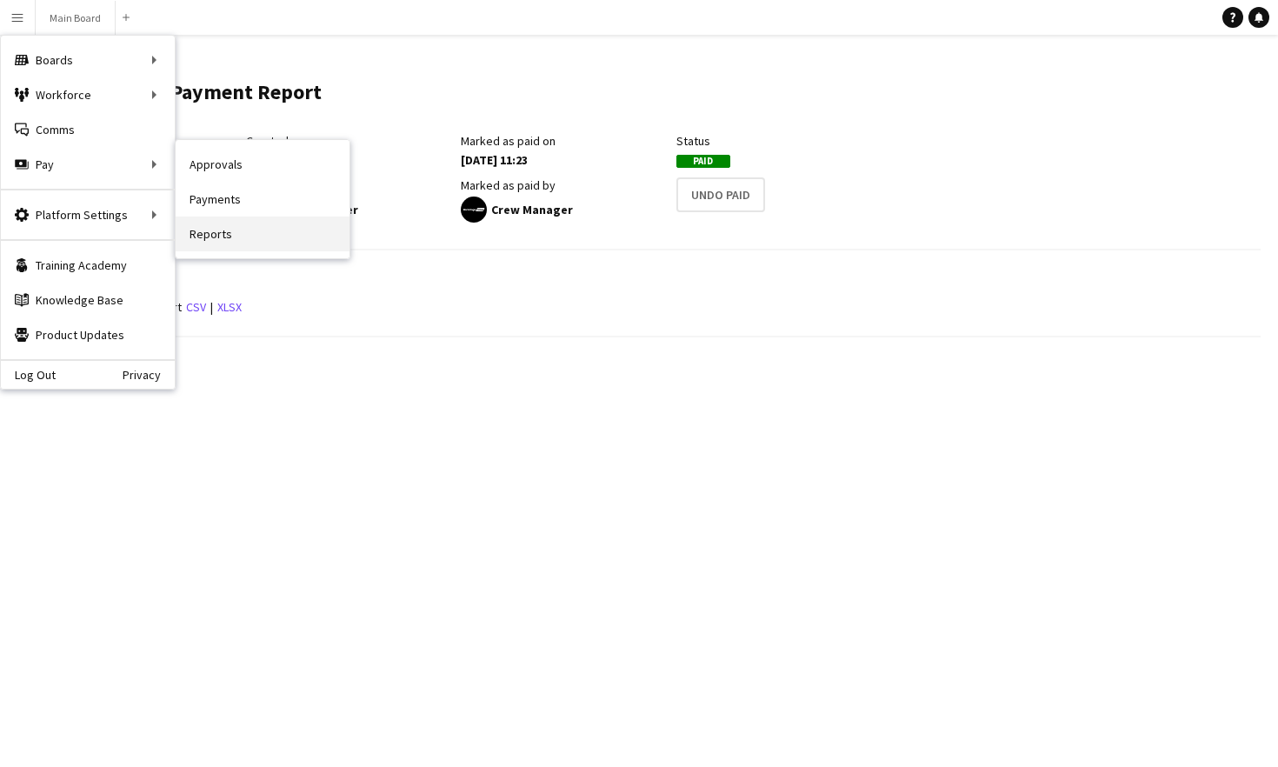
click at [216, 247] on link "Reports" at bounding box center [263, 233] width 174 height 35
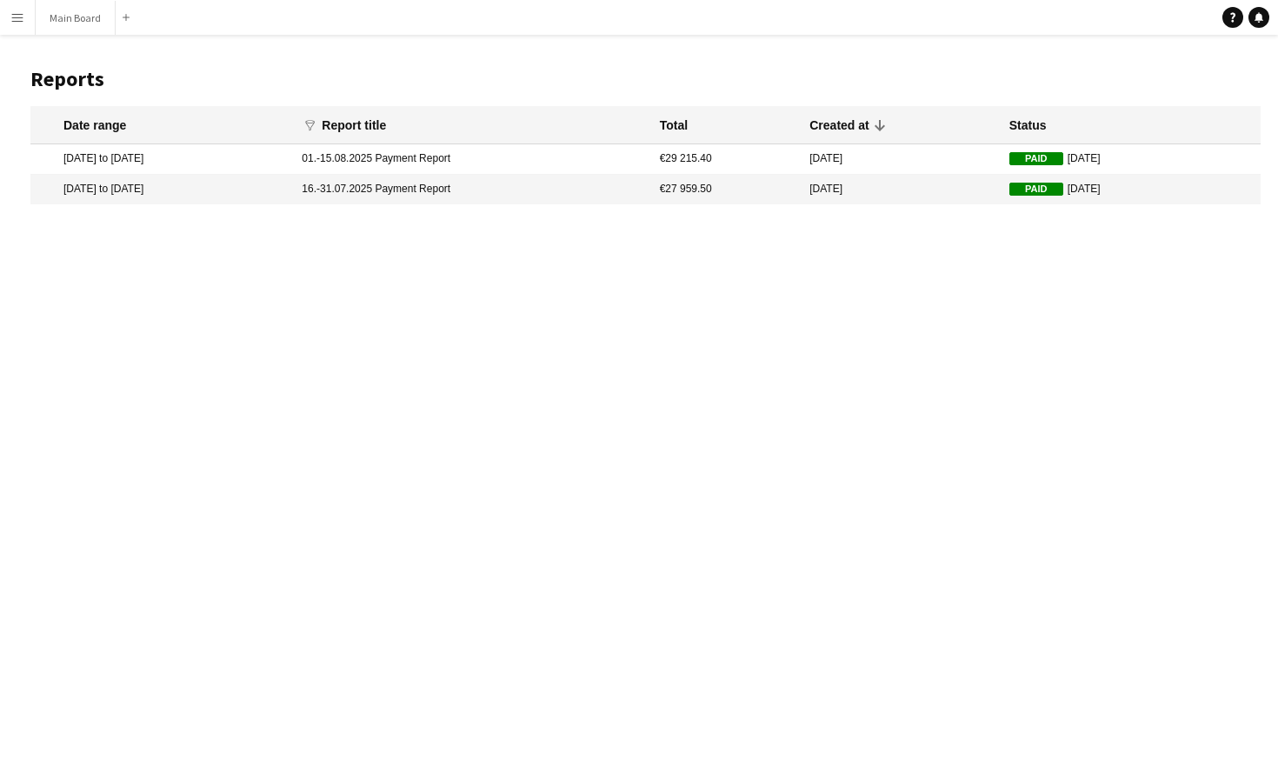
click at [147, 156] on mat-cell "[DATE] to [DATE]" at bounding box center [161, 159] width 263 height 30
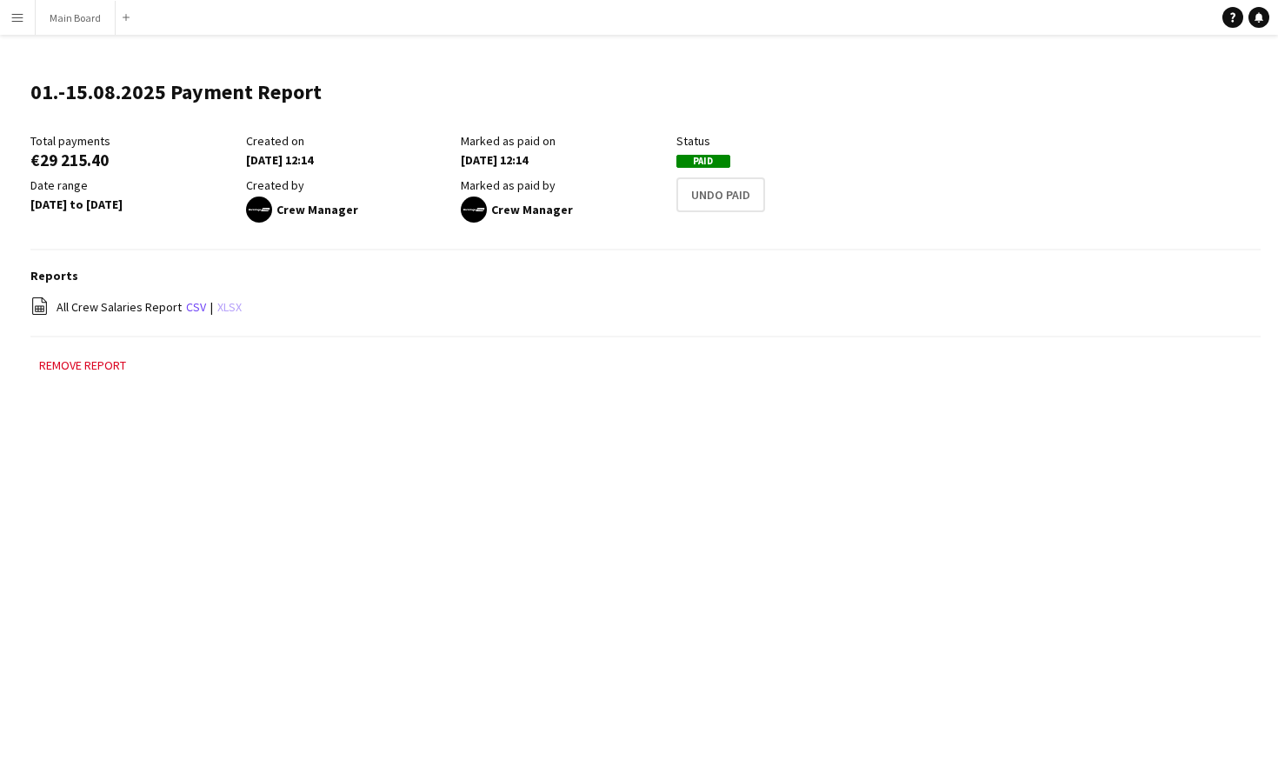
click at [232, 303] on link "xlsx" at bounding box center [229, 307] width 24 height 16
click at [17, 14] on app-icon "Menu" at bounding box center [17, 17] width 14 height 14
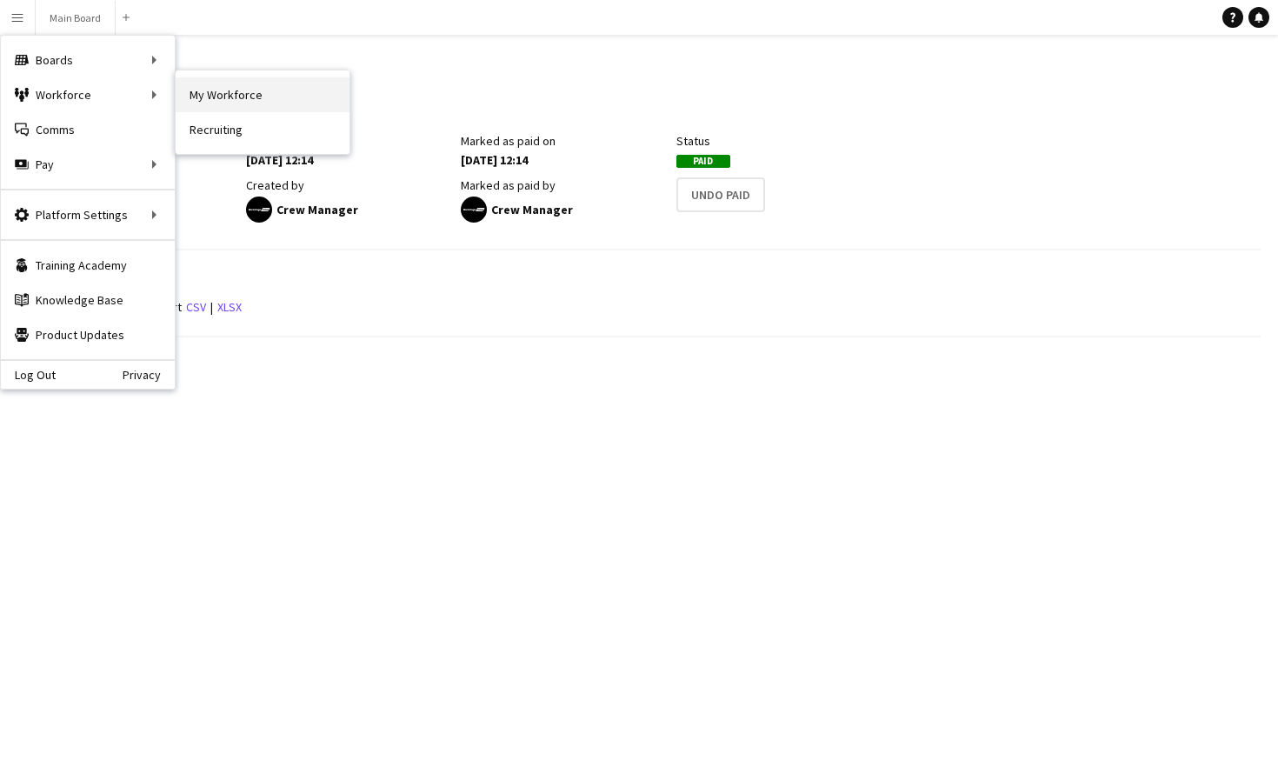
click at [205, 103] on link "My Workforce" at bounding box center [263, 94] width 174 height 35
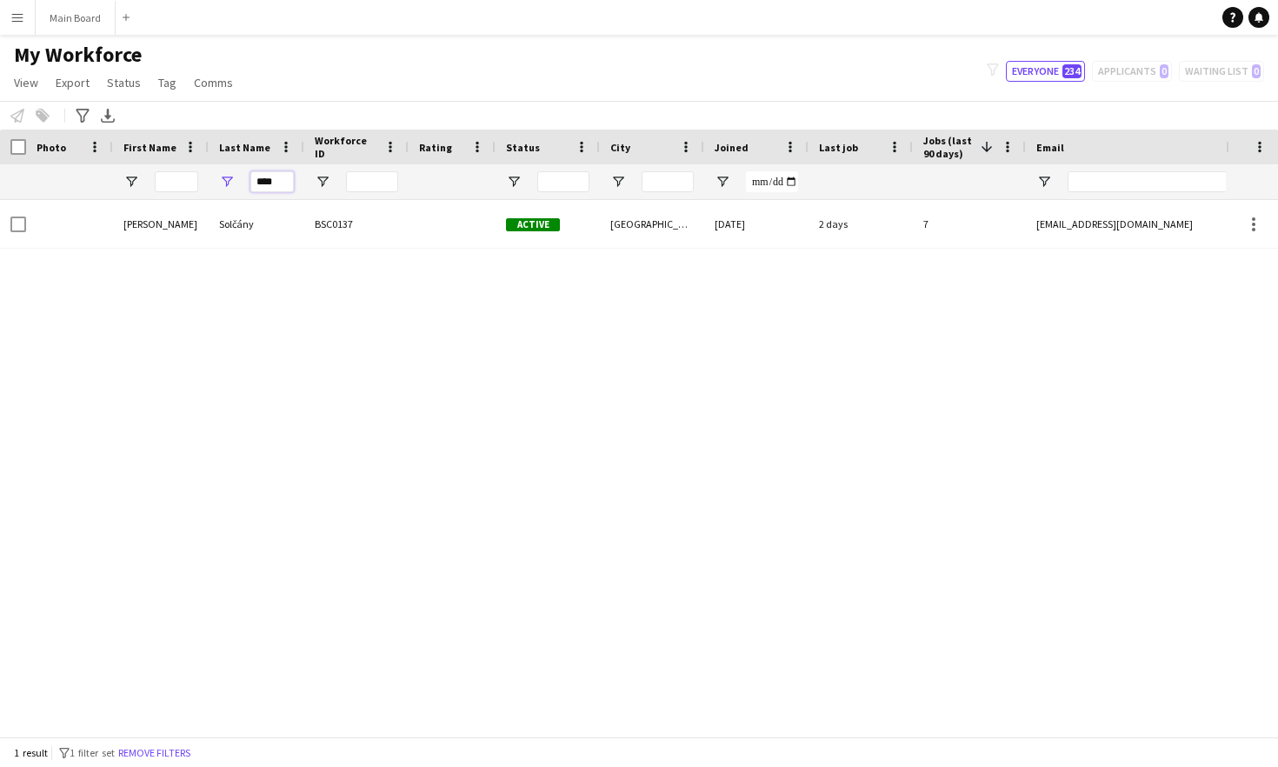
drag, startPoint x: 290, startPoint y: 180, endPoint x: 216, endPoint y: 173, distance: 75.1
click at [219, 175] on div "****" at bounding box center [257, 181] width 96 height 35
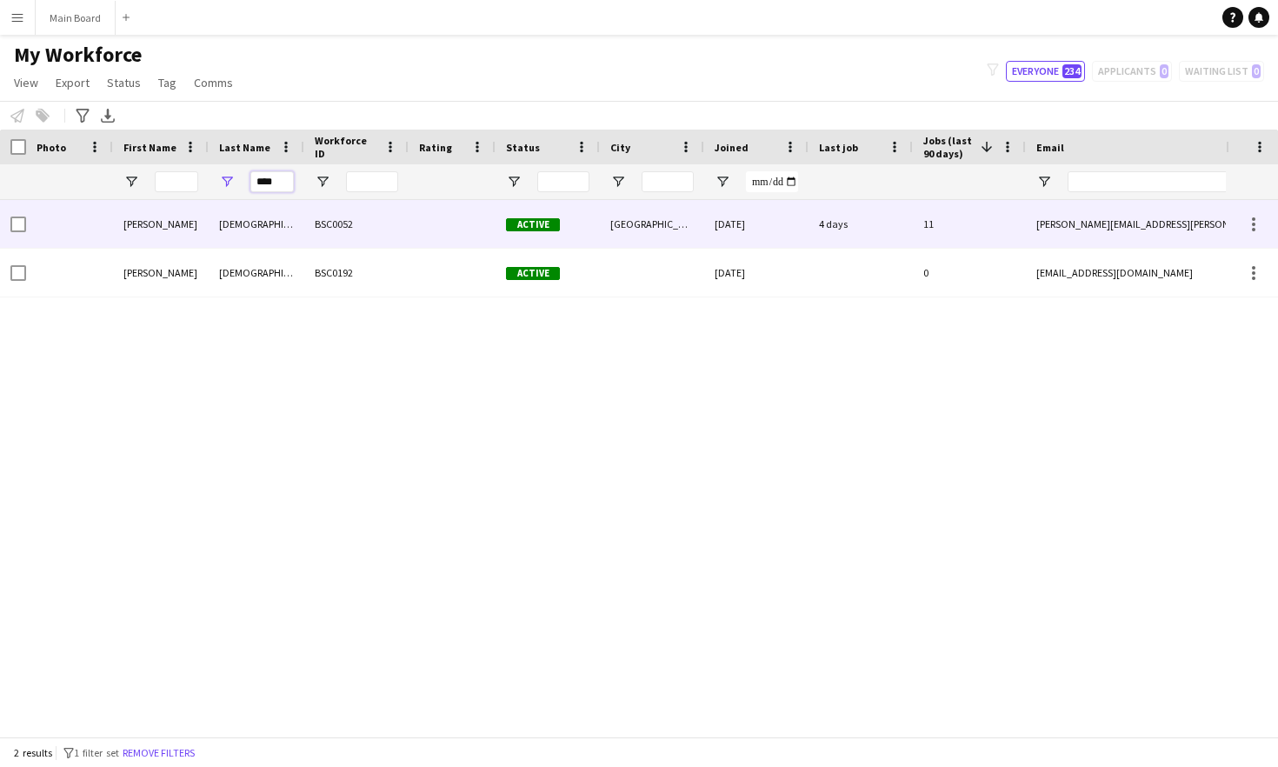
type input "****"
click at [251, 217] on div "[DEMOGRAPHIC_DATA]" at bounding box center [257, 224] width 96 height 48
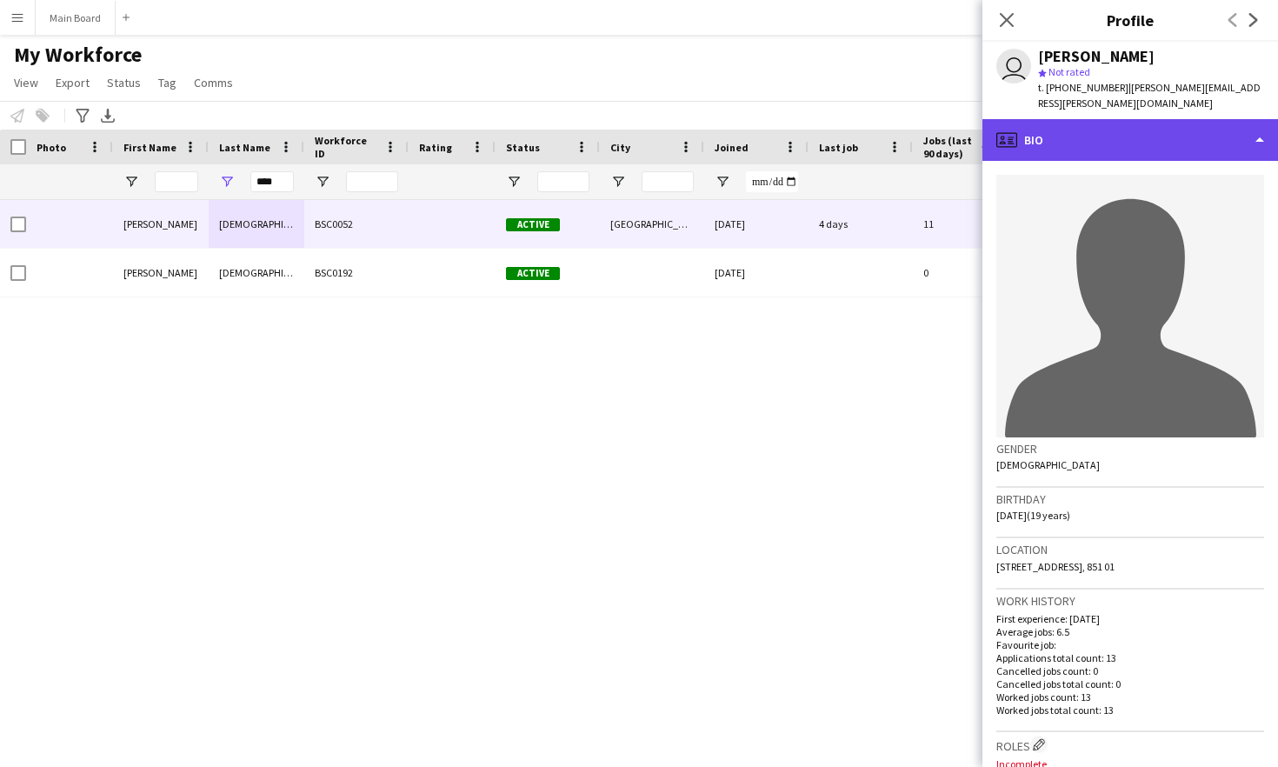
click at [1262, 119] on div "profile Bio" at bounding box center [1130, 140] width 296 height 42
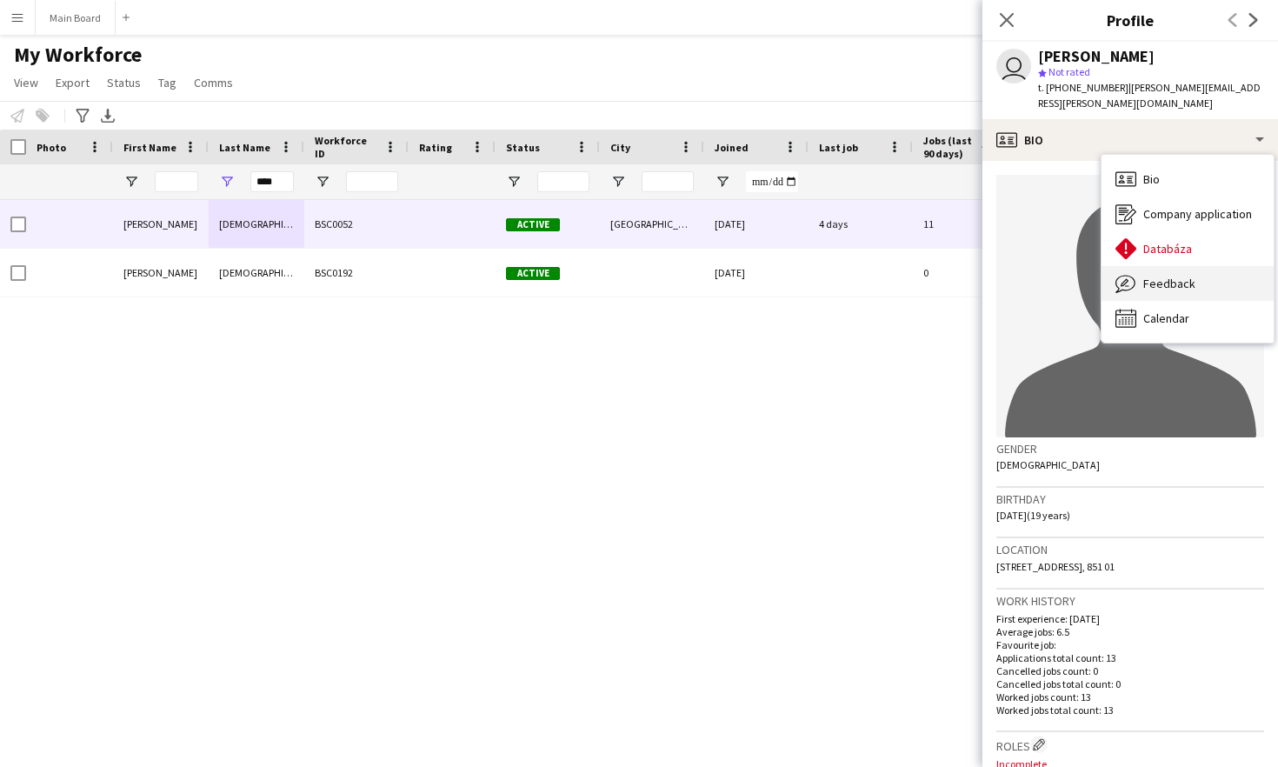
click at [1187, 276] on span "Feedback" at bounding box center [1169, 284] width 52 height 16
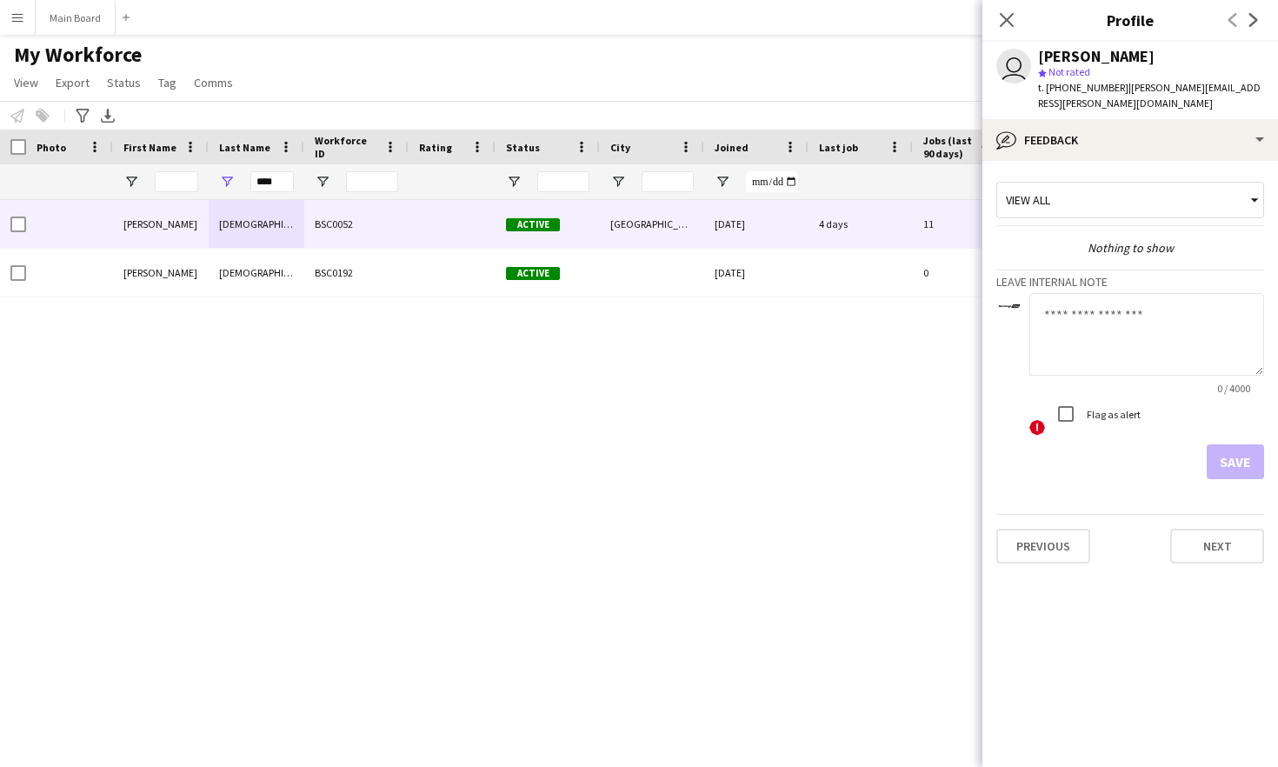
click at [1103, 189] on div "View all" at bounding box center [1121, 199] width 249 height 33
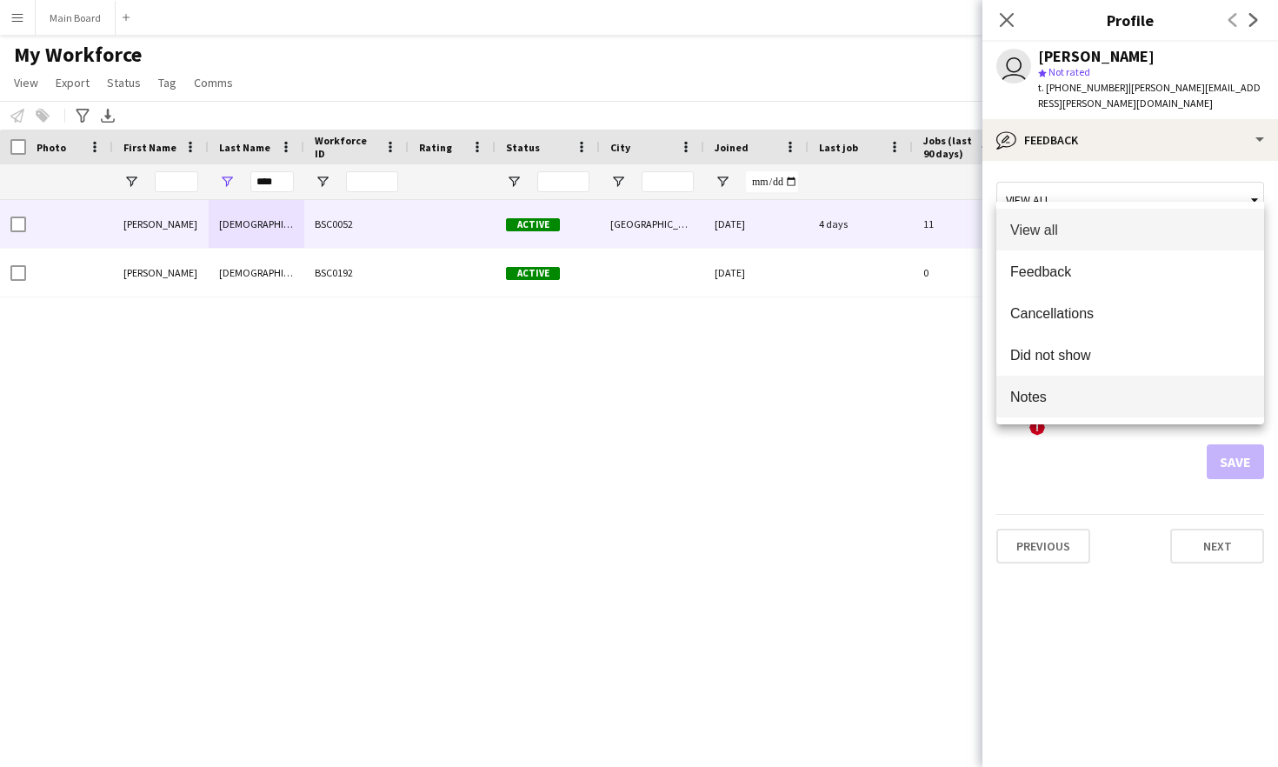
click at [1044, 397] on span "Notes" at bounding box center [1130, 397] width 240 height 17
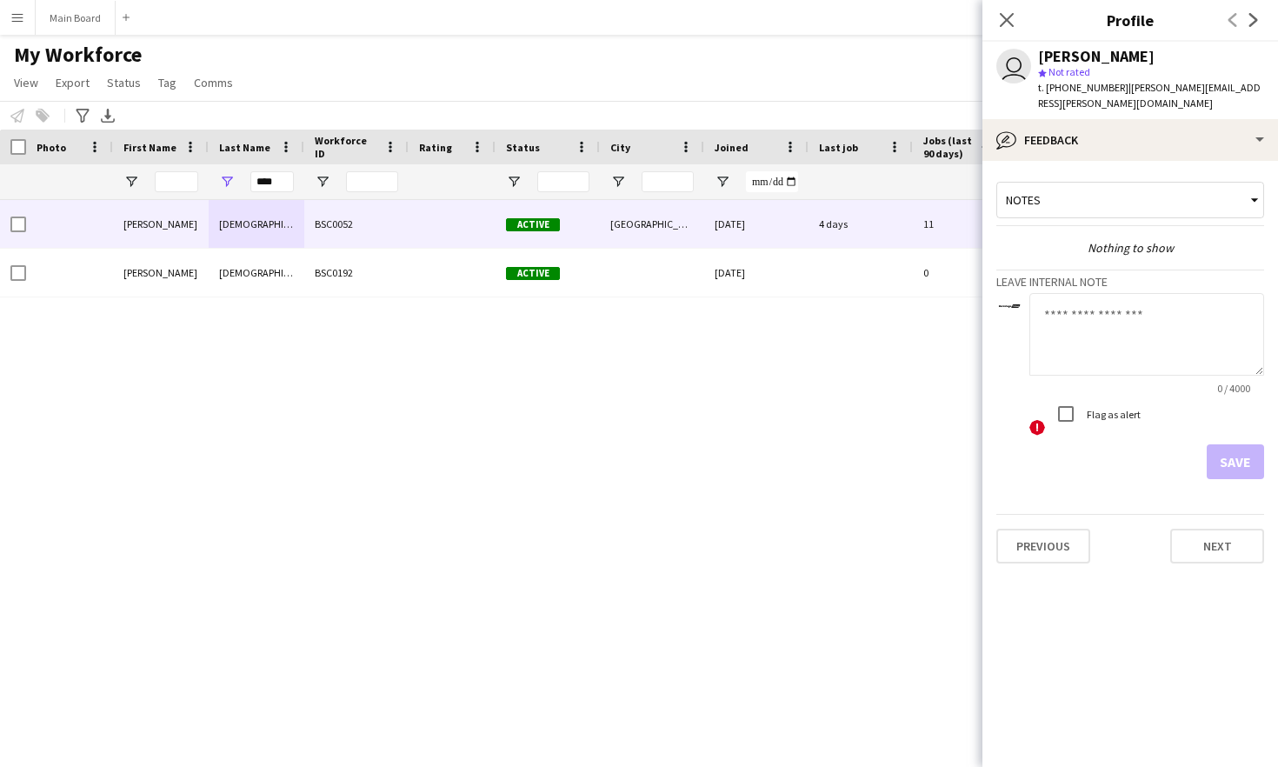
click at [1086, 318] on textarea at bounding box center [1146, 334] width 235 height 83
click at [994, 24] on div "Close pop-in" at bounding box center [1006, 20] width 49 height 40
click at [1014, 16] on icon "Close pop-in" at bounding box center [1006, 19] width 17 height 17
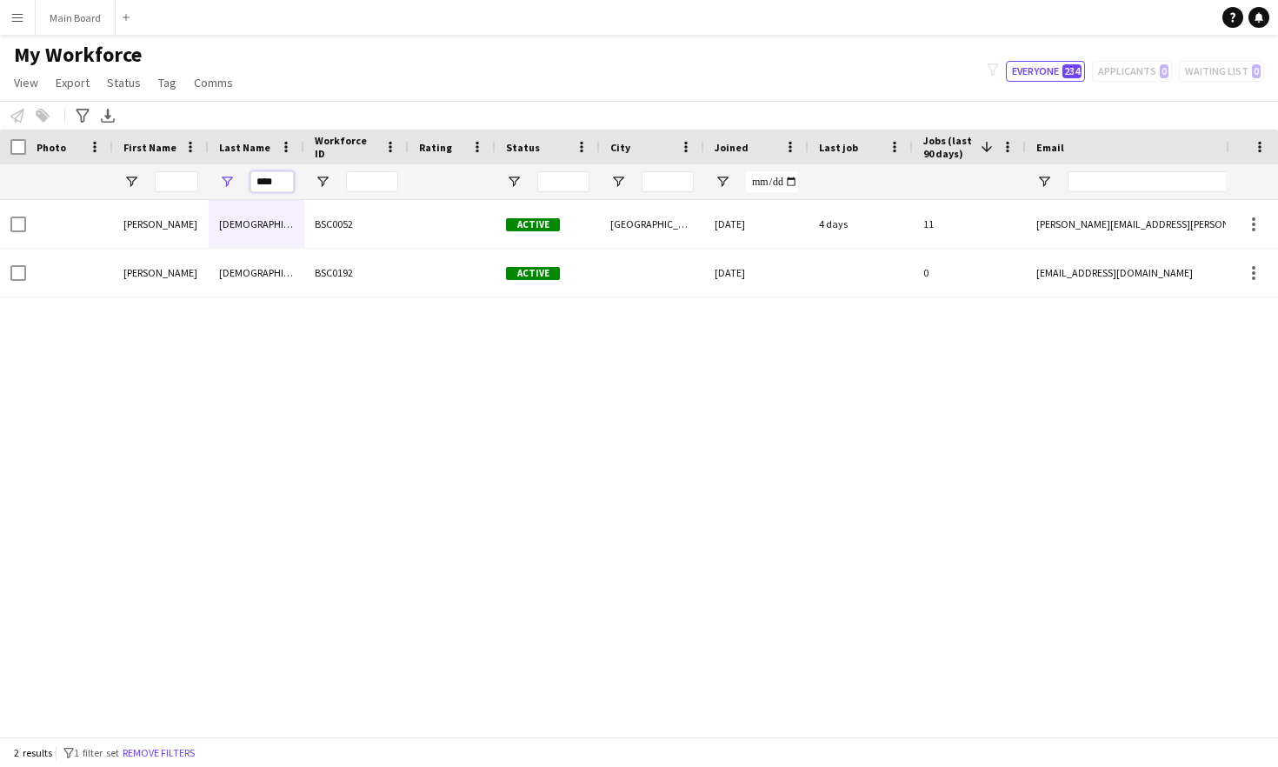
drag, startPoint x: 280, startPoint y: 176, endPoint x: 241, endPoint y: 173, distance: 39.2
click at [243, 174] on div "****" at bounding box center [257, 181] width 96 height 35
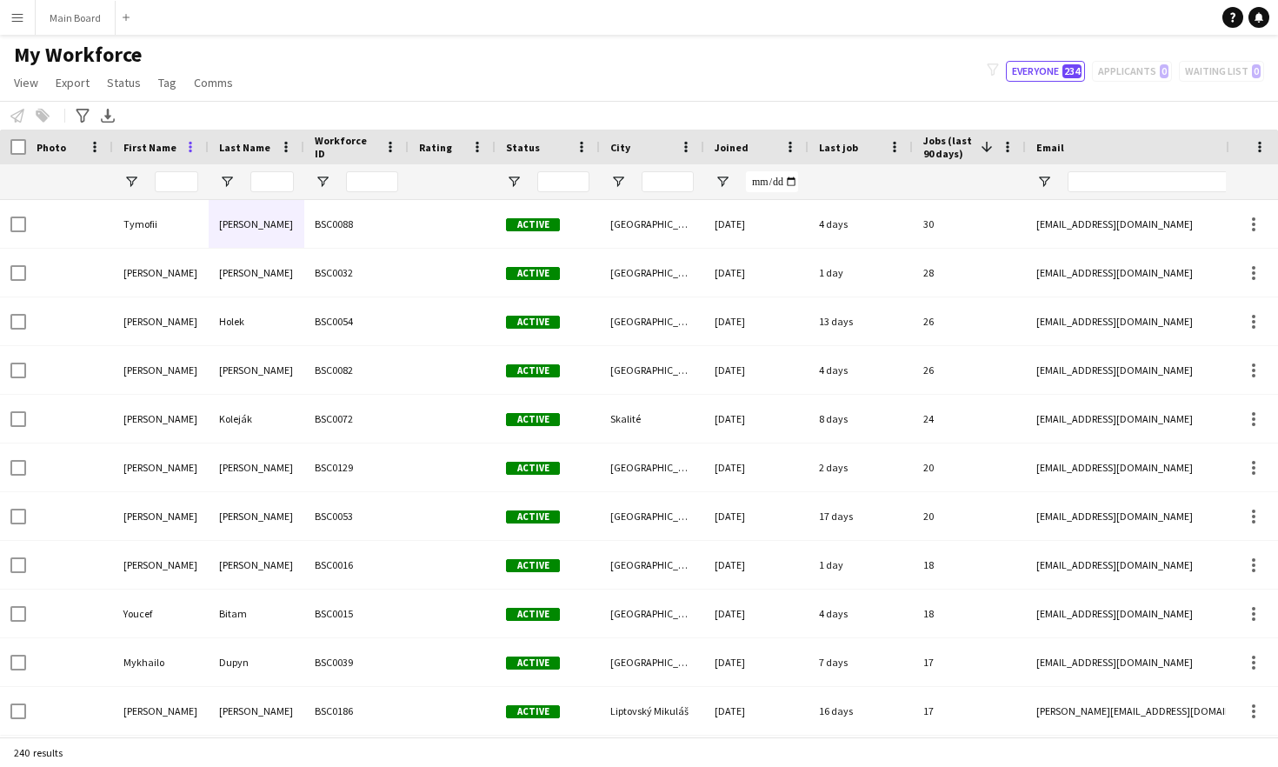
click at [194, 140] on span at bounding box center [191, 147] width 16 height 16
click at [173, 150] on div "First Name" at bounding box center [150, 147] width 54 height 26
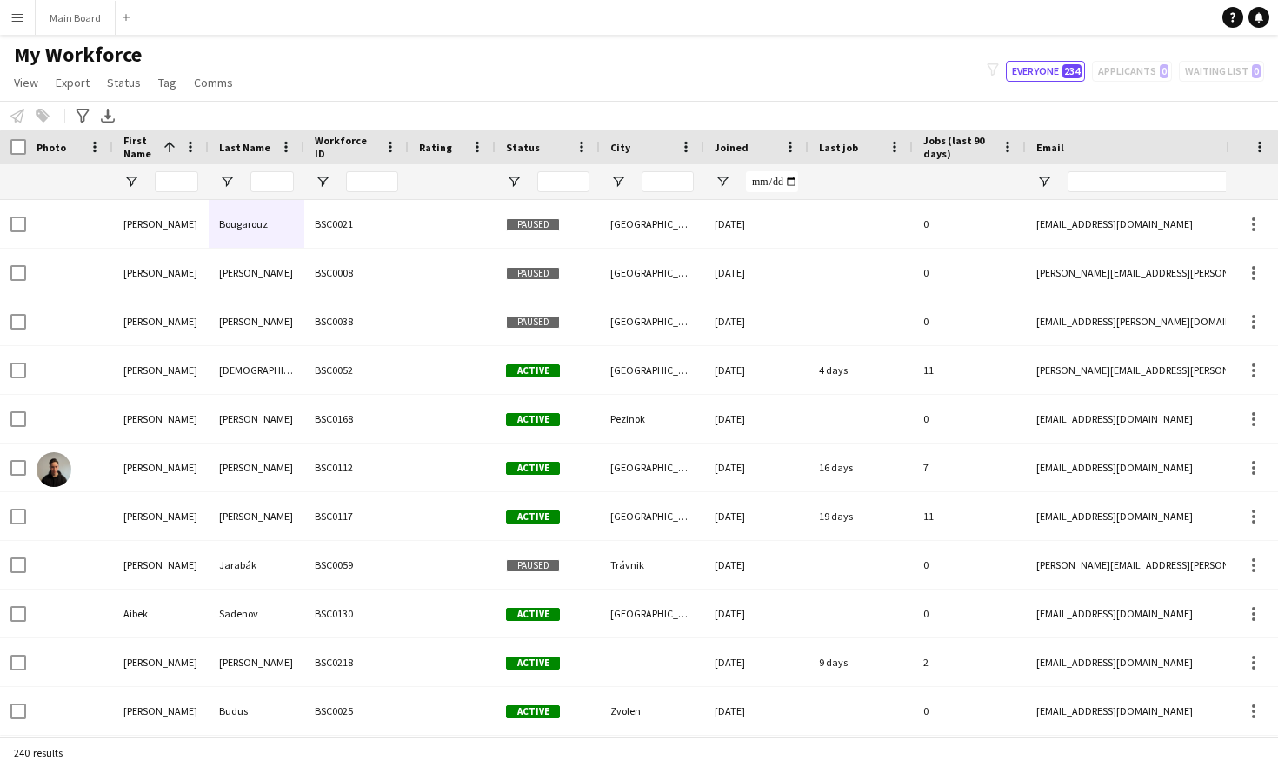
click at [261, 143] on span "Last Name" at bounding box center [244, 147] width 51 height 13
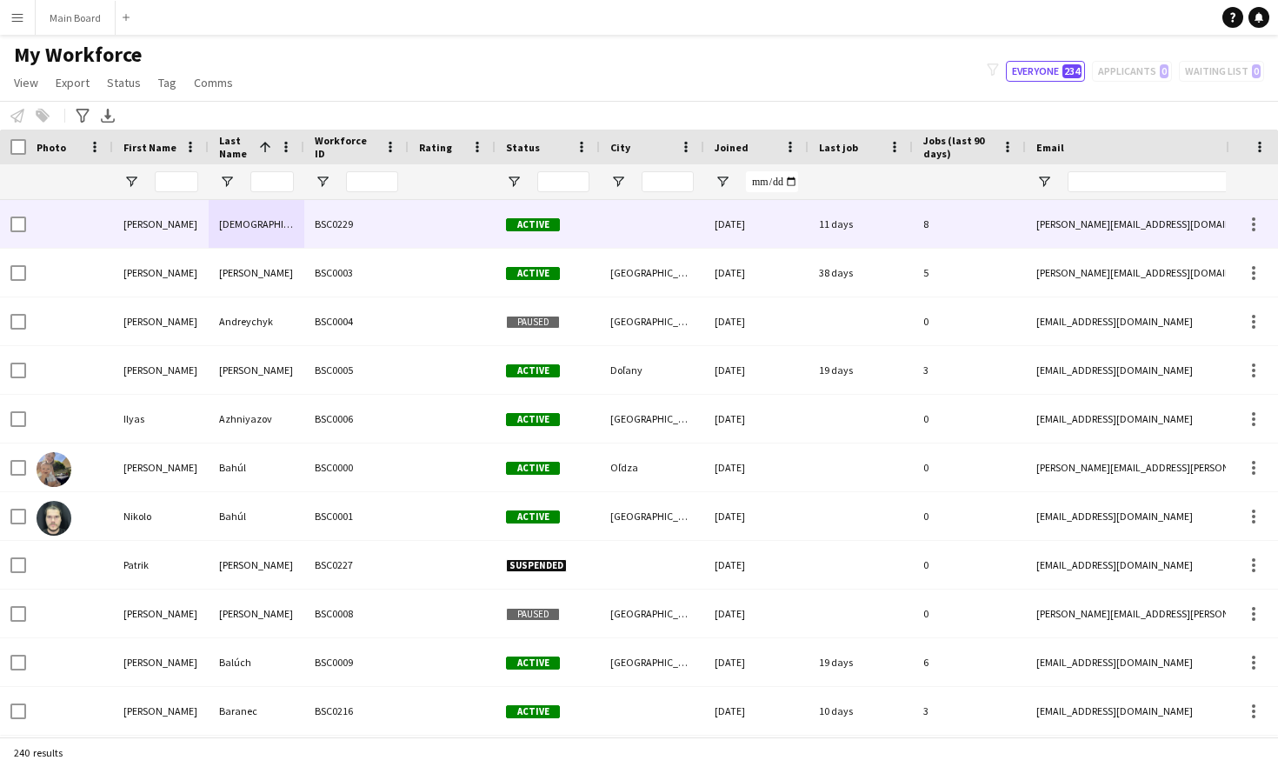
click at [260, 224] on div "[DEMOGRAPHIC_DATA]" at bounding box center [257, 224] width 96 height 48
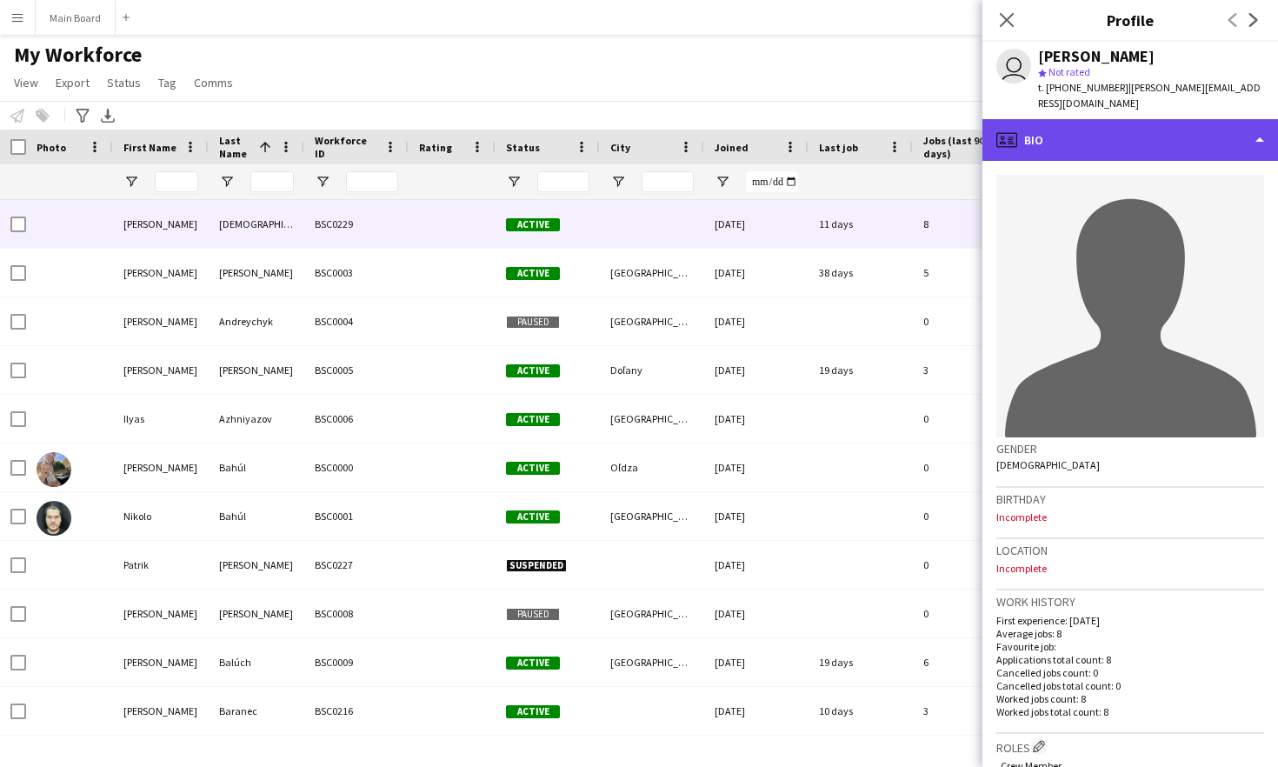
click at [1165, 153] on div "profile Bio" at bounding box center [1130, 140] width 296 height 42
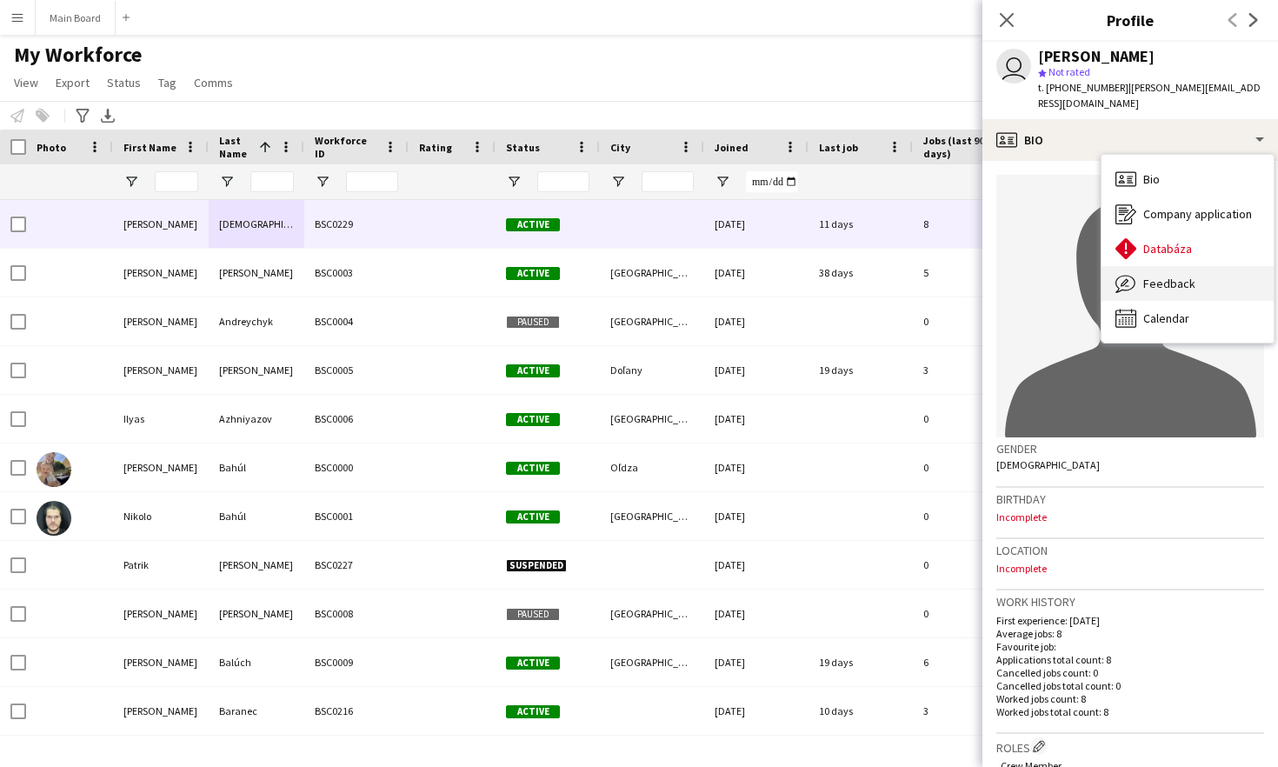
click at [1168, 283] on span "Feedback" at bounding box center [1169, 284] width 52 height 16
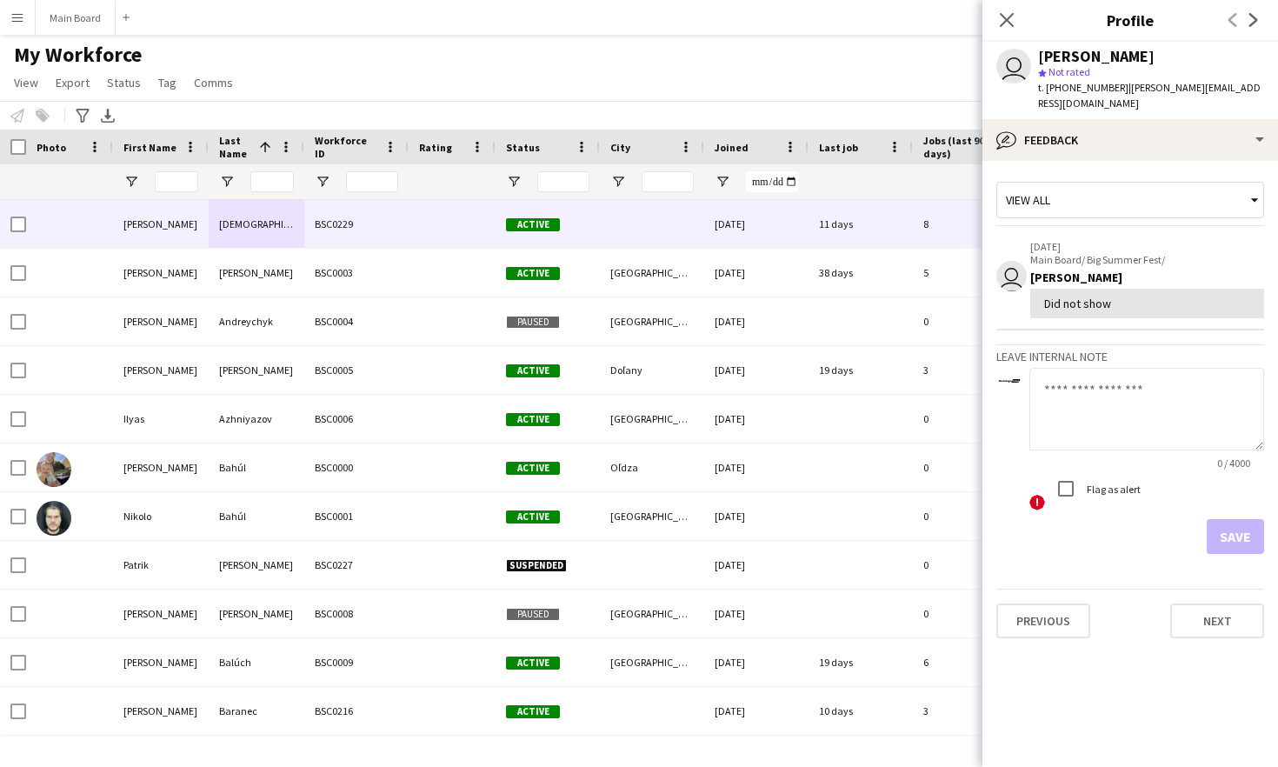
click at [1107, 197] on div "View all" at bounding box center [1121, 199] width 249 height 33
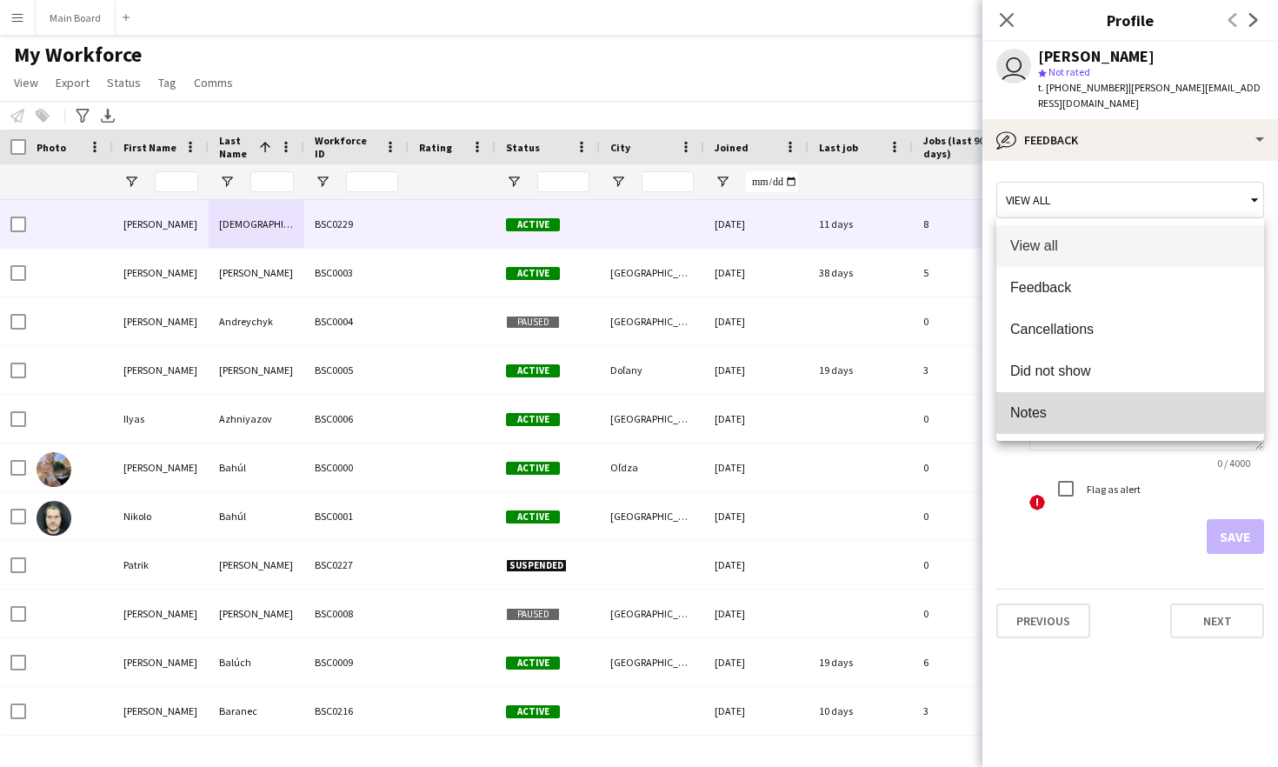
click at [1071, 405] on span "Notes" at bounding box center [1130, 412] width 240 height 17
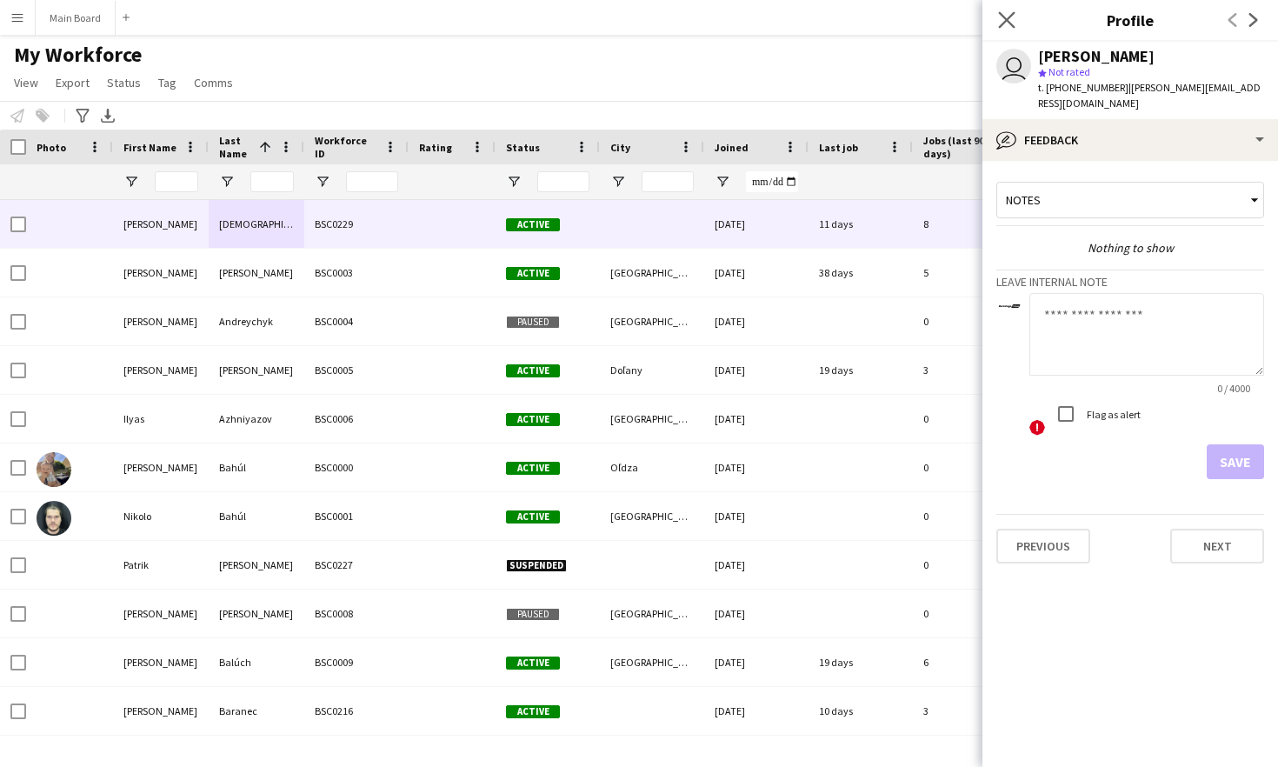
click at [1005, 11] on icon "Close pop-in" at bounding box center [1006, 19] width 17 height 17
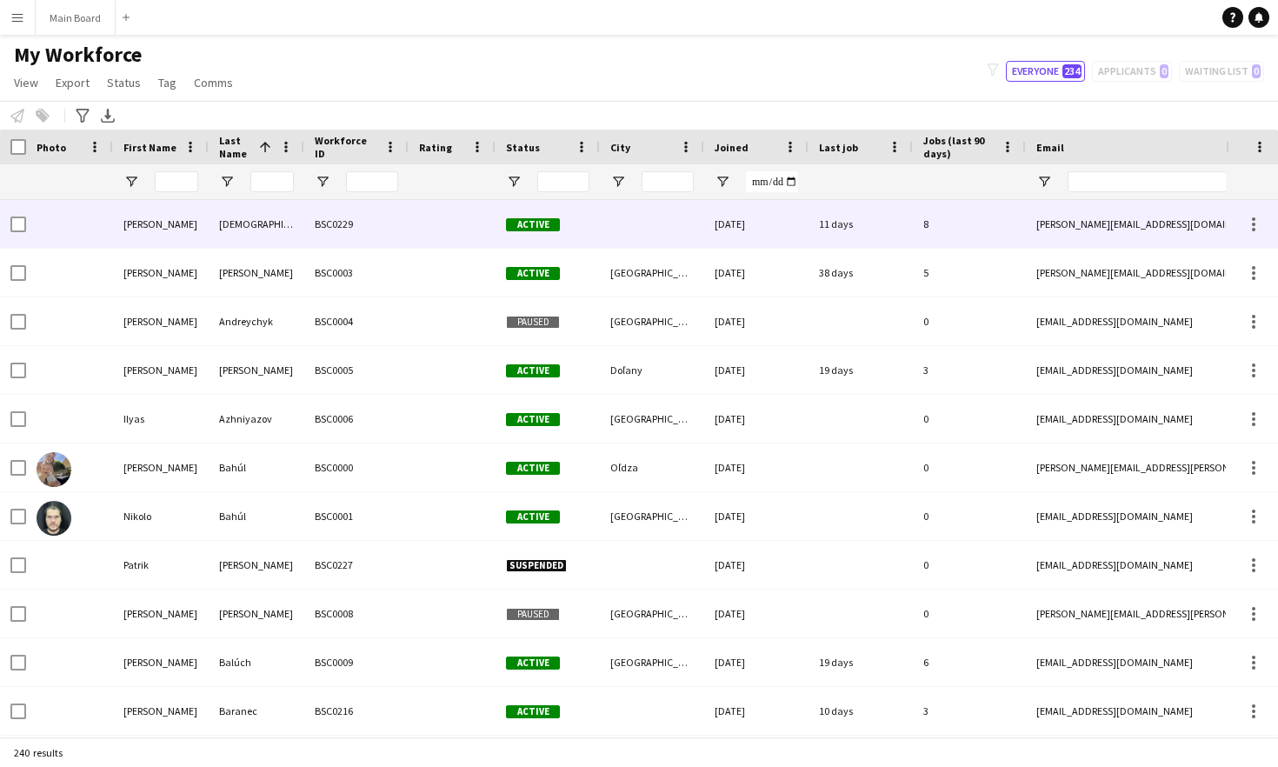
click at [267, 223] on div "[DEMOGRAPHIC_DATA]" at bounding box center [257, 224] width 96 height 48
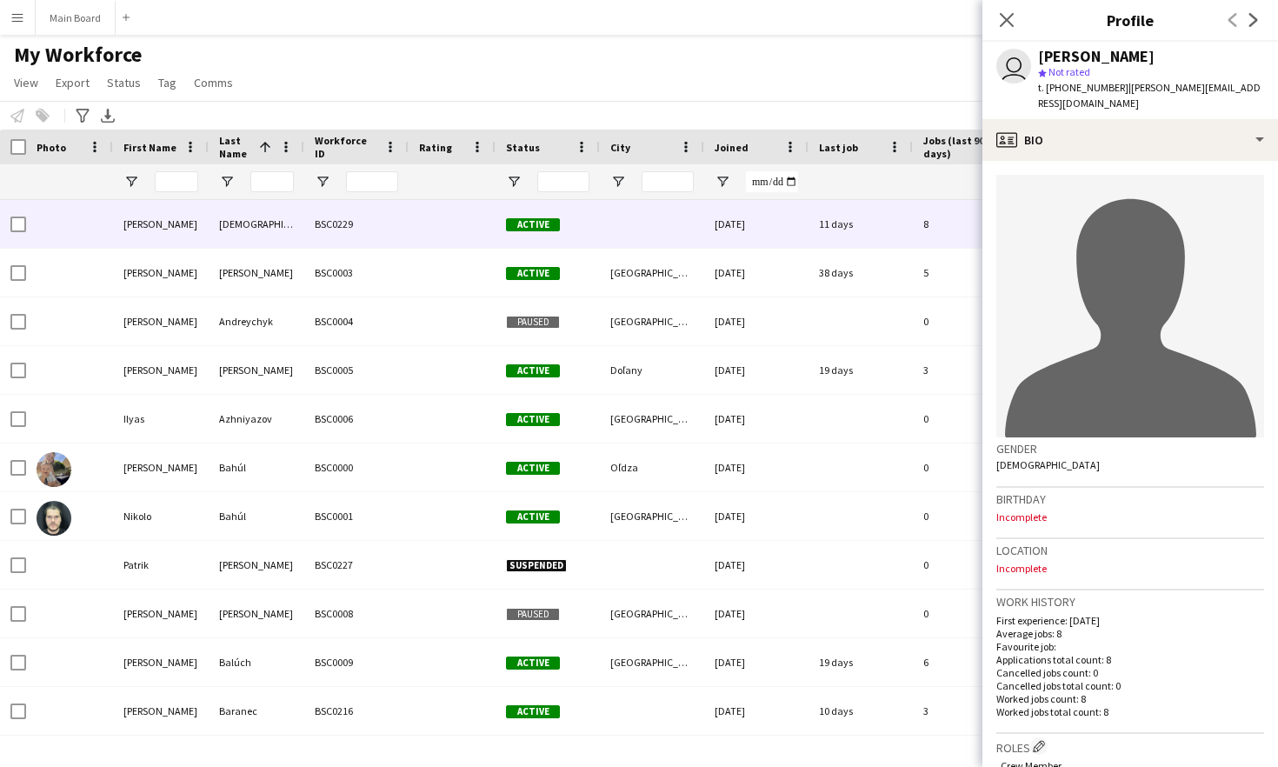
scroll to position [489, 0]
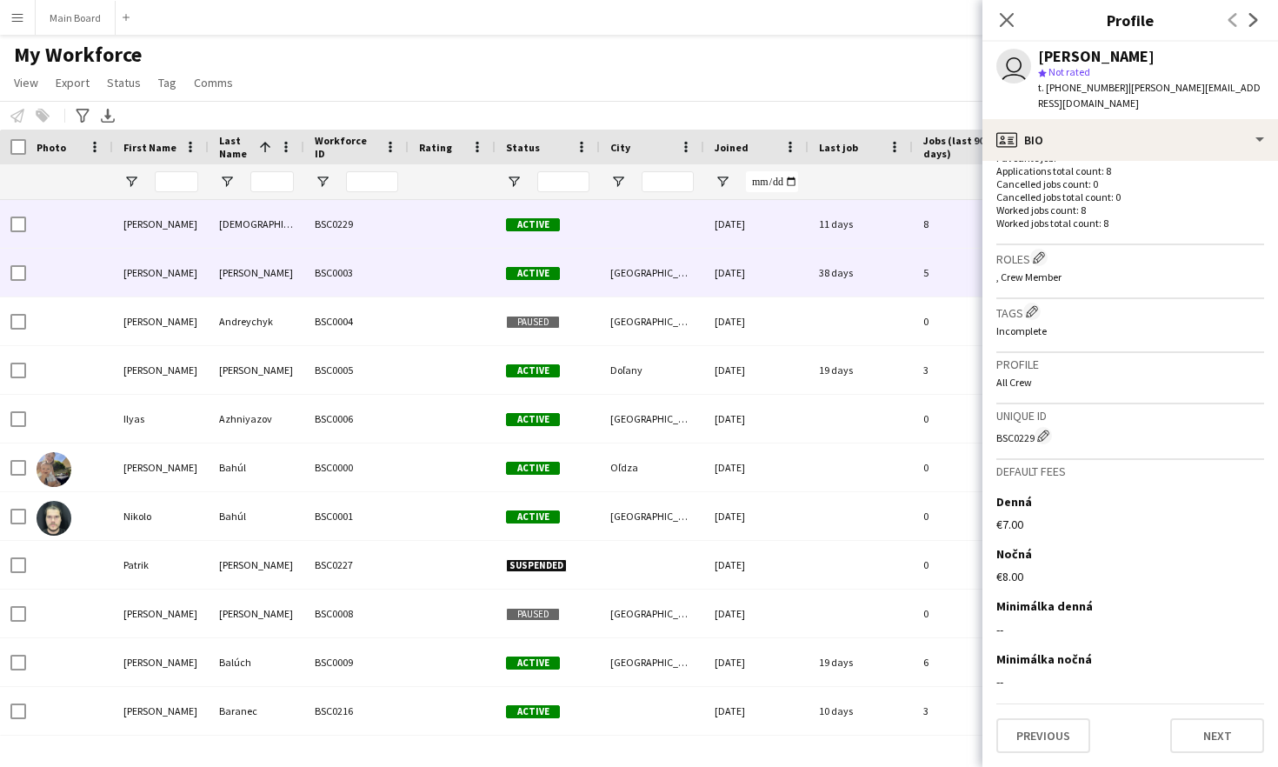
click at [270, 267] on div "[PERSON_NAME]" at bounding box center [257, 273] width 96 height 48
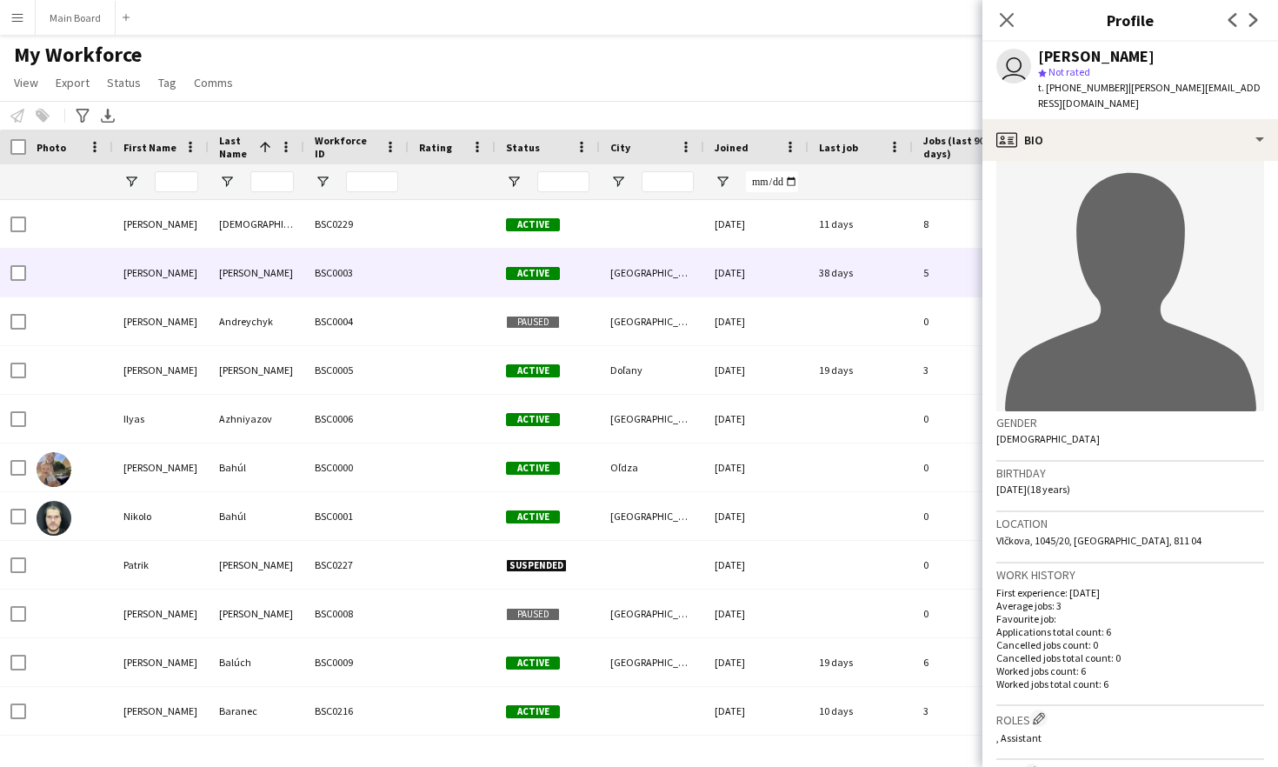
scroll to position [0, 0]
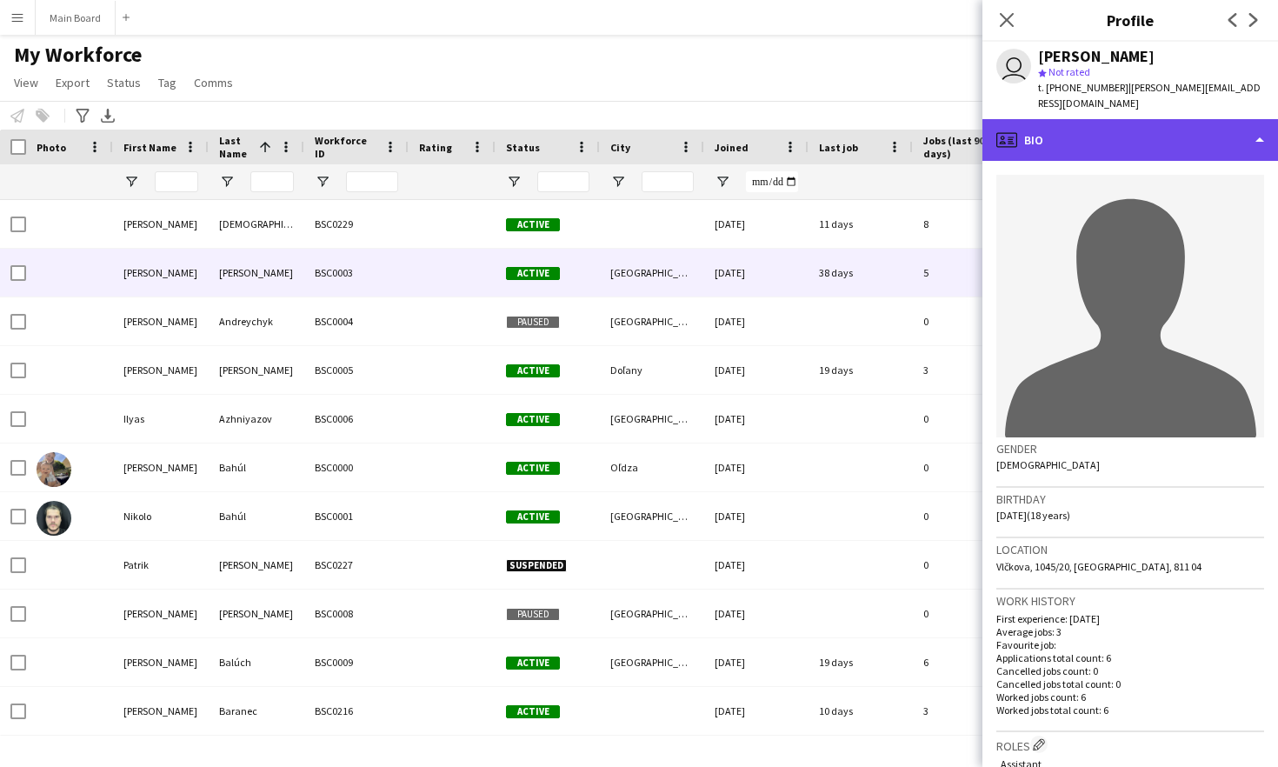
click at [1109, 150] on div "profile Bio" at bounding box center [1130, 140] width 296 height 42
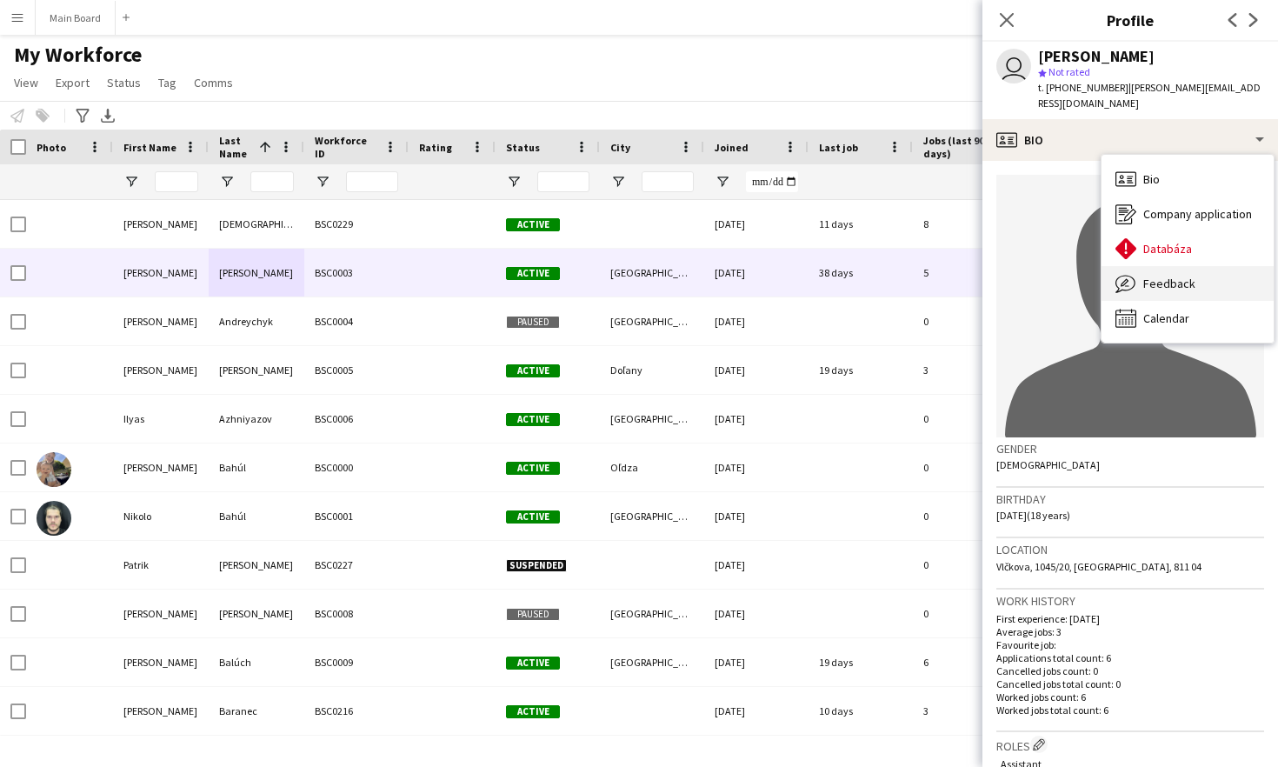
click at [1160, 279] on span "Feedback" at bounding box center [1169, 284] width 52 height 16
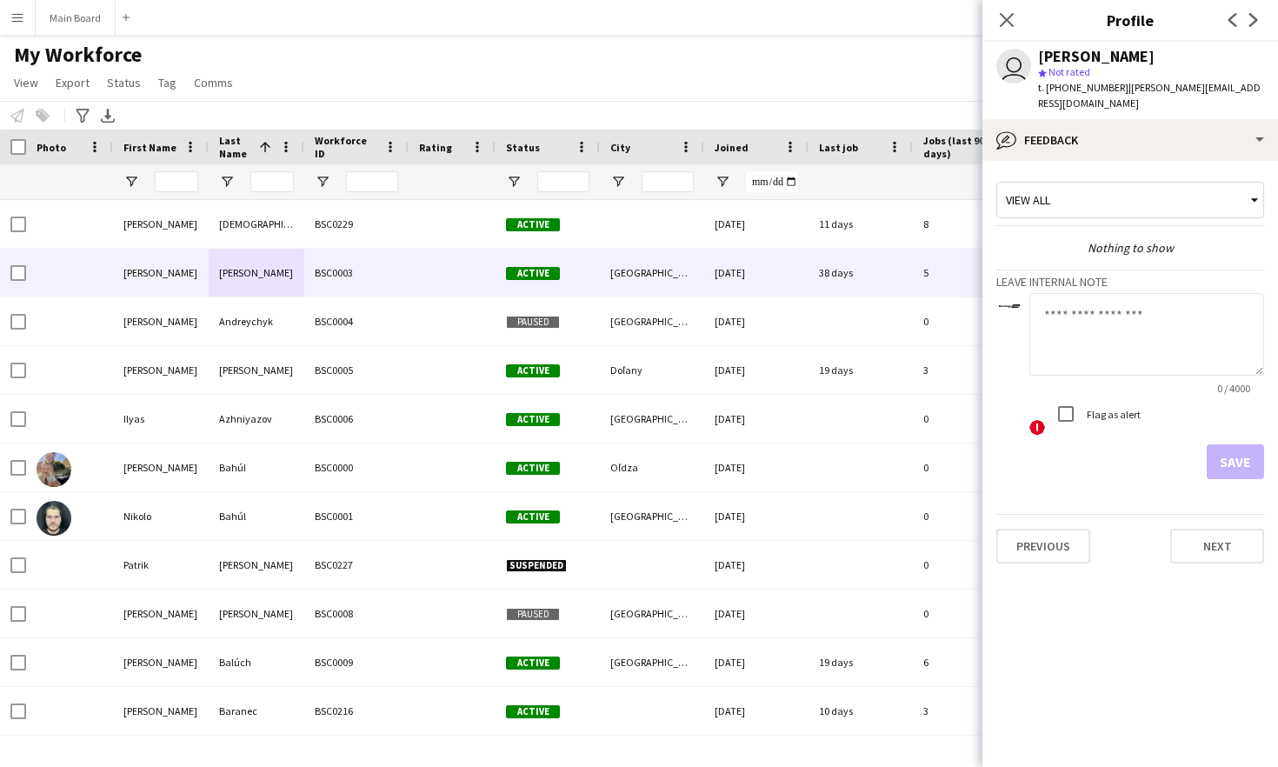
click at [1088, 323] on textarea at bounding box center [1146, 334] width 235 height 83
click at [1107, 335] on textarea at bounding box center [1146, 334] width 235 height 83
type textarea "*******"
click at [1227, 468] on button "Save" at bounding box center [1235, 461] width 57 height 35
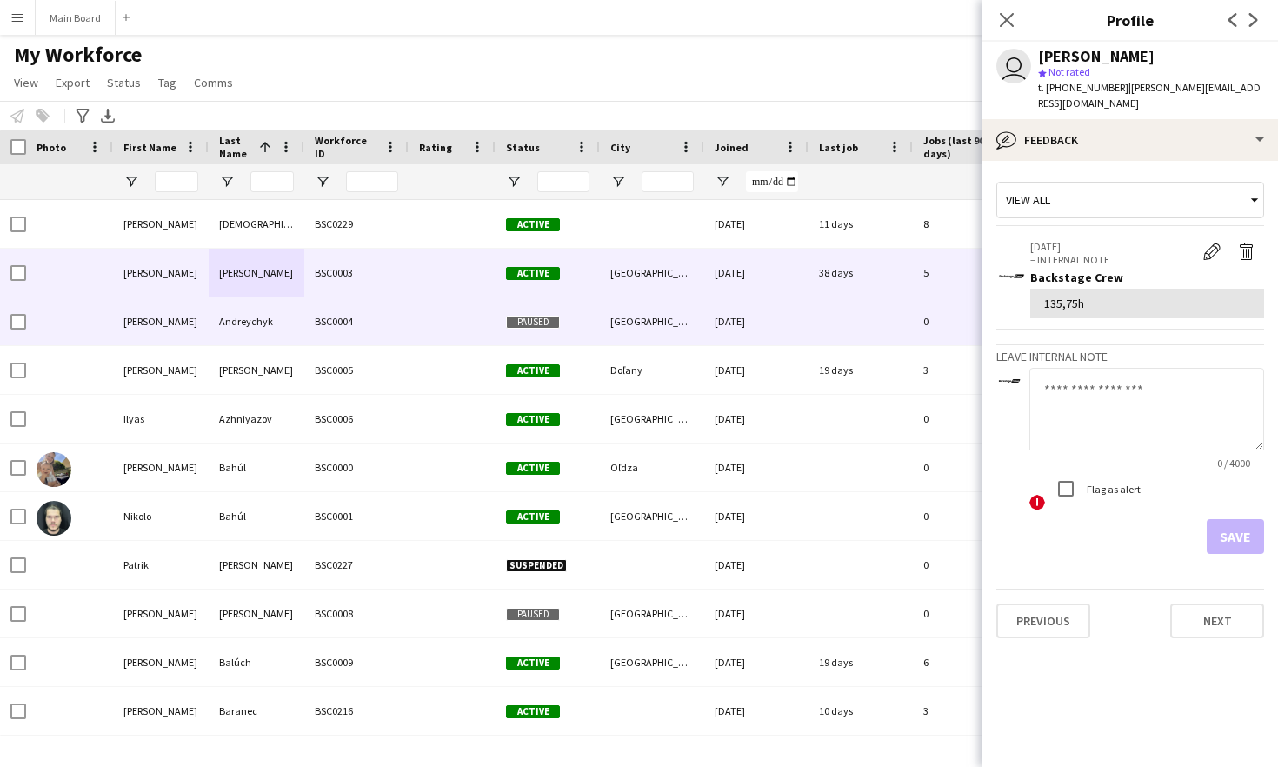
click at [322, 309] on div "BSC0004" at bounding box center [356, 321] width 104 height 48
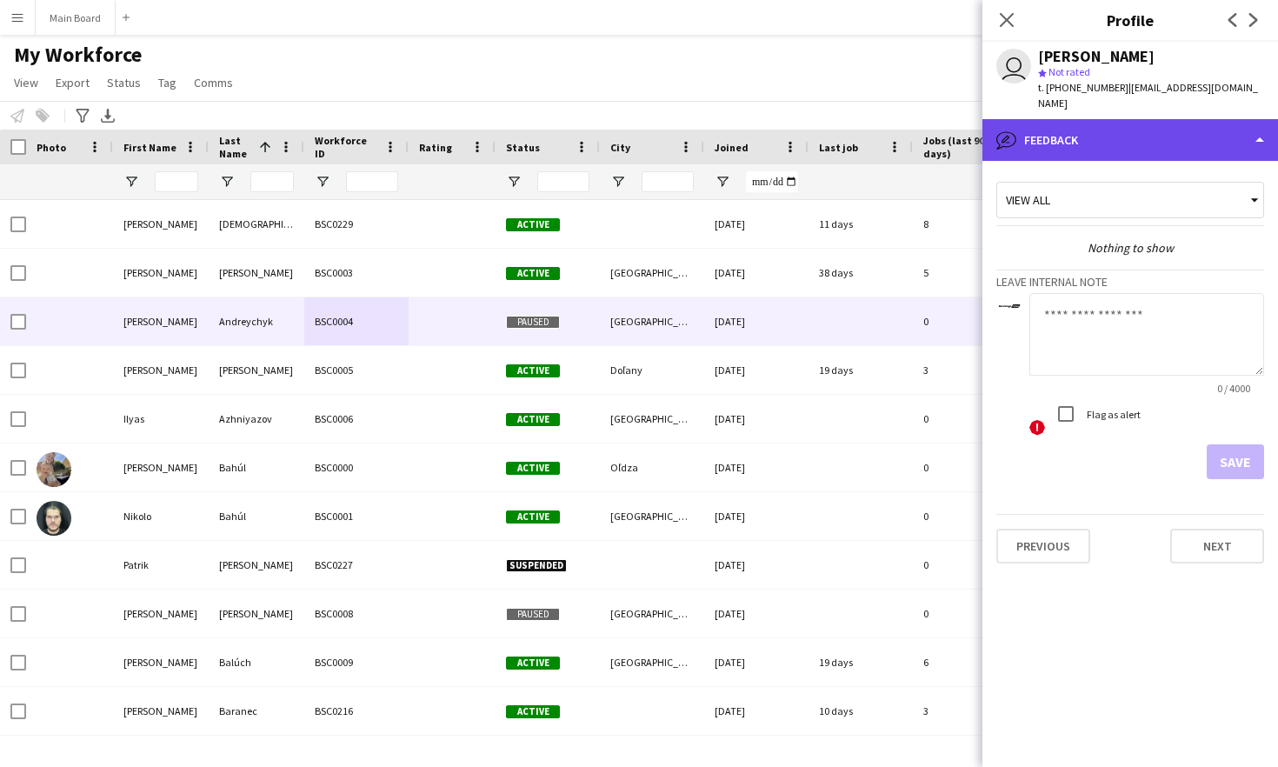
click at [1242, 119] on div "bubble-pencil Feedback" at bounding box center [1130, 140] width 296 height 42
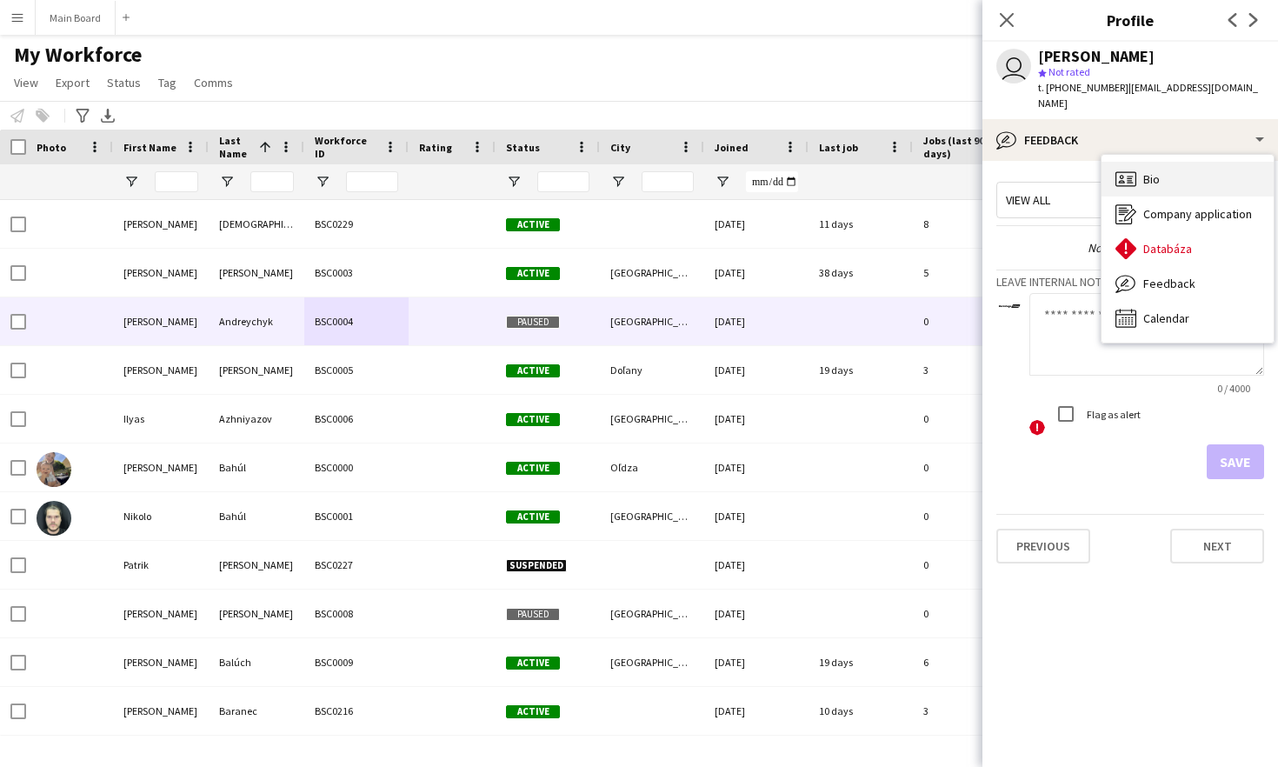
click at [1188, 173] on div "Bio Bio" at bounding box center [1187, 179] width 172 height 35
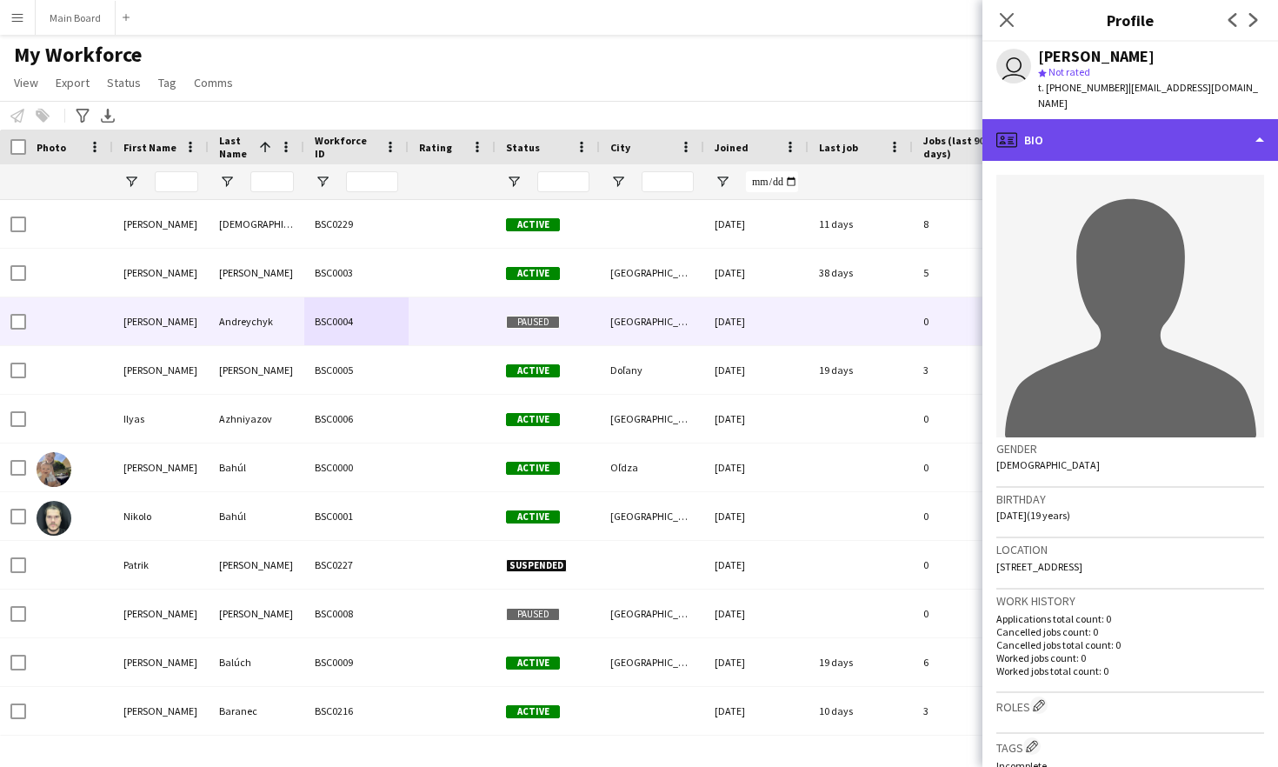
click at [1170, 123] on div "profile Bio" at bounding box center [1130, 140] width 296 height 42
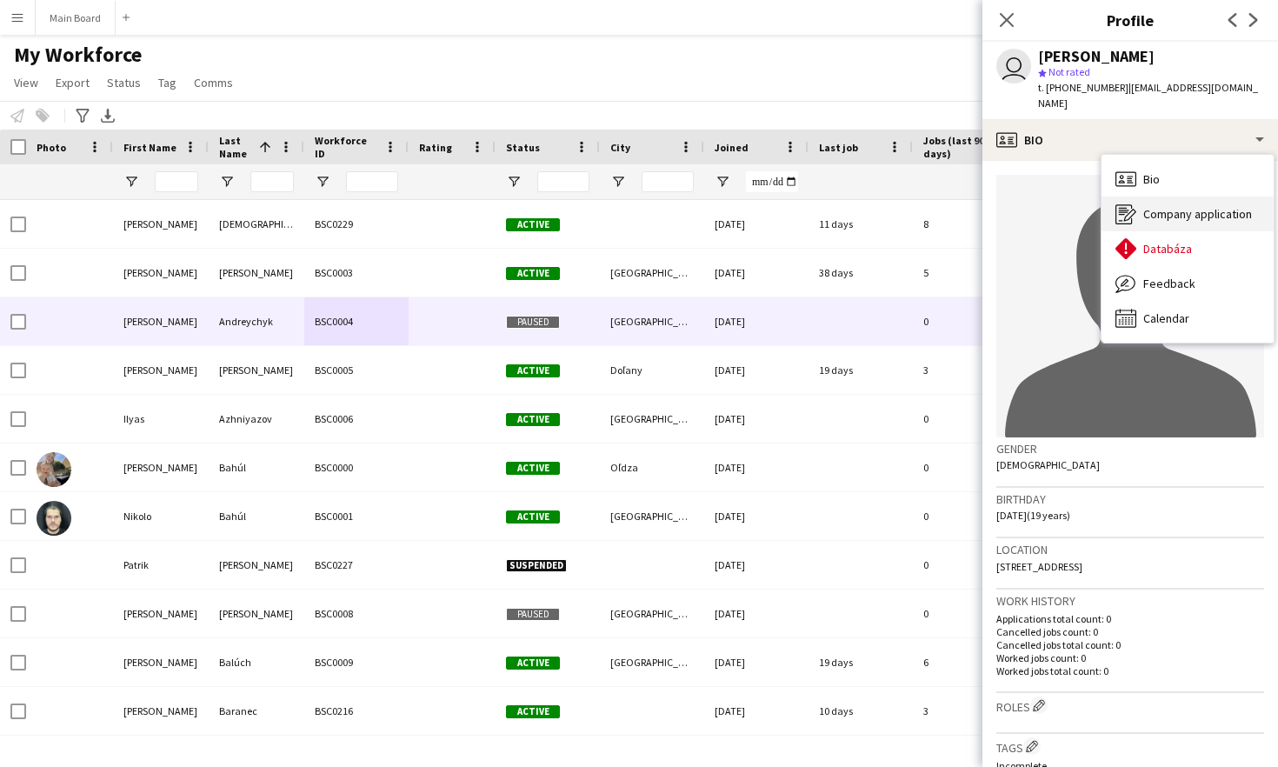
click at [1191, 206] on span "Company application" at bounding box center [1197, 214] width 109 height 16
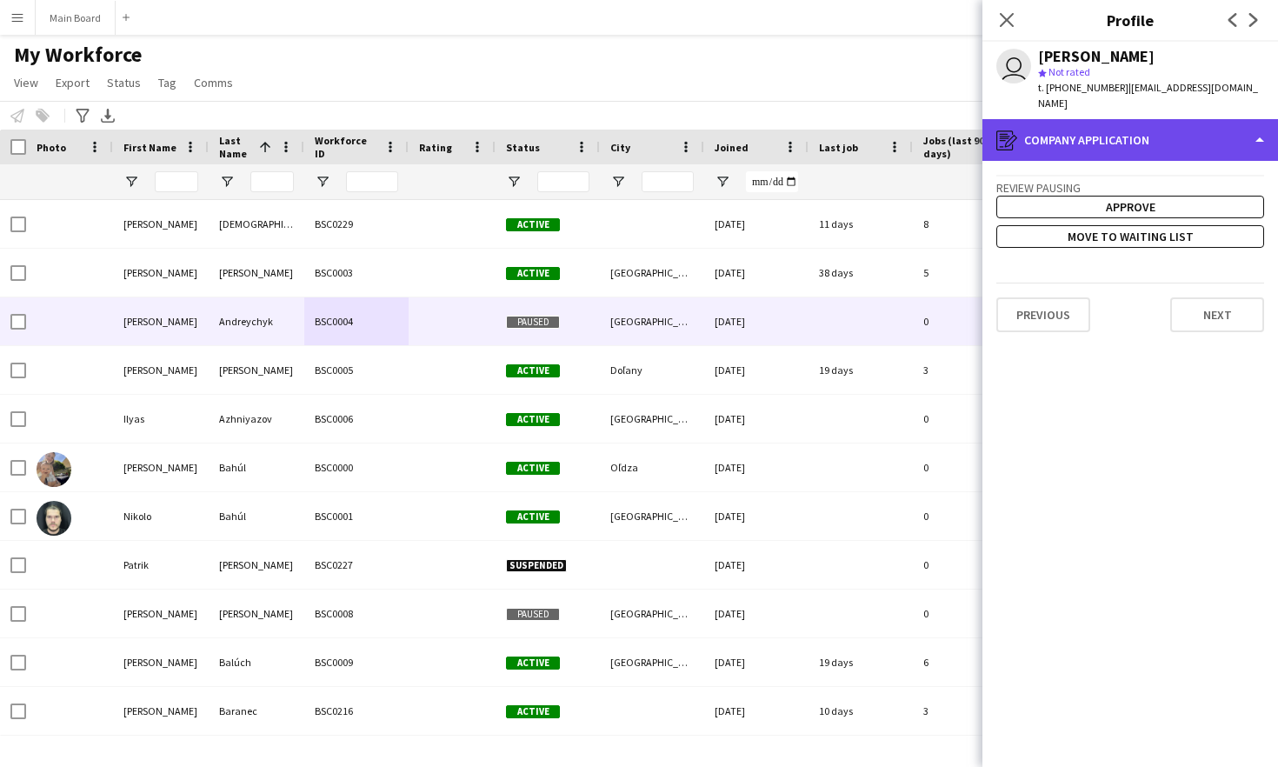
click at [1146, 125] on div "register Company application" at bounding box center [1130, 140] width 296 height 42
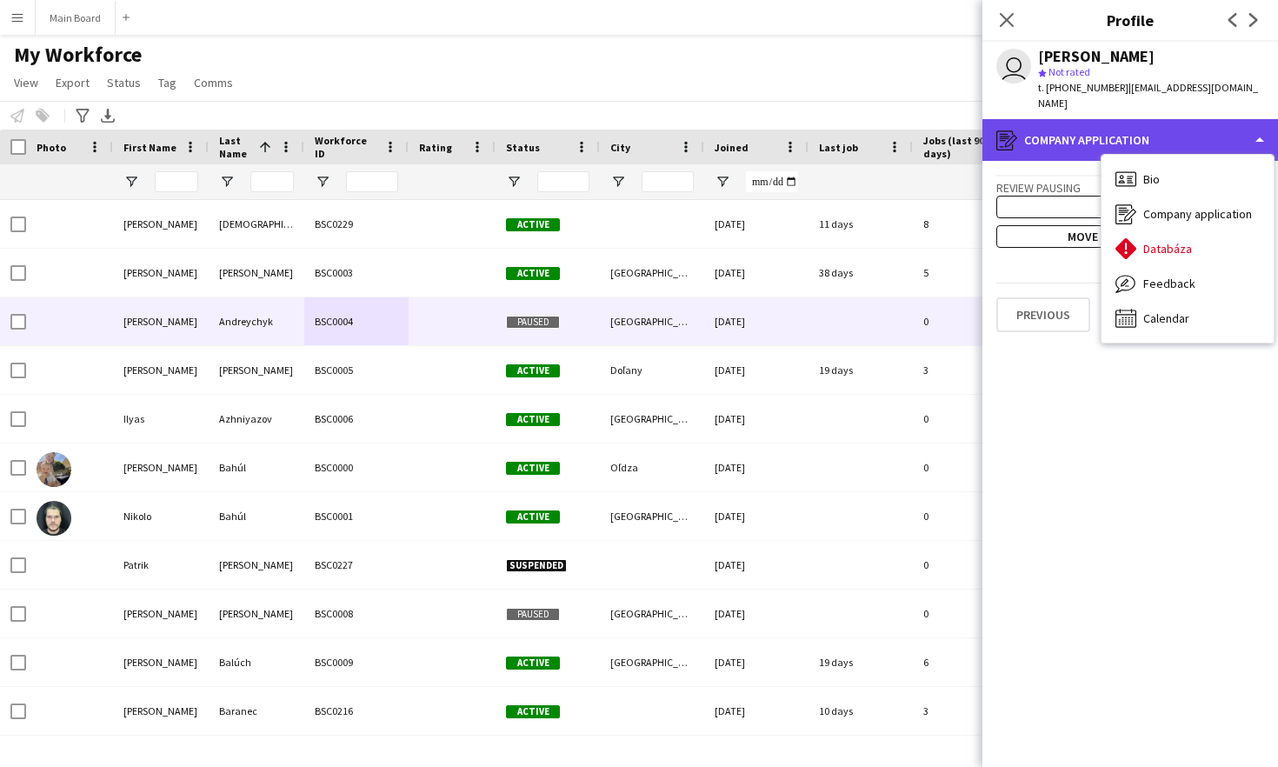
click at [1139, 119] on div "register Company application" at bounding box center [1130, 140] width 296 height 42
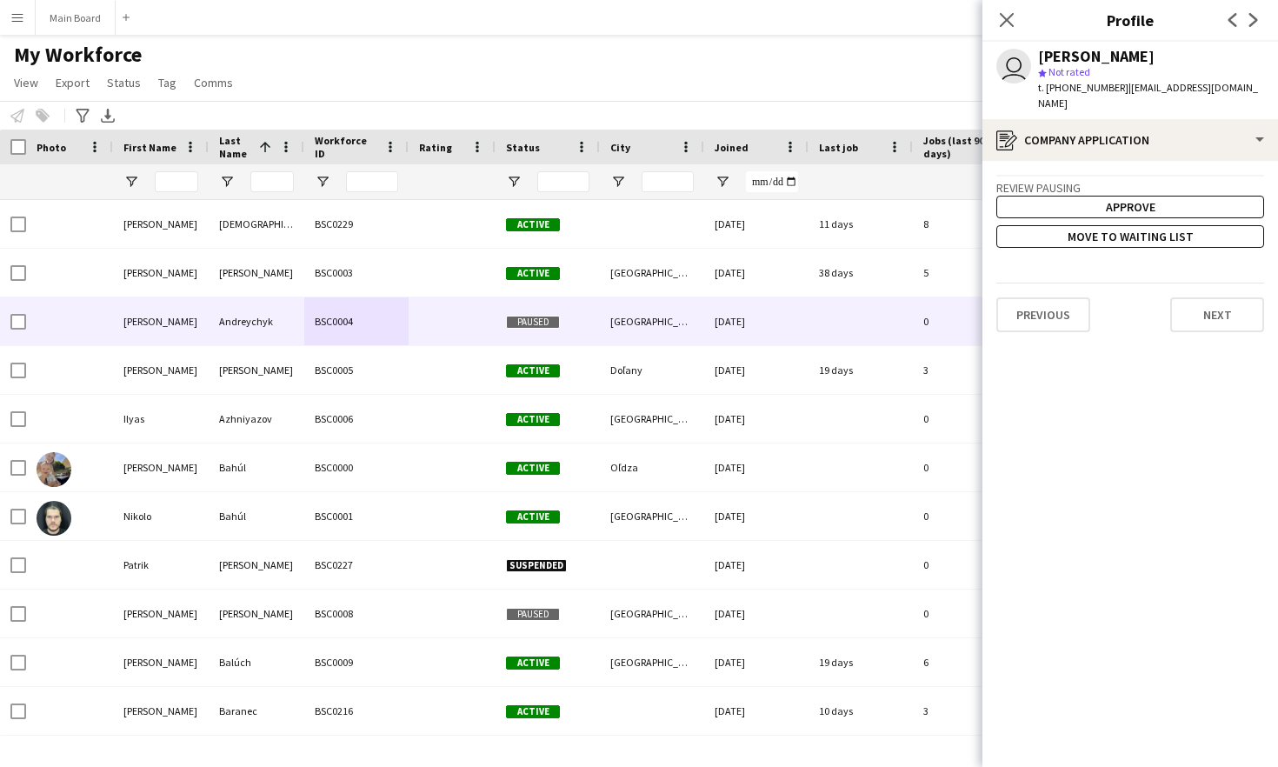
click at [1171, 362] on app-crew-profile-application "Review Pausing Approve Move to waiting list Previous Next" at bounding box center [1130, 464] width 296 height 606
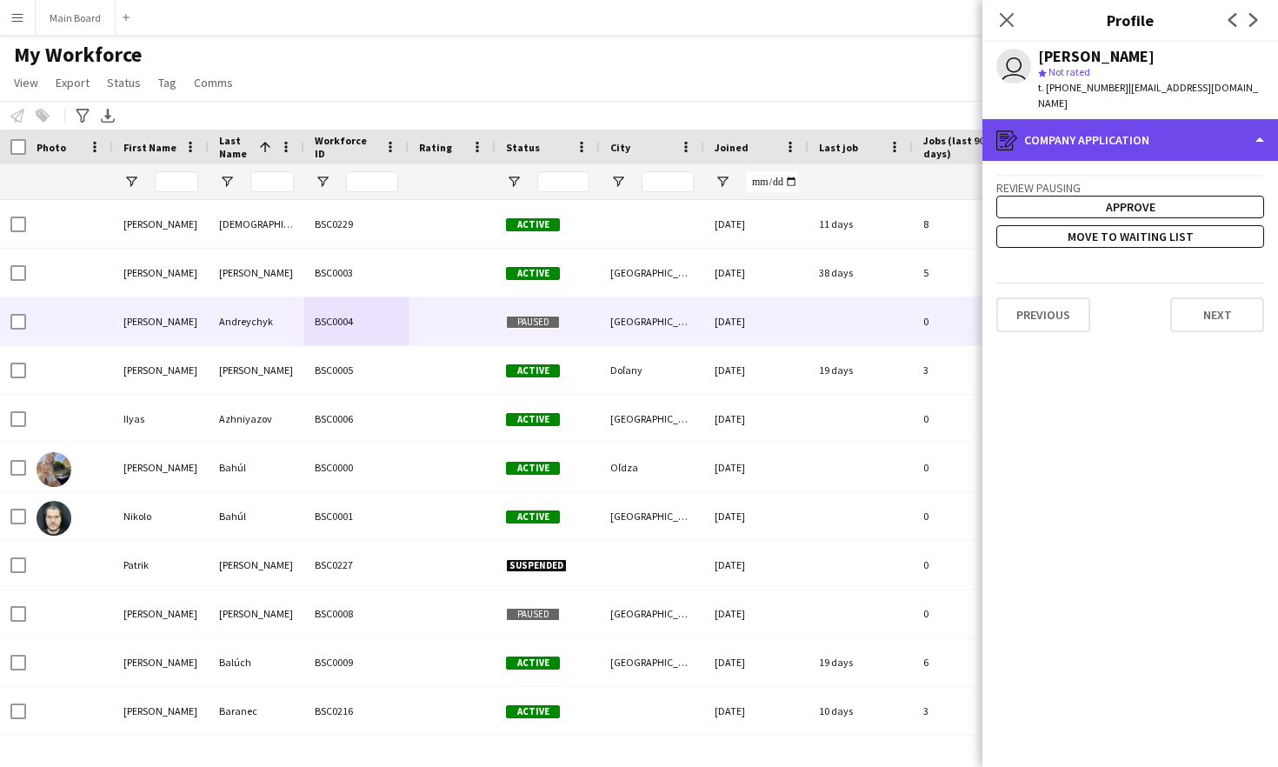
click at [1178, 119] on div "register Company application" at bounding box center [1130, 140] width 296 height 42
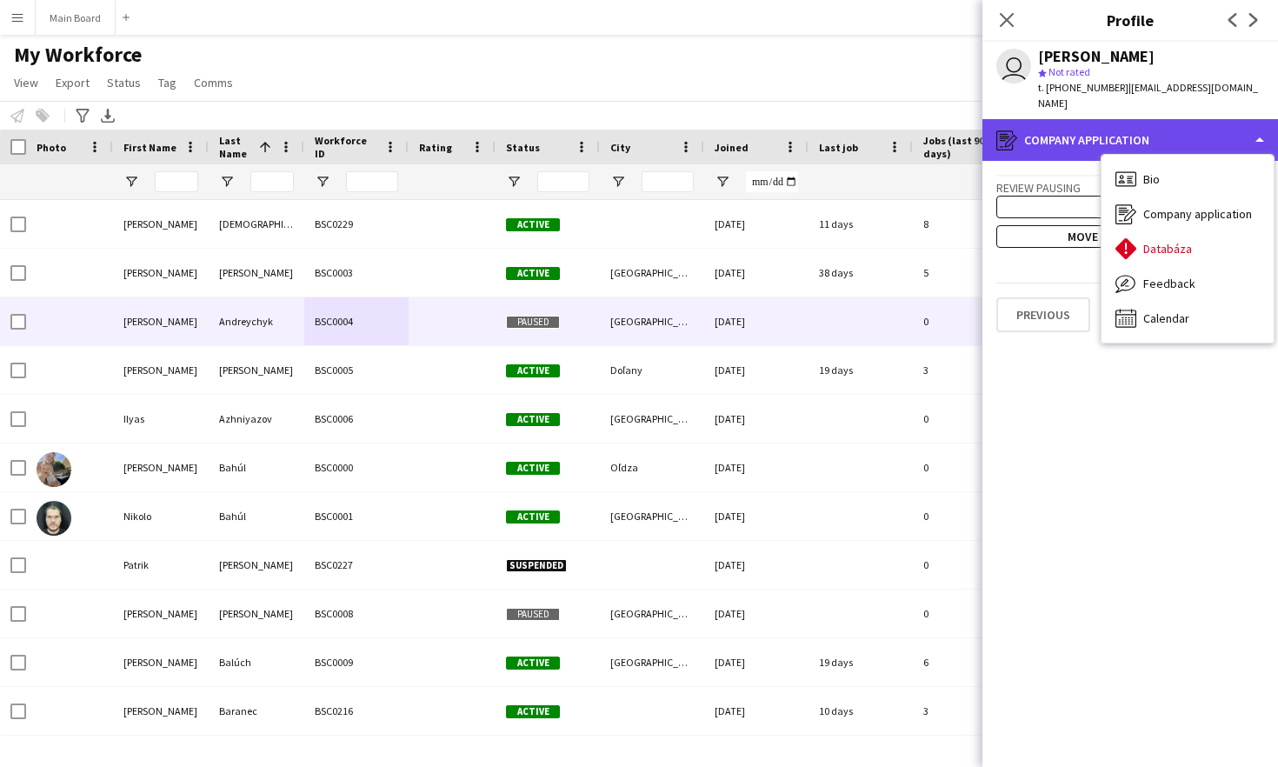
click at [1214, 123] on div "register Company application" at bounding box center [1130, 140] width 296 height 42
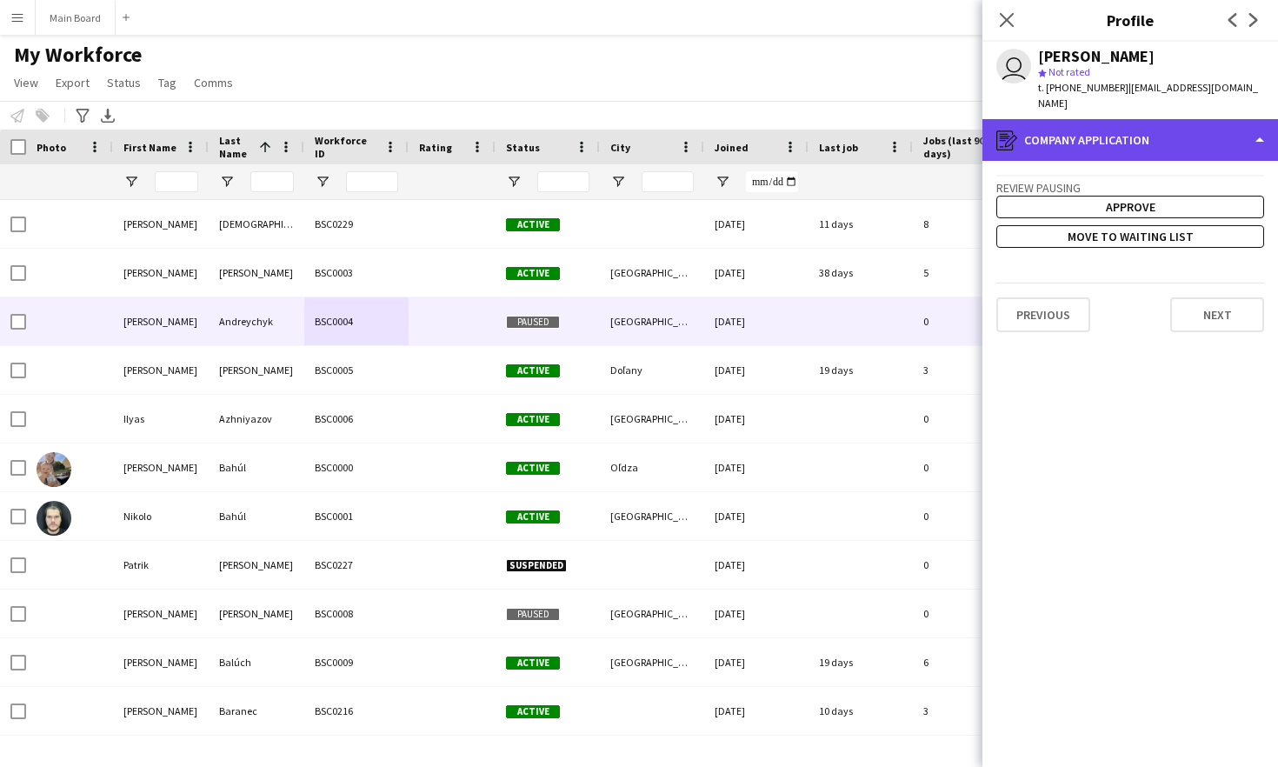
click at [1245, 121] on div "register Company application" at bounding box center [1130, 140] width 296 height 42
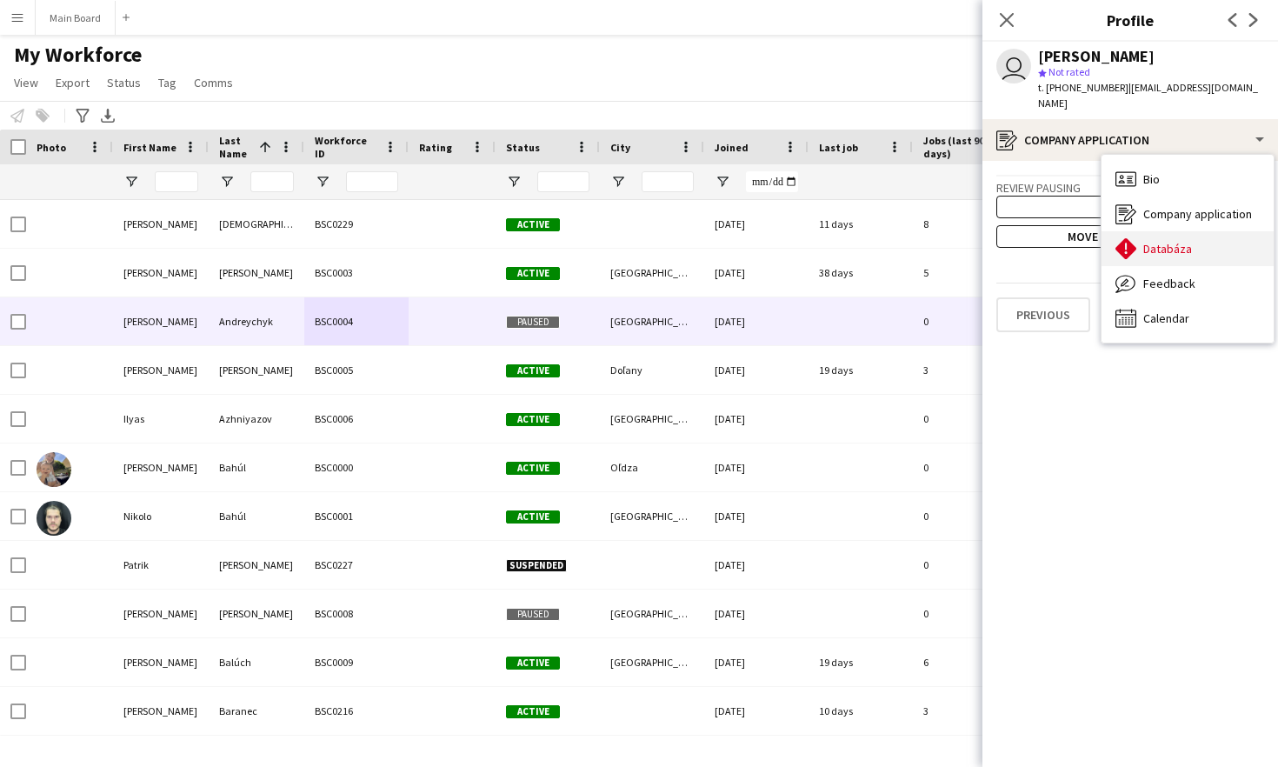
click at [1162, 241] on span "Databáza" at bounding box center [1167, 249] width 49 height 16
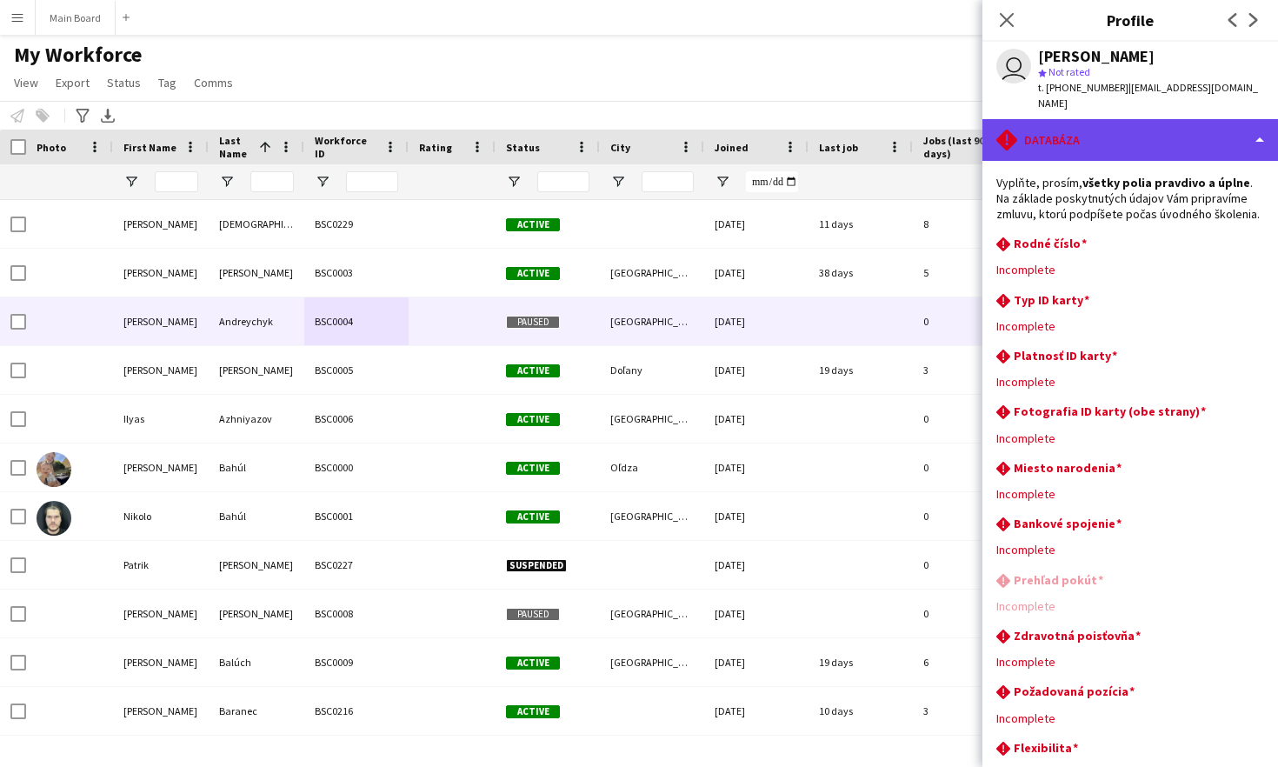
click at [1223, 122] on div "rhombus-alert Databáza" at bounding box center [1130, 140] width 296 height 42
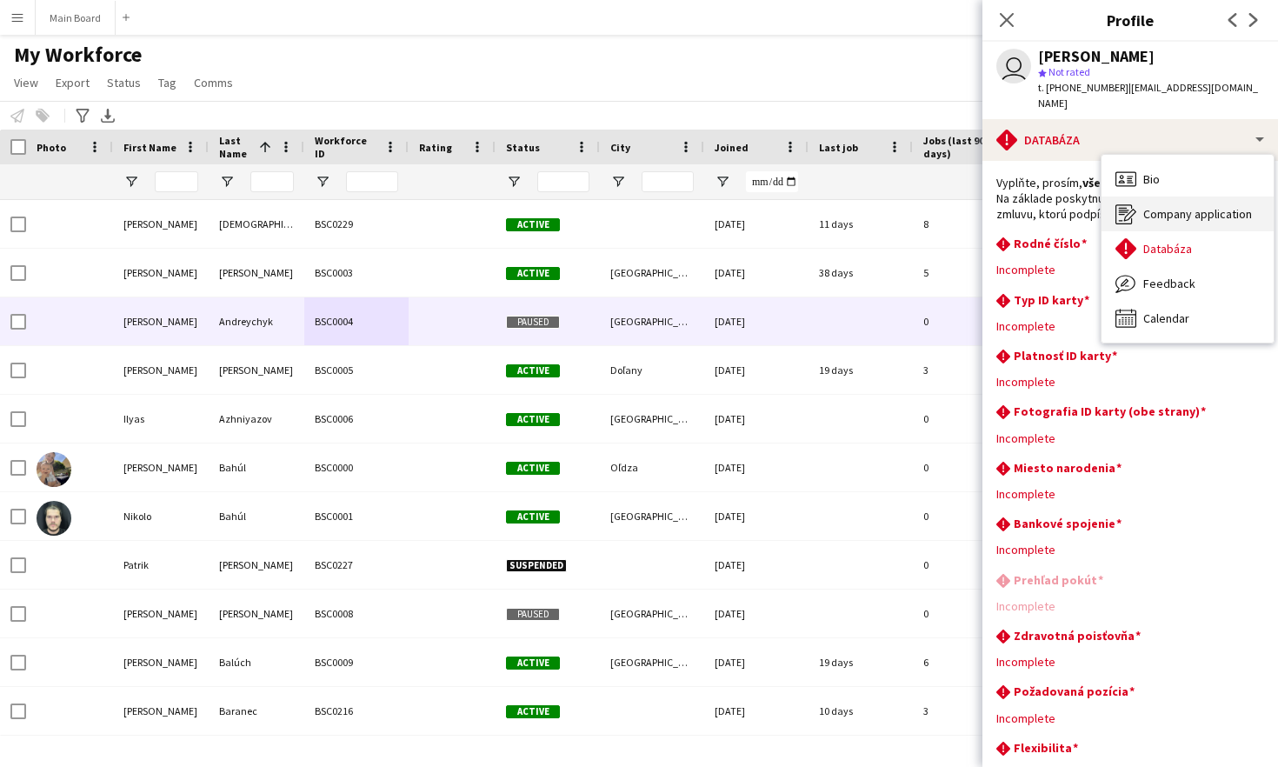
click at [1193, 206] on span "Company application" at bounding box center [1197, 214] width 109 height 16
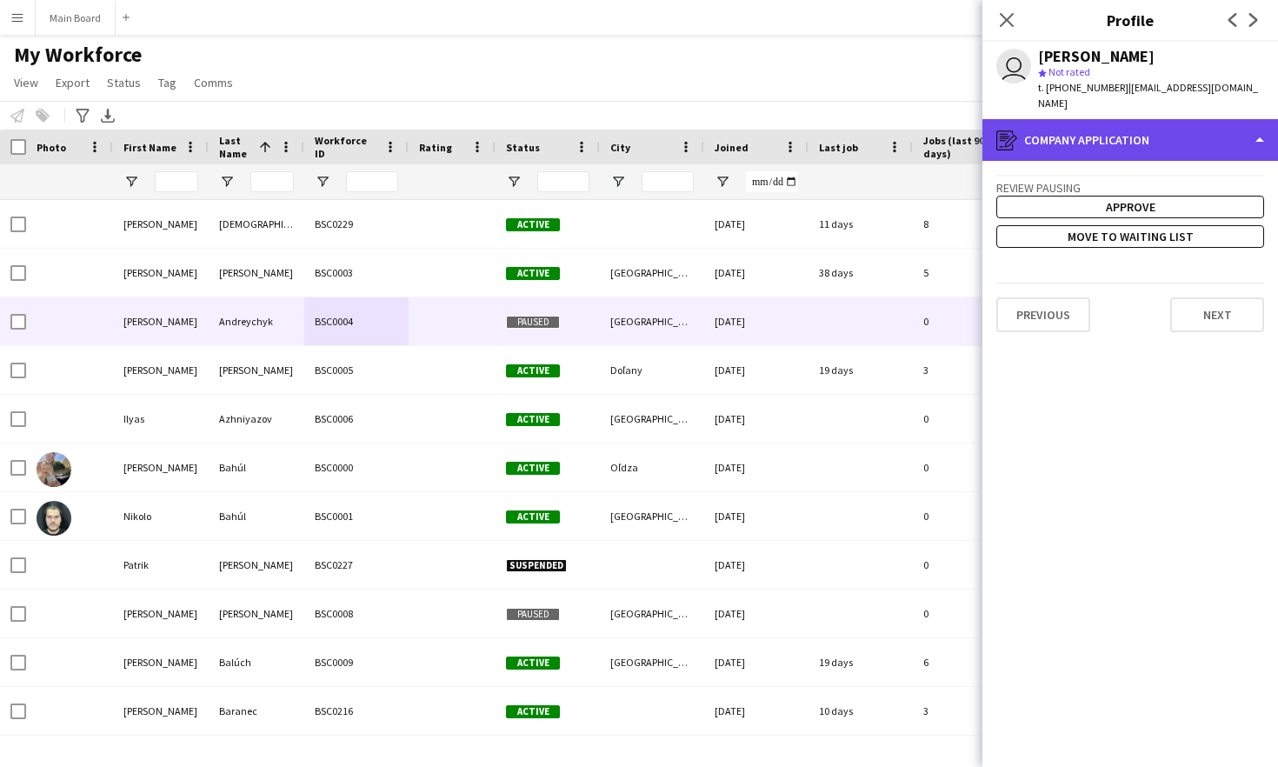
click at [1223, 124] on div "register Company application" at bounding box center [1130, 140] width 296 height 42
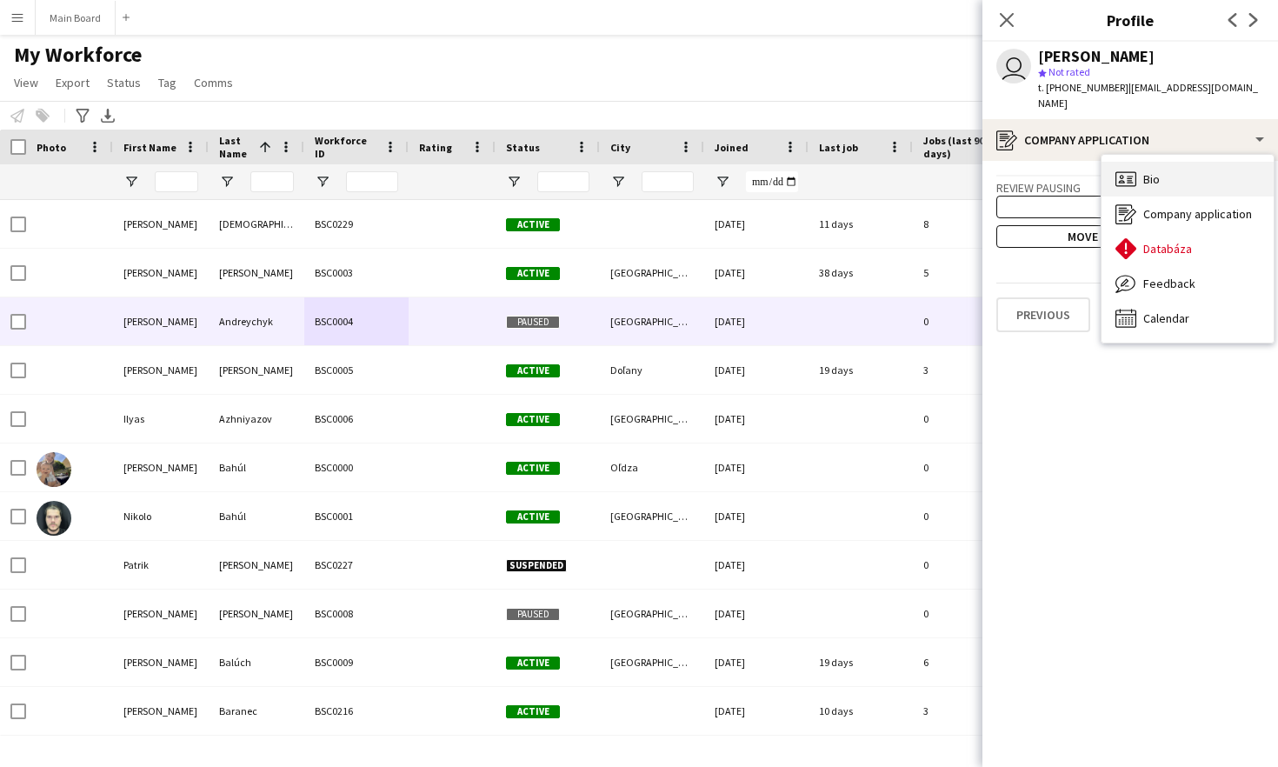
click at [1166, 170] on div "Bio Bio" at bounding box center [1187, 179] width 172 height 35
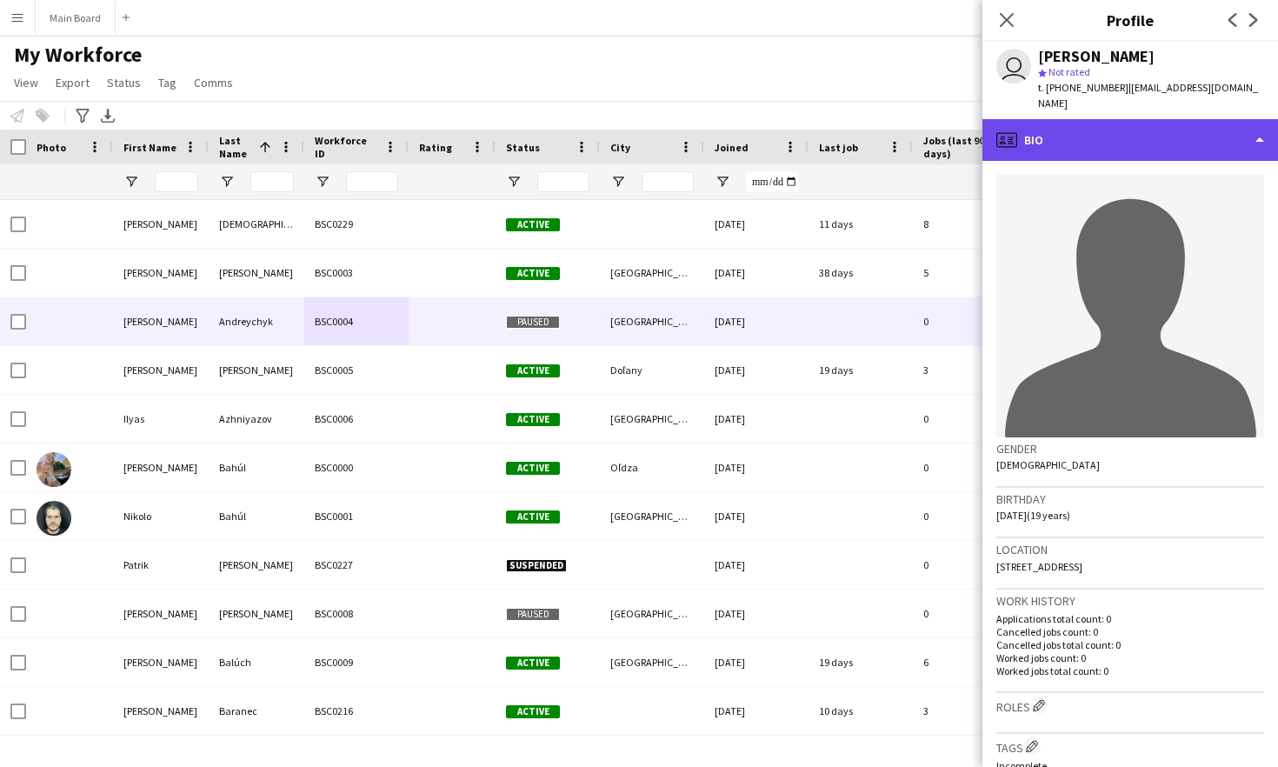
click at [1128, 122] on div "profile Bio" at bounding box center [1130, 140] width 296 height 42
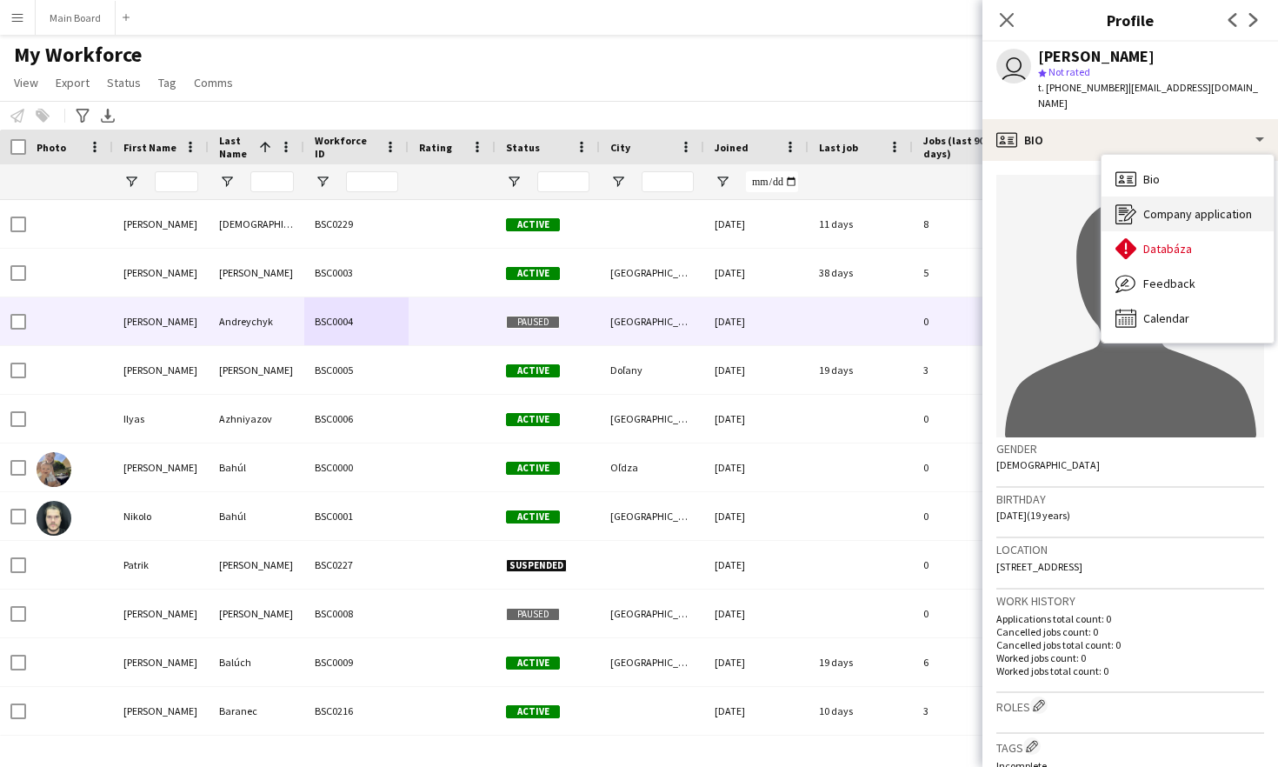
click at [1204, 206] on span "Company application" at bounding box center [1197, 214] width 109 height 16
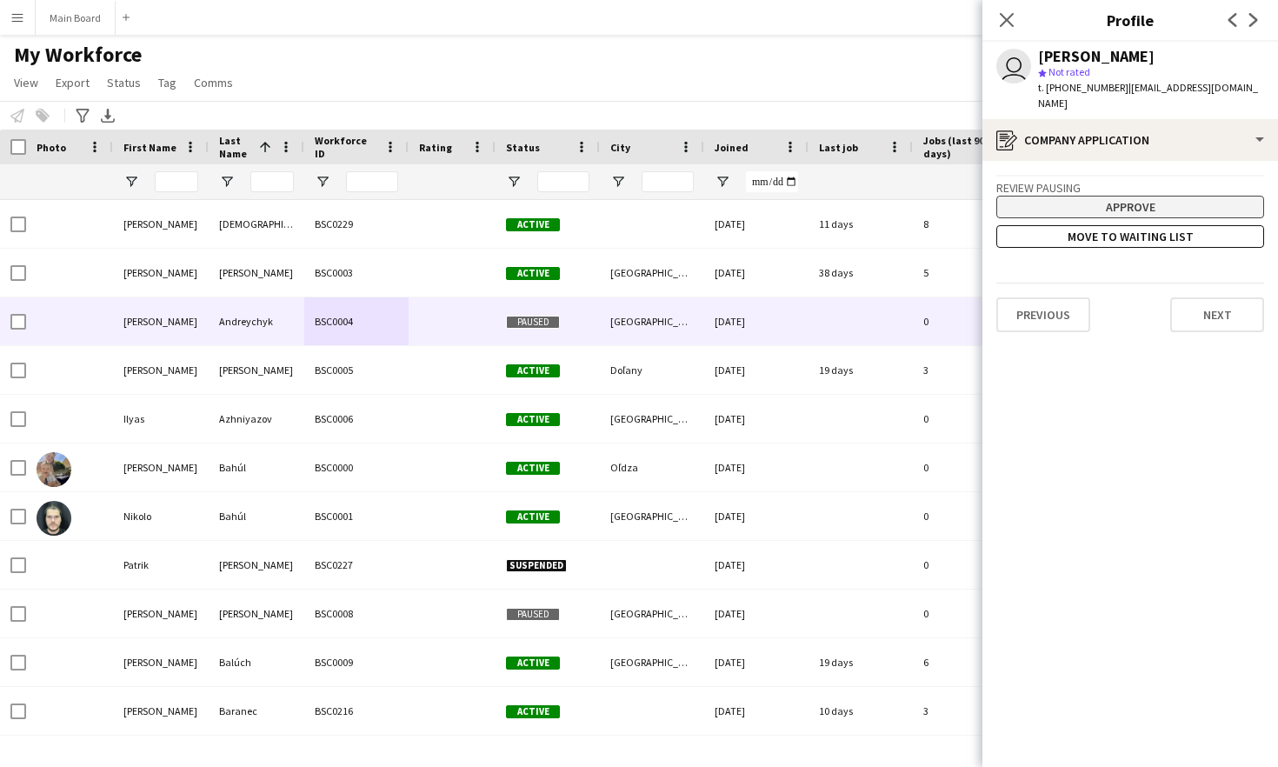
click at [1113, 196] on button "Approve" at bounding box center [1130, 207] width 268 height 23
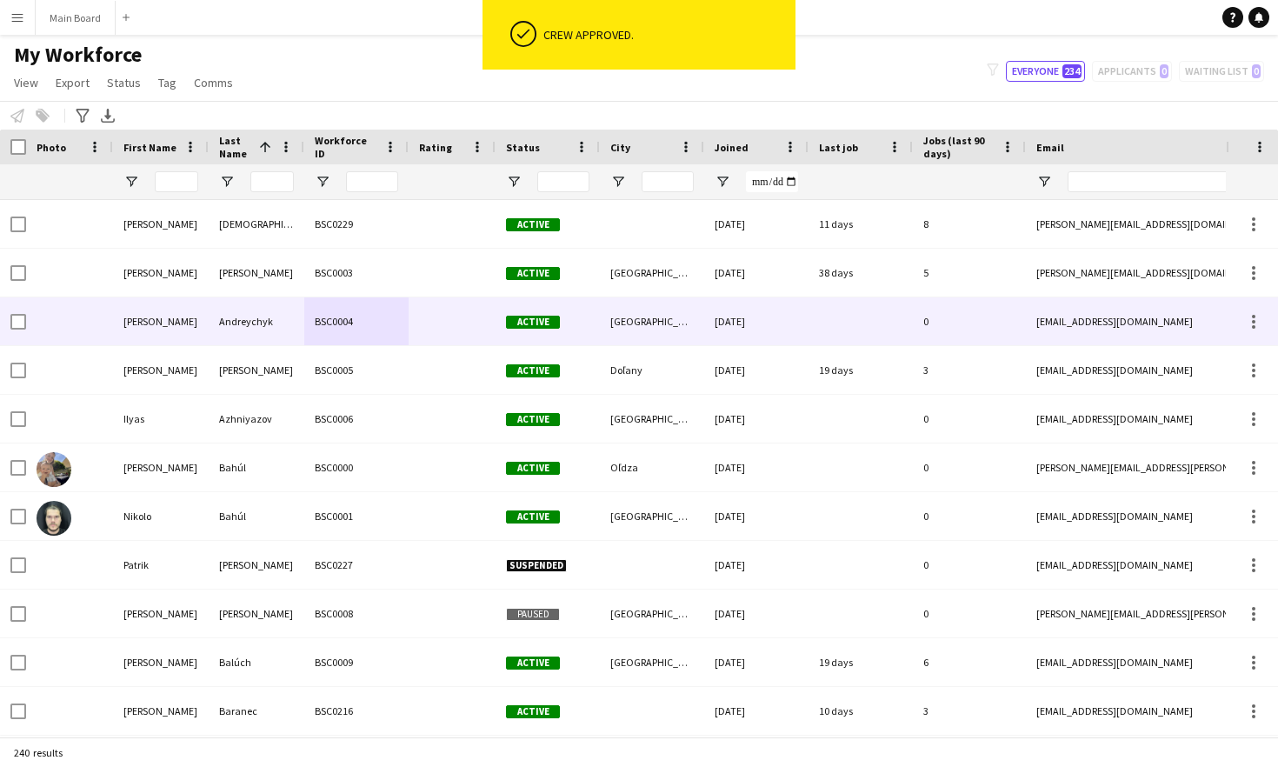
click at [651, 332] on div "[GEOGRAPHIC_DATA]" at bounding box center [652, 321] width 104 height 48
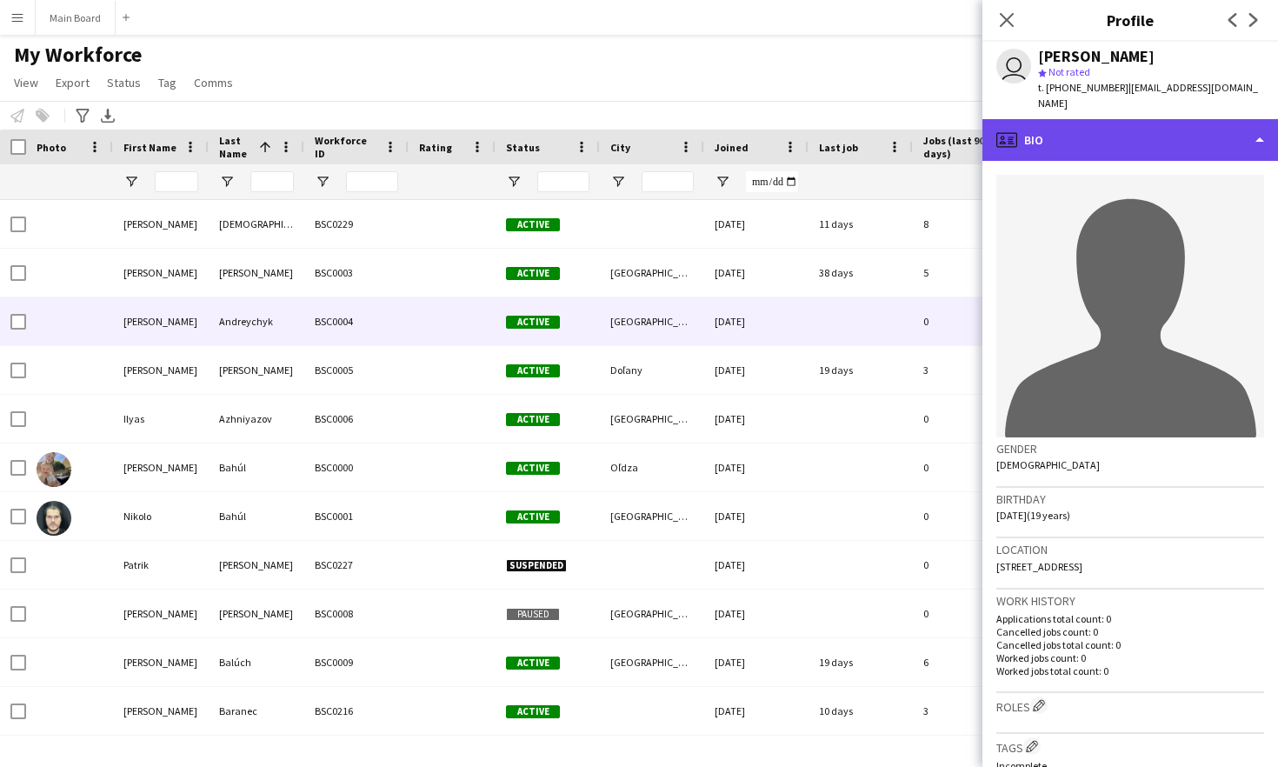
click at [1222, 123] on div "profile Bio" at bounding box center [1130, 140] width 296 height 42
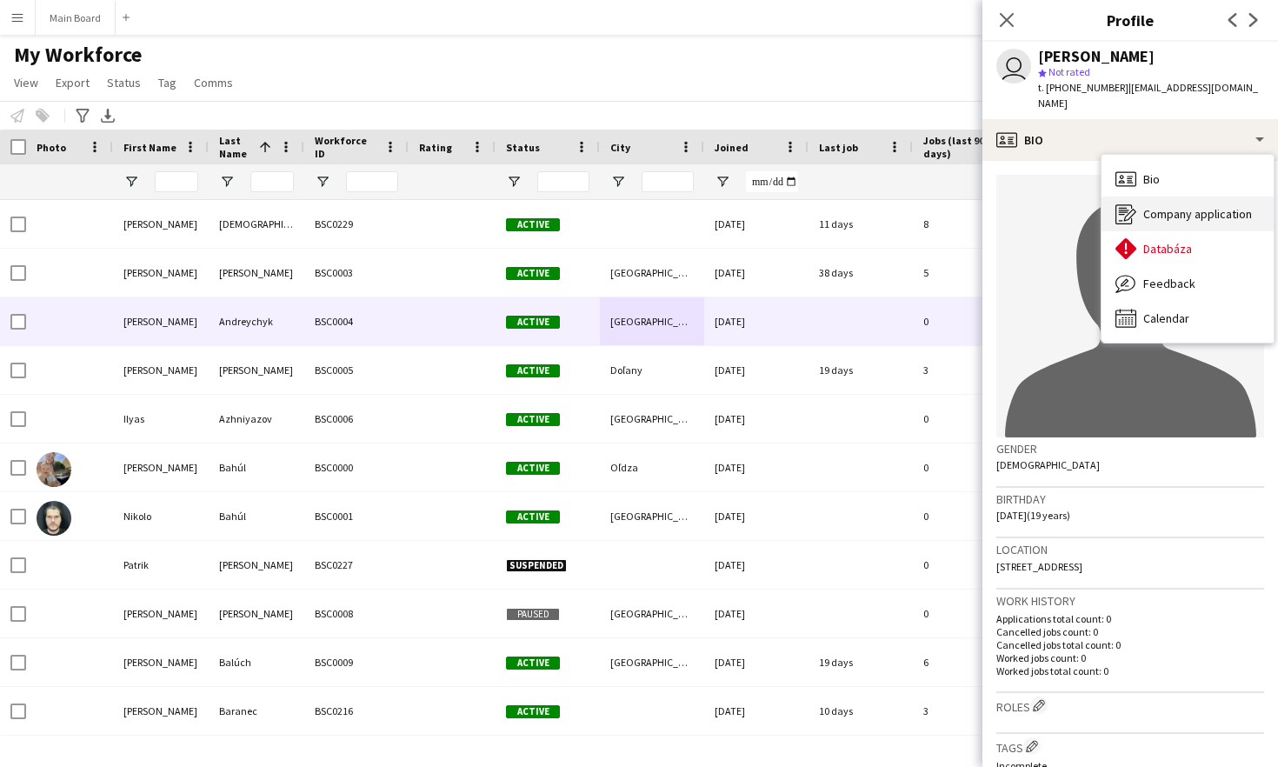
click at [1200, 206] on span "Company application" at bounding box center [1197, 214] width 109 height 16
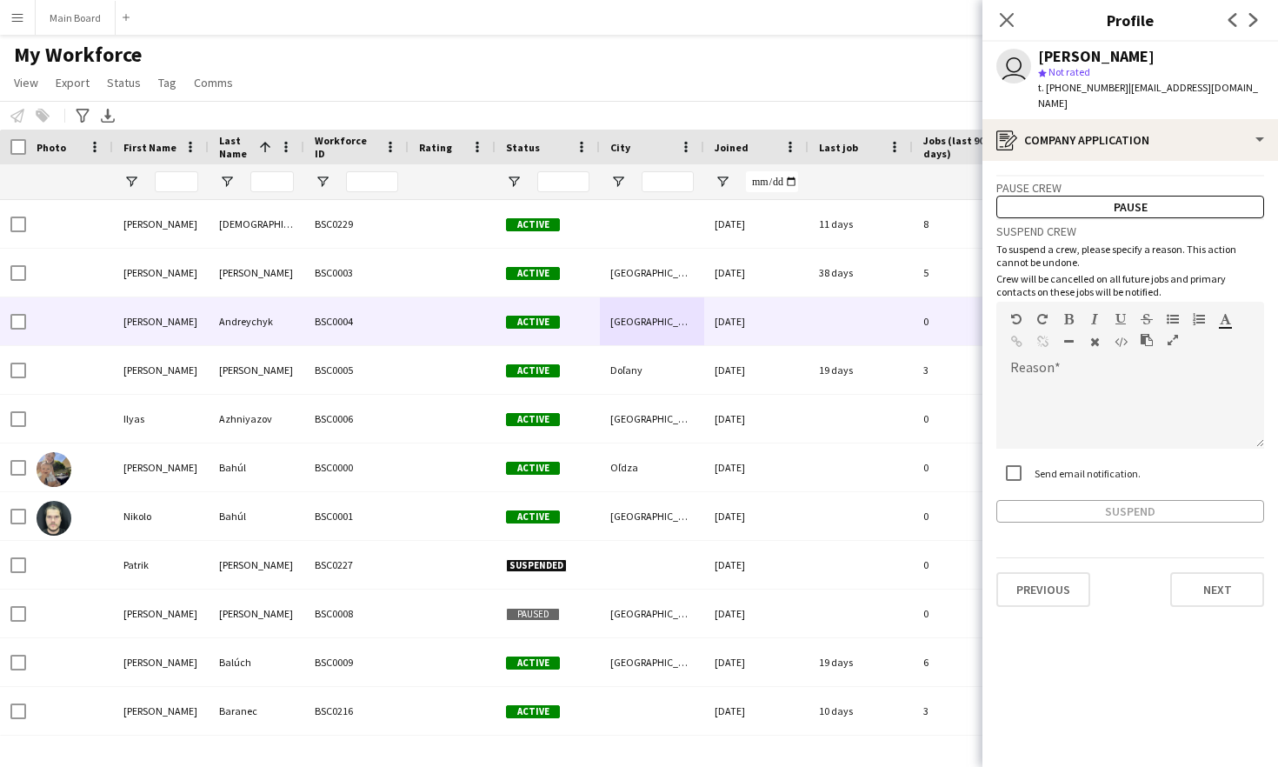
click at [1199, 456] on div "Send email notification." at bounding box center [1130, 474] width 268 height 37
click at [1155, 406] on div at bounding box center [1130, 414] width 268 height 70
click at [1152, 500] on button "Suspend" at bounding box center [1130, 511] width 268 height 23
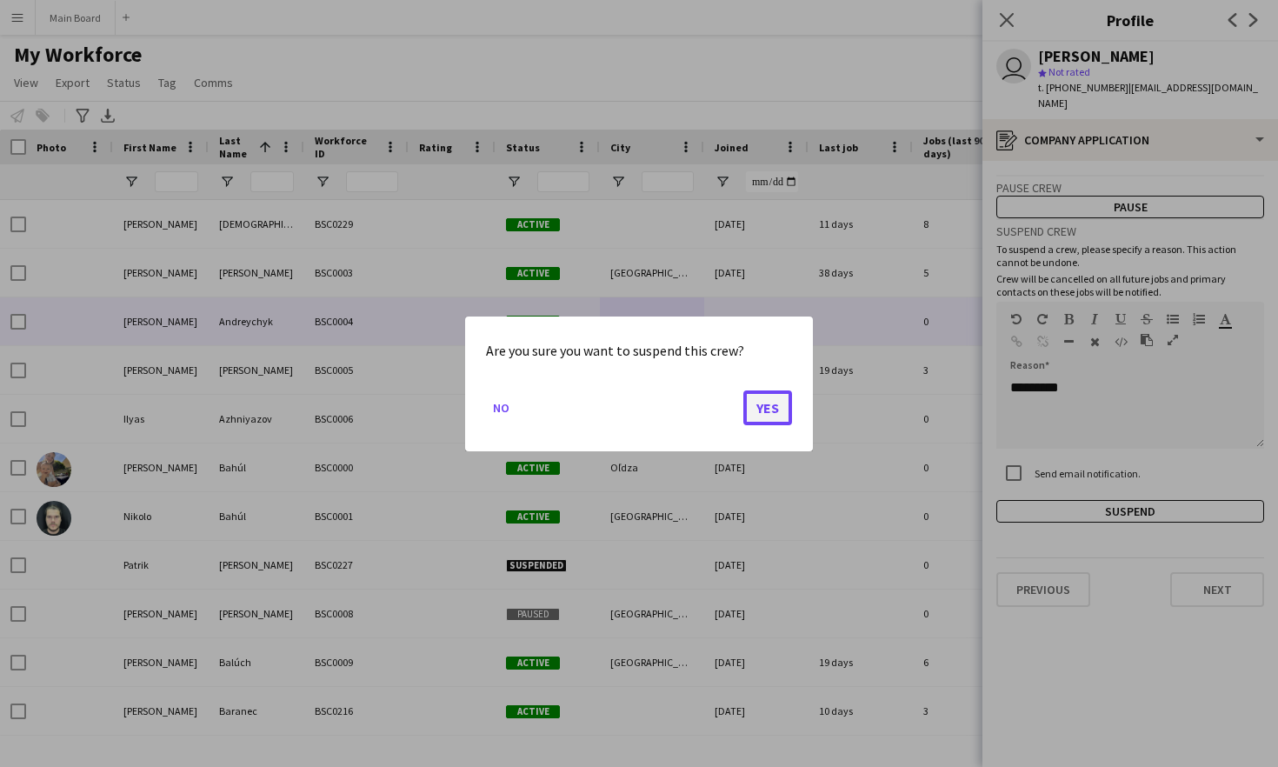
click at [791, 401] on button "Yes" at bounding box center [767, 406] width 49 height 35
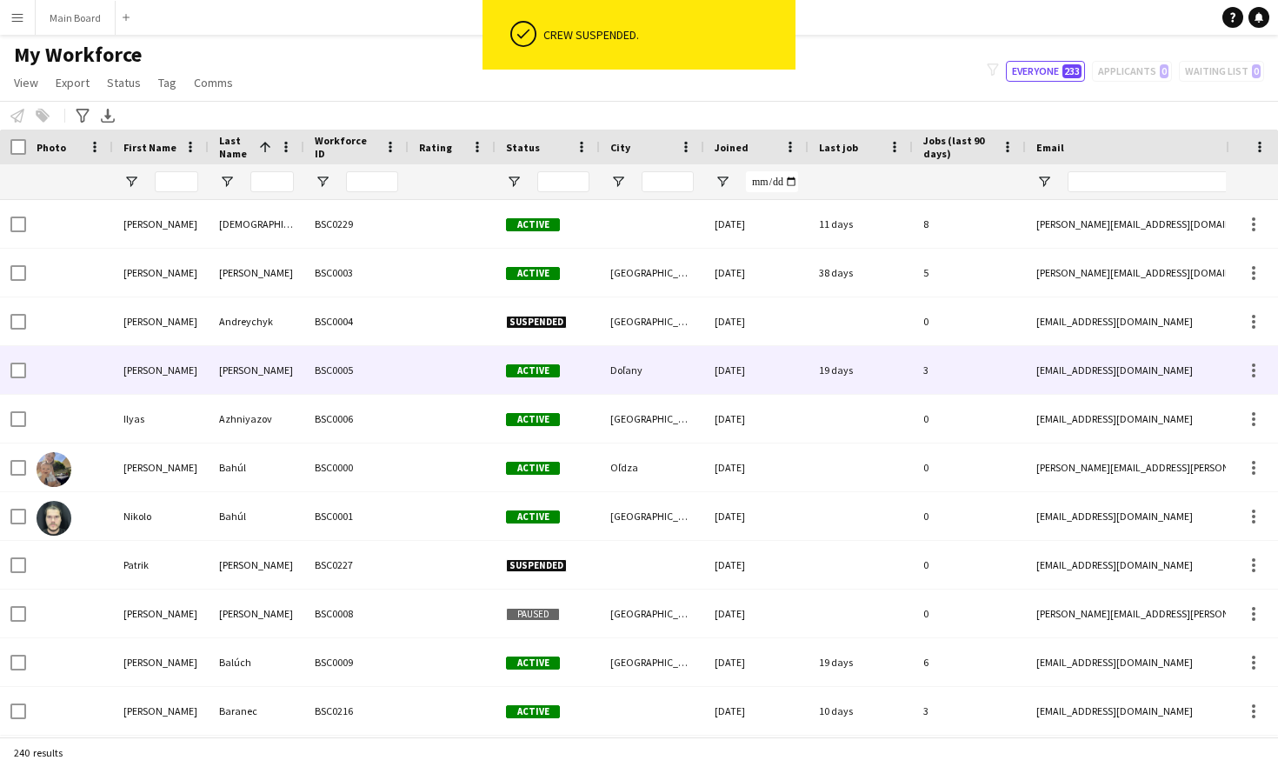
click at [460, 363] on div at bounding box center [452, 370] width 87 height 48
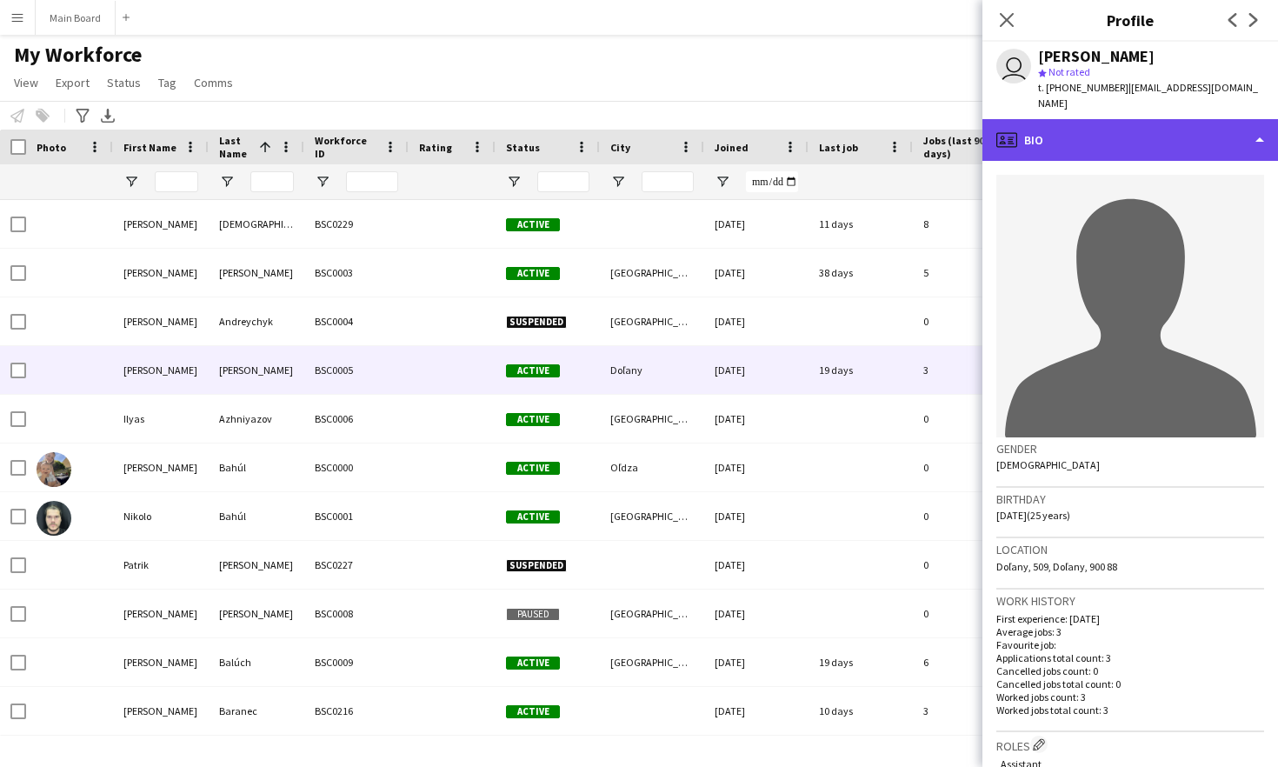
click at [1135, 126] on div "profile Bio" at bounding box center [1130, 140] width 296 height 42
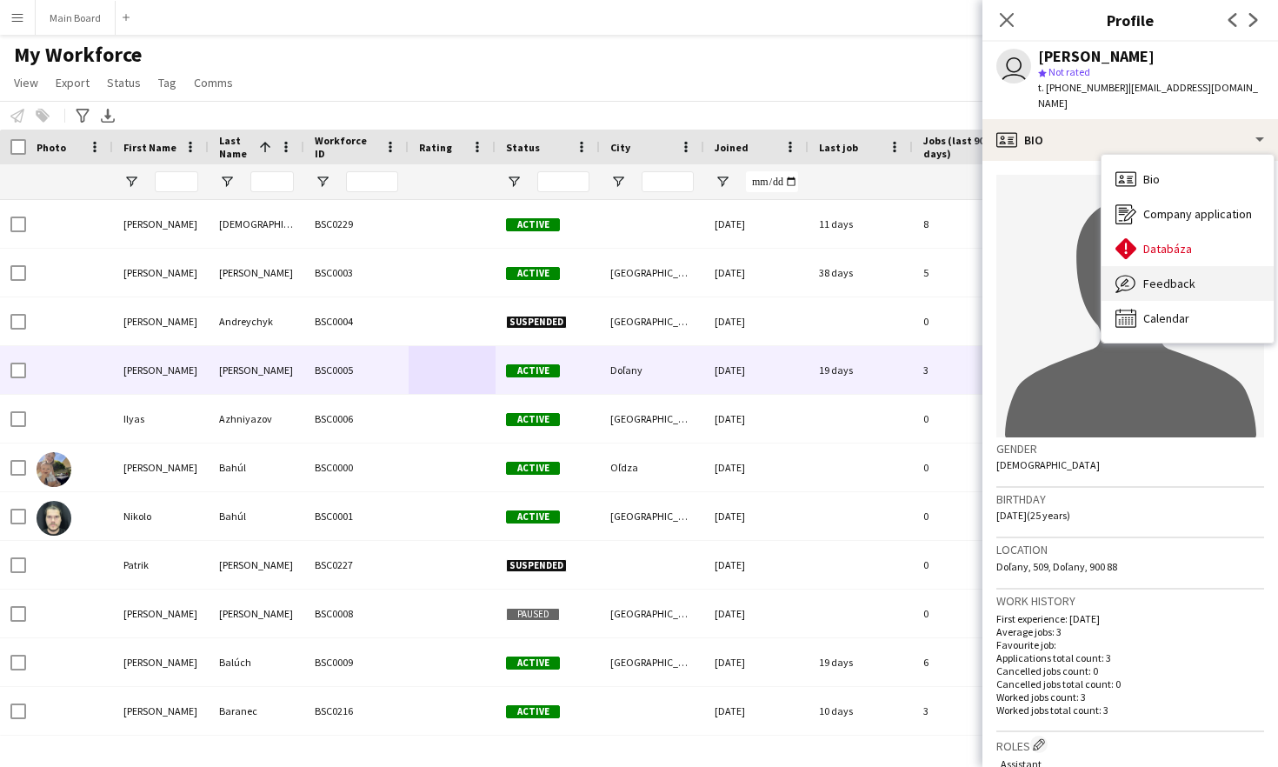
click at [1169, 276] on span "Feedback" at bounding box center [1169, 284] width 52 height 16
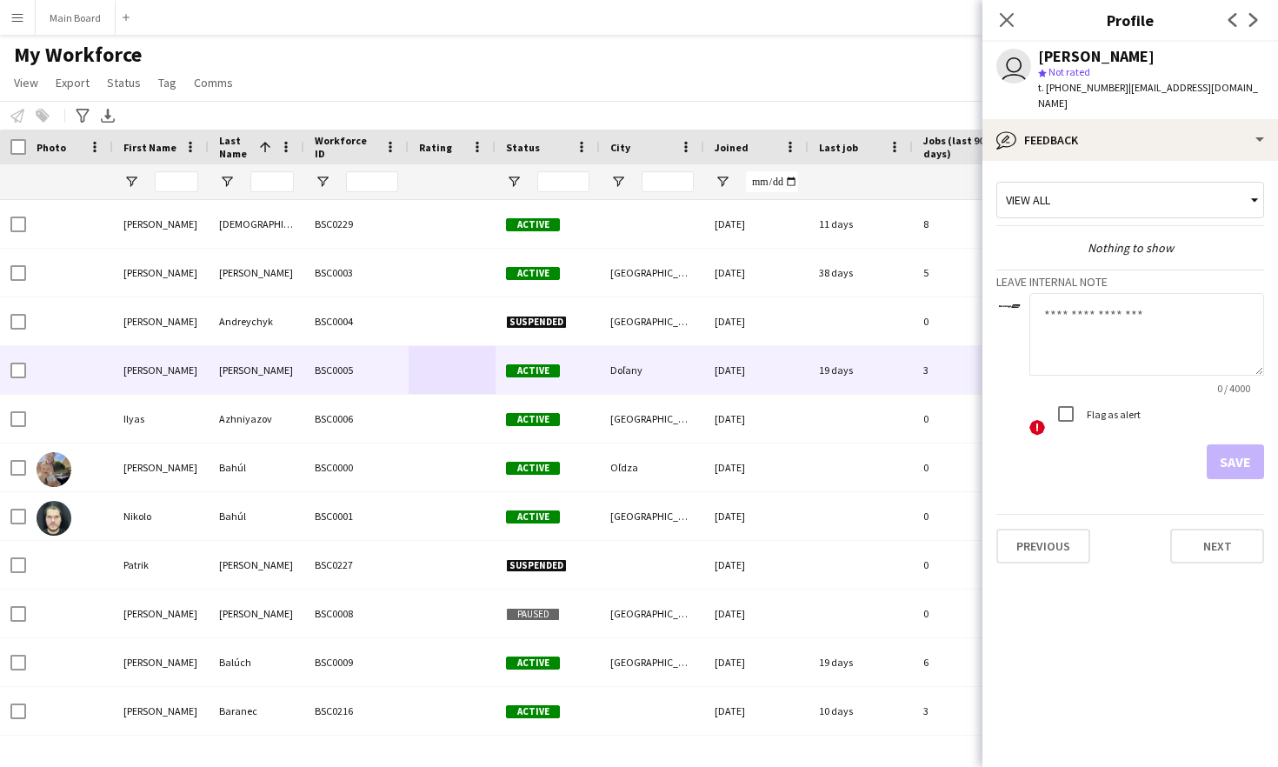
click at [1104, 329] on textarea at bounding box center [1146, 334] width 235 height 83
type textarea "*****"
click at [1226, 444] on button "Save" at bounding box center [1235, 461] width 57 height 35
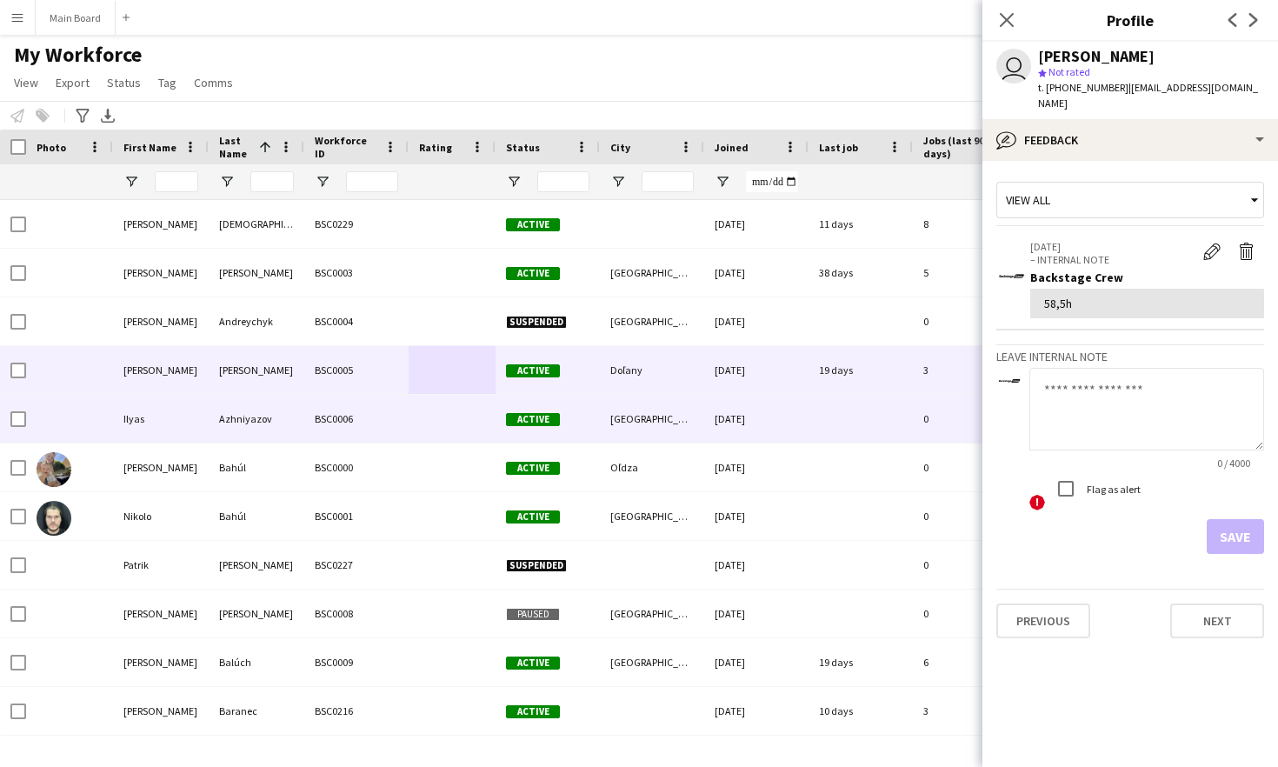
click at [327, 424] on div "BSC0006" at bounding box center [356, 419] width 104 height 48
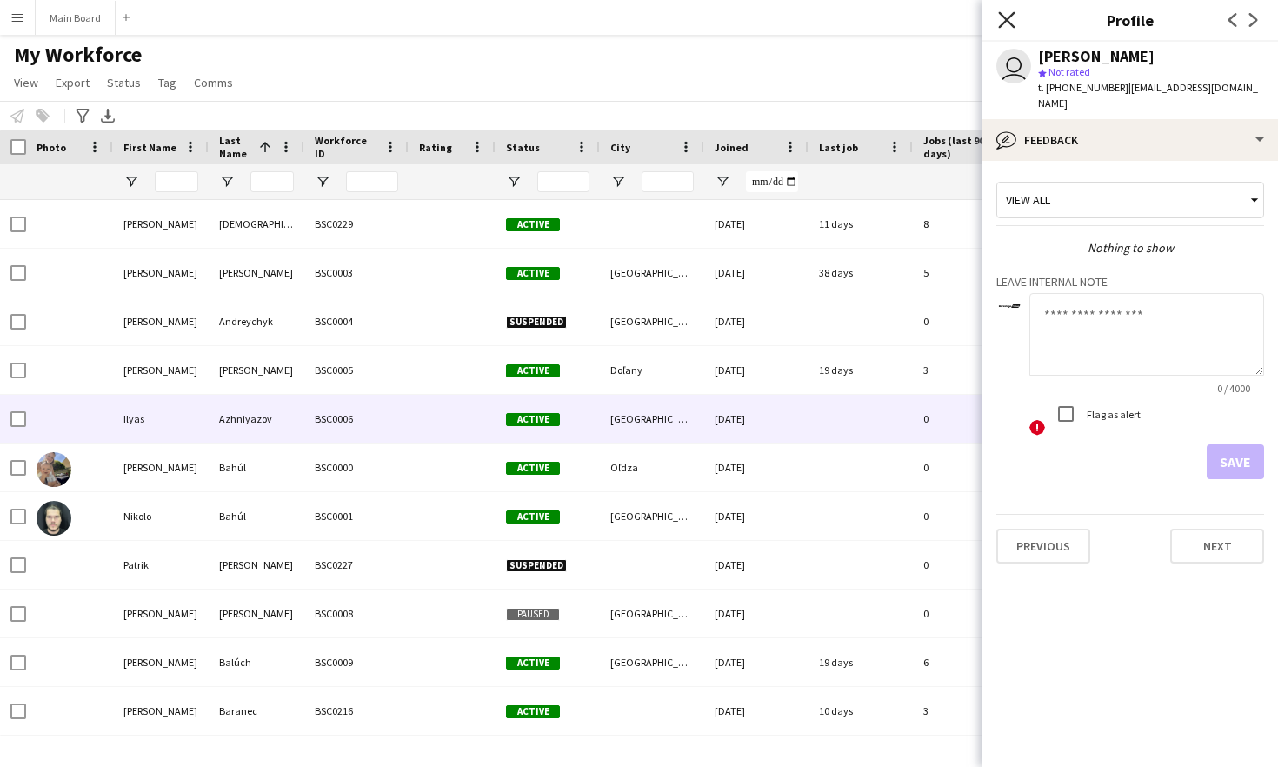
click at [1011, 26] on icon "Close pop-in" at bounding box center [1006, 19] width 17 height 17
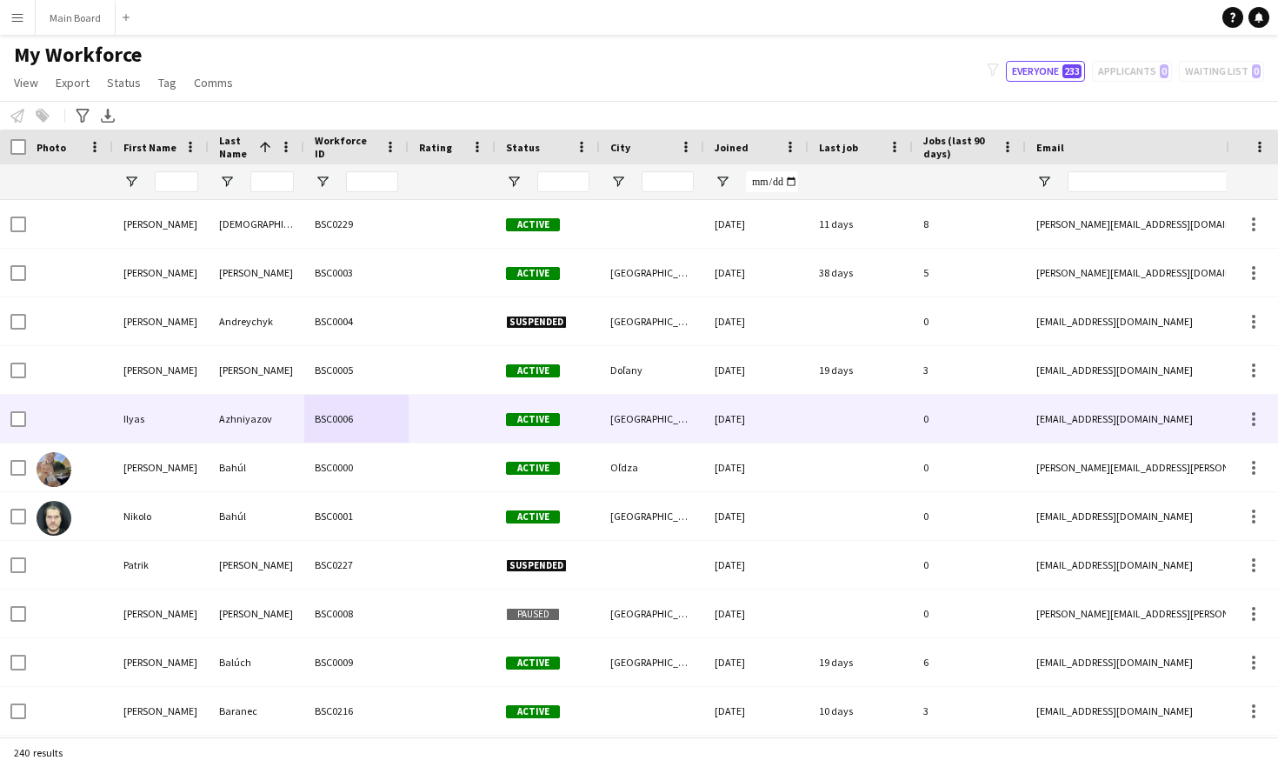
click at [249, 405] on div "Azhniyazov" at bounding box center [257, 419] width 96 height 48
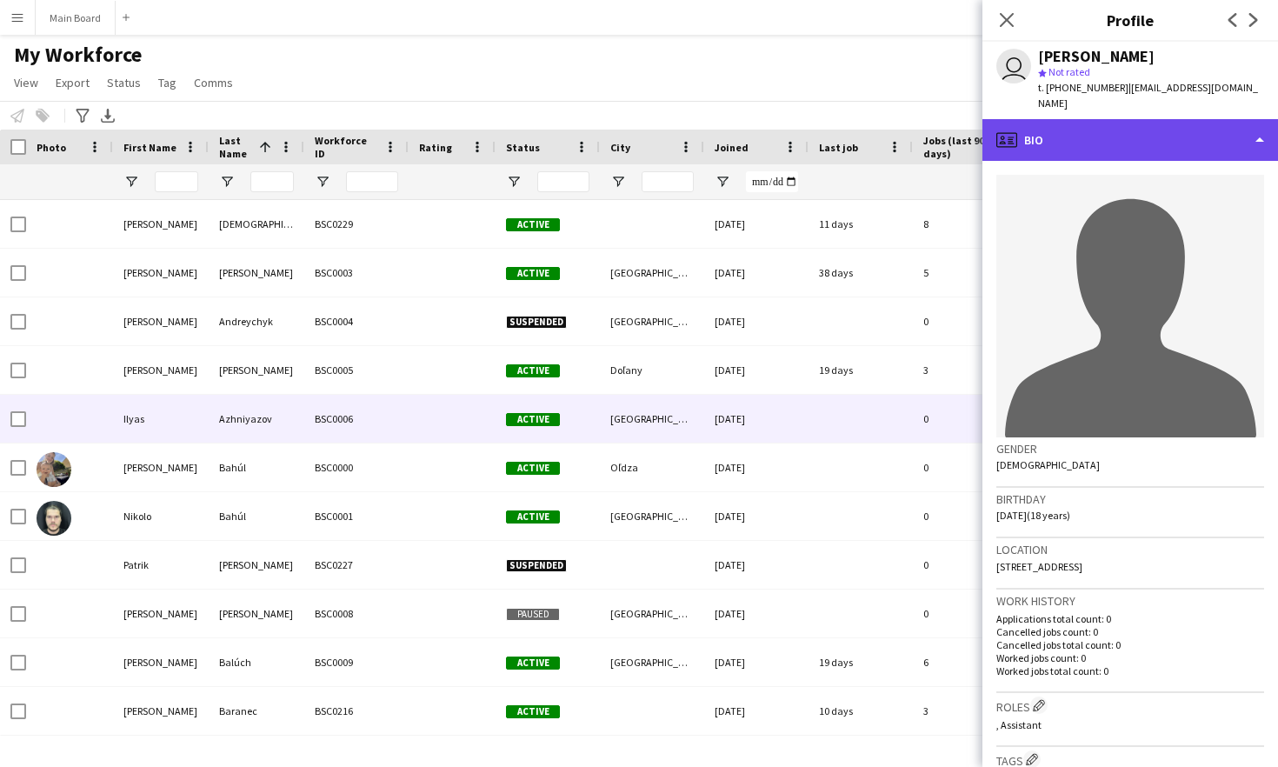
click at [1058, 119] on div "profile Bio" at bounding box center [1130, 140] width 296 height 42
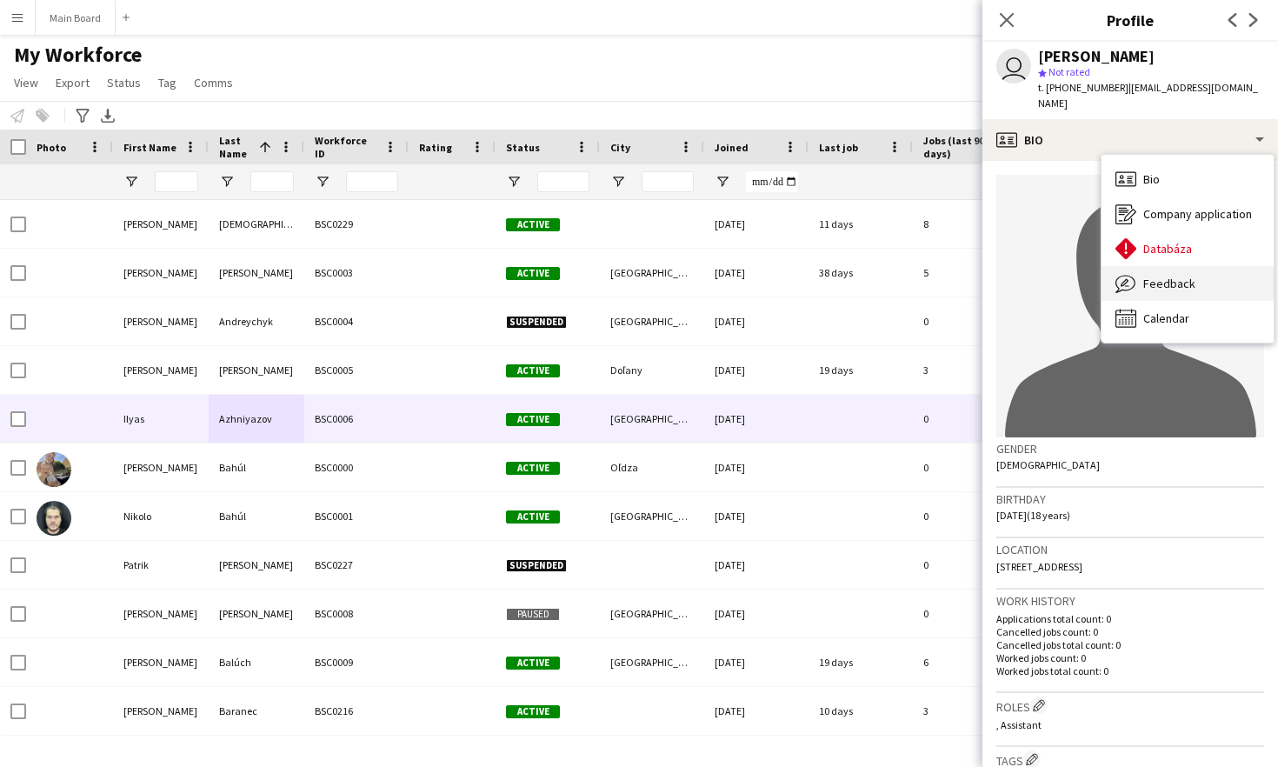
click at [1183, 276] on span "Feedback" at bounding box center [1169, 284] width 52 height 16
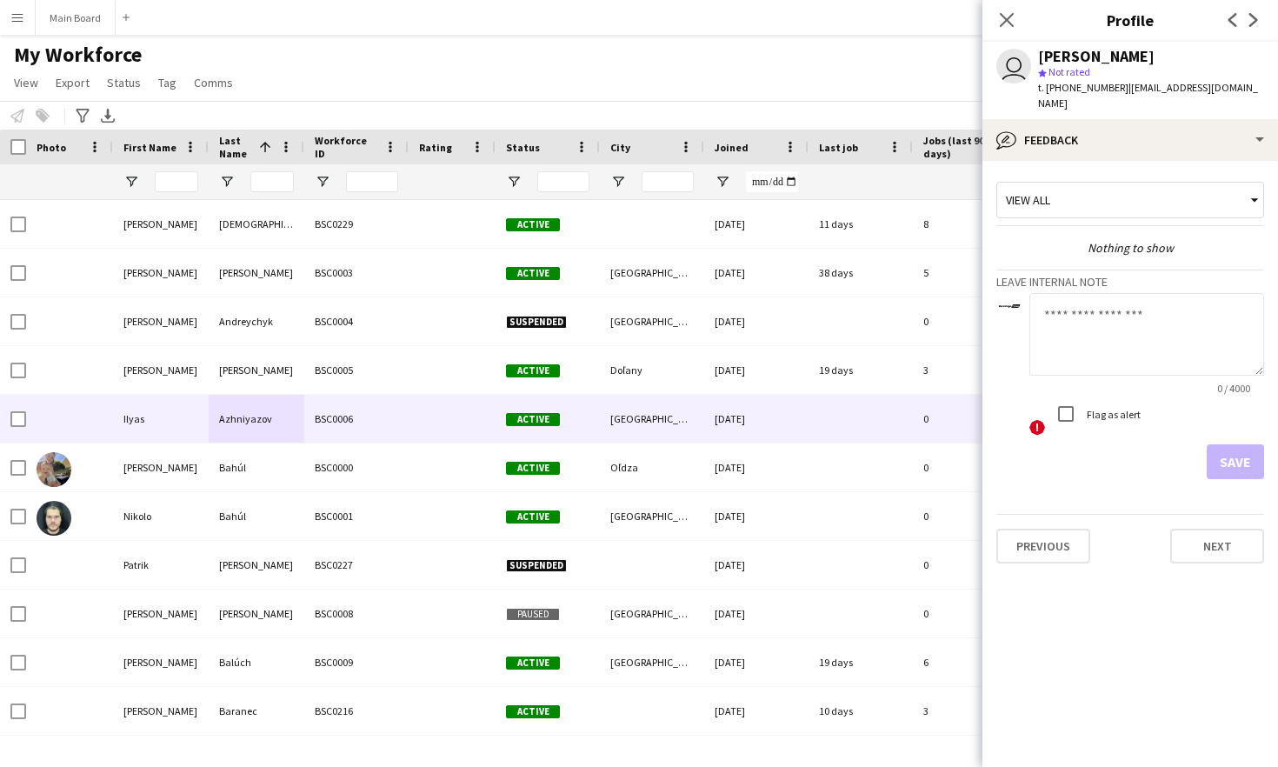
click at [1092, 301] on textarea at bounding box center [1146, 334] width 235 height 83
type textarea "*******"
click at [1219, 456] on button "Save" at bounding box center [1235, 461] width 57 height 35
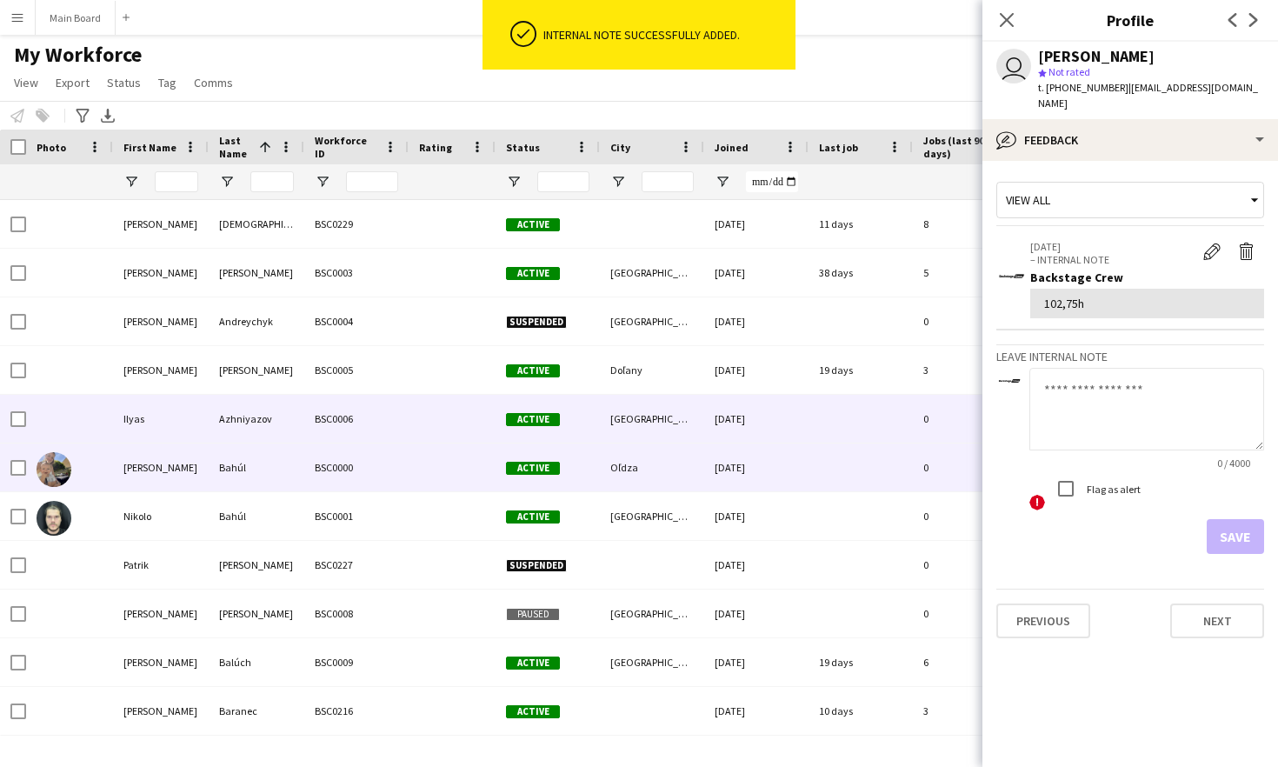
click at [283, 471] on div "Bahúl" at bounding box center [257, 467] width 96 height 48
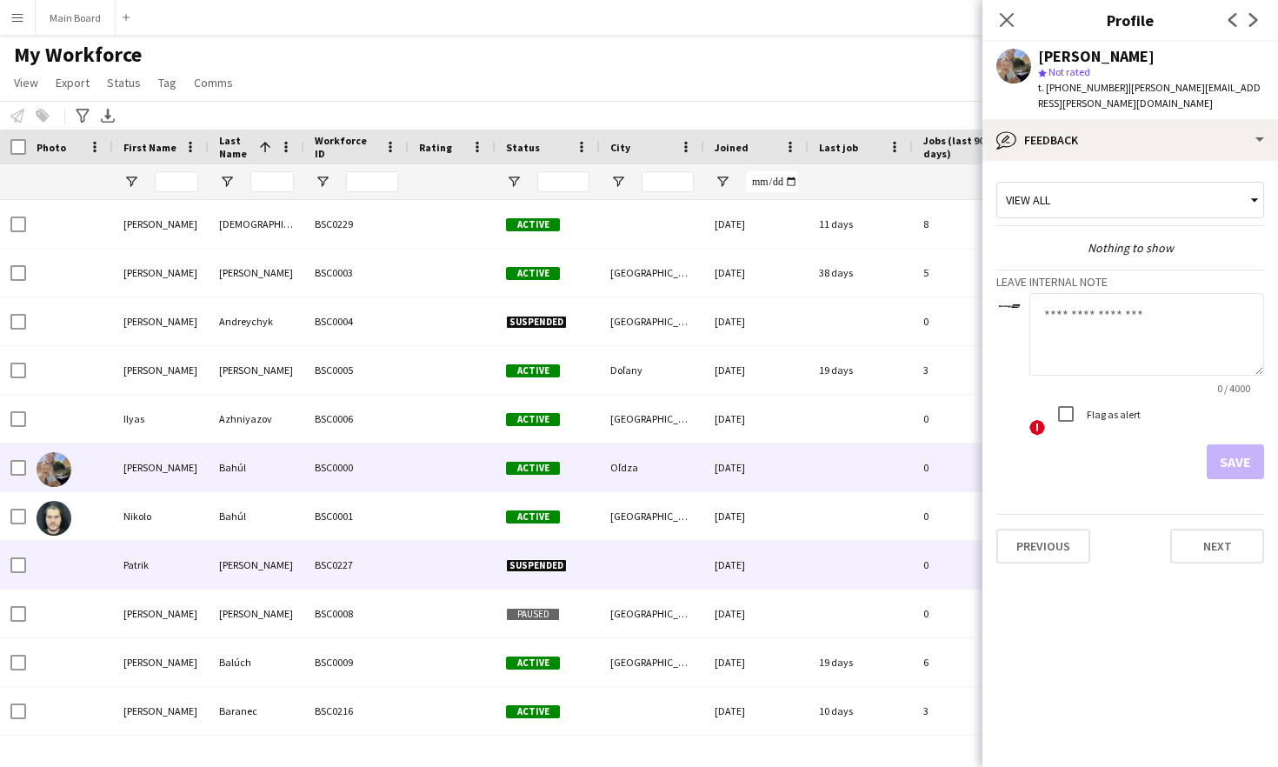
click at [276, 552] on div "[PERSON_NAME]" at bounding box center [257, 565] width 96 height 48
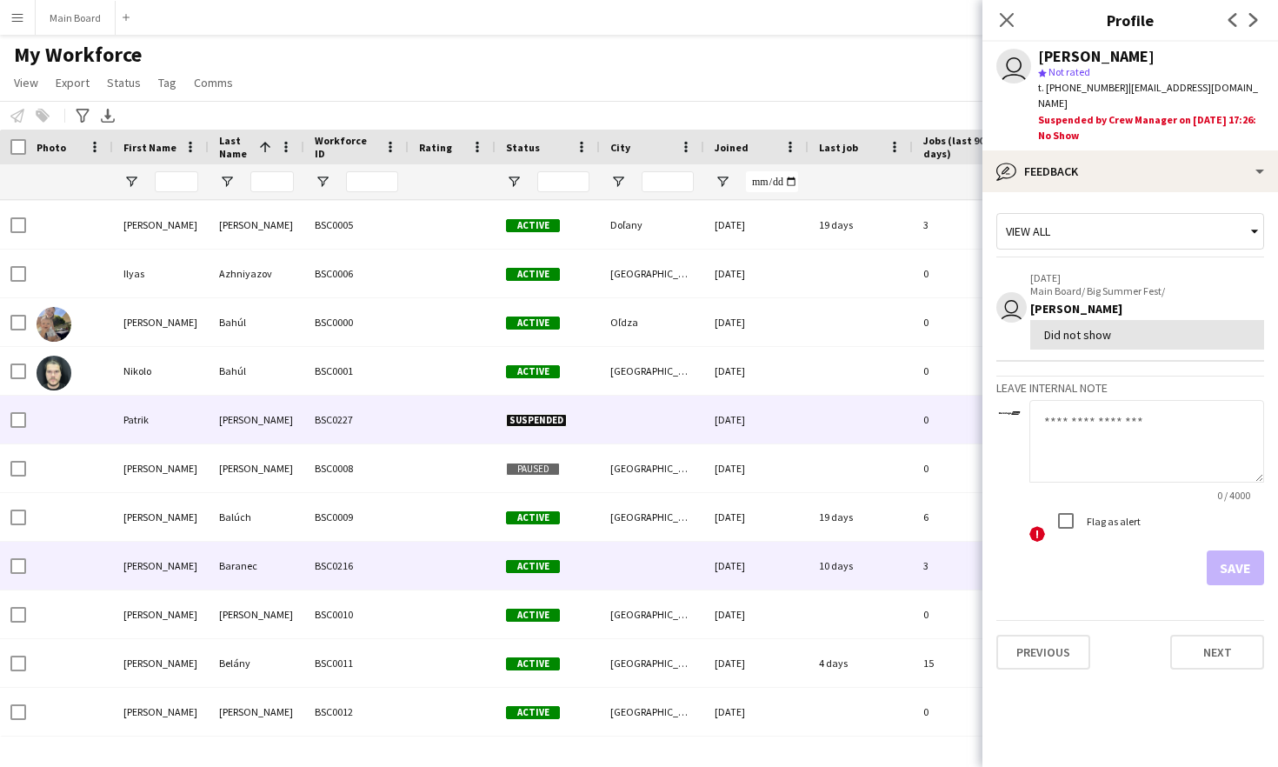
scroll to position [144, 0]
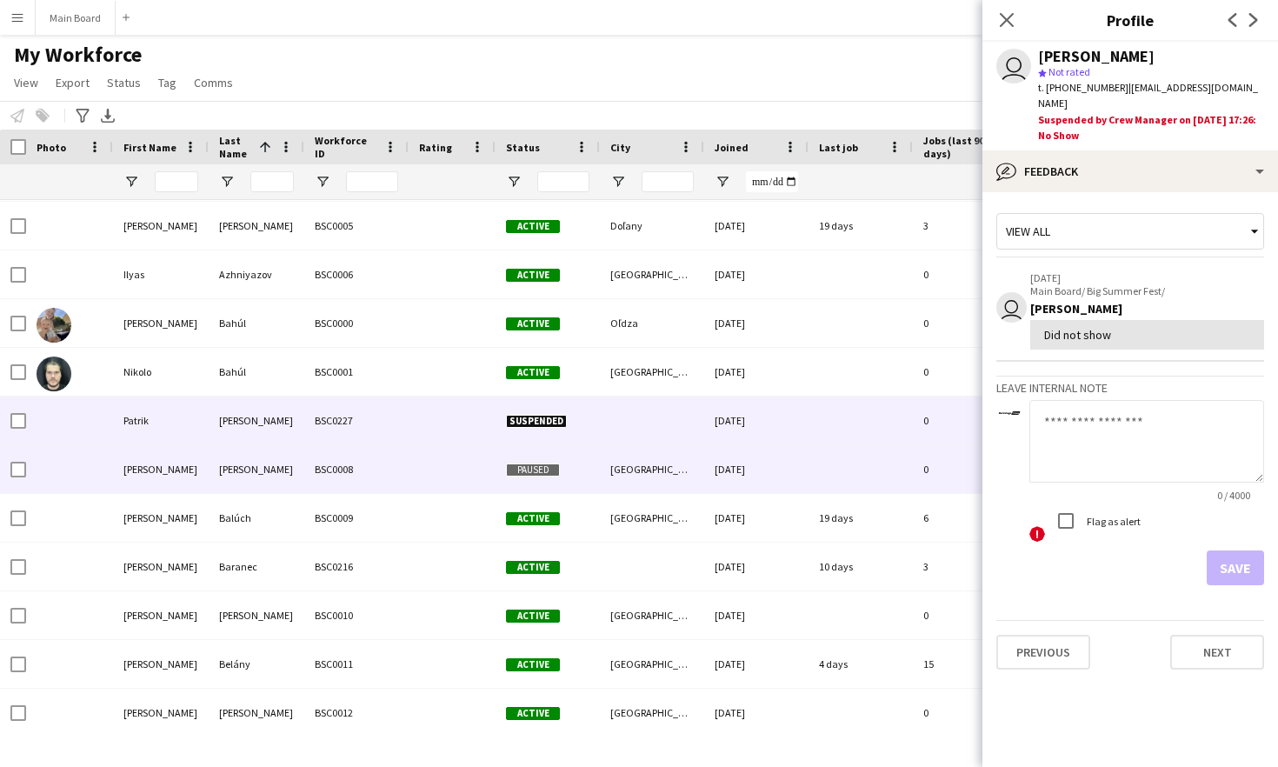
click at [253, 478] on div "[PERSON_NAME]" at bounding box center [257, 469] width 96 height 48
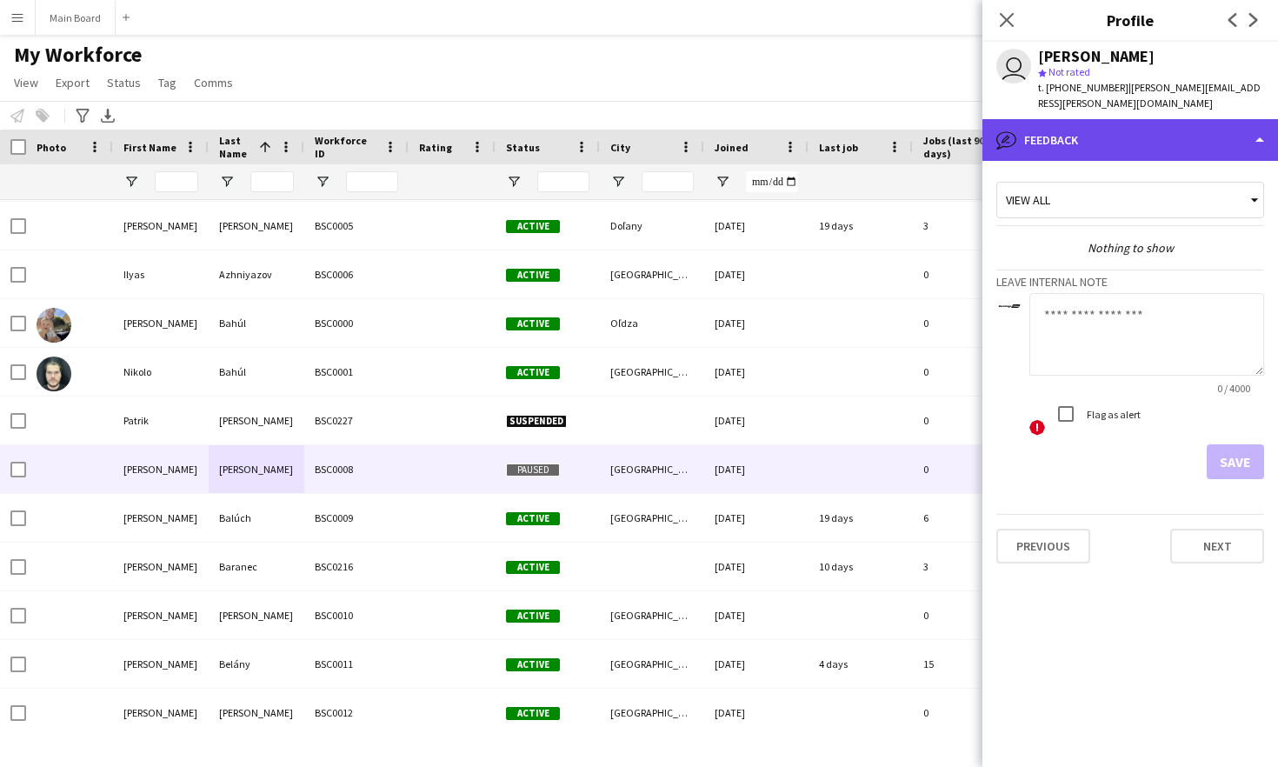
click at [1237, 137] on div "bubble-pencil Feedback" at bounding box center [1130, 140] width 296 height 42
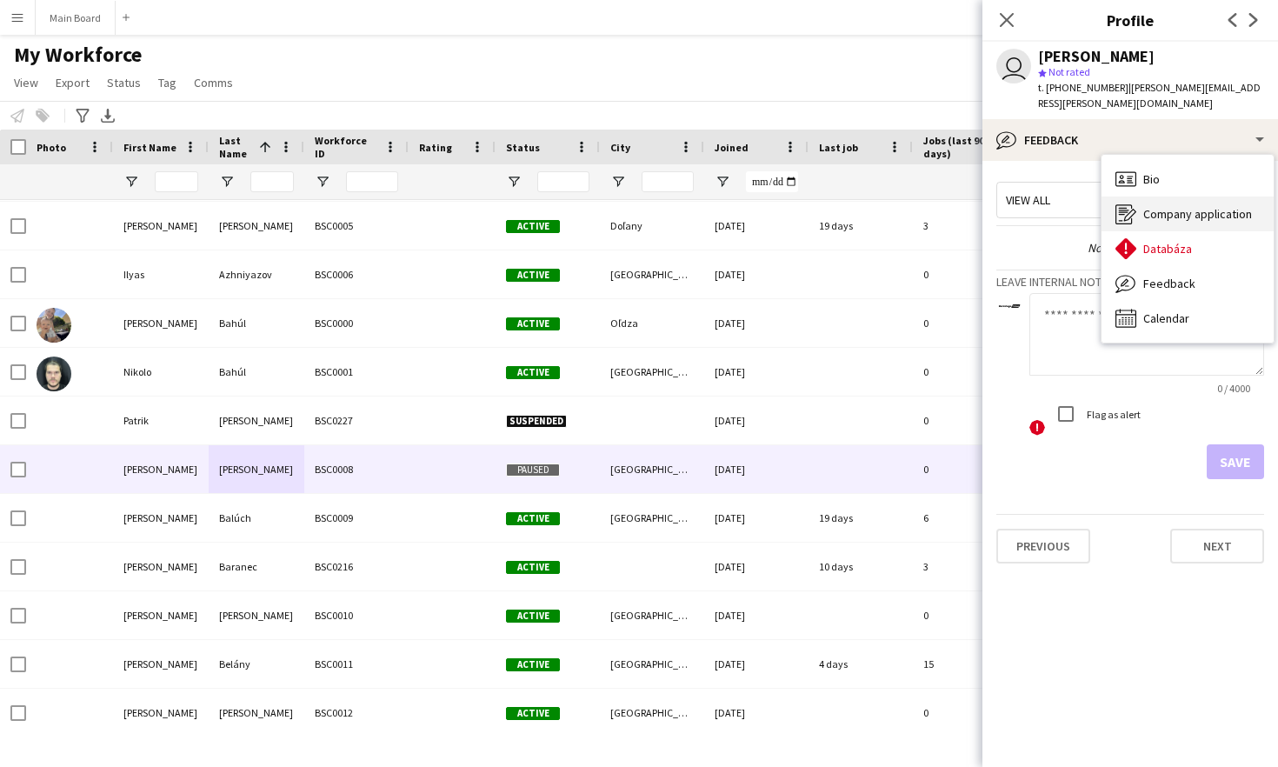
click at [1186, 206] on span "Company application" at bounding box center [1197, 214] width 109 height 16
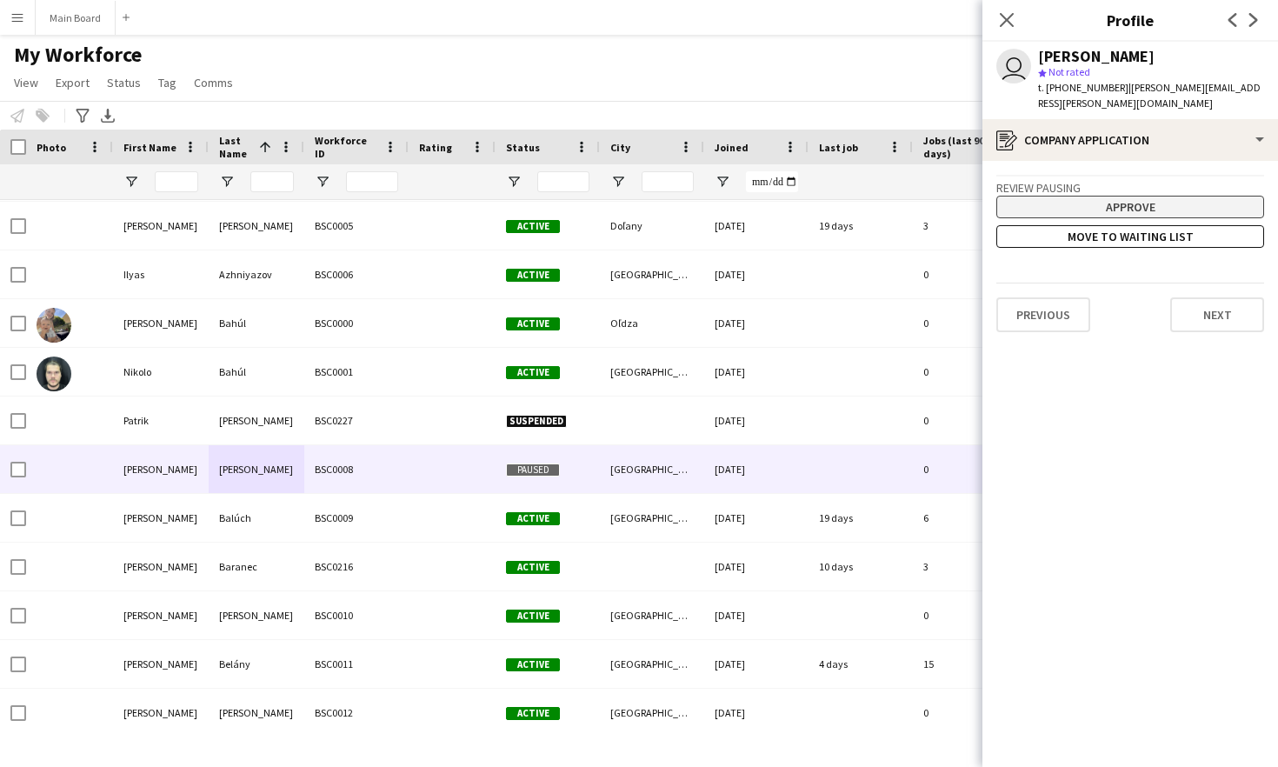
click at [1145, 196] on button "Approve" at bounding box center [1130, 207] width 268 height 23
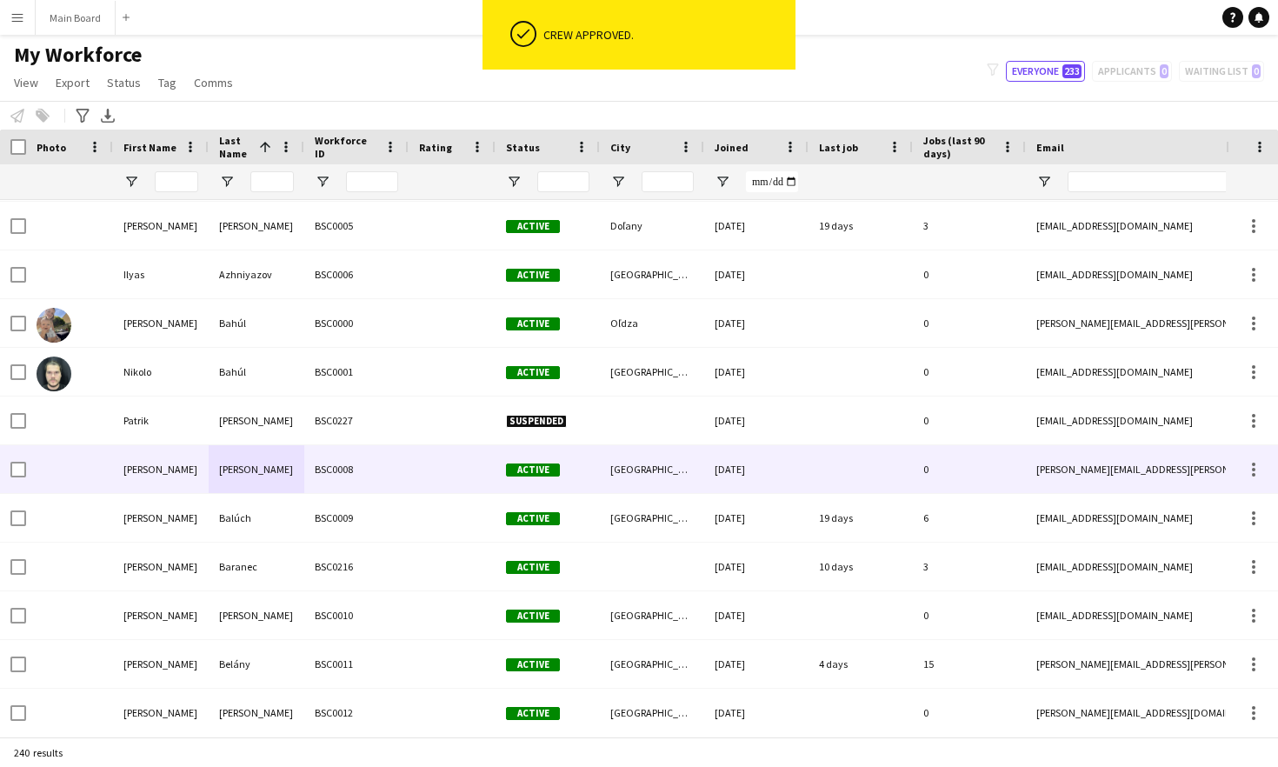
click at [335, 464] on div "BSC0008" at bounding box center [356, 469] width 104 height 48
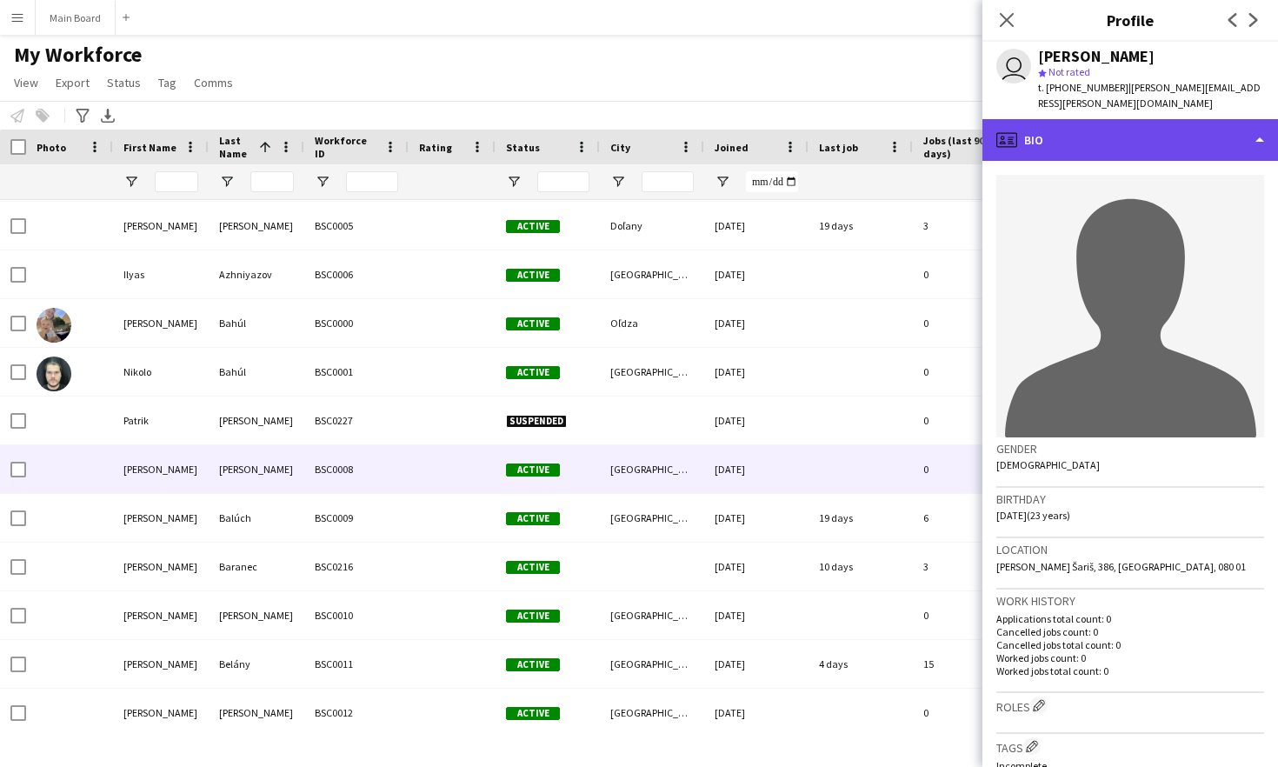
click at [1200, 119] on div "profile Bio" at bounding box center [1130, 140] width 296 height 42
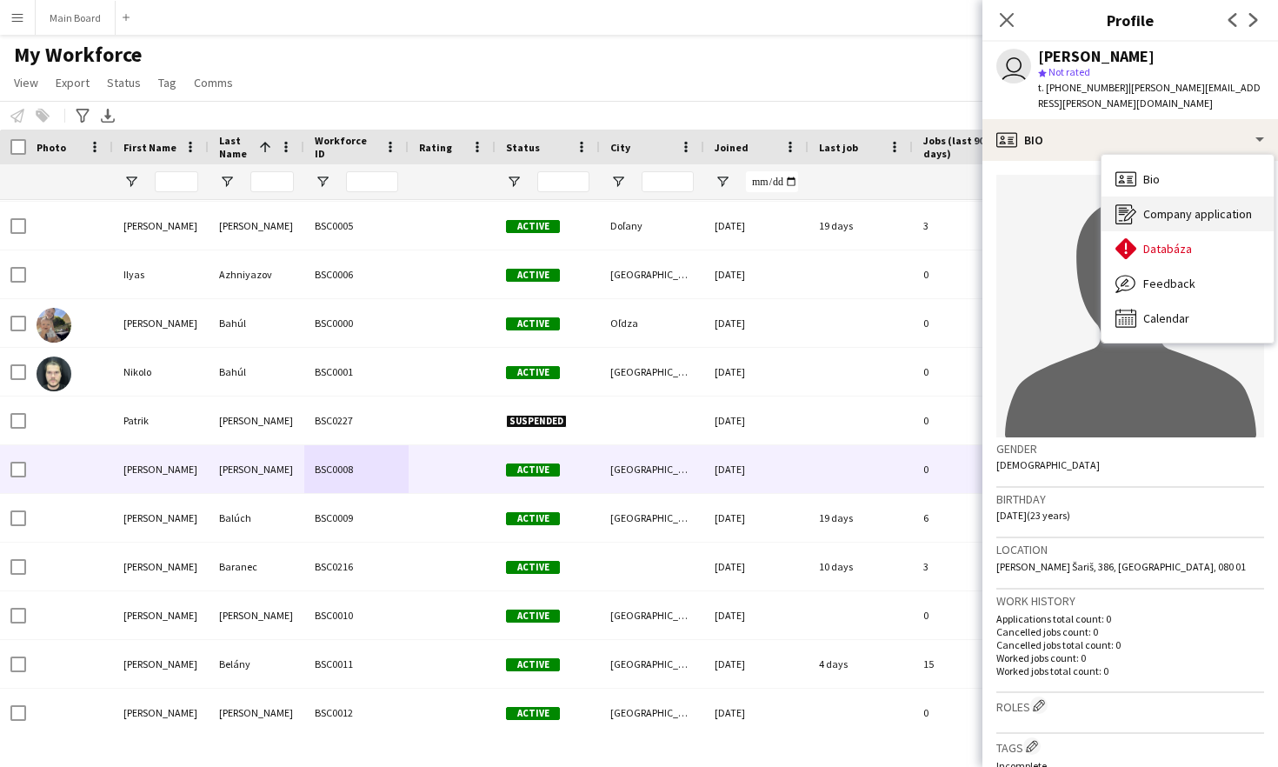
click at [1188, 206] on span "Company application" at bounding box center [1197, 214] width 109 height 16
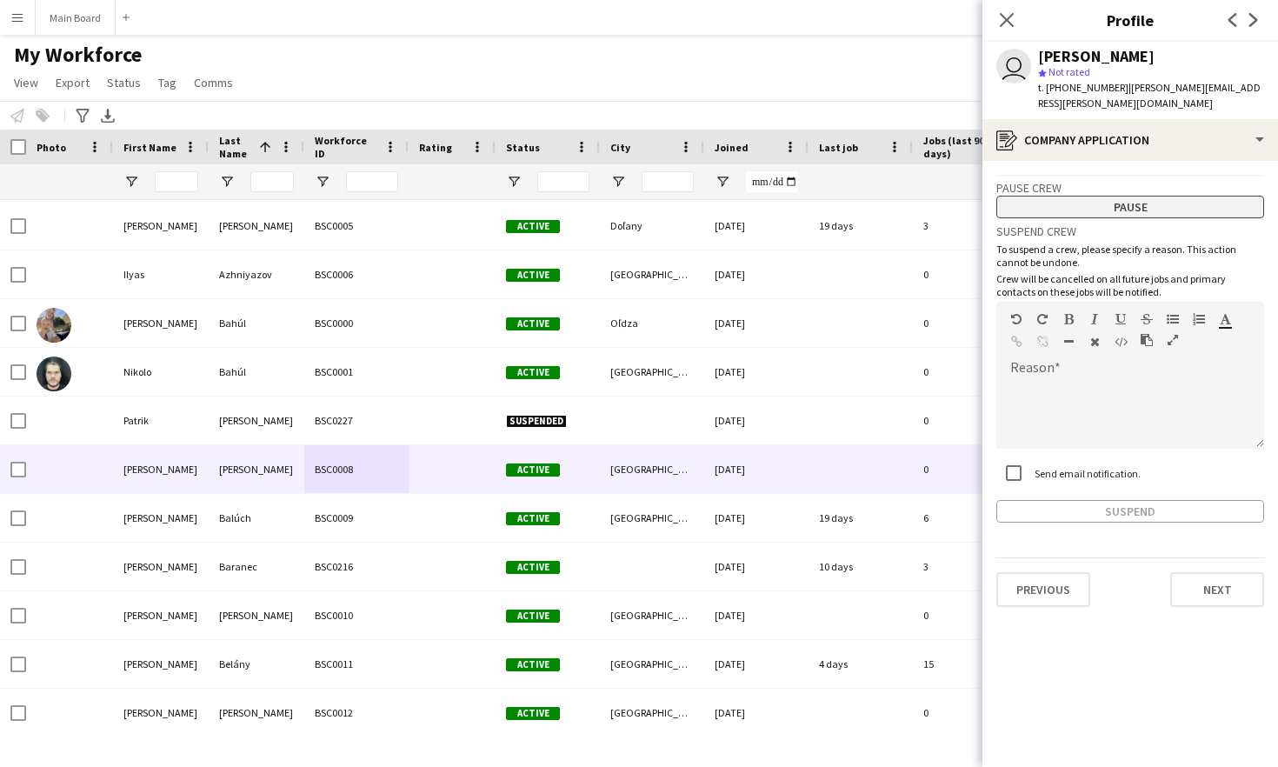
click at [1128, 202] on button "Pause" at bounding box center [1130, 207] width 268 height 23
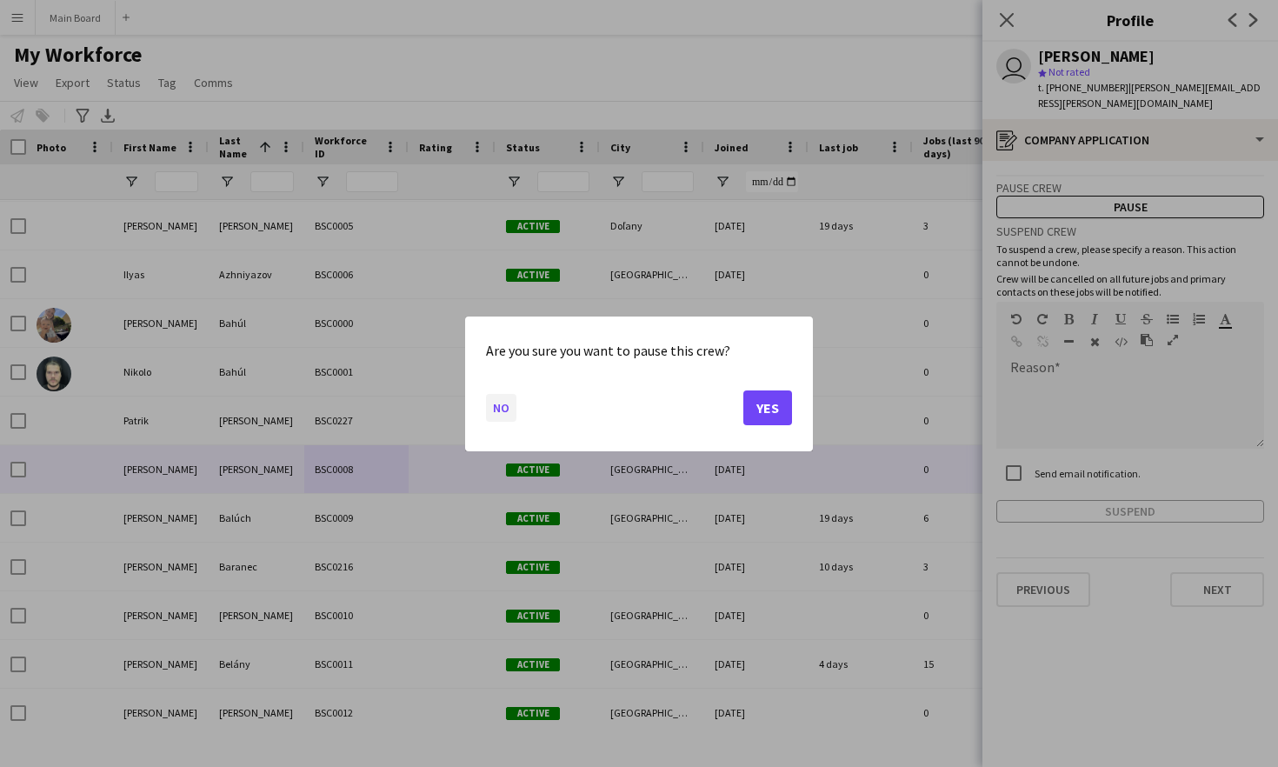
click at [506, 414] on button "No" at bounding box center [501, 407] width 30 height 28
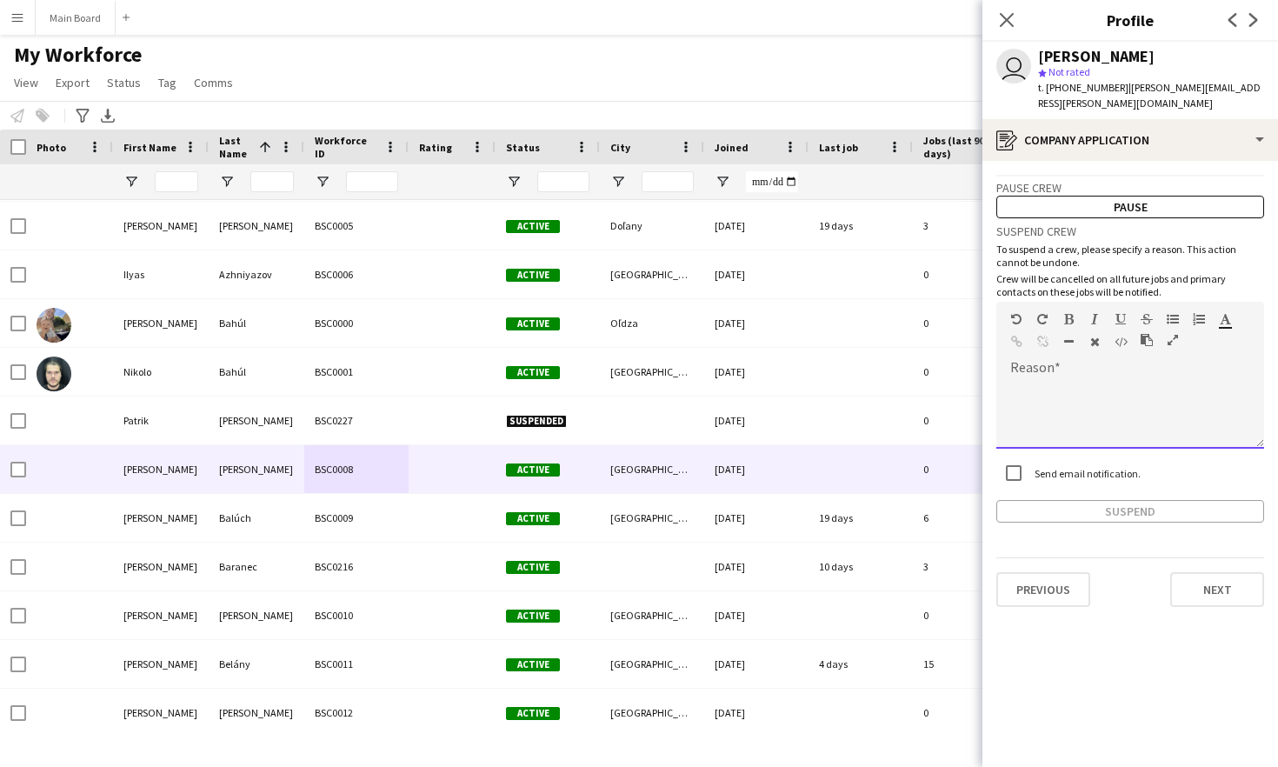
click at [1145, 379] on div at bounding box center [1130, 414] width 268 height 70
click at [1074, 467] on label "Send email notification." at bounding box center [1086, 473] width 110 height 13
click at [1157, 500] on button "Suspend" at bounding box center [1130, 511] width 268 height 23
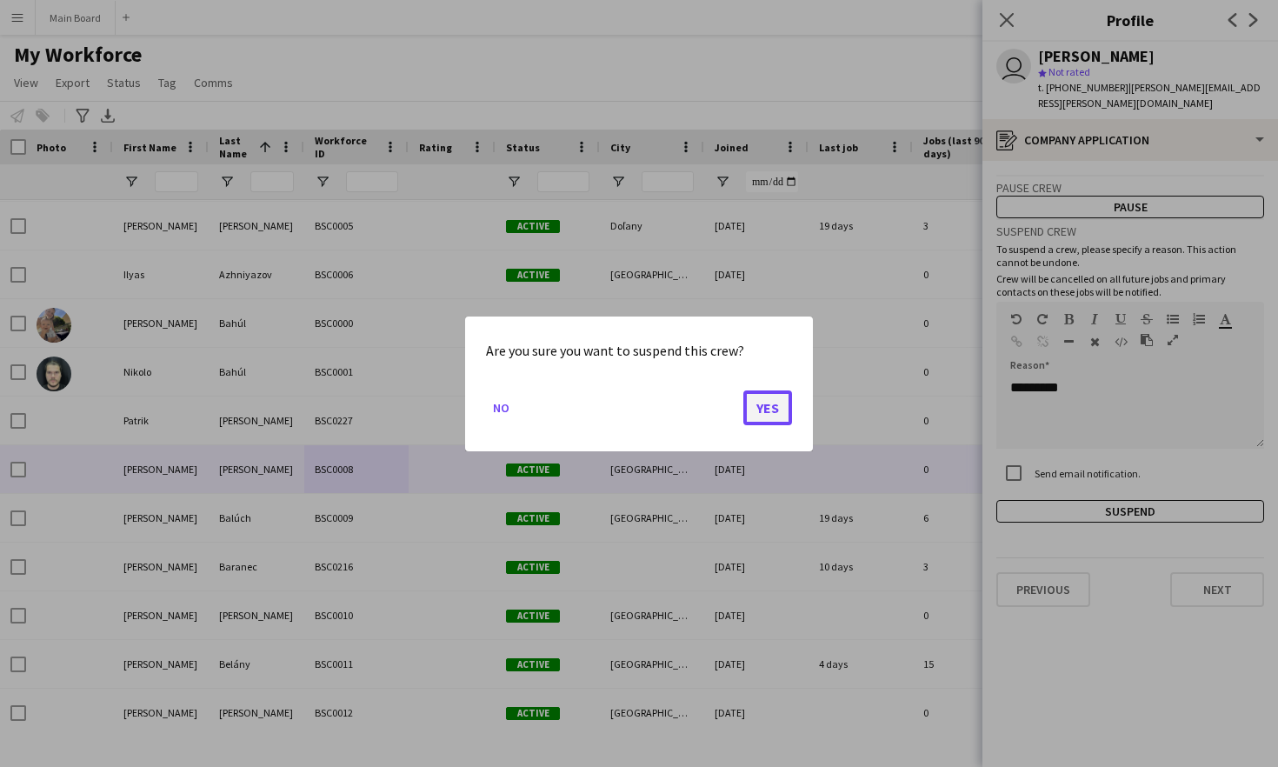
click at [770, 409] on button "Yes" at bounding box center [767, 406] width 49 height 35
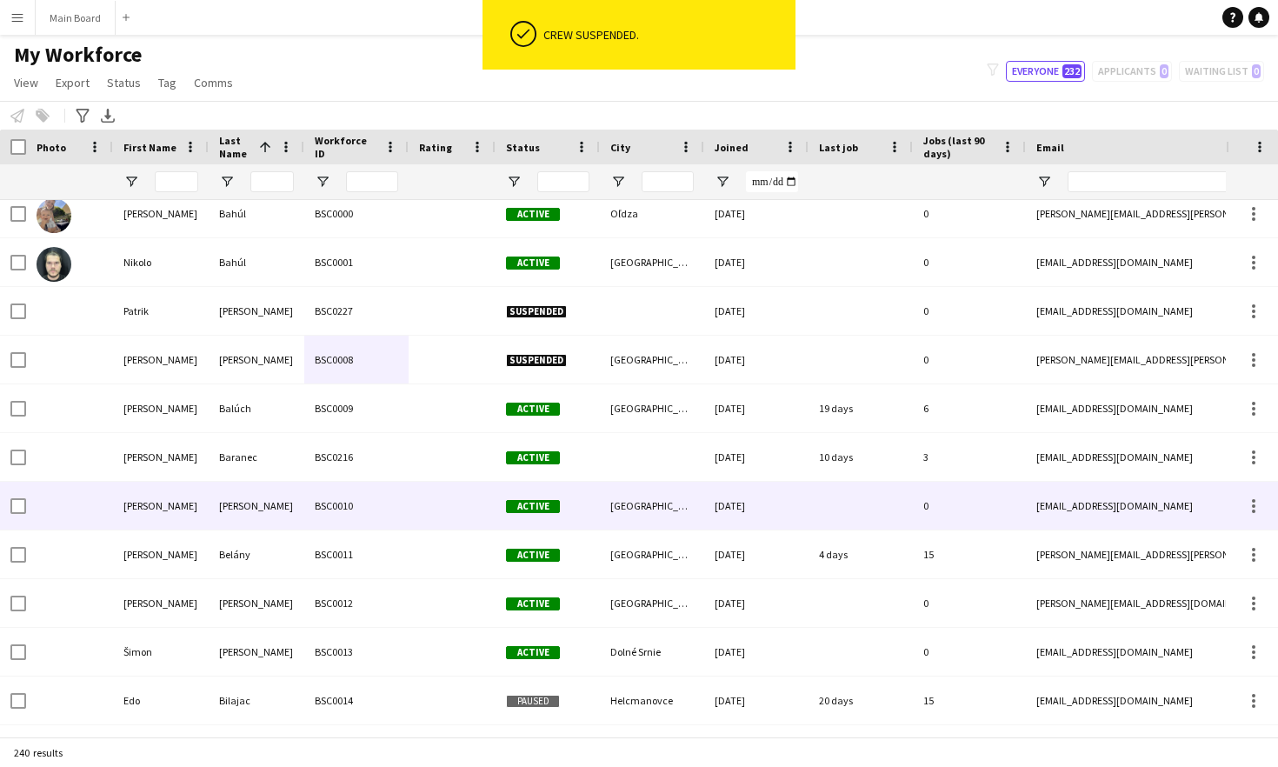
scroll to position [255, 0]
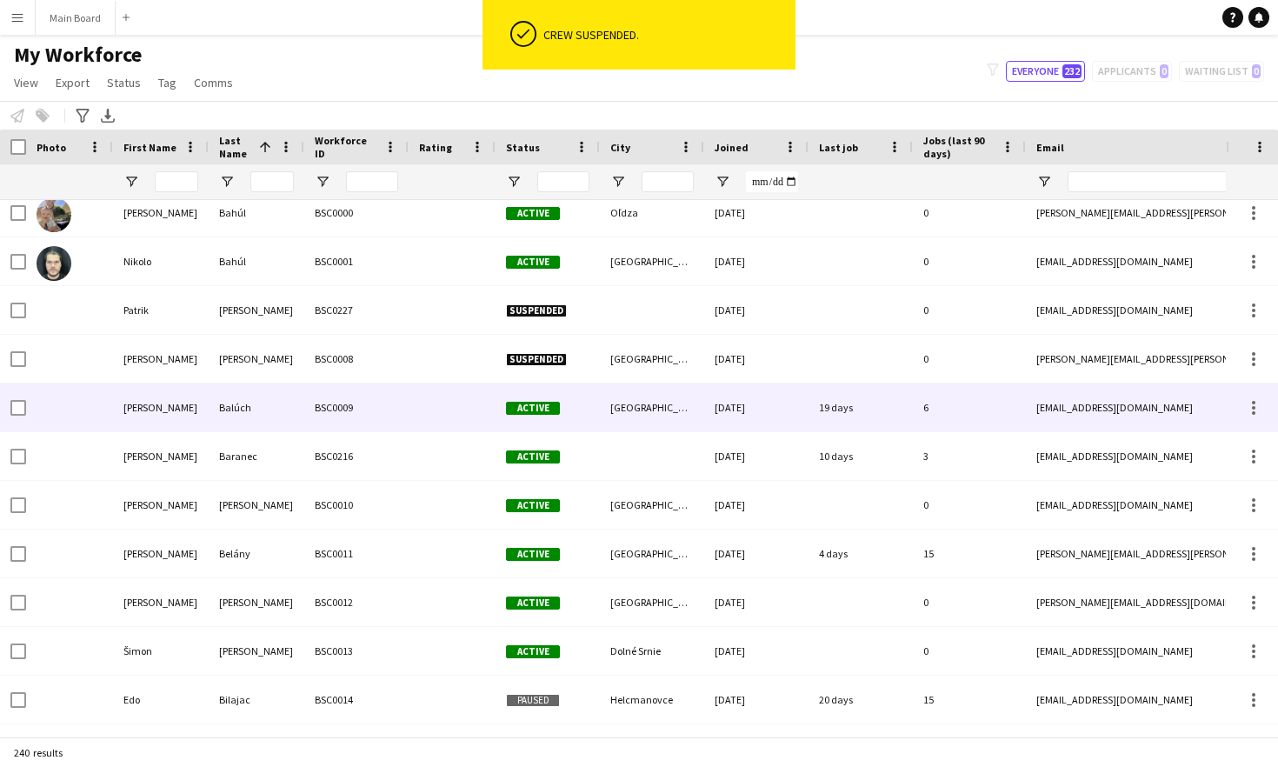
click at [397, 422] on div "BSC0009" at bounding box center [356, 407] width 104 height 48
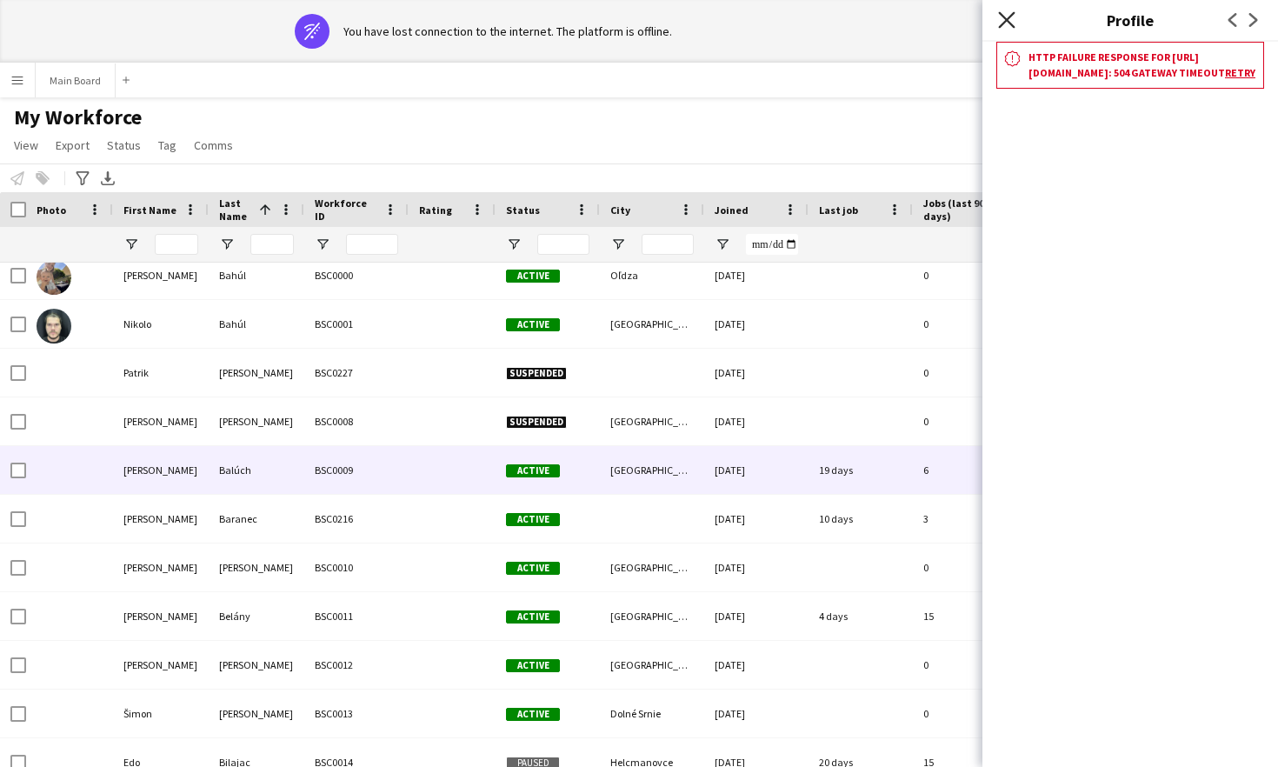
click at [1007, 19] on icon at bounding box center [1006, 19] width 17 height 17
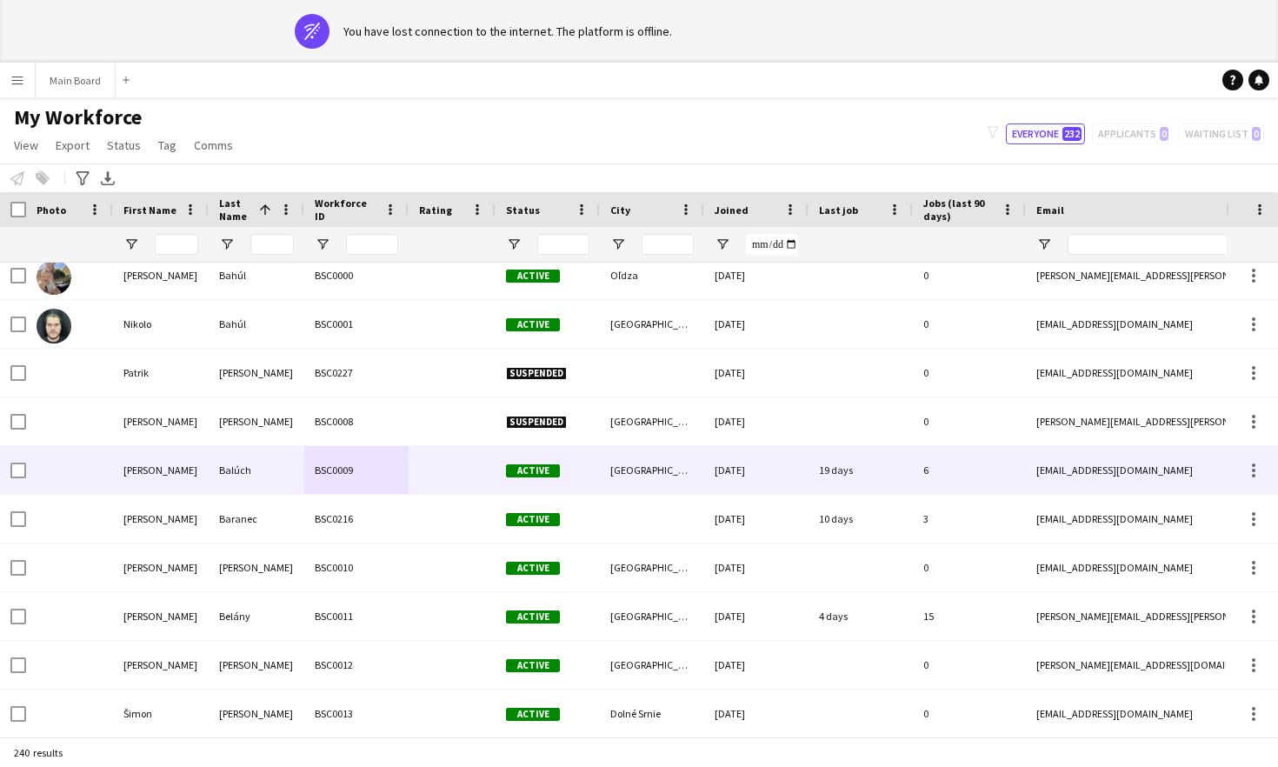
click at [389, 477] on div "BSC0009" at bounding box center [356, 470] width 104 height 48
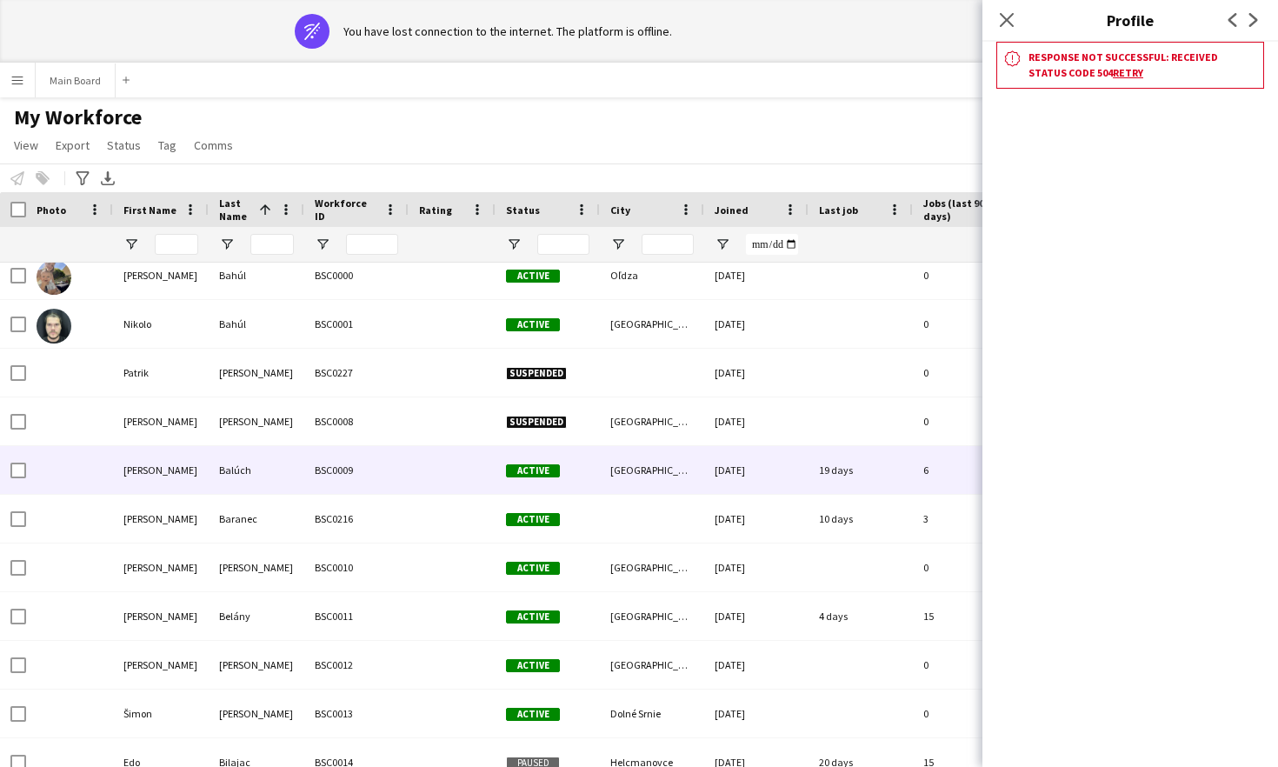
click at [1113, 72] on link "Retry" at bounding box center [1128, 72] width 30 height 13
click at [1002, 27] on icon "Close pop-in" at bounding box center [1006, 19] width 17 height 17
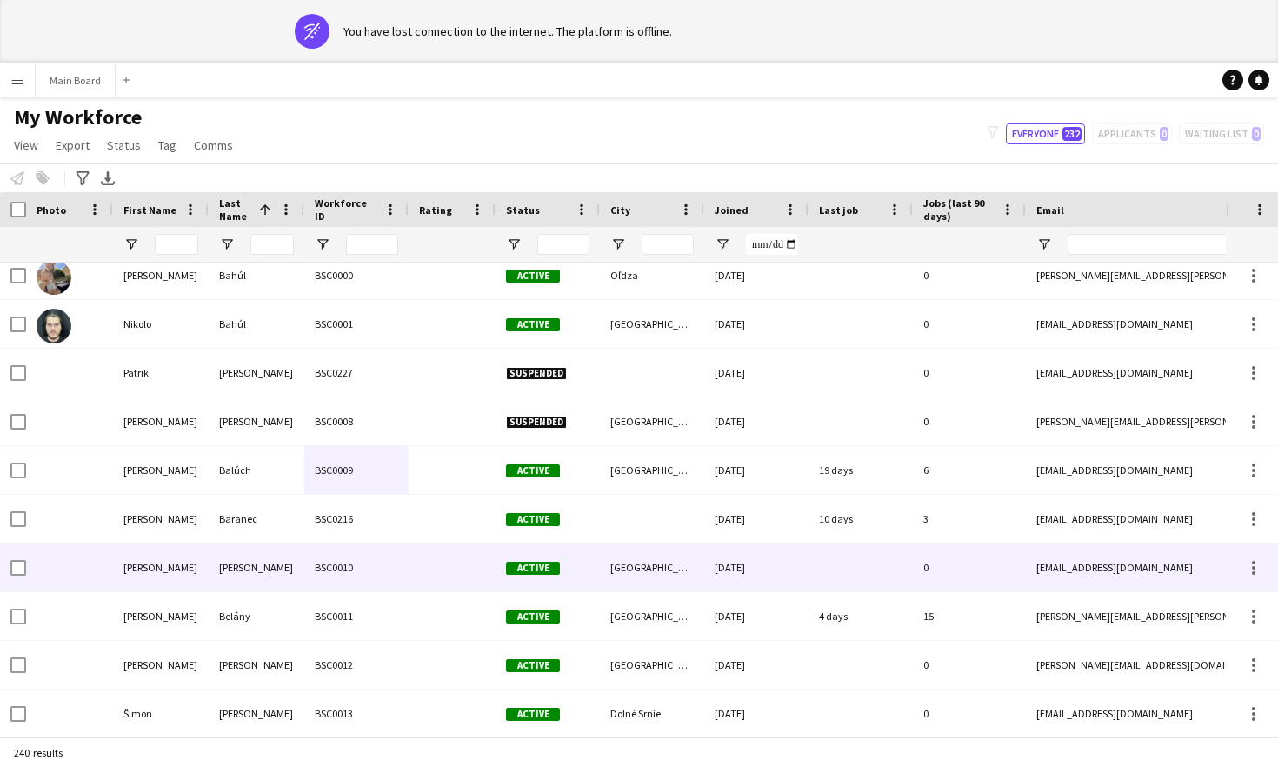
click at [329, 546] on div "BSC0010" at bounding box center [356, 567] width 104 height 48
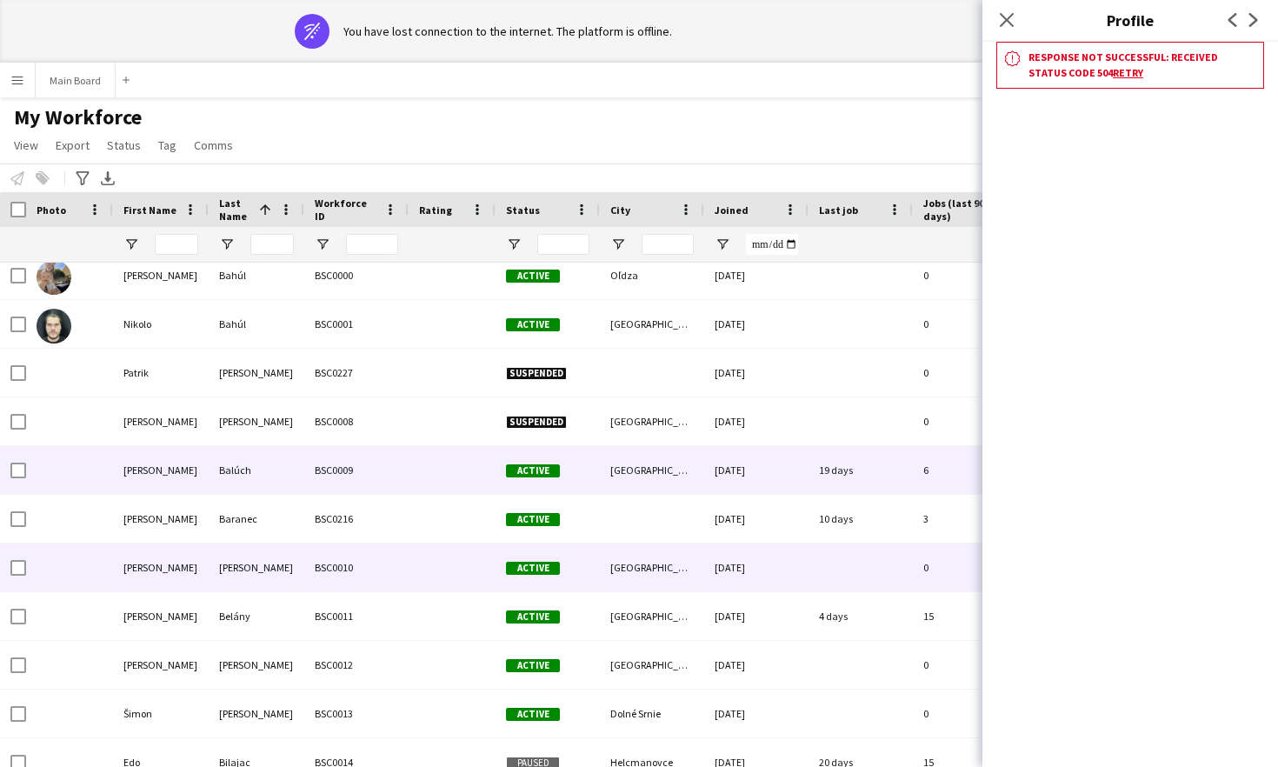
click at [352, 460] on div "BSC0009" at bounding box center [356, 470] width 104 height 48
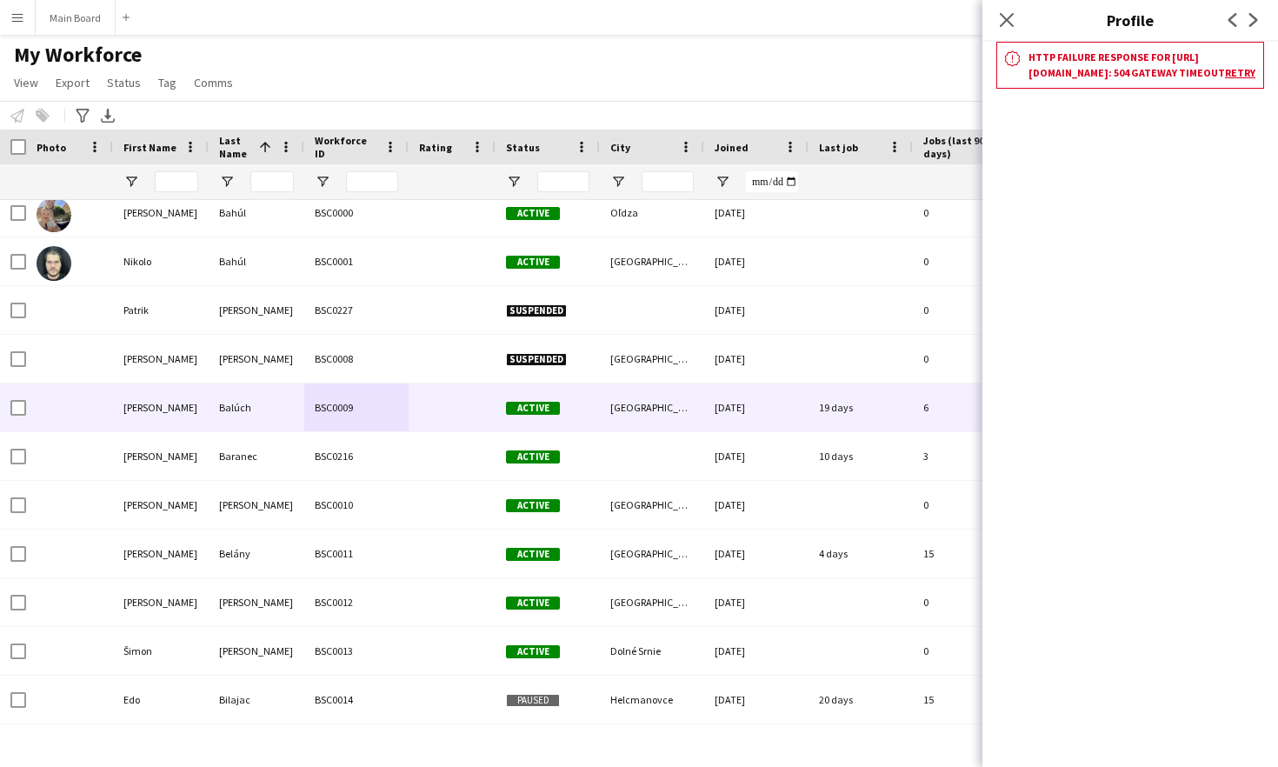
click at [813, 94] on div "My Workforce View Views Default view New view Update view Delete view Edit name…" at bounding box center [639, 71] width 1278 height 59
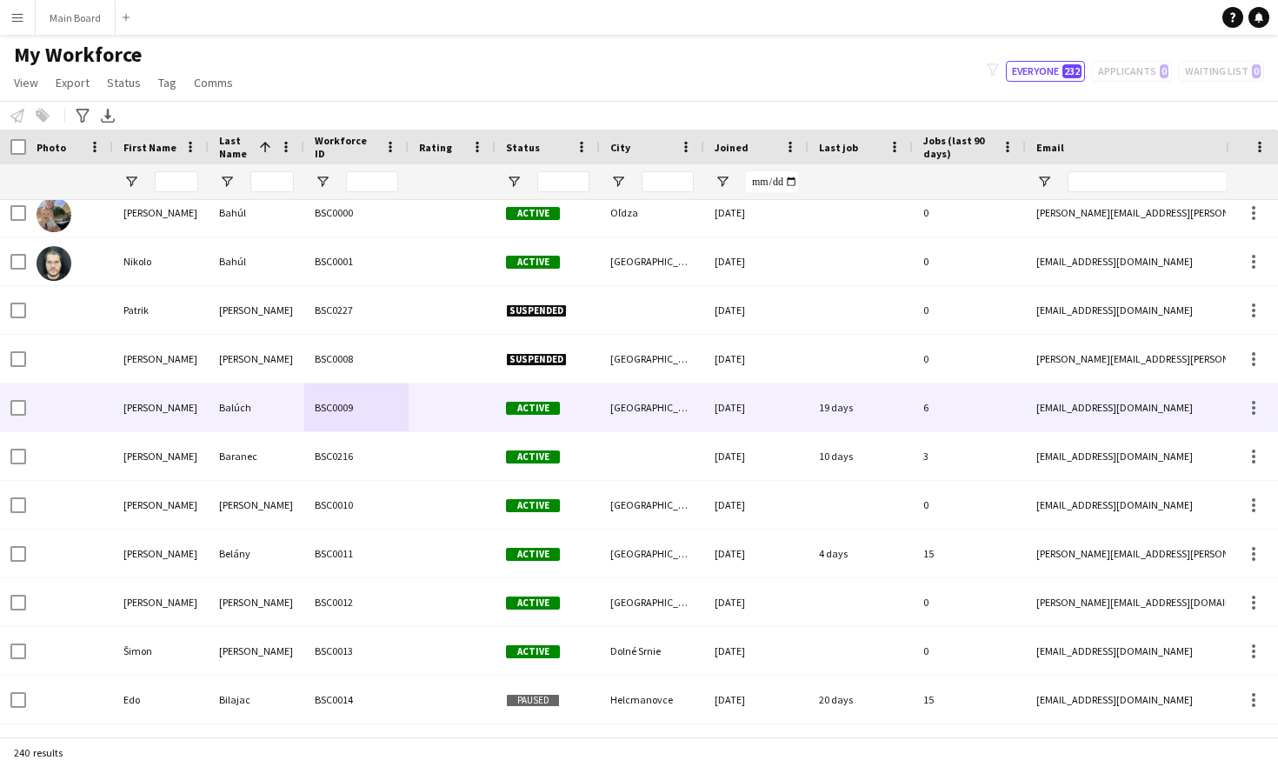
click at [330, 406] on div "BSC0009" at bounding box center [356, 407] width 104 height 48
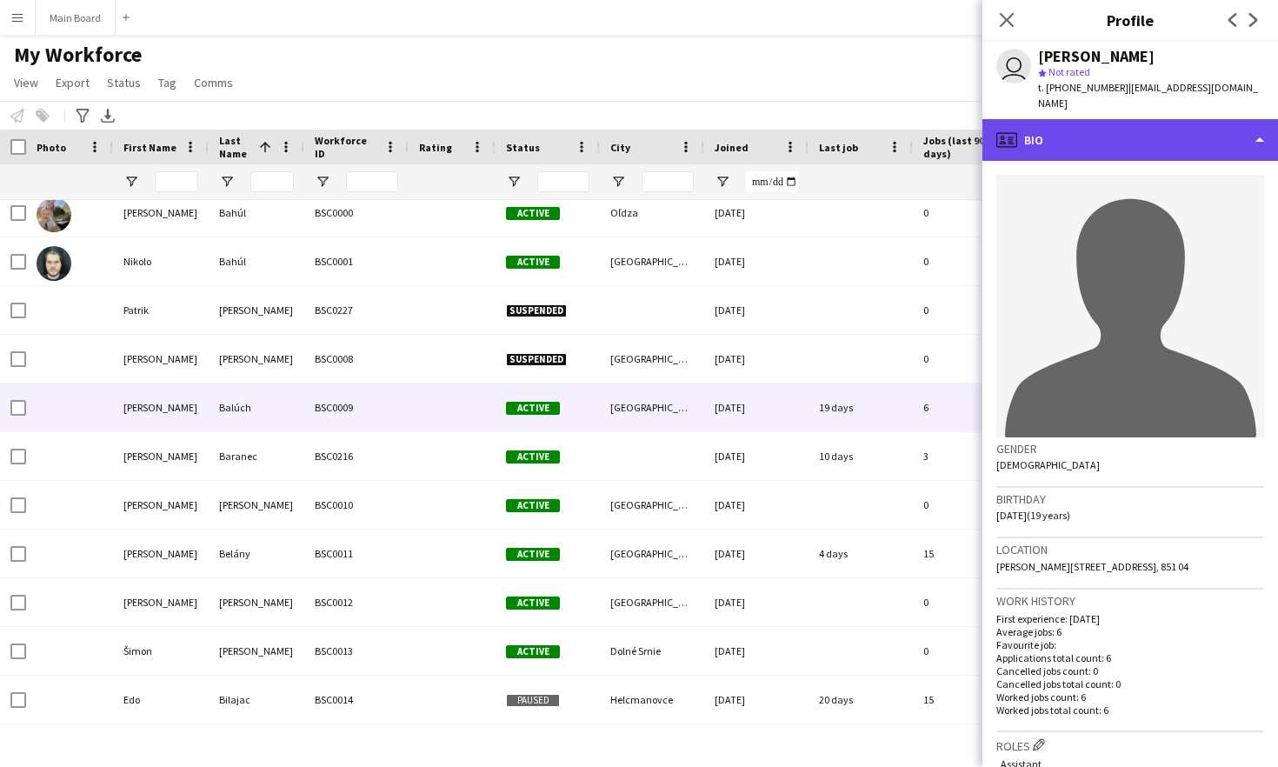
click at [1088, 124] on div "profile Bio" at bounding box center [1130, 140] width 296 height 42
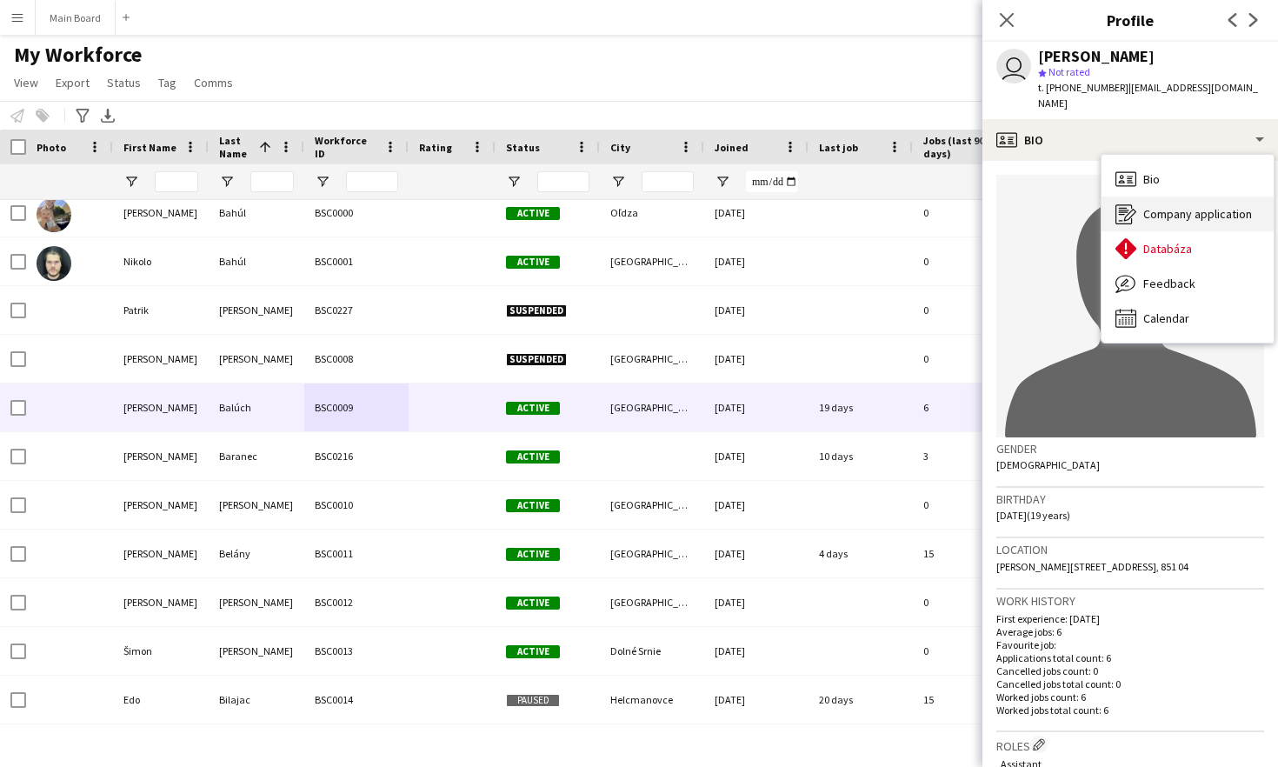
click at [1176, 206] on span "Company application" at bounding box center [1197, 214] width 109 height 16
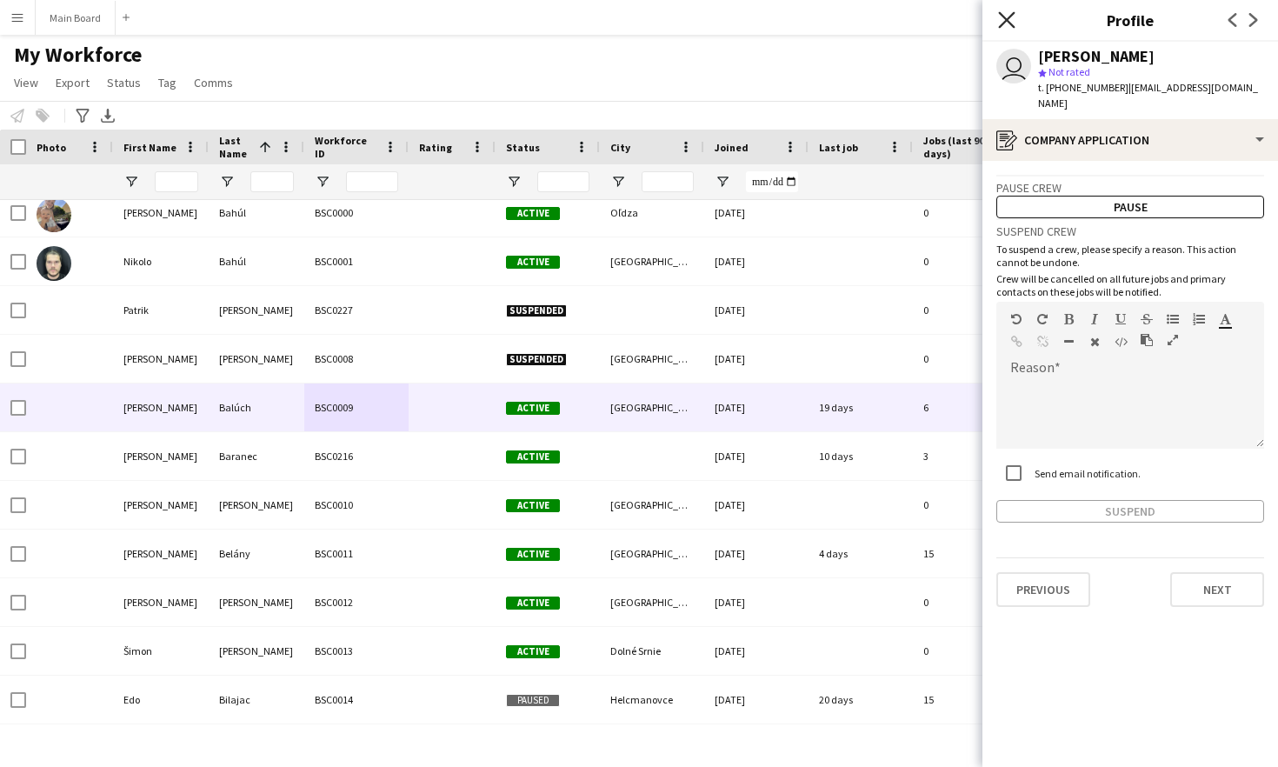
click at [1008, 16] on icon "Close pop-in" at bounding box center [1006, 19] width 17 height 17
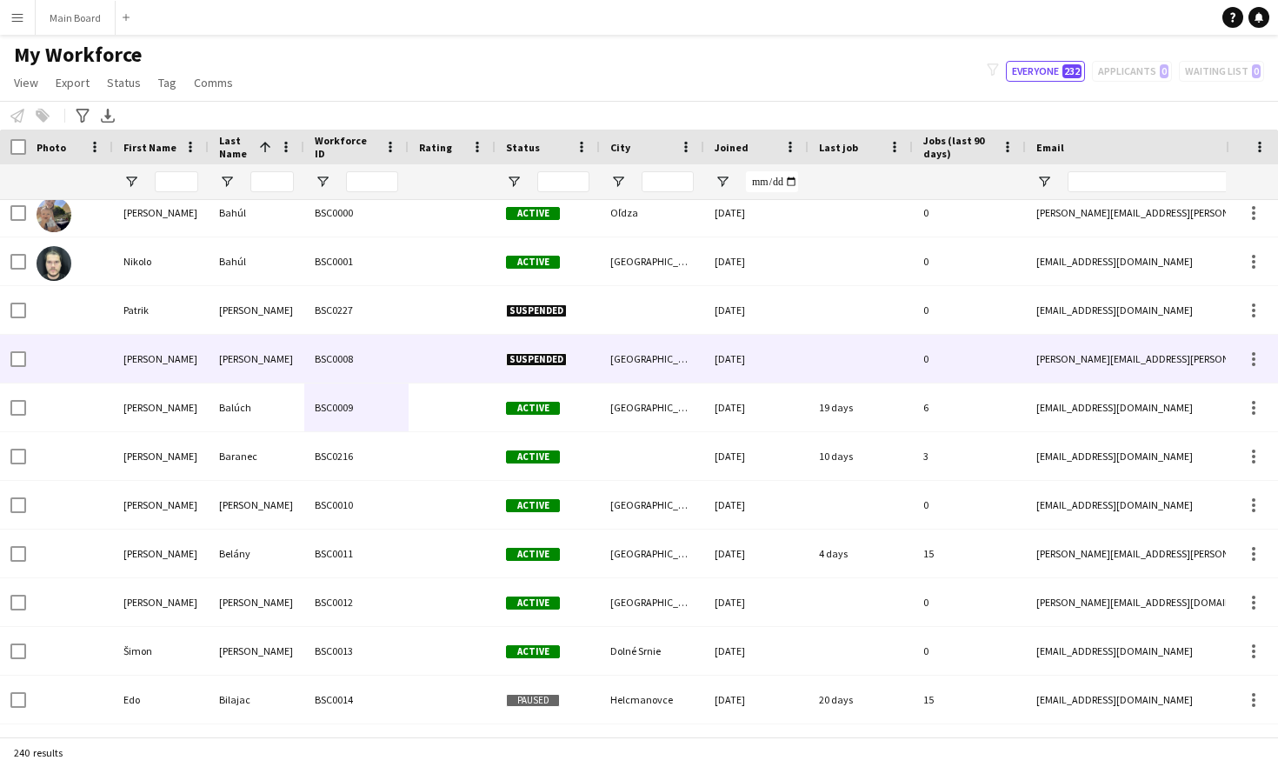
click at [398, 383] on div "BSC0009" at bounding box center [356, 407] width 104 height 48
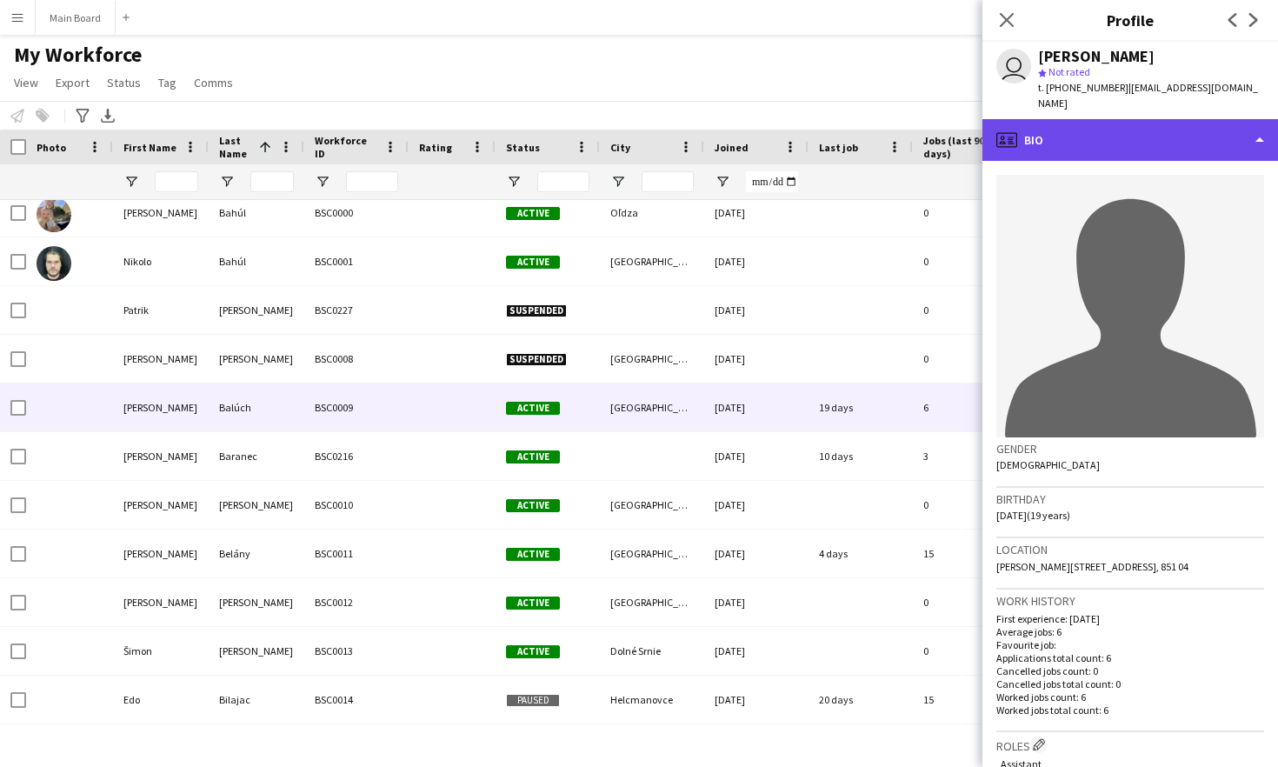
click at [1143, 138] on div "profile Bio" at bounding box center [1130, 140] width 296 height 42
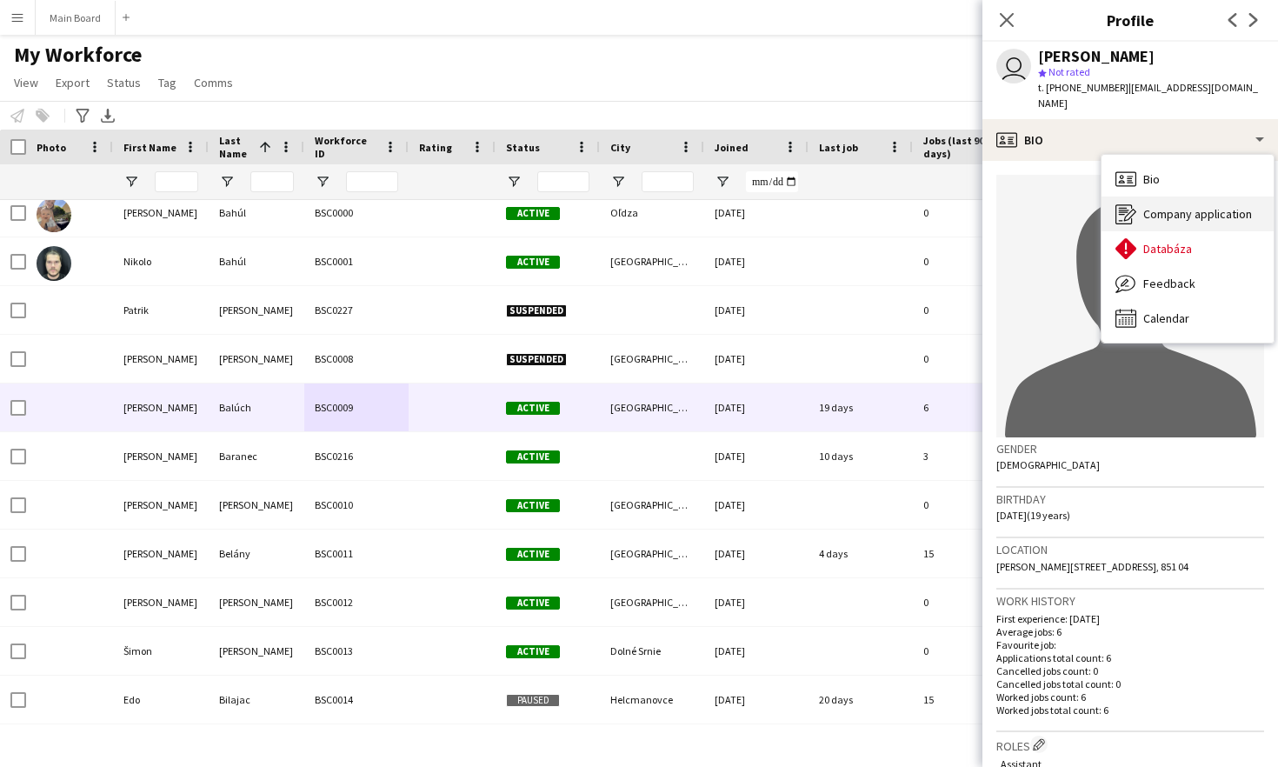
click at [1151, 206] on span "Company application" at bounding box center [1197, 214] width 109 height 16
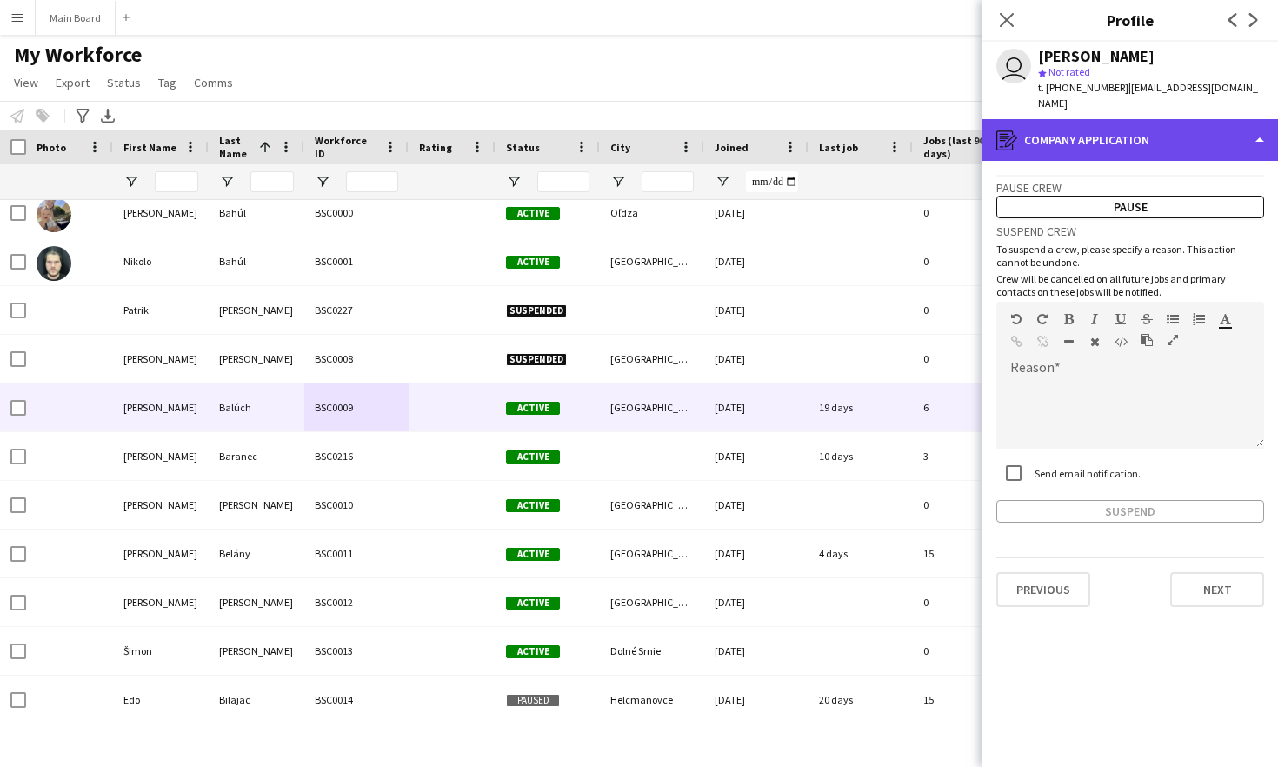
click at [1101, 119] on div "register Company application" at bounding box center [1130, 140] width 296 height 42
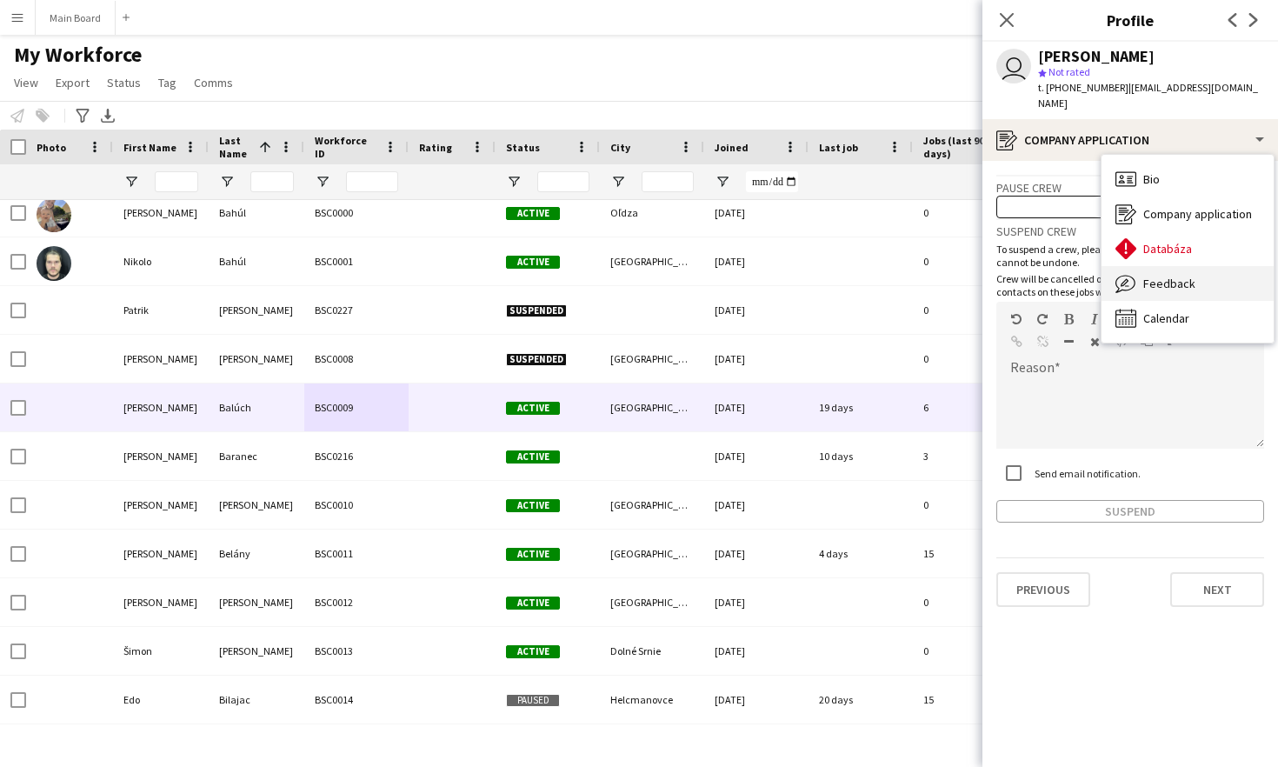
click at [1163, 276] on span "Feedback" at bounding box center [1169, 284] width 52 height 16
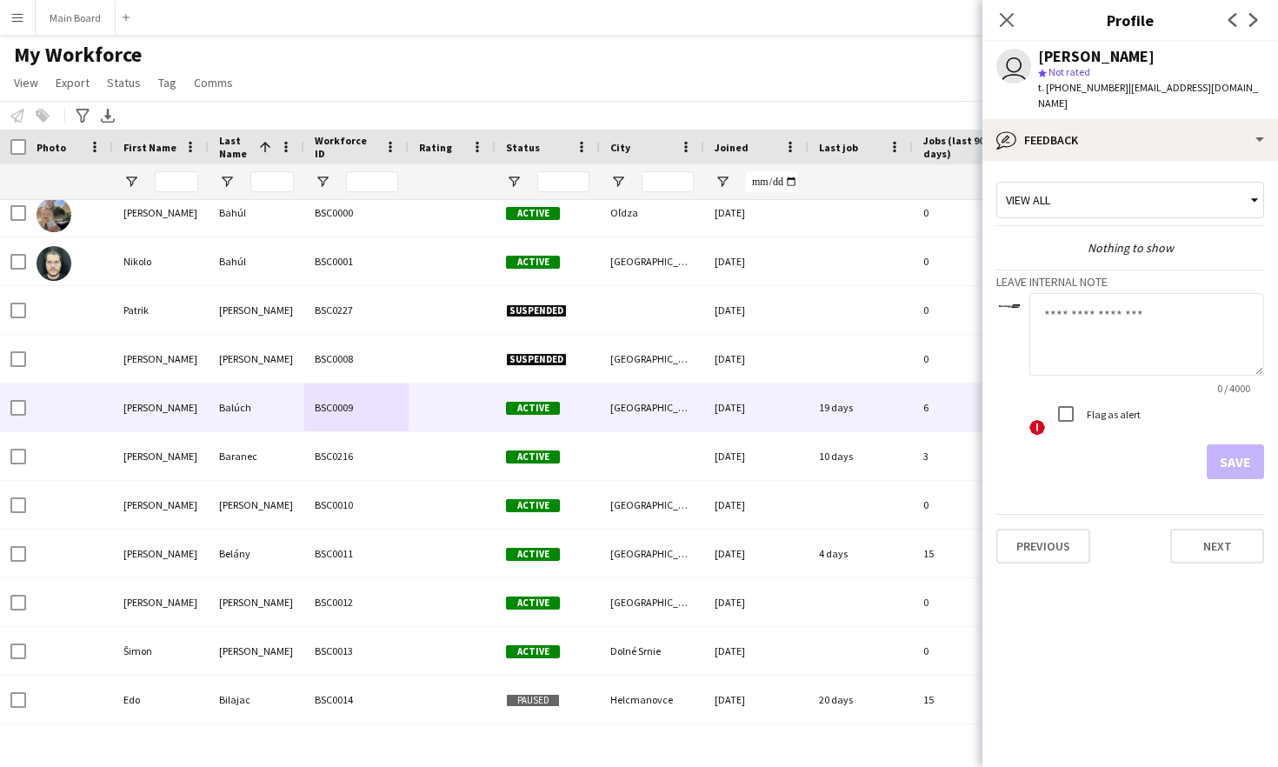
click at [1143, 329] on textarea at bounding box center [1146, 334] width 235 height 83
type textarea "*******"
click at [1229, 446] on button "Save" at bounding box center [1235, 461] width 57 height 35
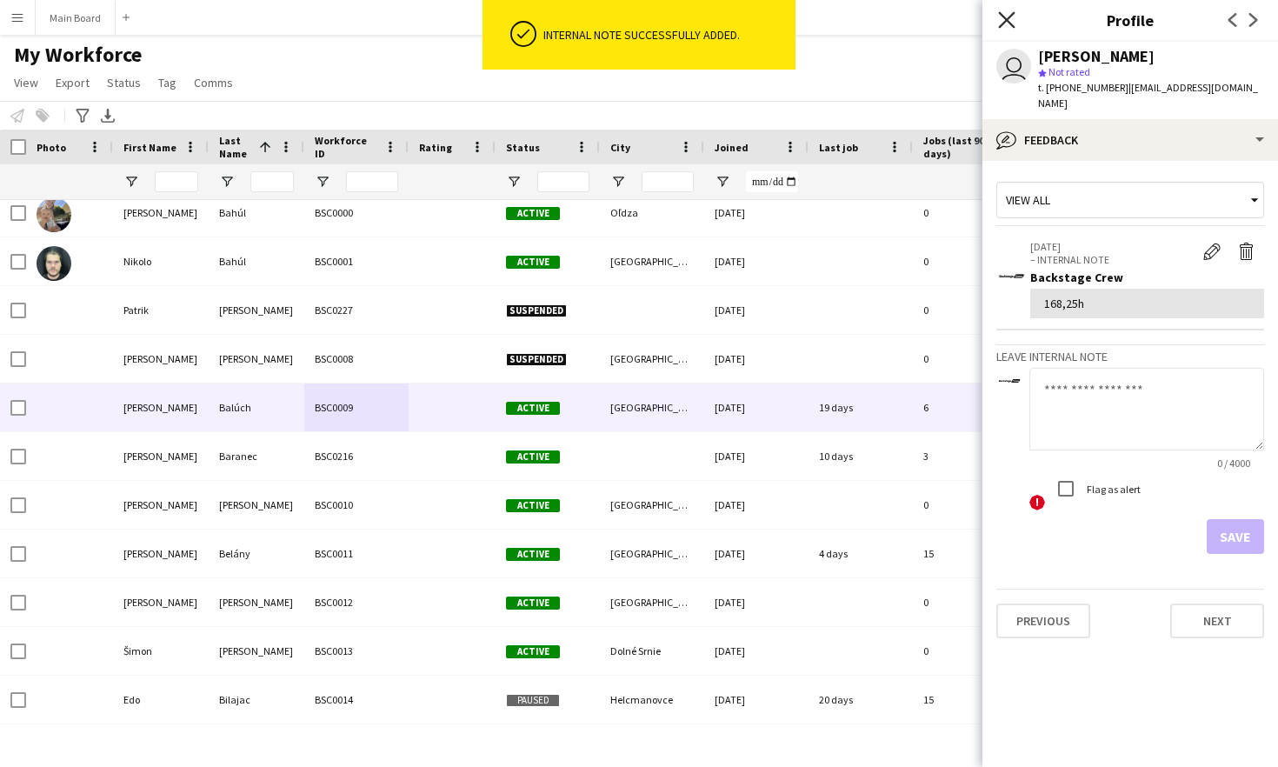
click at [1004, 24] on icon "Close pop-in" at bounding box center [1006, 19] width 17 height 17
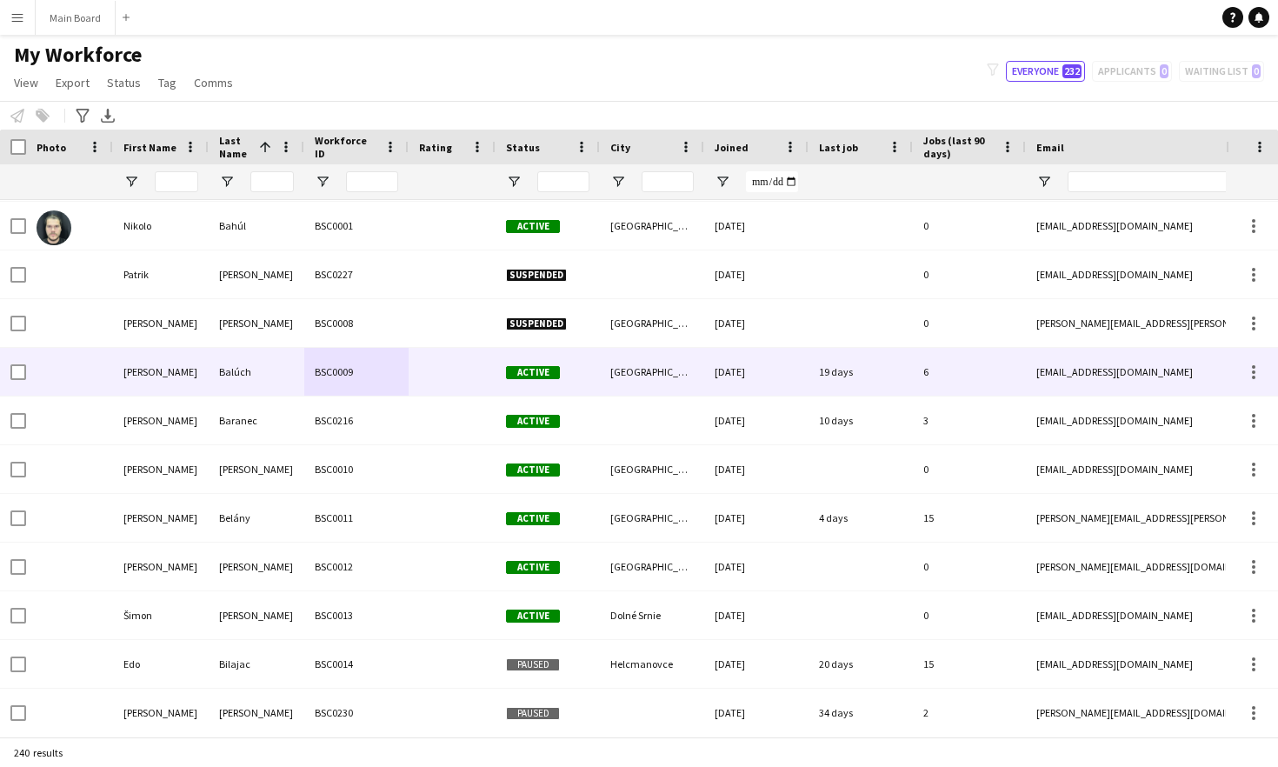
scroll to position [295, 0]
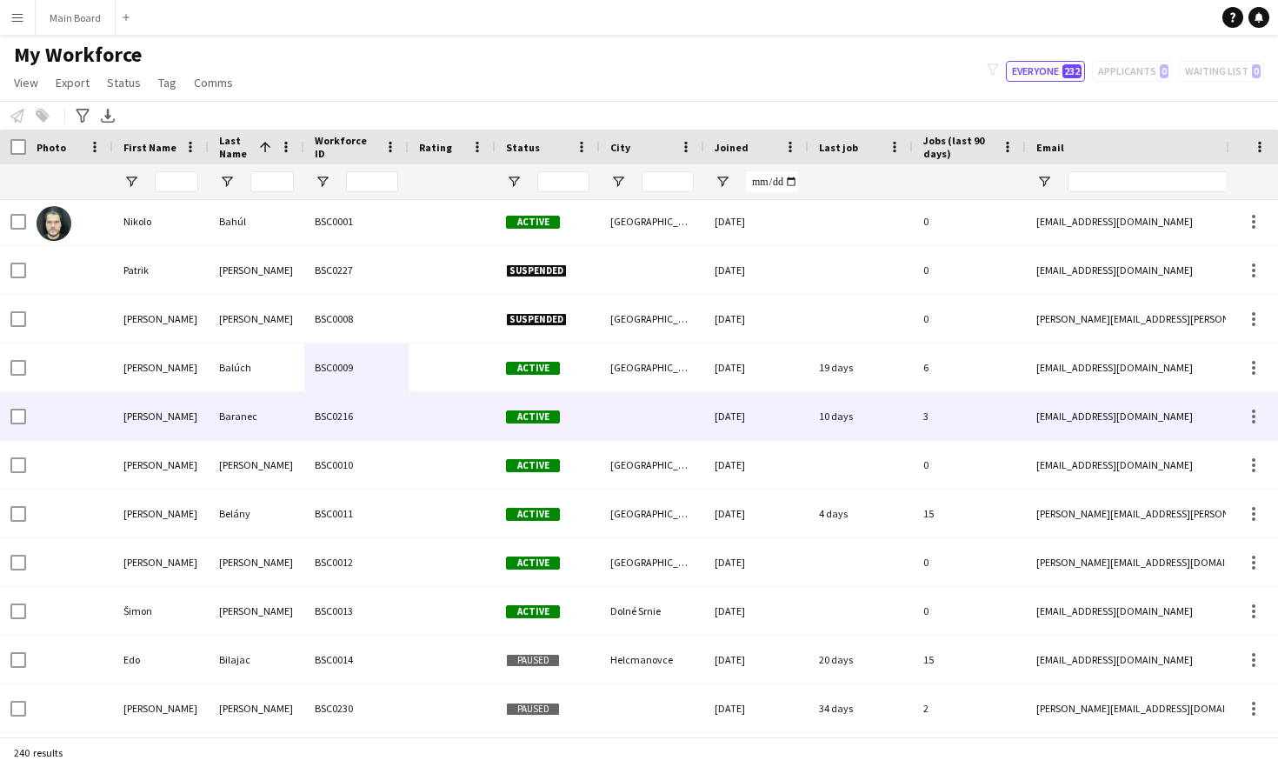
click at [273, 418] on div "Baranec" at bounding box center [257, 416] width 96 height 48
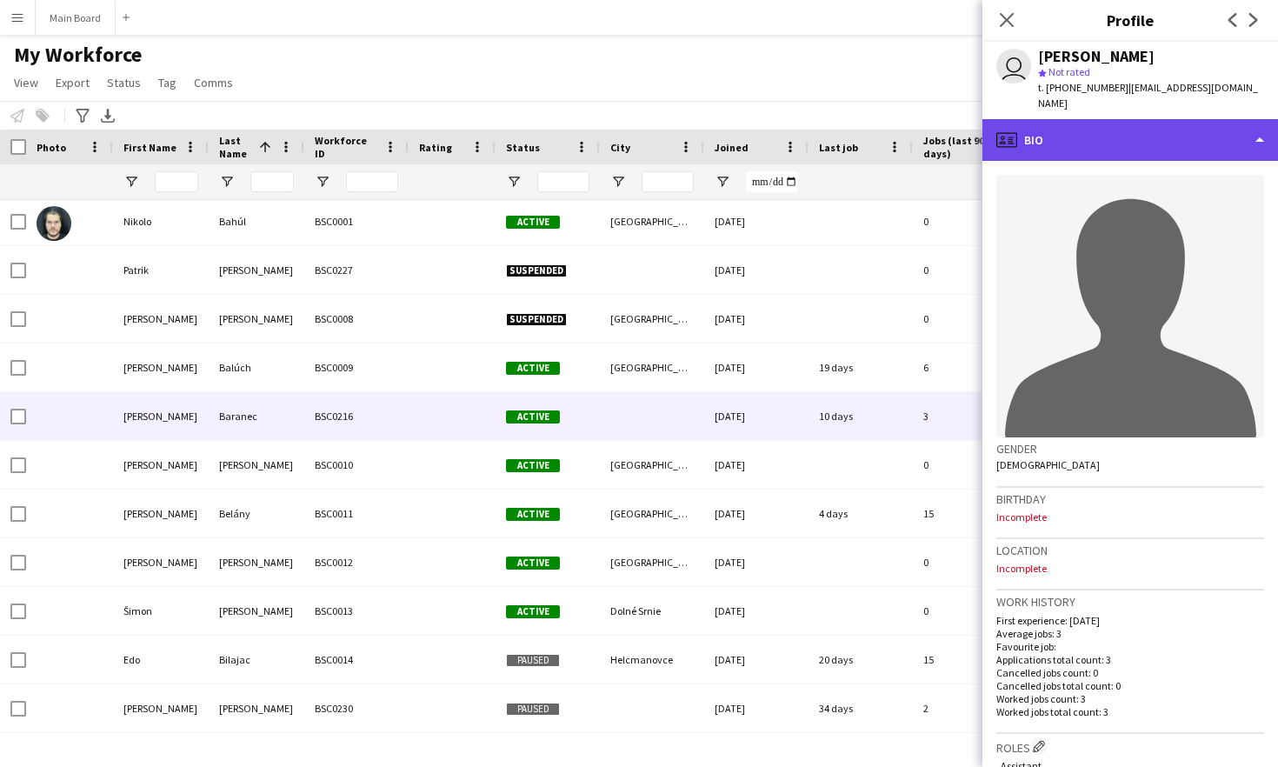
click at [1189, 119] on div "profile Bio" at bounding box center [1130, 140] width 296 height 42
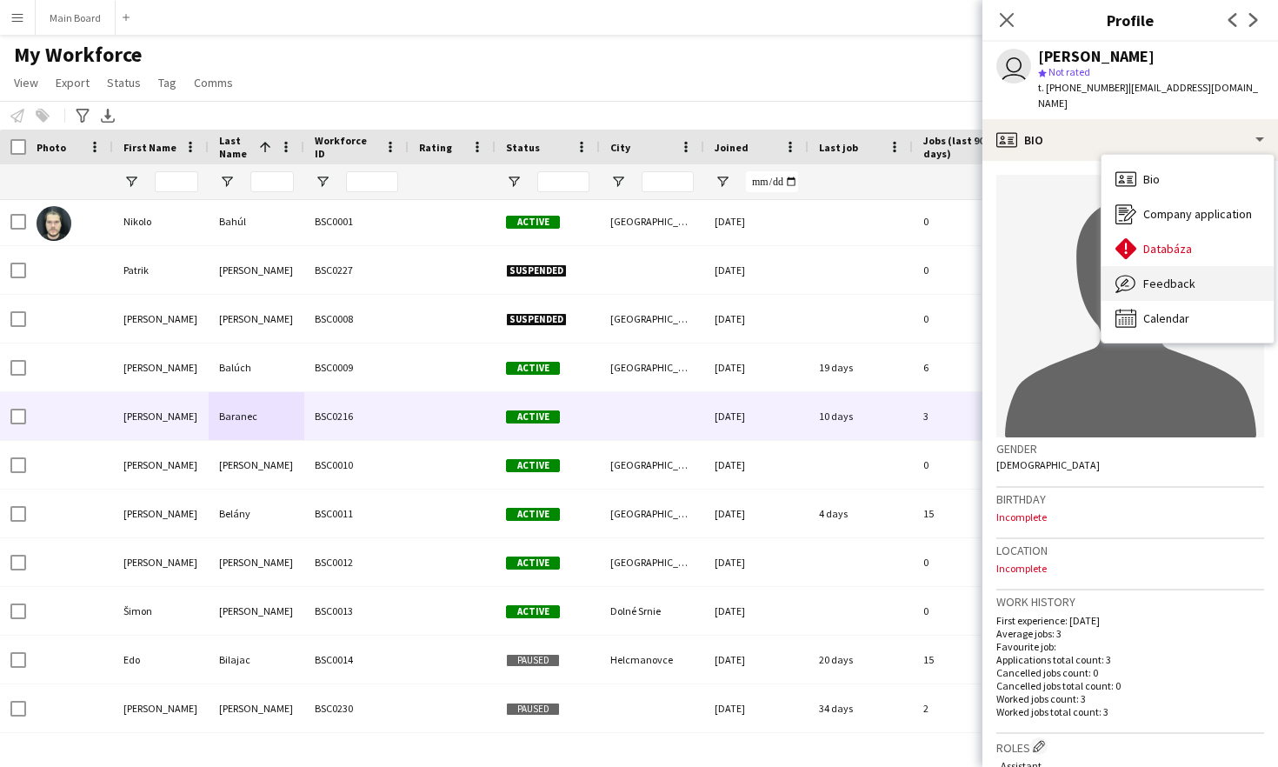
click at [1152, 276] on span "Feedback" at bounding box center [1169, 284] width 52 height 16
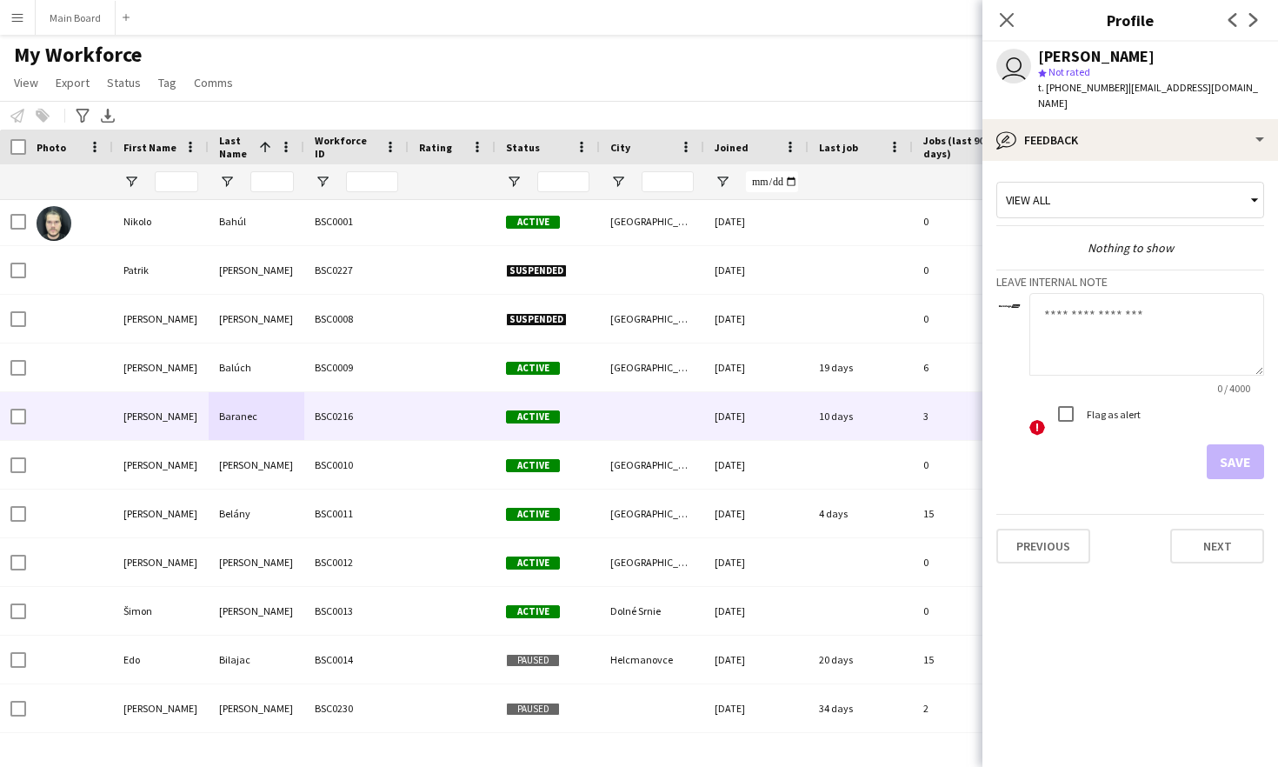
click at [1121, 315] on textarea at bounding box center [1146, 334] width 235 height 83
type textarea "*****"
click at [1247, 444] on button "Save" at bounding box center [1235, 461] width 57 height 35
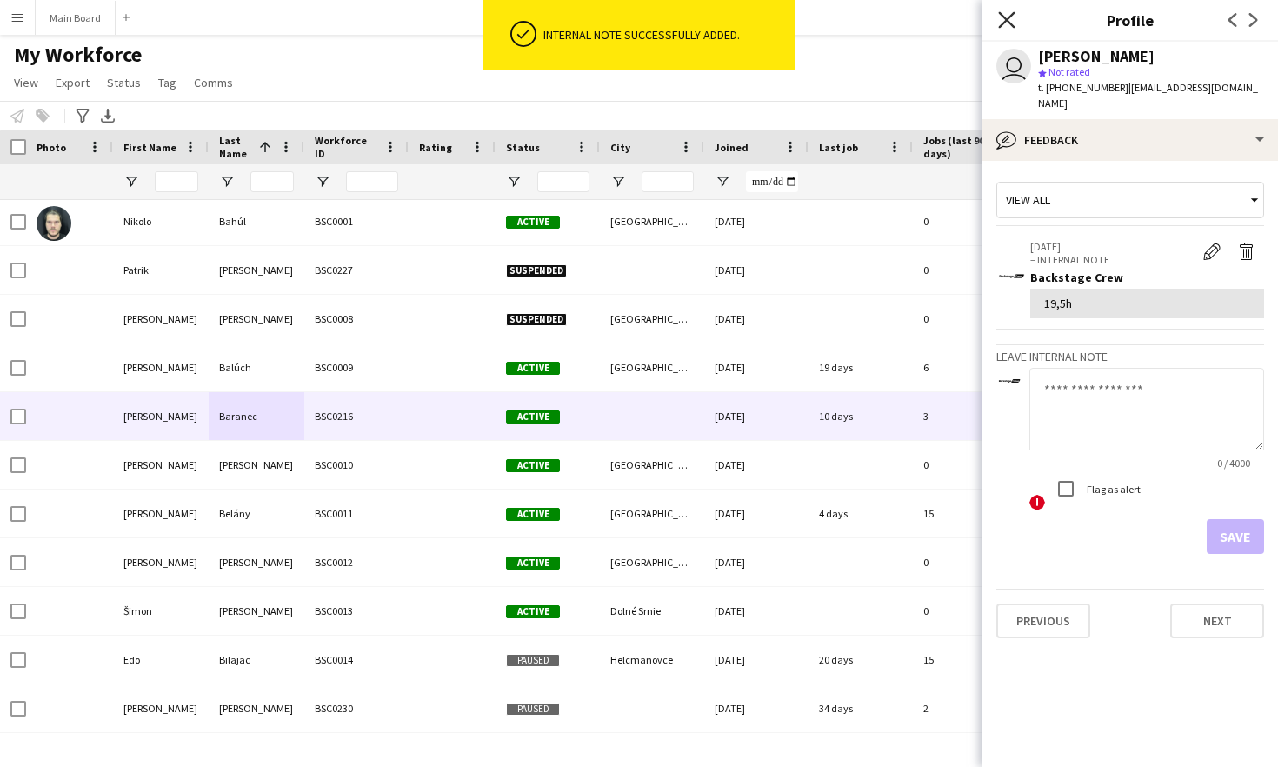
click at [1004, 19] on icon "Close pop-in" at bounding box center [1006, 19] width 17 height 17
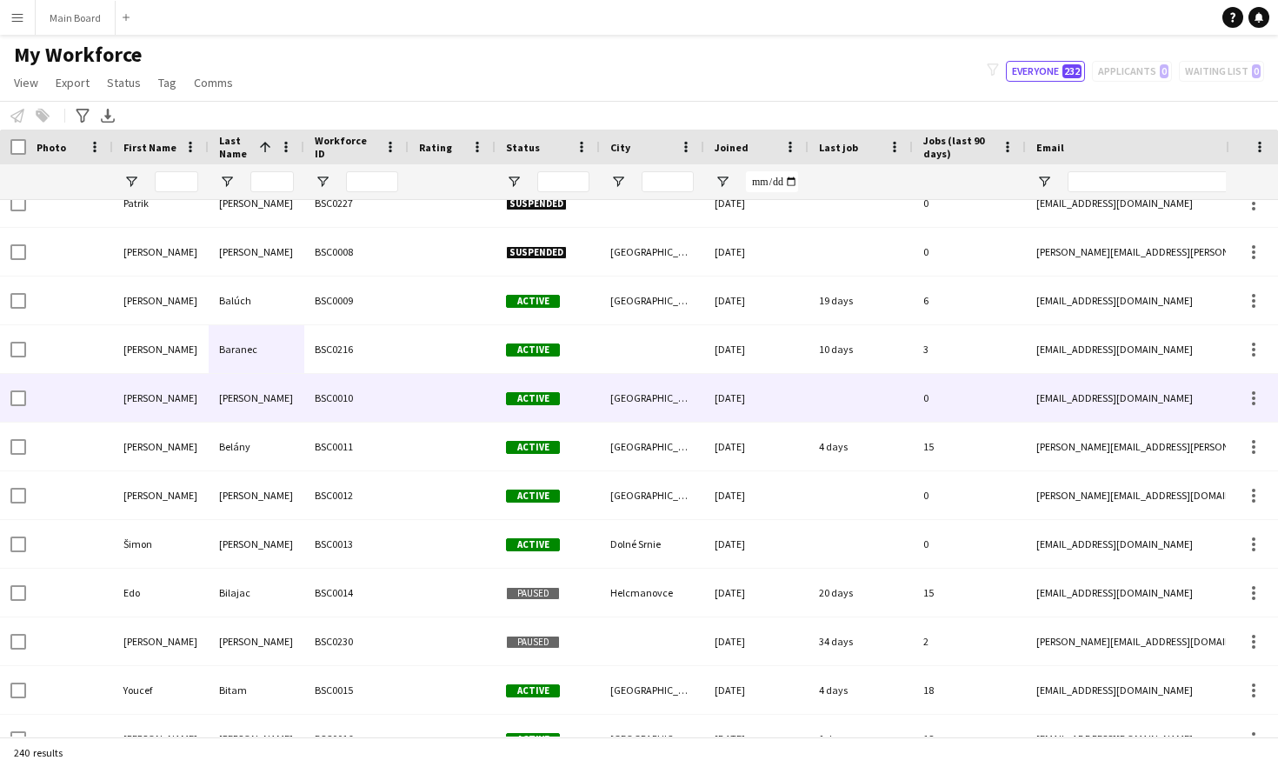
scroll to position [372, 0]
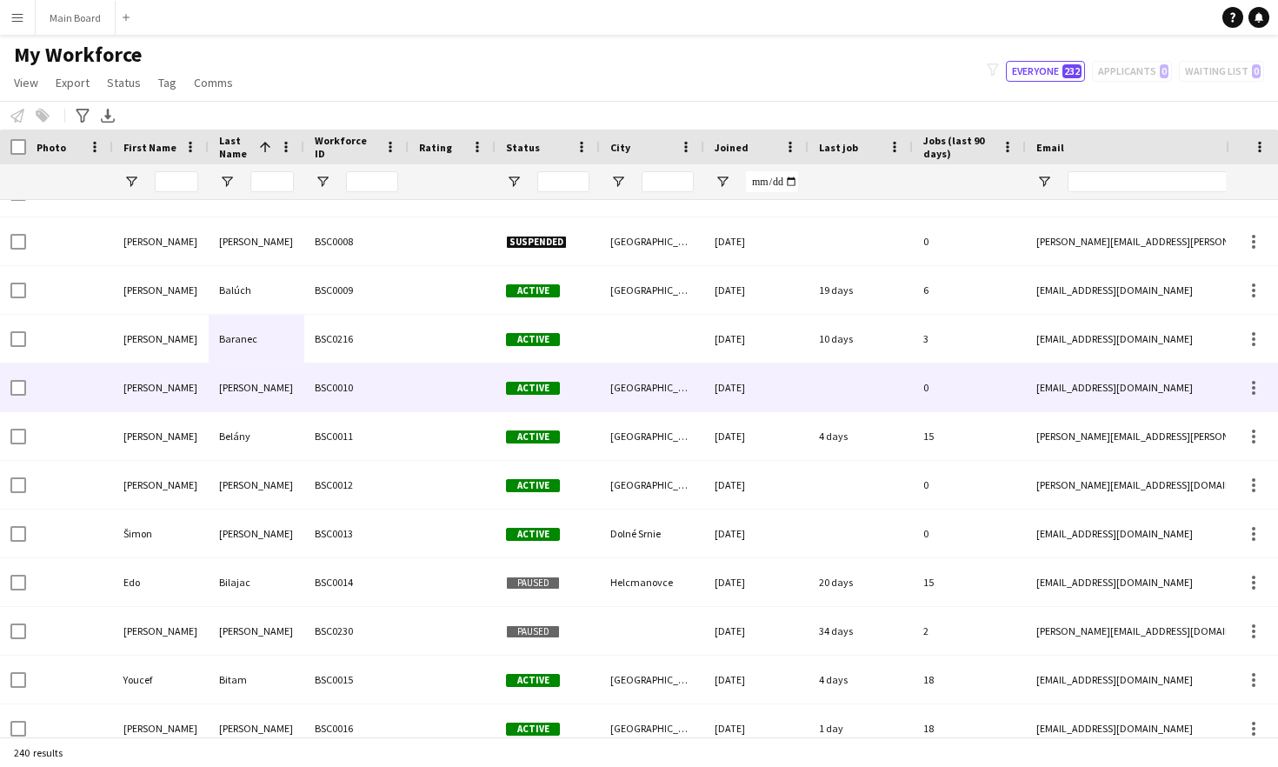
click at [382, 375] on div "BSC0010" at bounding box center [356, 387] width 104 height 48
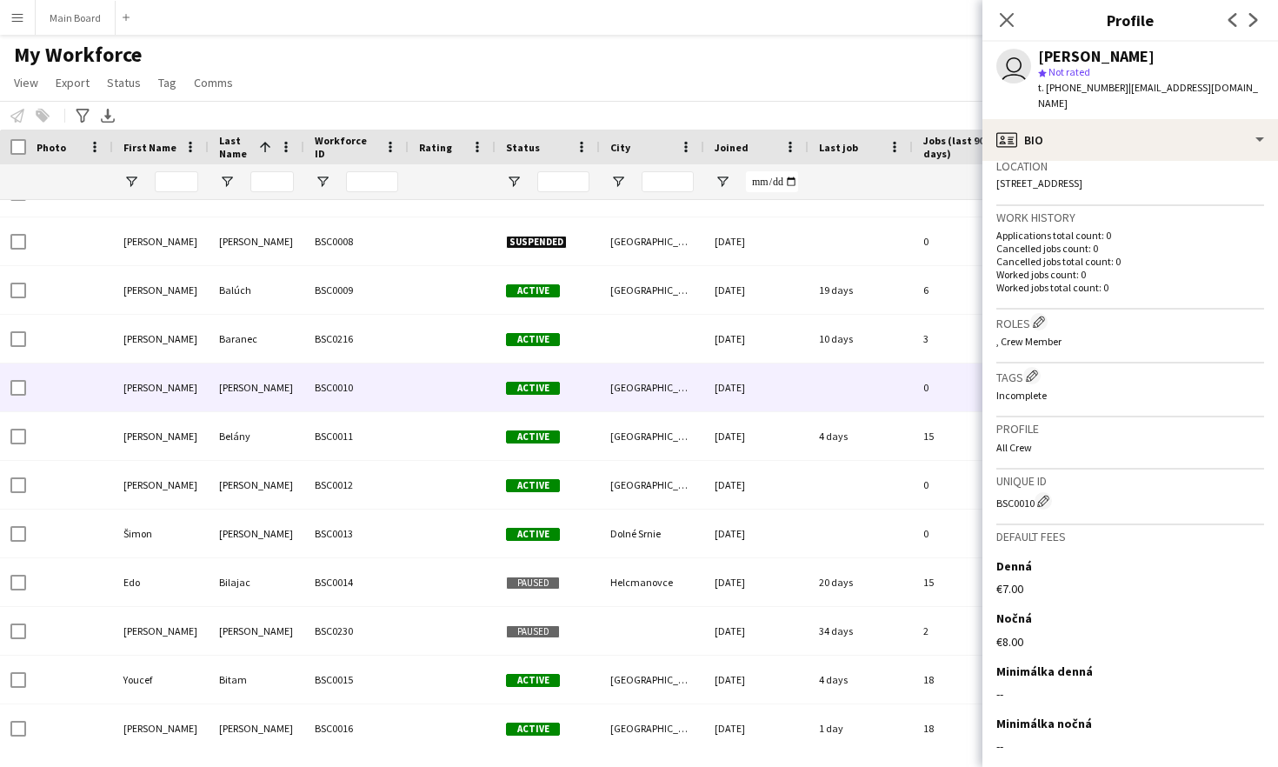
scroll to position [433, 0]
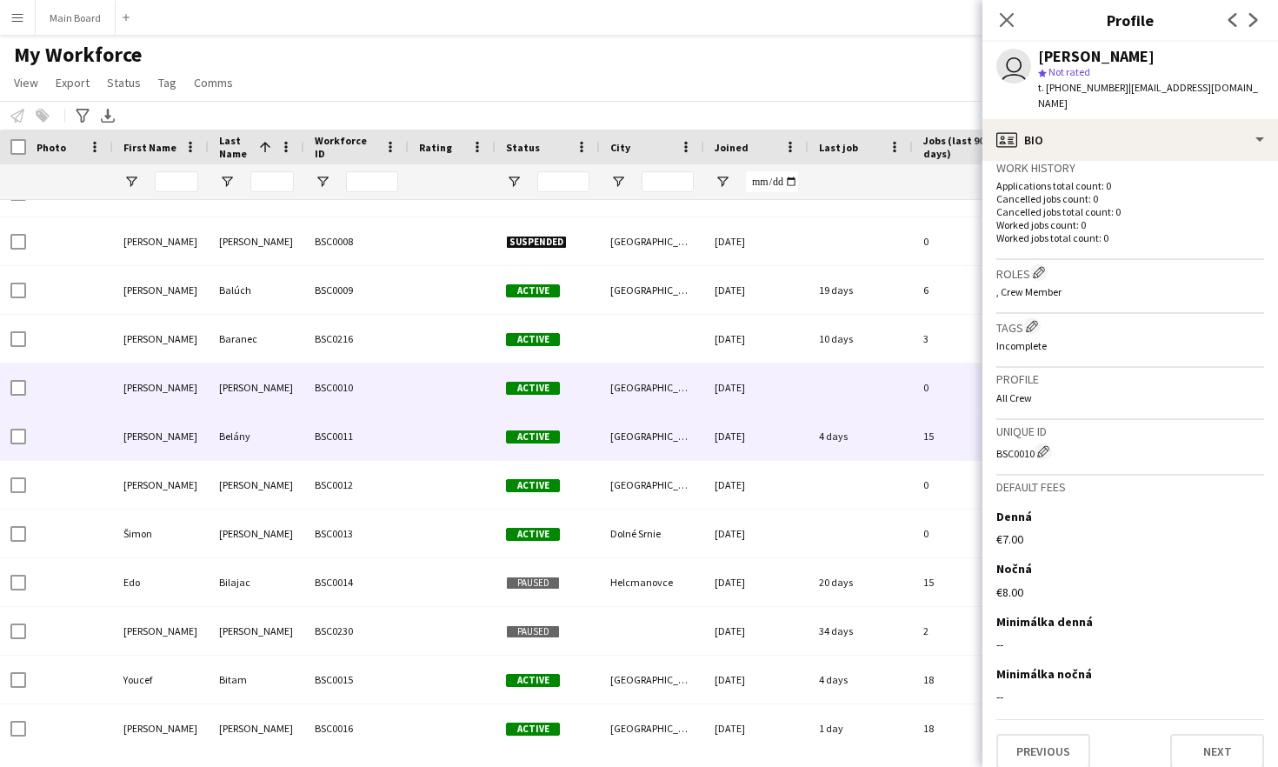
click at [308, 435] on div "BSC0011" at bounding box center [356, 436] width 104 height 48
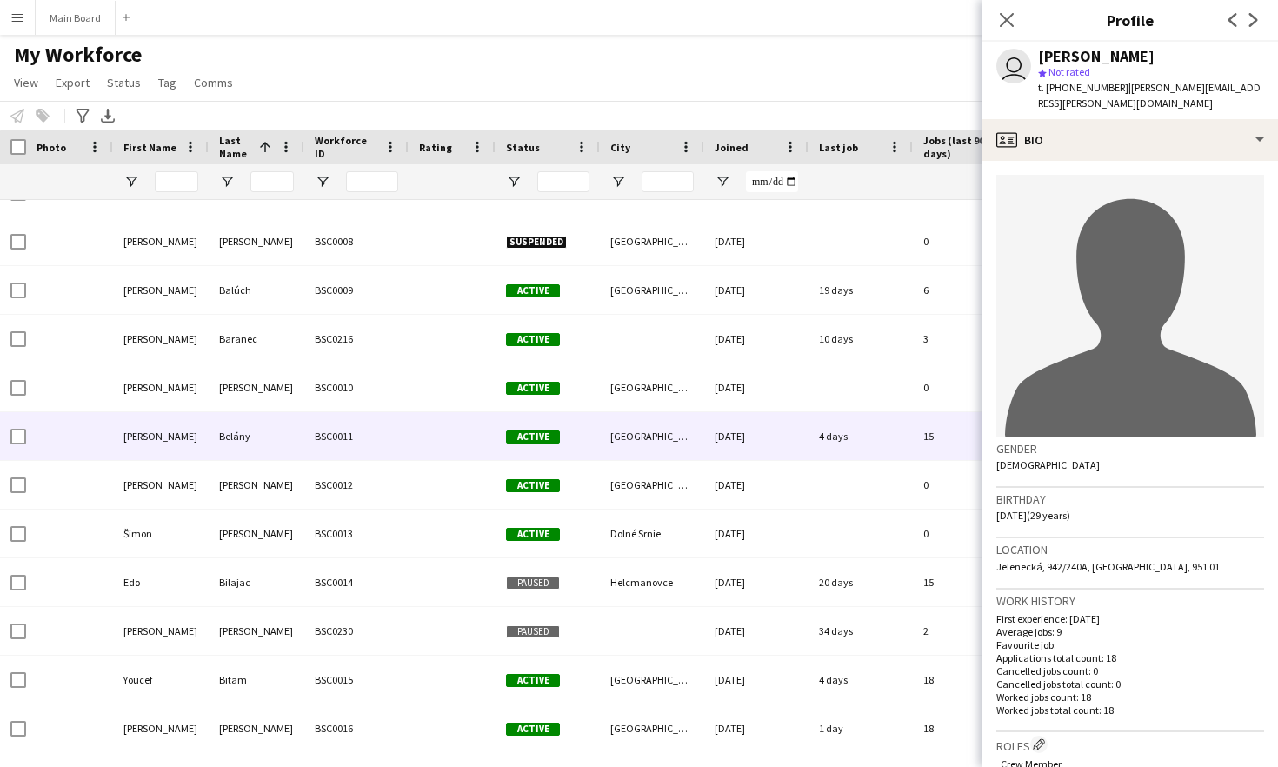
scroll to position [472, 0]
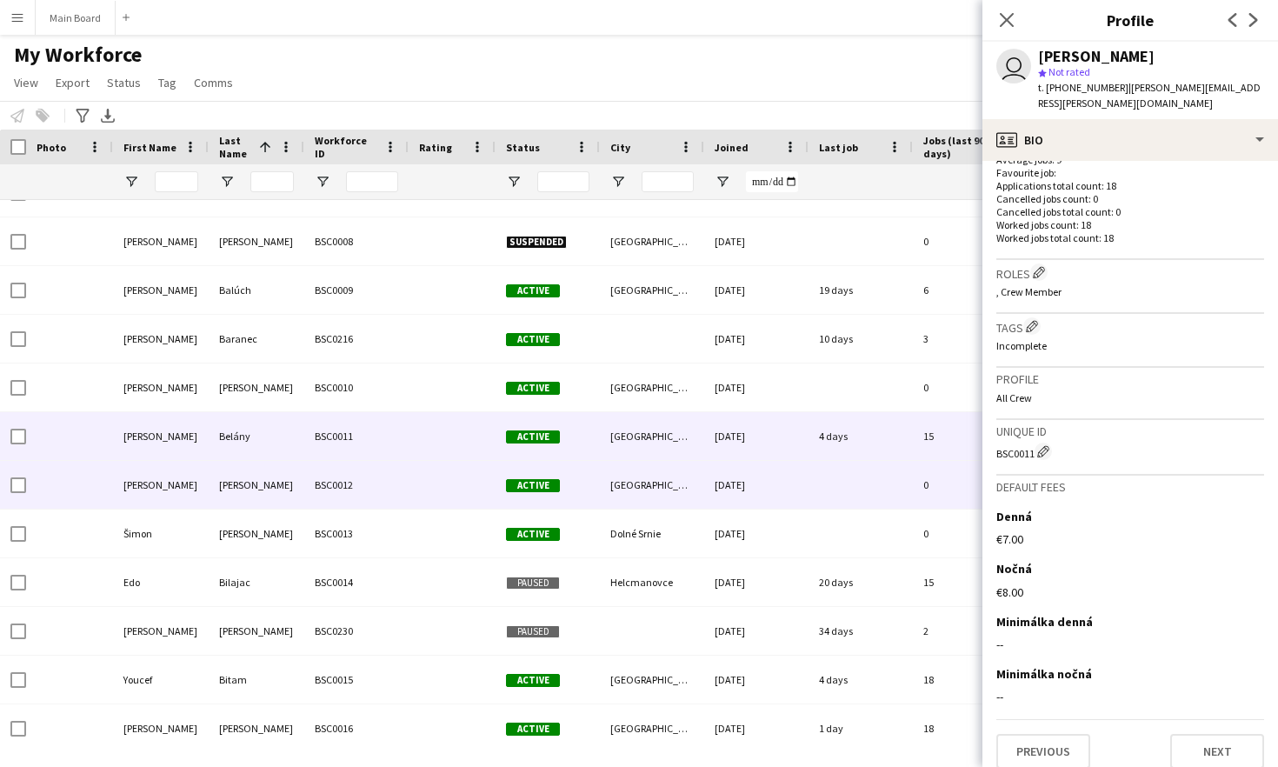
click at [250, 469] on div "[PERSON_NAME]" at bounding box center [257, 485] width 96 height 48
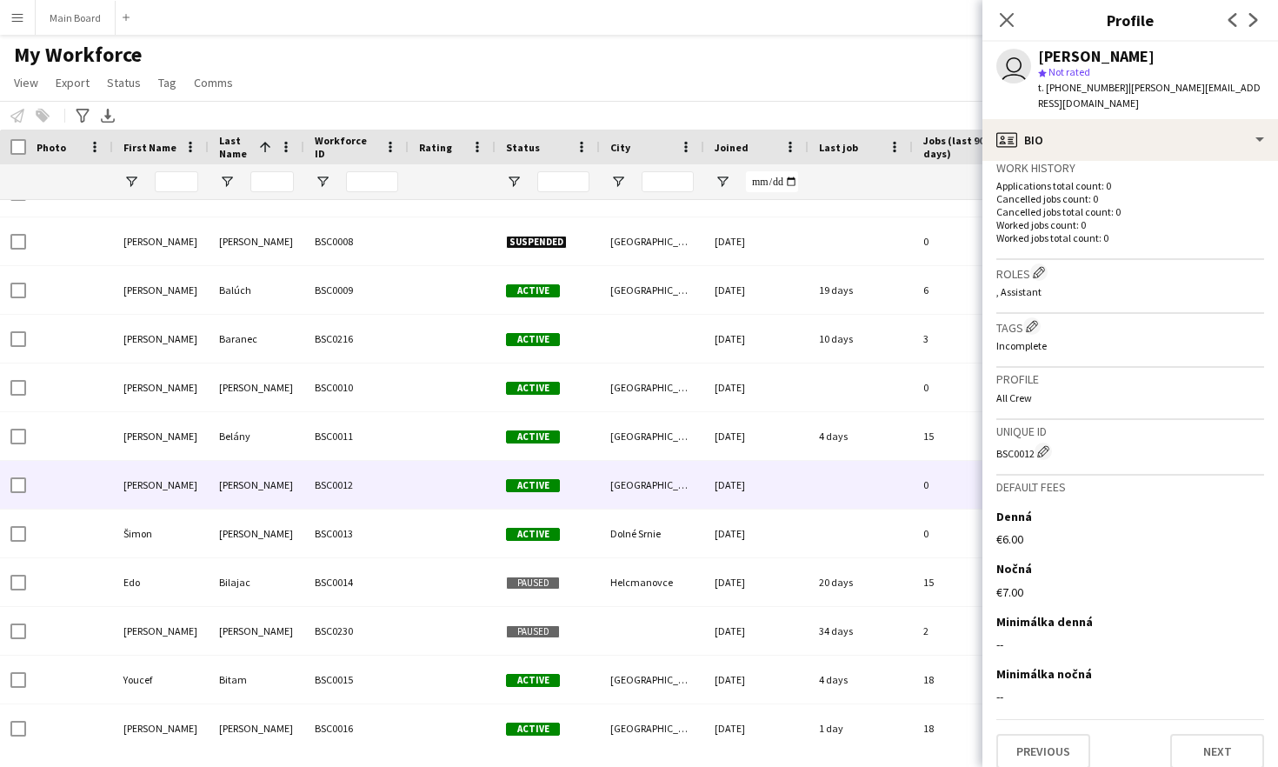
scroll to position [0, 0]
